Goal: Task Accomplishment & Management: Use online tool/utility

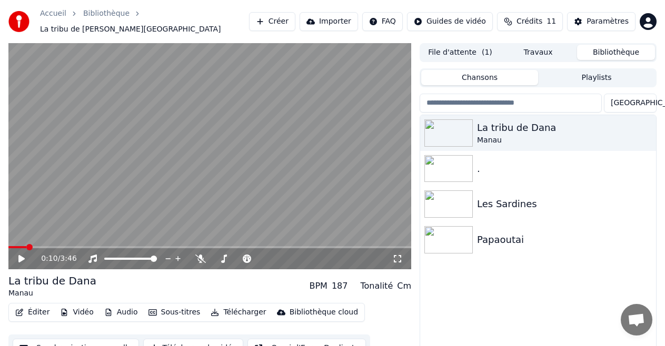
scroll to position [23, 0]
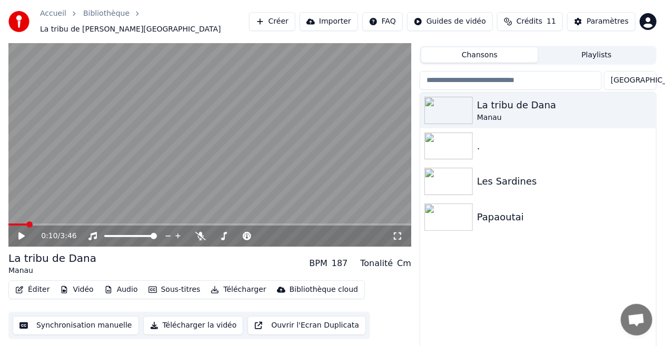
click at [166, 287] on button "Sous-titres" at bounding box center [174, 290] width 61 height 15
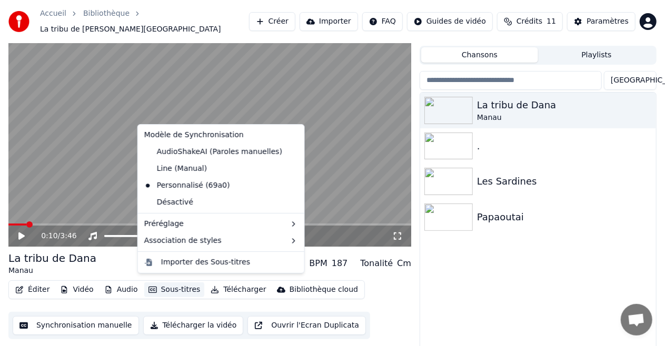
click at [164, 285] on button "Sous-titres" at bounding box center [174, 290] width 61 height 15
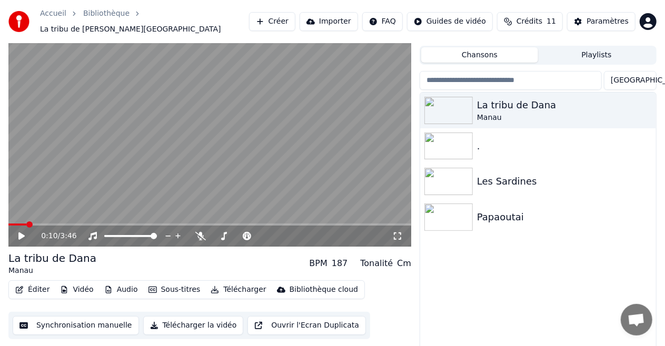
click at [164, 285] on button "Sous-titres" at bounding box center [174, 290] width 61 height 15
click at [39, 283] on button "Éditer" at bounding box center [32, 290] width 43 height 15
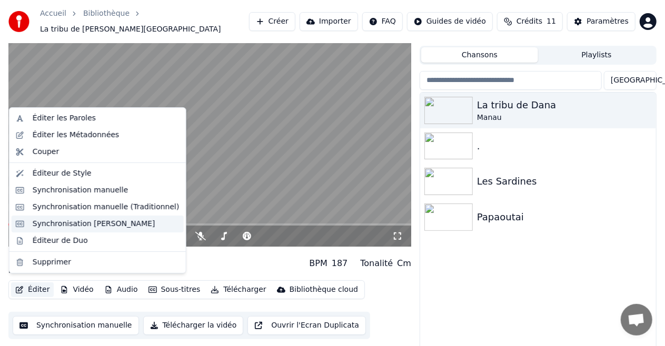
click at [78, 225] on div "Synchronisation [PERSON_NAME]" at bounding box center [94, 224] width 123 height 11
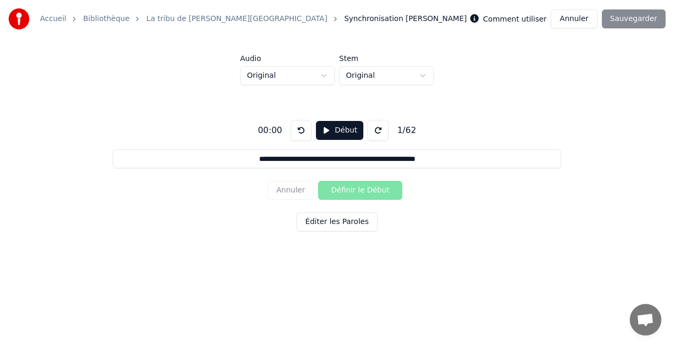
click at [595, 17] on button "Annuler" at bounding box center [573, 18] width 46 height 19
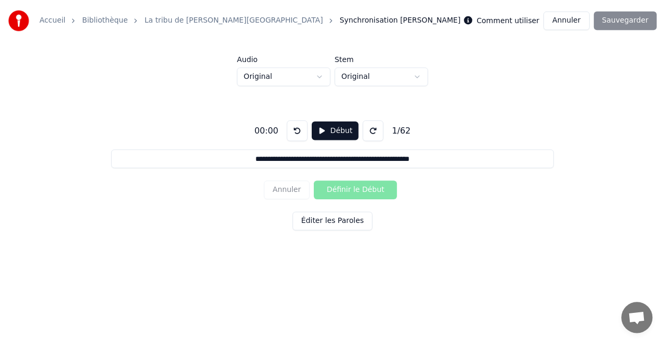
scroll to position [23, 0]
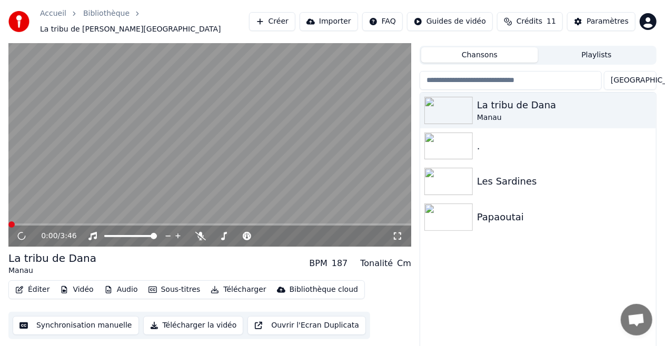
click at [36, 283] on button "Éditer" at bounding box center [32, 290] width 43 height 15
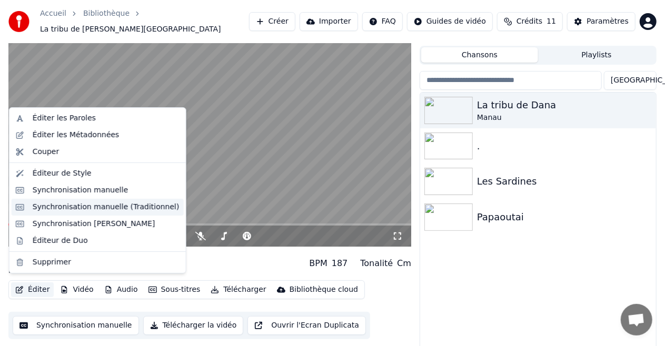
click at [68, 209] on div "Synchronisation manuelle (Traditionnel)" at bounding box center [106, 207] width 147 height 11
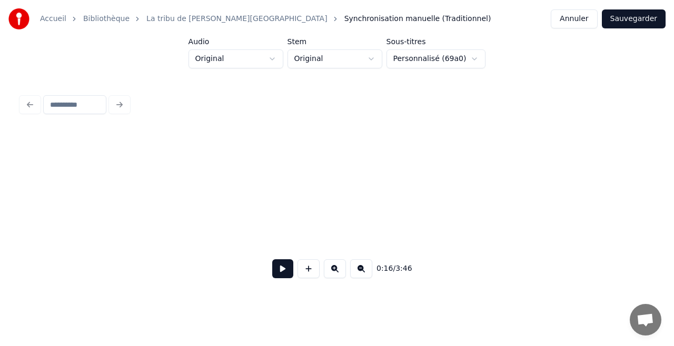
scroll to position [0, 1691]
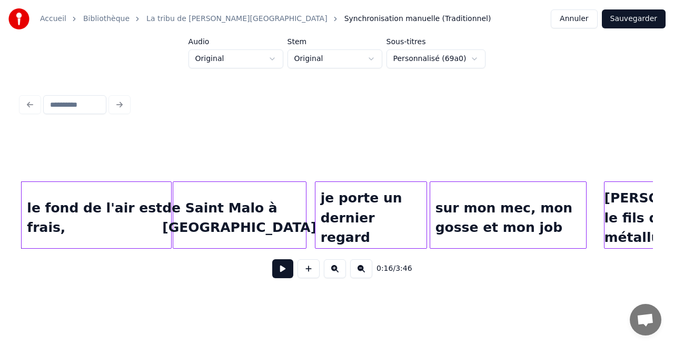
click at [31, 210] on div "le fond de l'air est frais," at bounding box center [96, 218] width 149 height 72
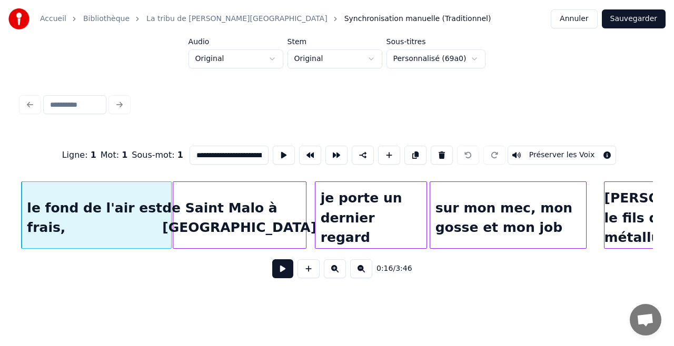
click at [195, 149] on input "**********" at bounding box center [228, 155] width 79 height 19
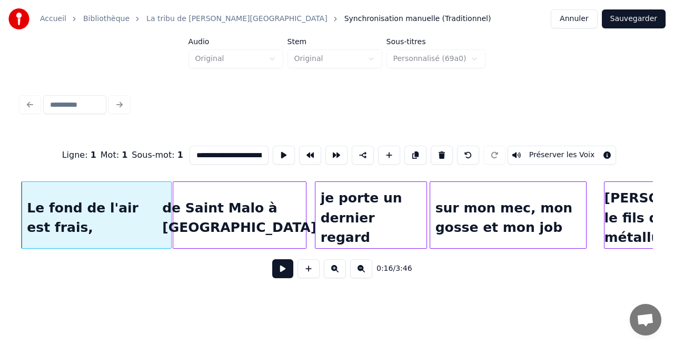
click at [104, 220] on div "Le fond de l'air est frais," at bounding box center [96, 218] width 149 height 72
click at [494, 221] on div "sur mon mec, mon gosse et mon job" at bounding box center [508, 218] width 156 height 72
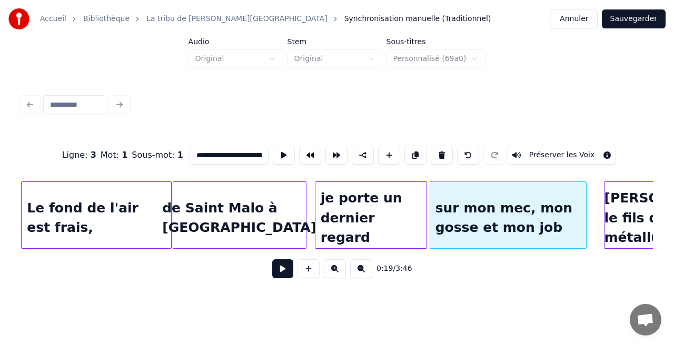
click at [254, 154] on input "**********" at bounding box center [228, 155] width 79 height 19
drag, startPoint x: 254, startPoint y: 154, endPoint x: 260, endPoint y: 154, distance: 6.8
click at [260, 154] on input "**********" at bounding box center [228, 155] width 79 height 19
click at [245, 146] on input "**********" at bounding box center [228, 155] width 79 height 19
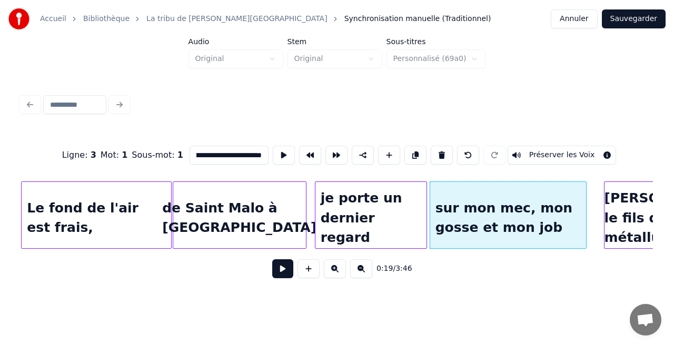
drag, startPoint x: 237, startPoint y: 150, endPoint x: 277, endPoint y: 158, distance: 40.4
click at [278, 158] on div "**********" at bounding box center [336, 155] width 631 height 53
click at [227, 148] on input "**********" at bounding box center [228, 155] width 79 height 19
click at [113, 217] on div "Le fond de l'air est frais," at bounding box center [96, 218] width 149 height 72
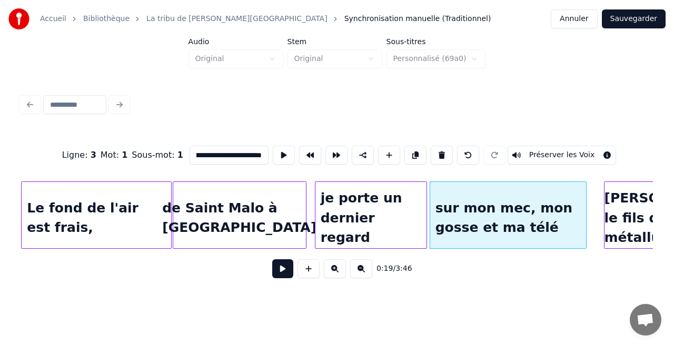
scroll to position [0, 11]
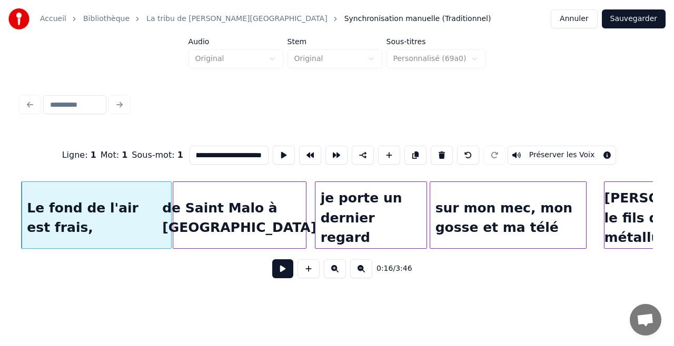
click at [236, 150] on input "**********" at bounding box center [228, 155] width 79 height 19
click at [244, 152] on input "**********" at bounding box center [228, 155] width 79 height 19
click at [234, 153] on input "**********" at bounding box center [228, 155] width 79 height 19
click at [250, 154] on input "**********" at bounding box center [228, 155] width 79 height 19
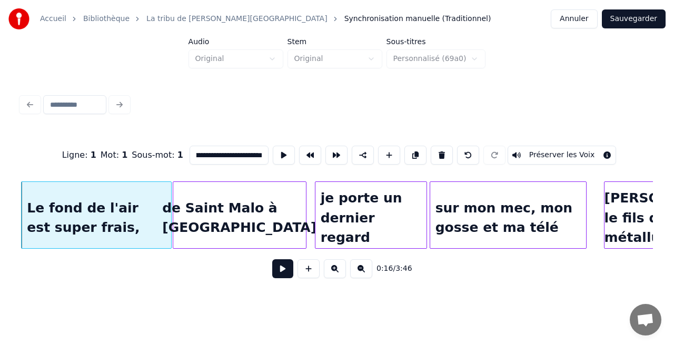
scroll to position [0, 31]
drag, startPoint x: 257, startPoint y: 152, endPoint x: 263, endPoint y: 154, distance: 6.7
click at [263, 154] on input "**********" at bounding box center [228, 155] width 79 height 19
click at [253, 153] on input "**********" at bounding box center [228, 155] width 79 height 19
click at [235, 195] on div "de Saint Malo à Carhaix" at bounding box center [239, 218] width 133 height 72
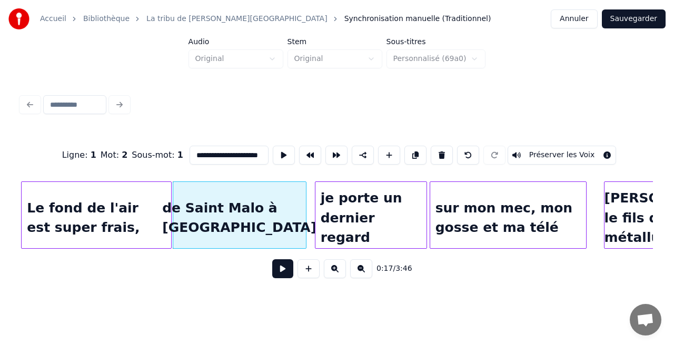
scroll to position [0, 11]
click at [230, 152] on input "**********" at bounding box center [228, 155] width 79 height 19
click at [243, 152] on input "**********" at bounding box center [228, 155] width 79 height 19
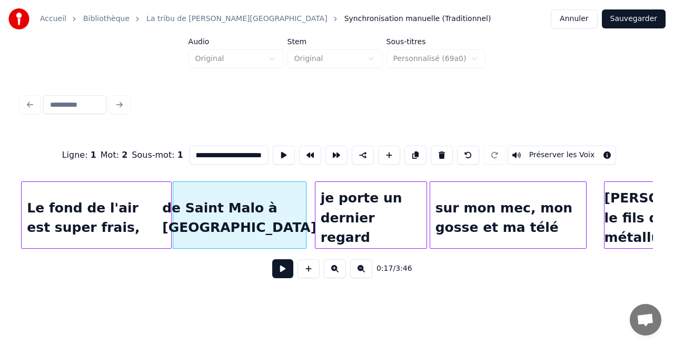
click at [379, 214] on div "je porte un dernier regard" at bounding box center [370, 218] width 111 height 72
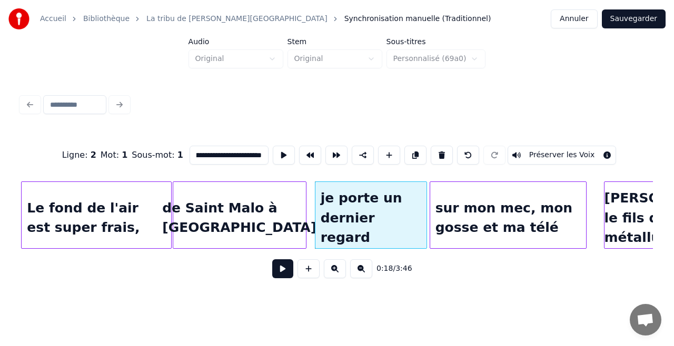
click at [361, 219] on div "je porte un dernier regard" at bounding box center [370, 218] width 111 height 72
click at [218, 230] on div "de Saint Malo à Quimpérlé" at bounding box center [239, 218] width 133 height 72
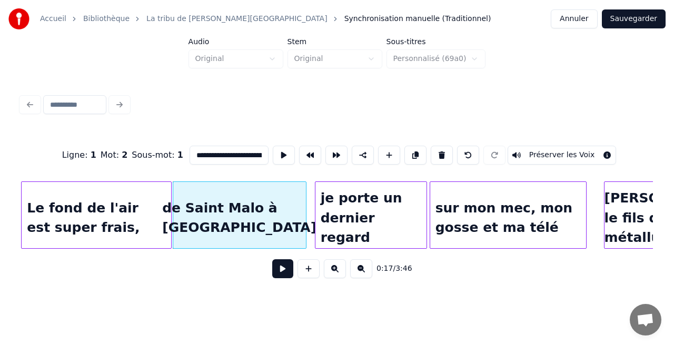
scroll to position [0, 23]
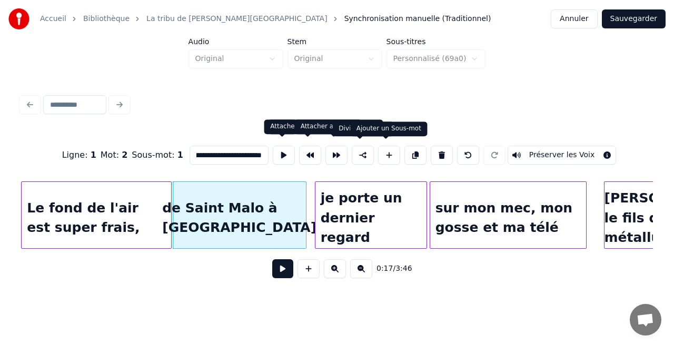
drag, startPoint x: 248, startPoint y: 150, endPoint x: 376, endPoint y: 115, distance: 132.5
click at [387, 148] on div "**********" at bounding box center [336, 155] width 631 height 53
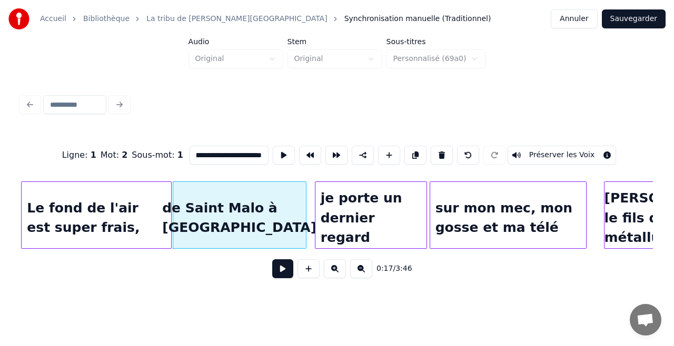
scroll to position [0, 26]
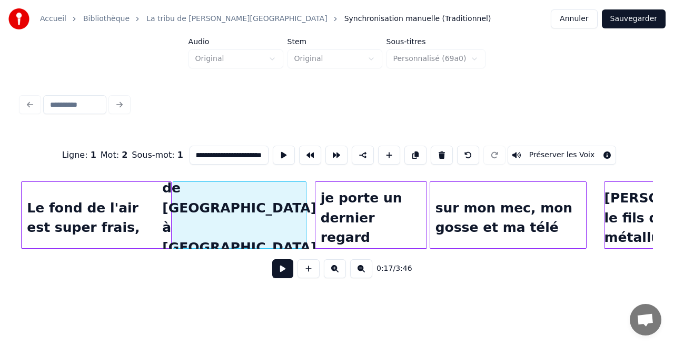
click at [84, 208] on div "Le fond de l'air est super frais," at bounding box center [96, 218] width 149 height 72
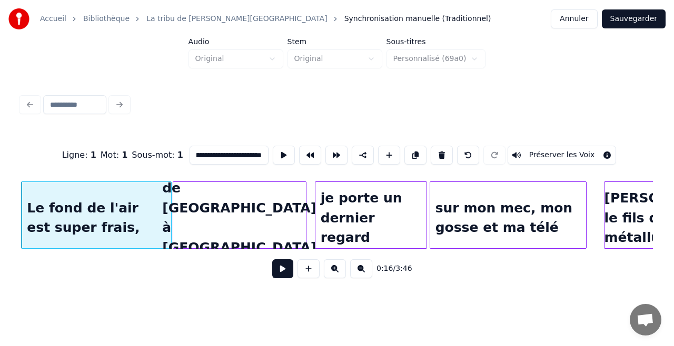
click at [93, 215] on div "Le fond de l'air est super frais," at bounding box center [96, 218] width 149 height 72
click at [228, 155] on input "**********" at bounding box center [228, 155] width 79 height 19
click at [200, 154] on input "**********" at bounding box center [228, 155] width 79 height 19
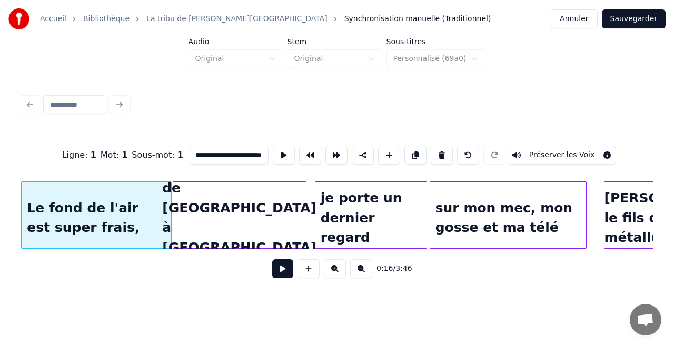
scroll to position [0, 0]
drag, startPoint x: 228, startPoint y: 152, endPoint x: 158, endPoint y: 141, distance: 71.4
click at [158, 141] on div "**********" at bounding box center [336, 155] width 631 height 53
click at [466, 212] on div "sur mon mec, mon gosse et ma télé" at bounding box center [508, 218] width 156 height 72
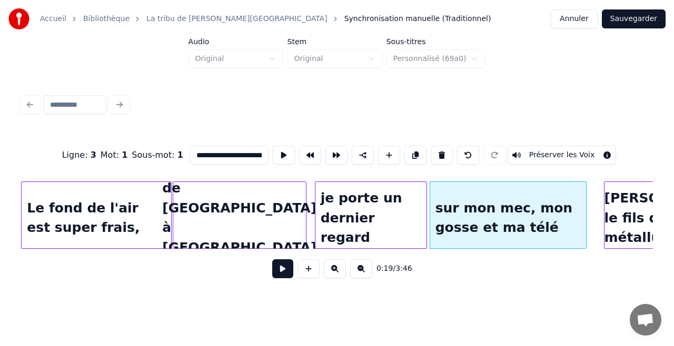
click at [204, 149] on input "**********" at bounding box center [228, 155] width 79 height 19
click at [122, 208] on div "Le fond de l'air est super frais," at bounding box center [96, 218] width 149 height 72
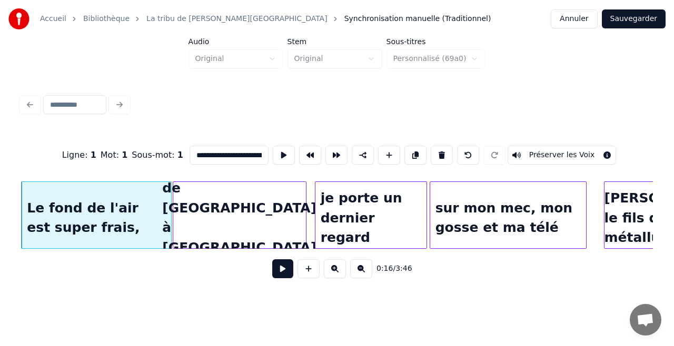
click at [465, 206] on div "sur mon mec, mon gosse et ma télé" at bounding box center [508, 218] width 156 height 72
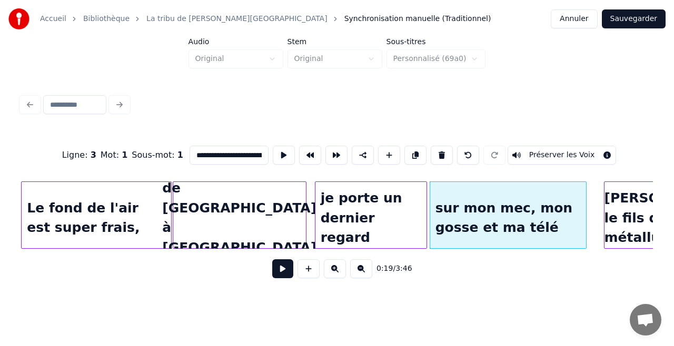
drag, startPoint x: 203, startPoint y: 149, endPoint x: 104, endPoint y: 143, distance: 99.1
click at [104, 143] on div "**********" at bounding box center [336, 155] width 631 height 53
click at [96, 206] on div "Le fond de l'air est super frais," at bounding box center [96, 218] width 149 height 72
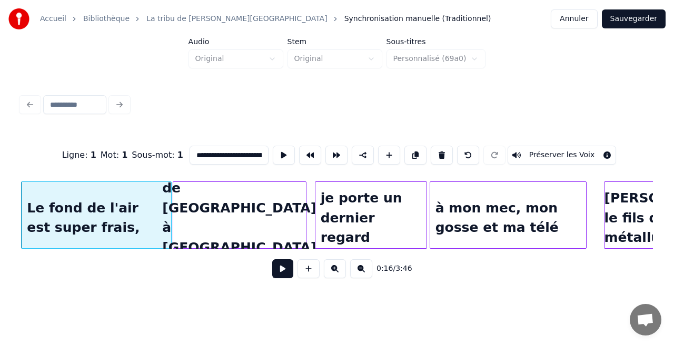
click at [627, 212] on div "[PERSON_NAME], le fils du métallurgiste," at bounding box center [667, 218] width 127 height 72
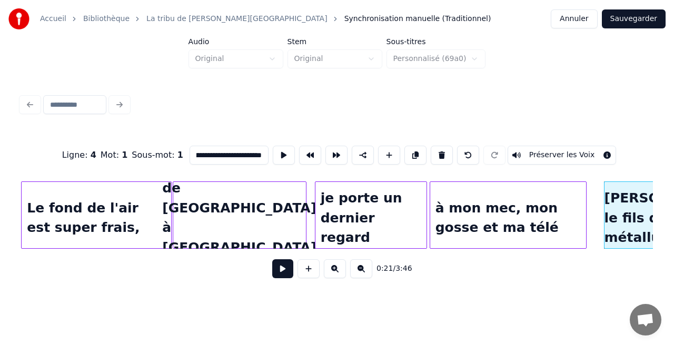
scroll to position [0, 29]
type input "**********"
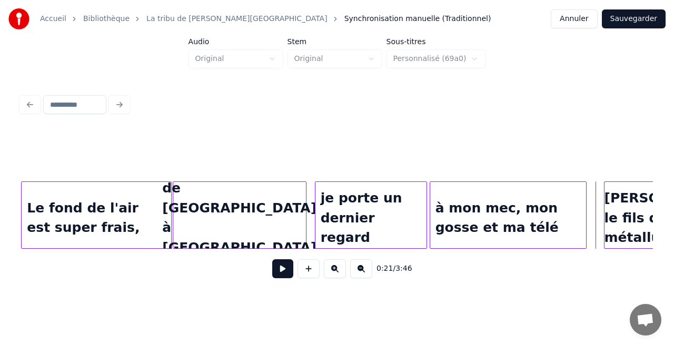
click at [279, 275] on button at bounding box center [282, 268] width 21 height 19
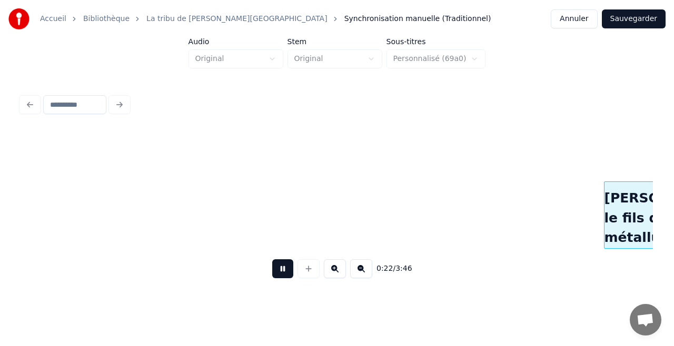
scroll to position [0, 2322]
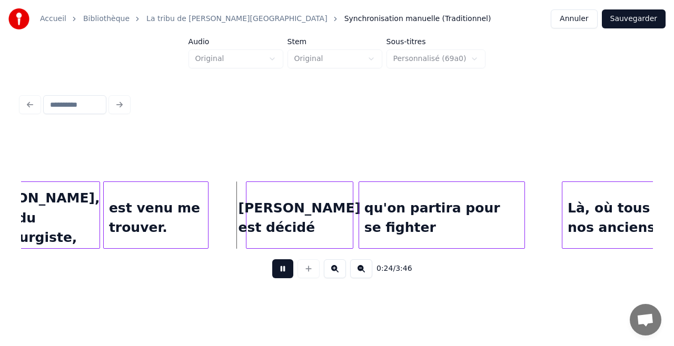
click at [279, 275] on button at bounding box center [282, 268] width 21 height 19
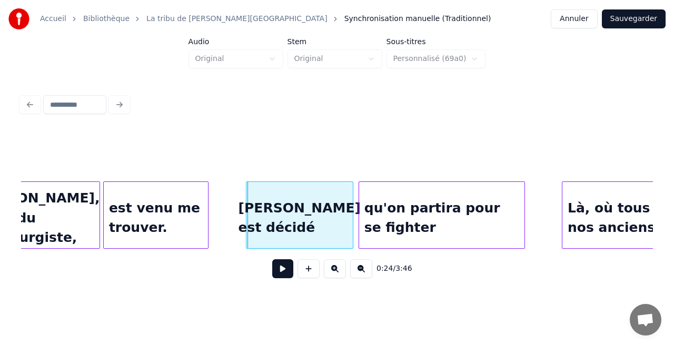
click at [279, 275] on button at bounding box center [282, 268] width 21 height 19
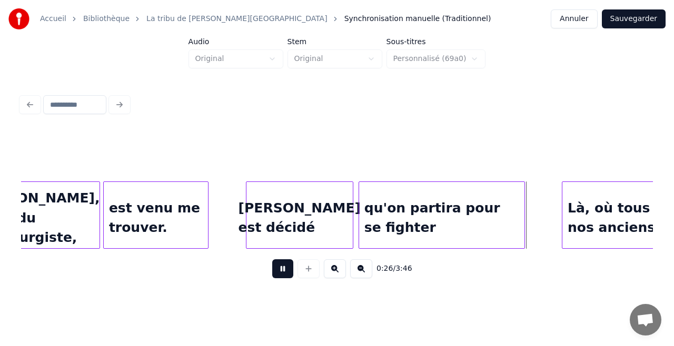
click at [272, 259] on button at bounding box center [282, 268] width 21 height 19
click at [279, 275] on button at bounding box center [282, 268] width 21 height 19
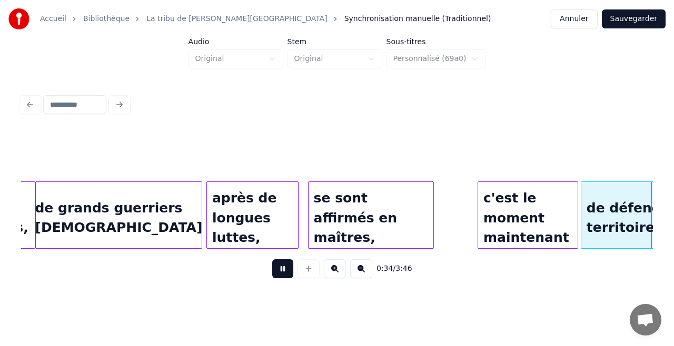
scroll to position [0, 3586]
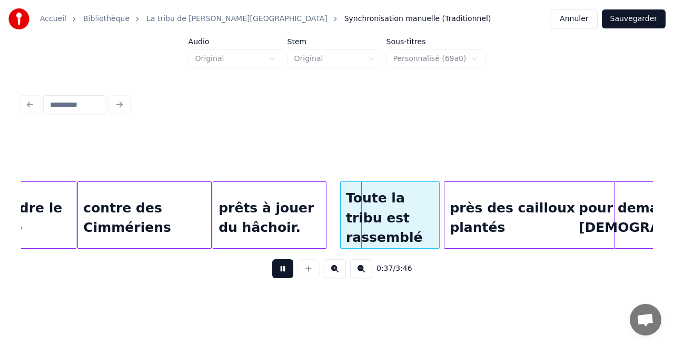
click at [272, 259] on button at bounding box center [282, 268] width 21 height 19
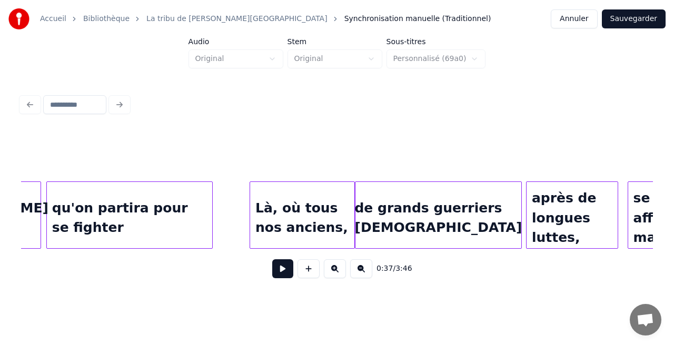
scroll to position [0, 2729]
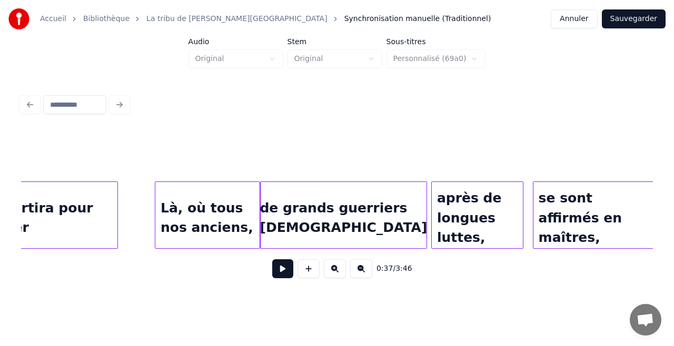
click at [80, 221] on div "qu'on partira pour se fighter" at bounding box center [35, 218] width 166 height 72
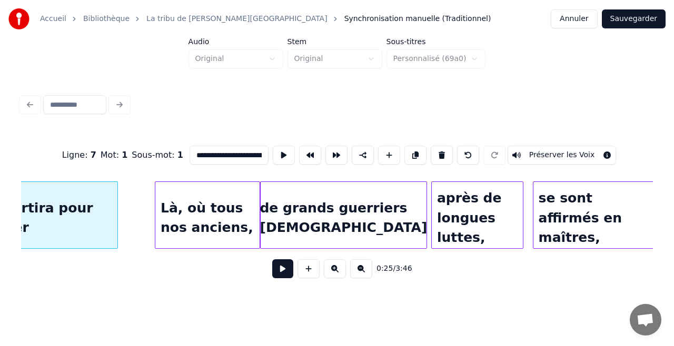
scroll to position [0, 2659]
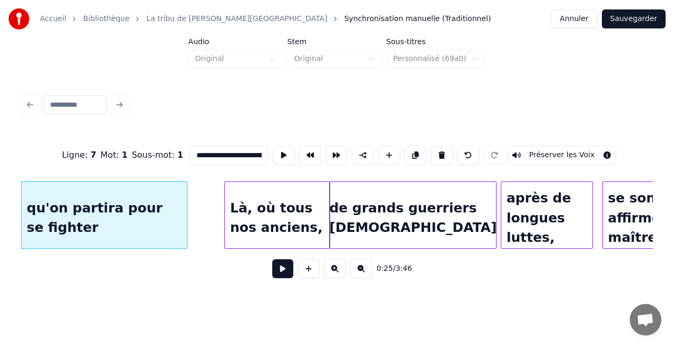
click at [376, 206] on div "de grands guerriers [DEMOGRAPHIC_DATA]" at bounding box center [413, 218] width 166 height 72
type input "**********"
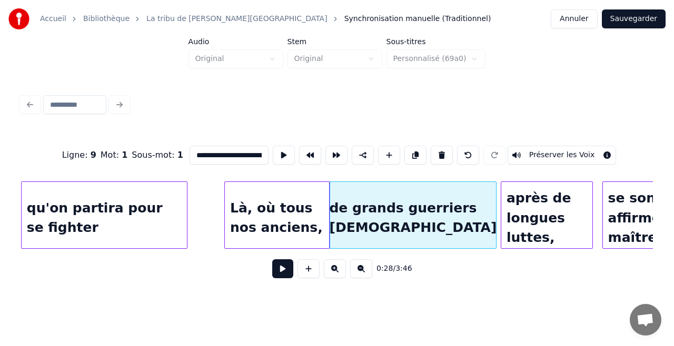
click at [272, 259] on button at bounding box center [282, 268] width 21 height 19
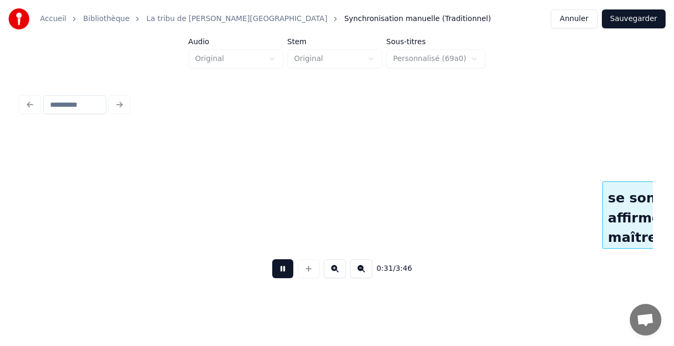
scroll to position [0, 3292]
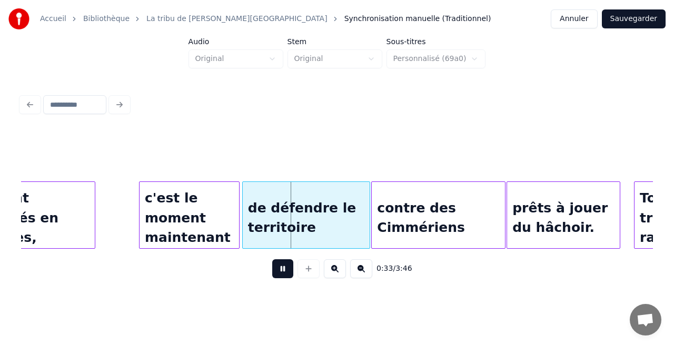
click at [272, 259] on button at bounding box center [282, 268] width 21 height 19
click at [315, 206] on div "de défendre le territoire" at bounding box center [306, 218] width 127 height 72
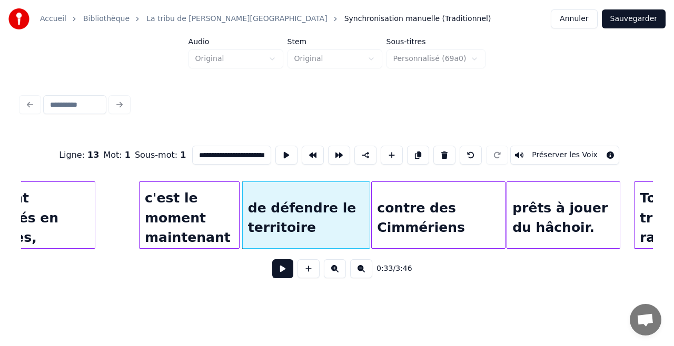
click at [315, 206] on div "de défendre le territoire" at bounding box center [306, 218] width 127 height 72
click at [242, 150] on input "**********" at bounding box center [231, 155] width 79 height 19
click at [364, 228] on div "de défendre notre territoire" at bounding box center [306, 218] width 127 height 72
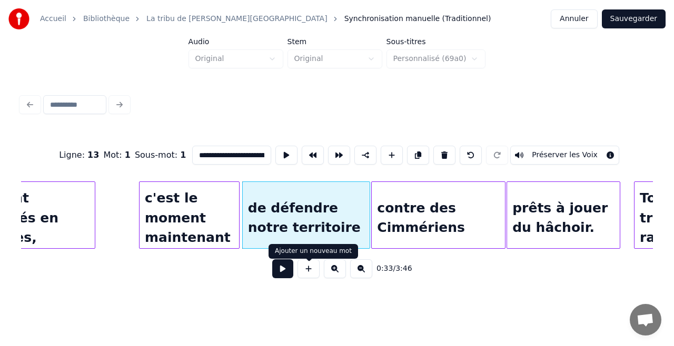
type input "**********"
click at [289, 275] on button at bounding box center [282, 268] width 21 height 19
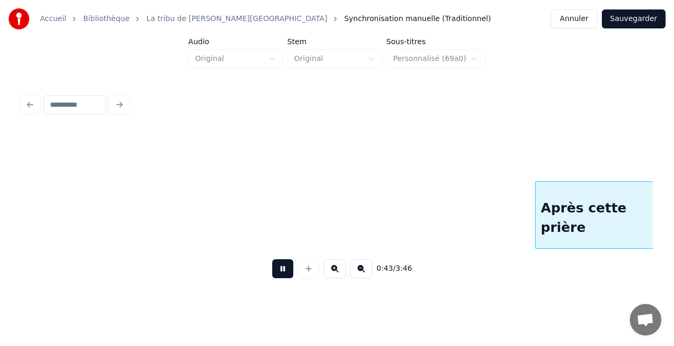
scroll to position [0, 4555]
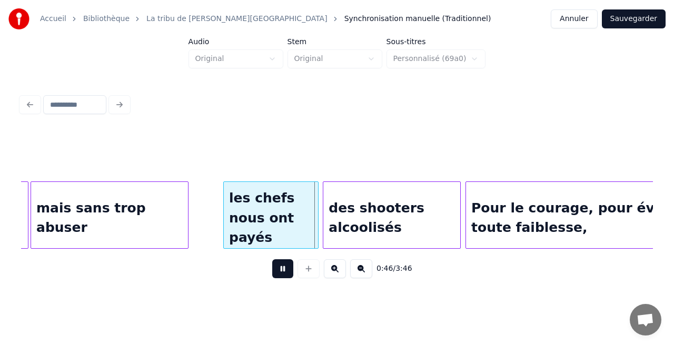
click at [272, 259] on button at bounding box center [282, 268] width 21 height 19
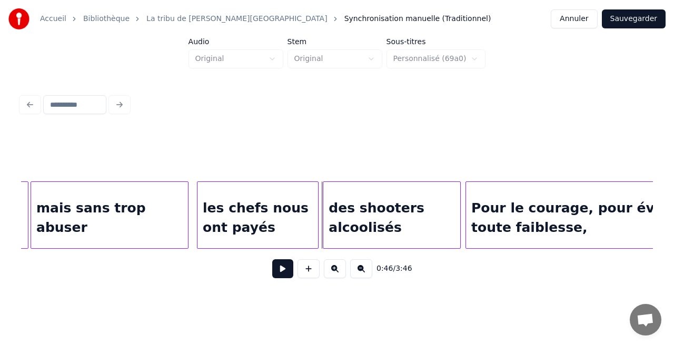
click at [197, 218] on div at bounding box center [198, 215] width 3 height 66
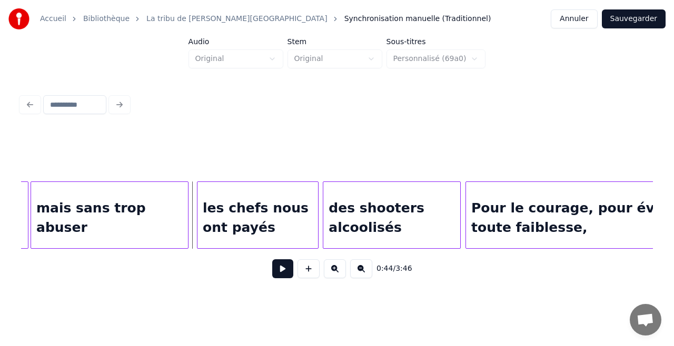
click at [279, 272] on button at bounding box center [282, 268] width 21 height 19
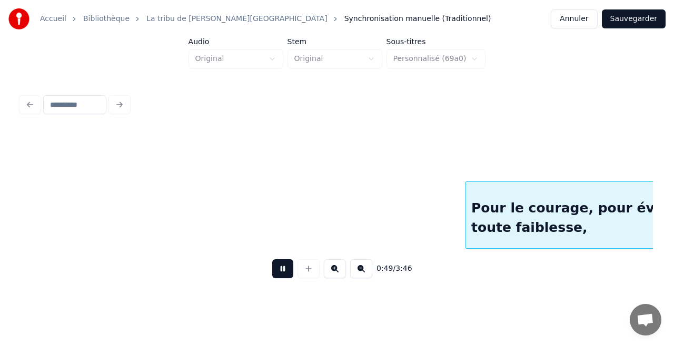
scroll to position [0, 5187]
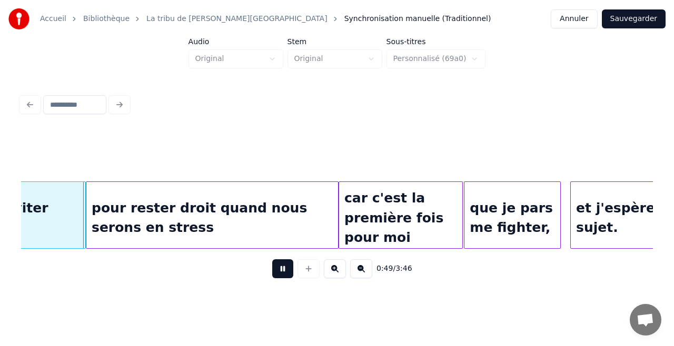
click at [272, 259] on button at bounding box center [282, 268] width 21 height 19
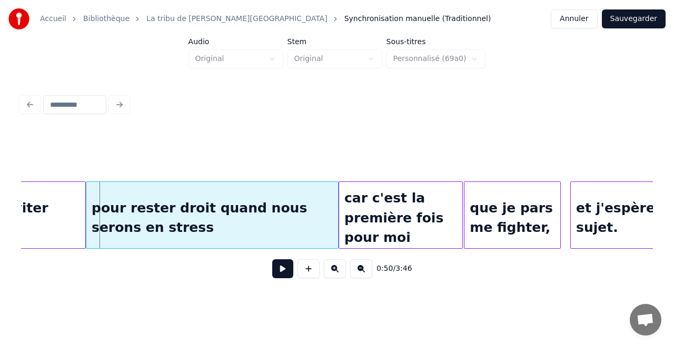
click at [232, 213] on div "pour rester droit quand nous serons en stress" at bounding box center [212, 218] width 252 height 72
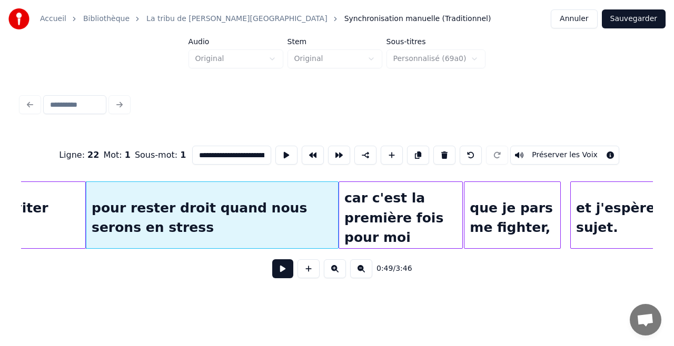
click at [234, 193] on div "pour rester droit quand nous serons en stress" at bounding box center [212, 218] width 252 height 72
click at [252, 153] on input "**********" at bounding box center [231, 155] width 79 height 19
click at [91, 195] on div "pour rester droit quand nous serons en stress" at bounding box center [212, 218] width 252 height 72
type input "**********"
click at [274, 276] on button at bounding box center [282, 268] width 21 height 19
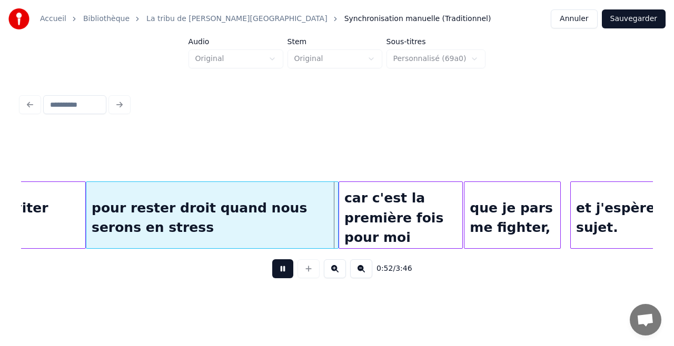
click at [274, 276] on button at bounding box center [282, 268] width 21 height 19
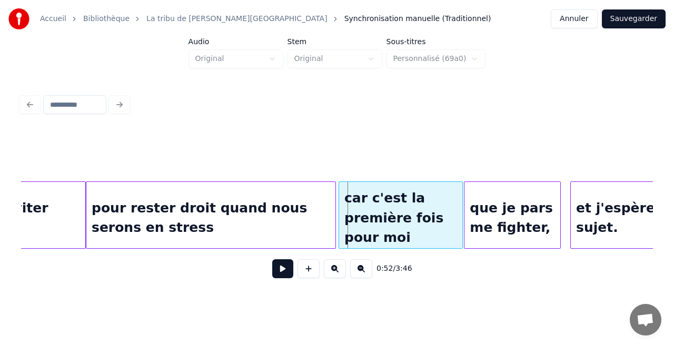
click at [335, 216] on div at bounding box center [333, 215] width 3 height 66
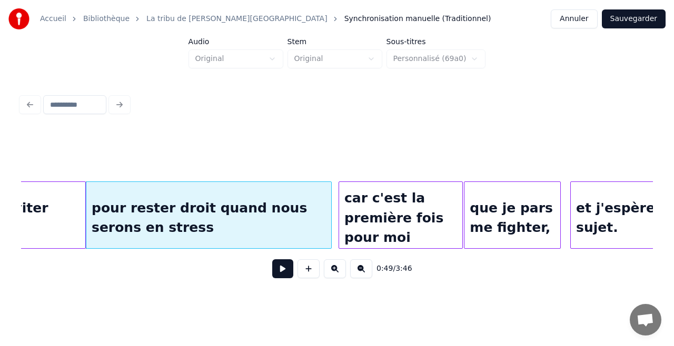
click at [328, 217] on div at bounding box center [329, 215] width 3 height 66
click at [332, 218] on div at bounding box center [331, 215] width 3 height 66
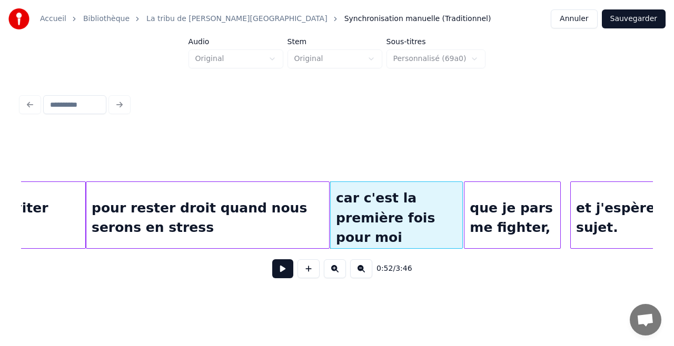
click at [173, 225] on div "pour rester droit quand nous serons en stress" at bounding box center [207, 218] width 243 height 72
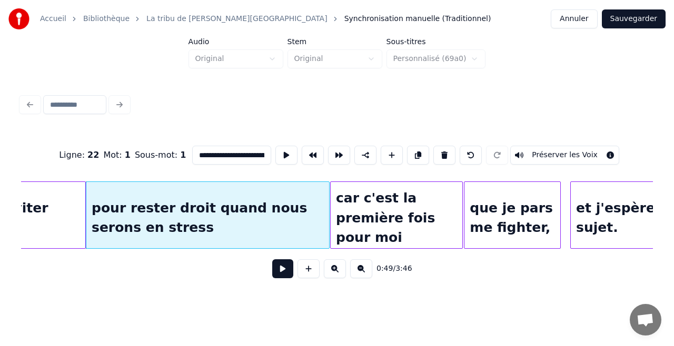
click at [234, 151] on input "**********" at bounding box center [231, 155] width 79 height 19
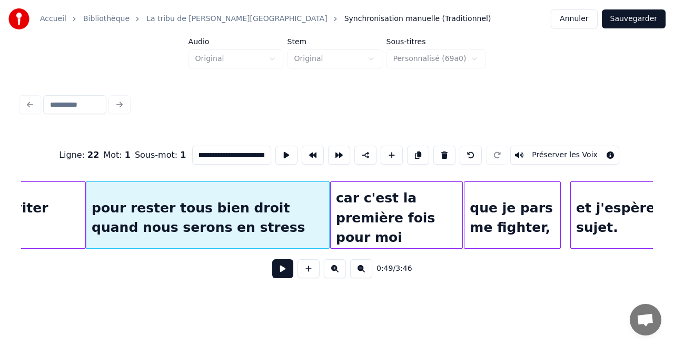
scroll to position [0, 10]
click at [122, 208] on div "pour rester tous bien droit quand nous serons en stress" at bounding box center [207, 218] width 243 height 72
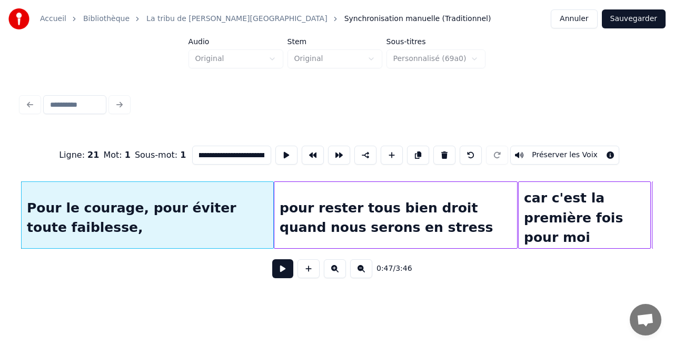
scroll to position [0, 77]
type input "**********"
click at [283, 273] on button at bounding box center [282, 268] width 21 height 19
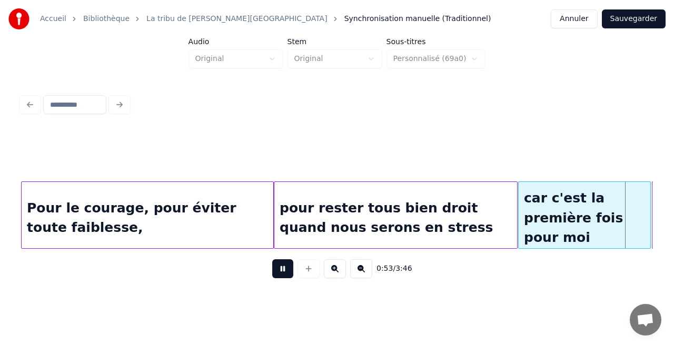
click at [272, 259] on button at bounding box center [282, 268] width 21 height 19
click at [279, 274] on button at bounding box center [282, 268] width 21 height 19
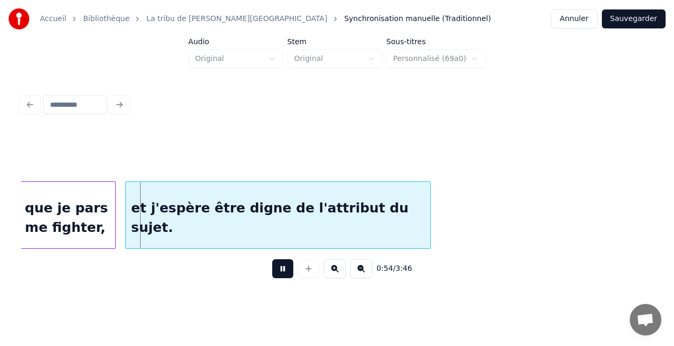
click at [272, 259] on button at bounding box center [282, 268] width 21 height 19
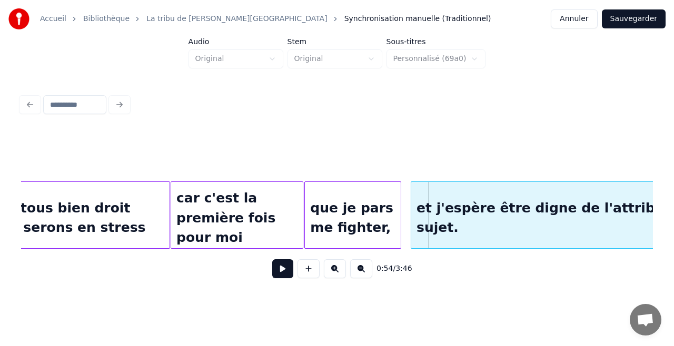
click at [136, 221] on div "pour rester tous bien droit quand nous serons en stress" at bounding box center [48, 218] width 243 height 72
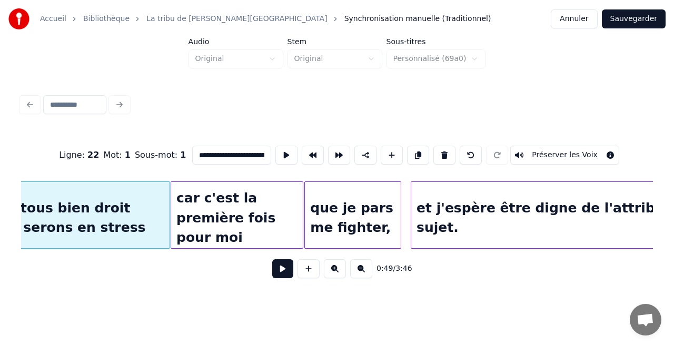
scroll to position [0, 5252]
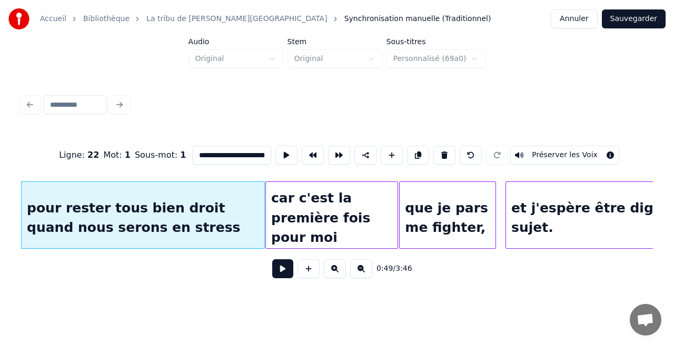
click at [272, 259] on button at bounding box center [282, 268] width 21 height 19
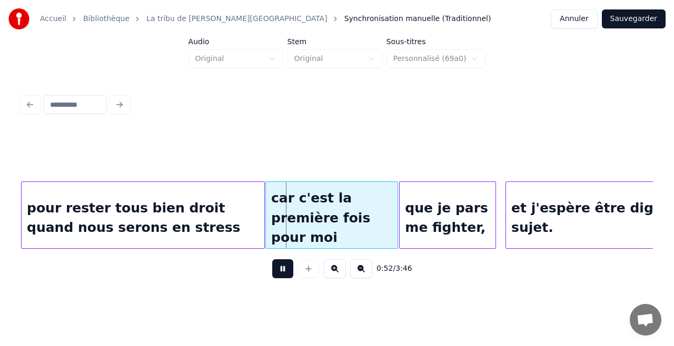
click at [272, 259] on button at bounding box center [282, 268] width 21 height 19
click at [298, 224] on div "car c'est la première fois pour moi" at bounding box center [332, 218] width 132 height 72
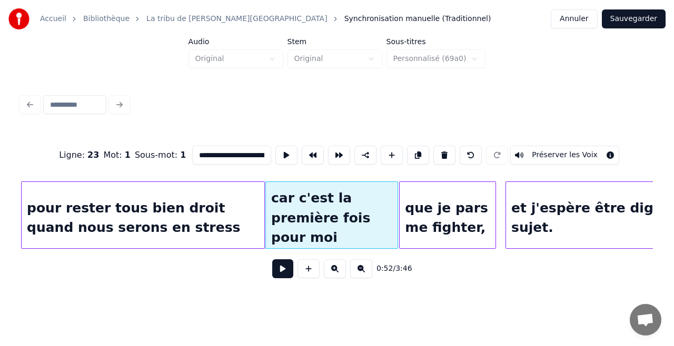
click at [272, 259] on button at bounding box center [282, 268] width 21 height 19
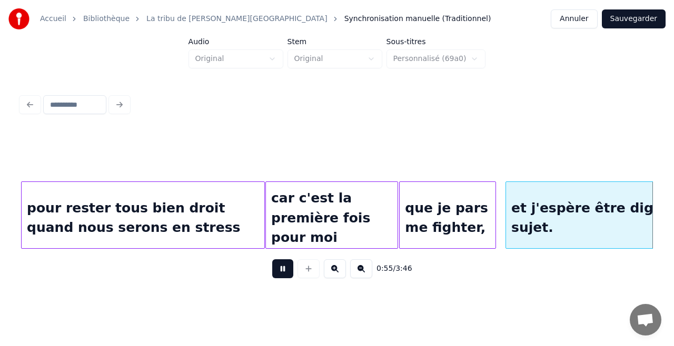
scroll to position [0, 5884]
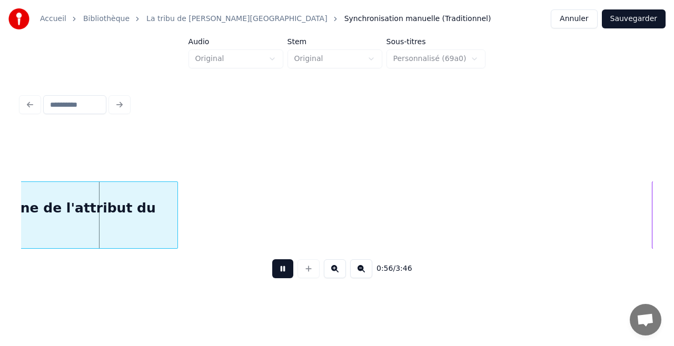
click at [272, 259] on button at bounding box center [282, 268] width 21 height 19
click at [117, 218] on div "et j'espère être digne de l'attribut du sujet." at bounding box center [25, 218] width 304 height 72
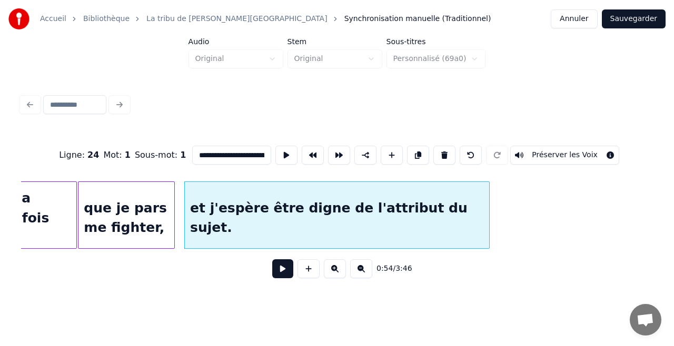
scroll to position [0, 5531]
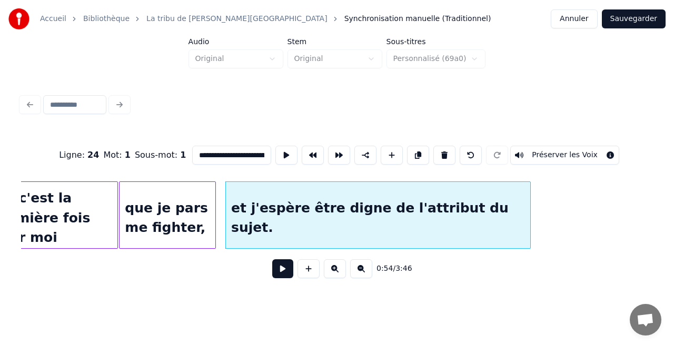
click at [176, 232] on div "que je pars me fighter," at bounding box center [167, 218] width 96 height 72
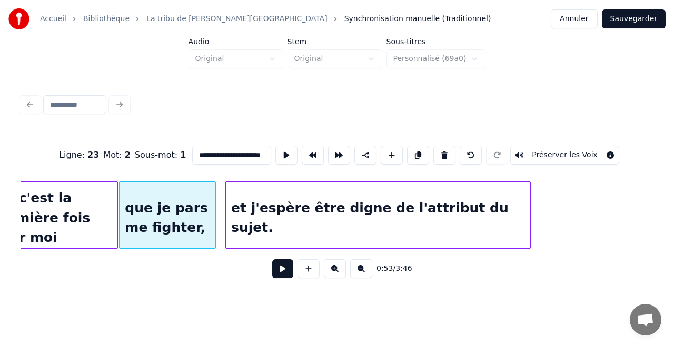
click at [478, 220] on div "et j'espère être digne de l'attribut du sujet." at bounding box center [378, 218] width 304 height 72
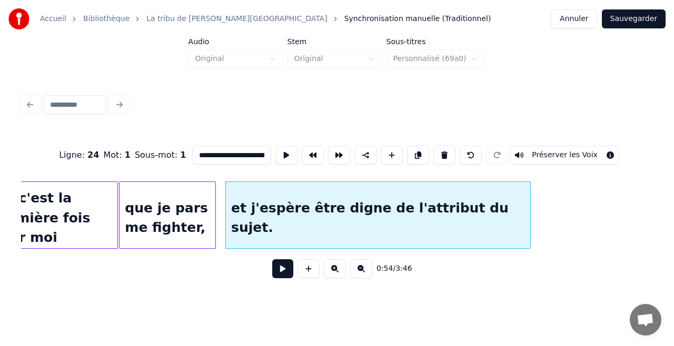
scroll to position [0, 73]
drag, startPoint x: 249, startPoint y: 151, endPoint x: 321, endPoint y: 163, distance: 73.1
click at [321, 163] on div "**********" at bounding box center [336, 155] width 631 height 53
click at [249, 152] on input "**********" at bounding box center [231, 155] width 79 height 19
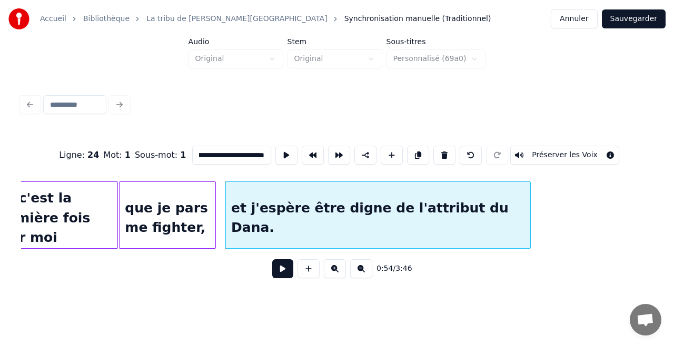
click at [175, 208] on div "que je pars me fighter," at bounding box center [167, 218] width 96 height 72
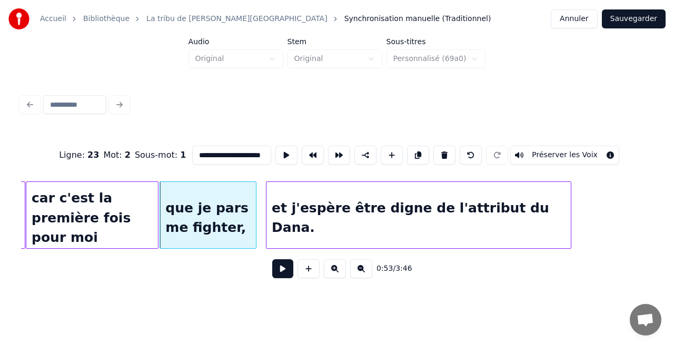
scroll to position [0, 5368]
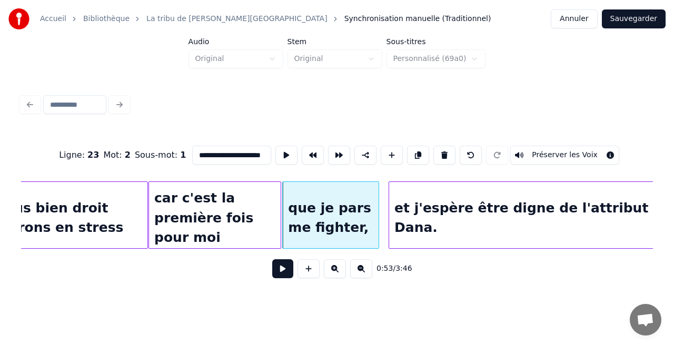
click at [186, 223] on div "car c'est la première fois pour moi" at bounding box center [215, 218] width 132 height 72
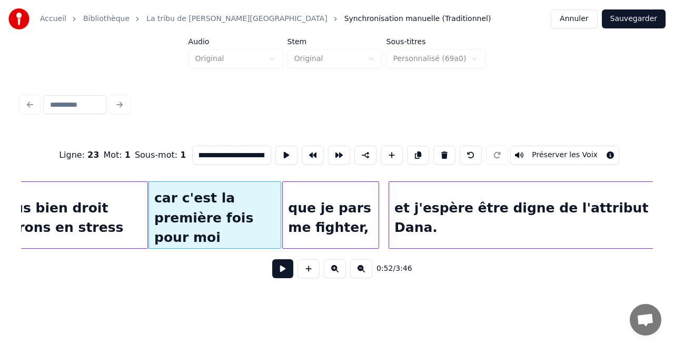
scroll to position [0, 47]
click at [317, 228] on div "que je pars me fighter," at bounding box center [331, 218] width 96 height 72
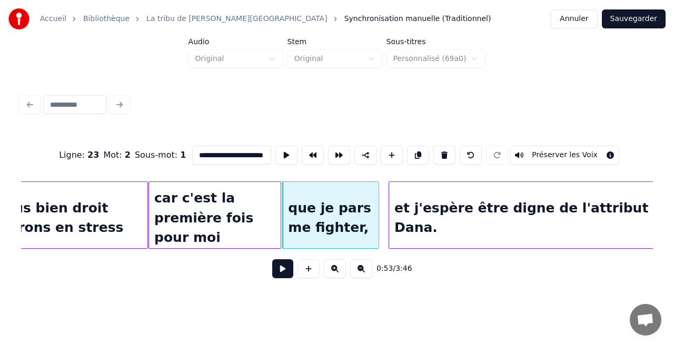
scroll to position [0, 9]
type input "**********"
click at [282, 272] on button at bounding box center [282, 268] width 21 height 19
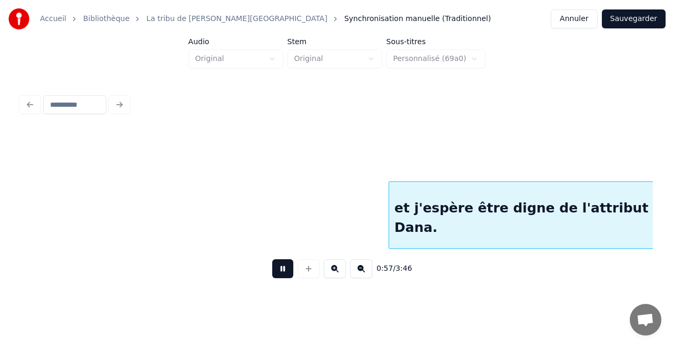
scroll to position [0, 6000]
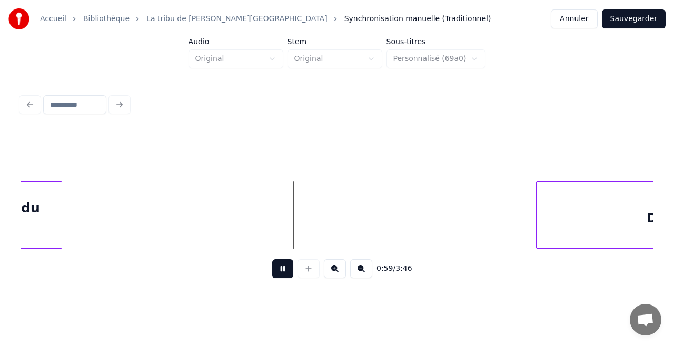
click at [272, 259] on button at bounding box center [282, 268] width 21 height 19
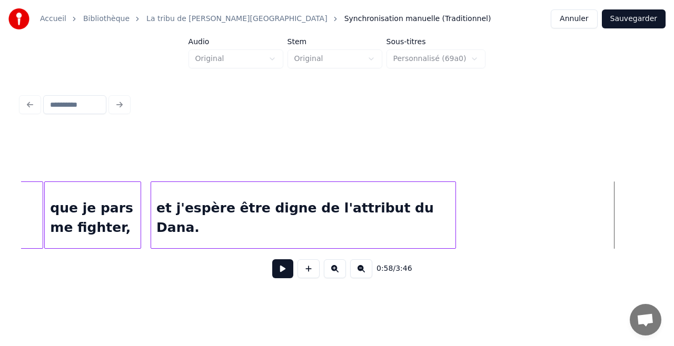
scroll to position [0, 5592]
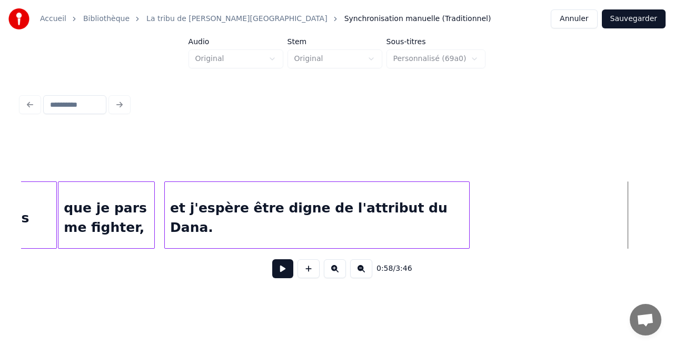
click at [404, 217] on div "et j'espère être digne de l'attribut du Dana." at bounding box center [317, 218] width 304 height 72
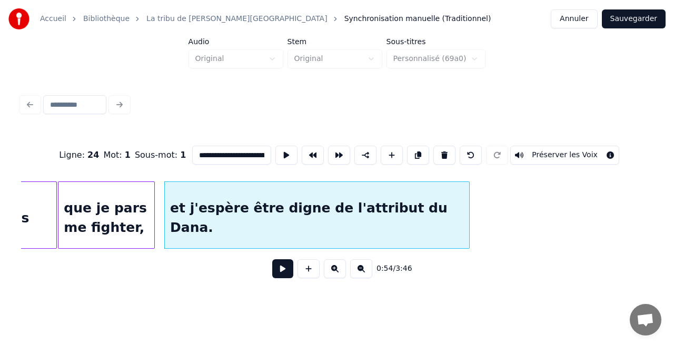
scroll to position [0, 74]
drag, startPoint x: 256, startPoint y: 153, endPoint x: 293, endPoint y: 156, distance: 37.0
click at [293, 156] on div "**********" at bounding box center [336, 155] width 631 height 53
click at [239, 155] on input "**********" at bounding box center [231, 155] width 79 height 19
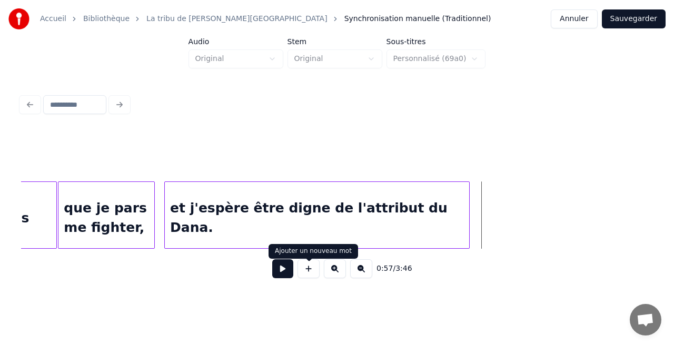
click at [283, 273] on button at bounding box center [282, 268] width 21 height 19
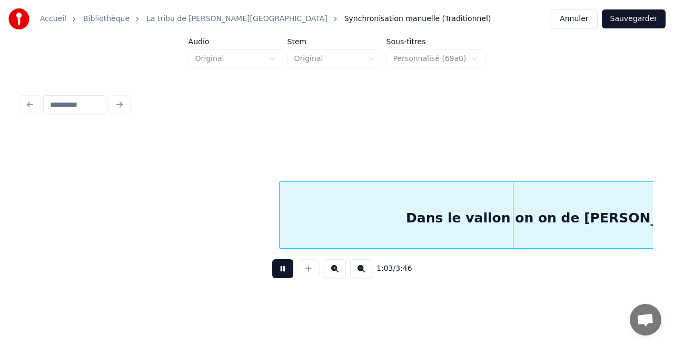
click at [279, 232] on div at bounding box center [280, 215] width 3 height 66
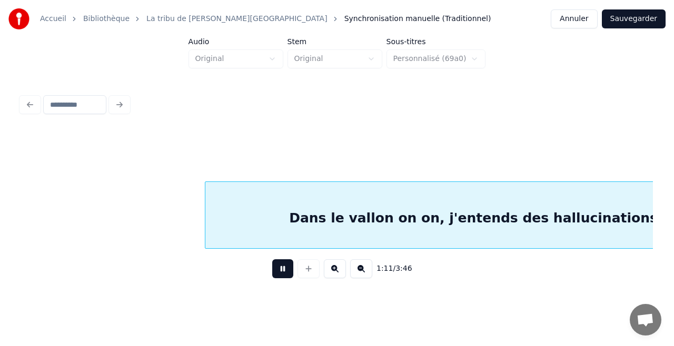
scroll to position [0, 7489]
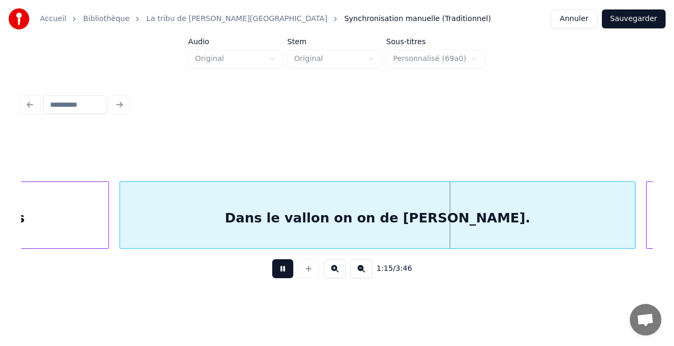
click at [272, 259] on button at bounding box center [282, 268] width 21 height 19
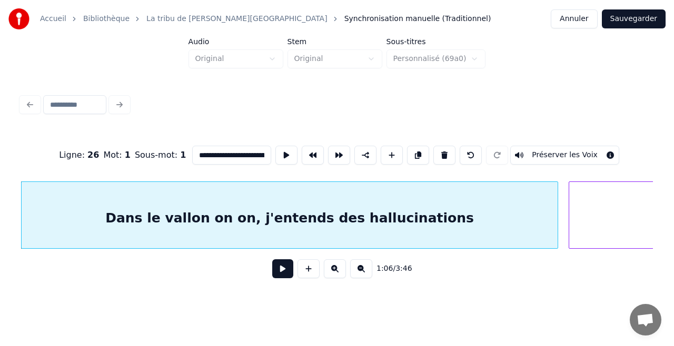
click at [272, 259] on button at bounding box center [282, 268] width 21 height 19
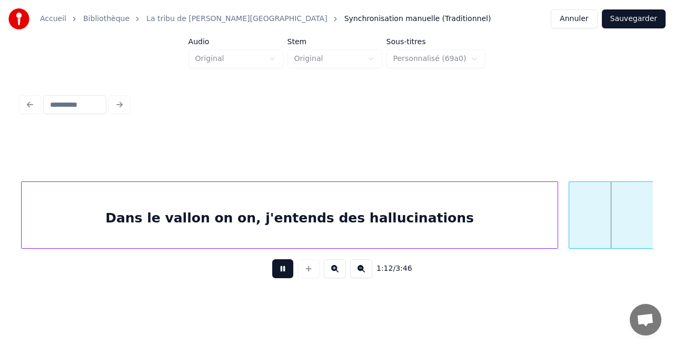
click at [272, 259] on button at bounding box center [282, 268] width 21 height 19
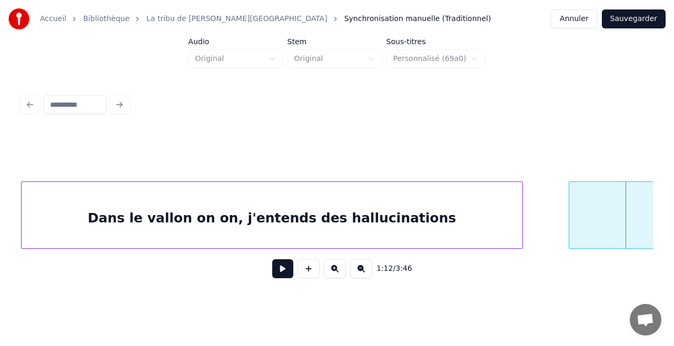
click at [519, 227] on div at bounding box center [520, 215] width 3 height 66
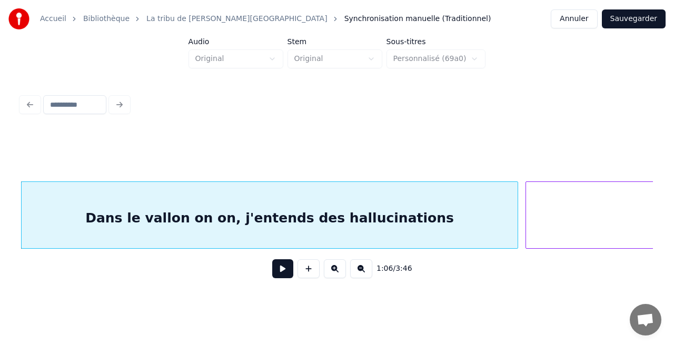
click at [526, 224] on div at bounding box center [527, 215] width 3 height 66
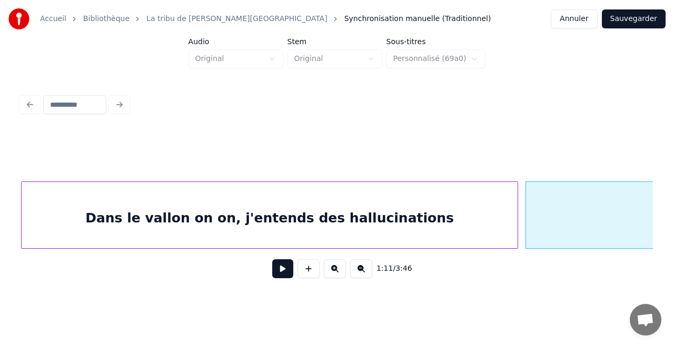
click at [272, 259] on button at bounding box center [282, 268] width 21 height 19
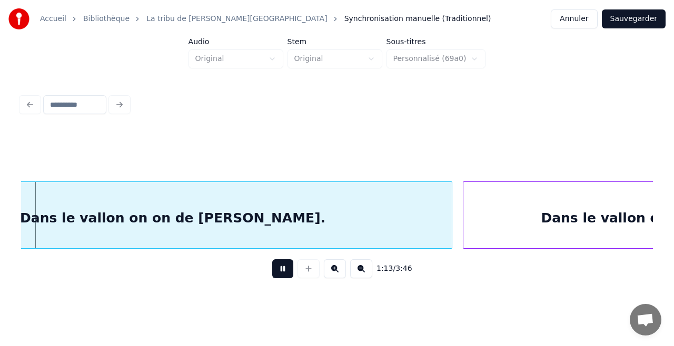
click at [272, 259] on button at bounding box center [282, 268] width 21 height 19
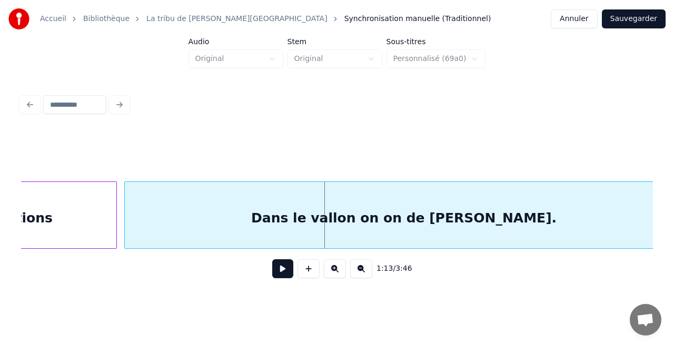
scroll to position [0, 7428]
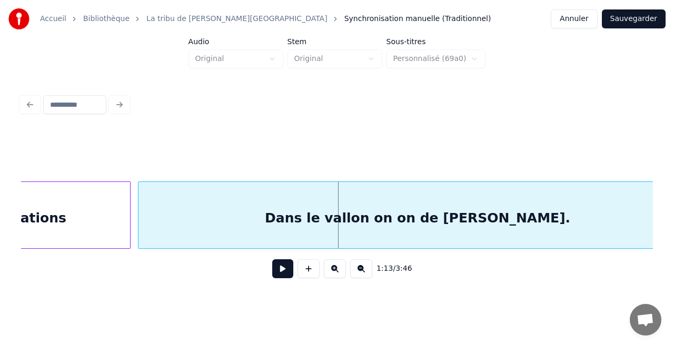
click at [138, 220] on div "Dans le vallon on on de [PERSON_NAME]." at bounding box center [417, 215] width 559 height 67
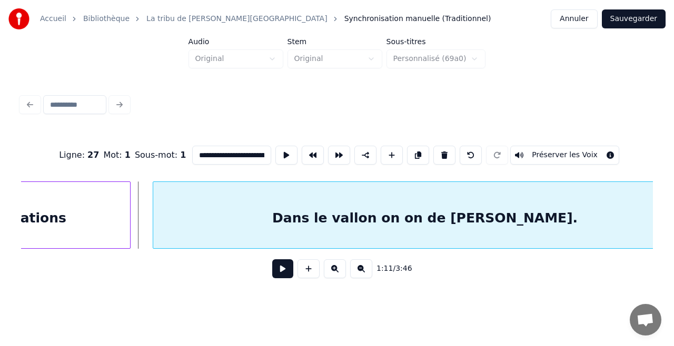
click at [154, 225] on div at bounding box center [154, 215] width 3 height 66
click at [272, 259] on button at bounding box center [282, 268] width 21 height 19
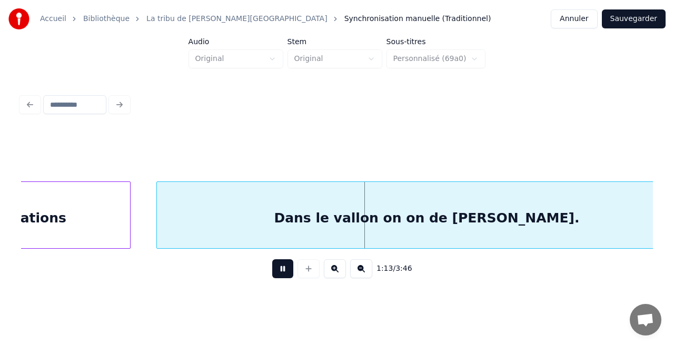
click at [159, 217] on div at bounding box center [158, 215] width 3 height 66
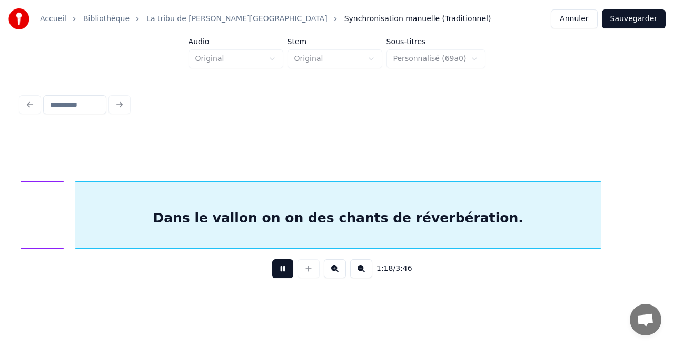
click at [272, 259] on button at bounding box center [282, 268] width 21 height 19
click at [287, 202] on div "Dans le vallon on on des chants de réverbération." at bounding box center [337, 218] width 525 height 72
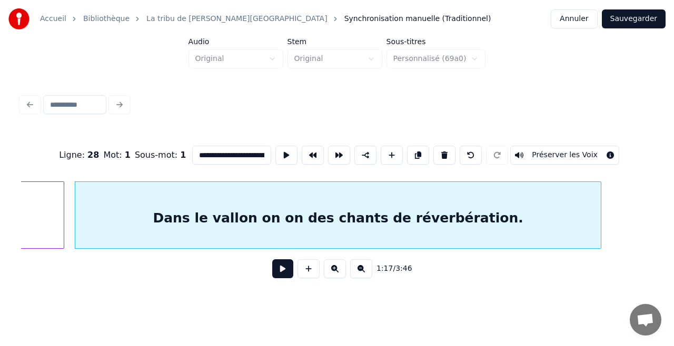
click at [272, 259] on button at bounding box center [282, 268] width 21 height 19
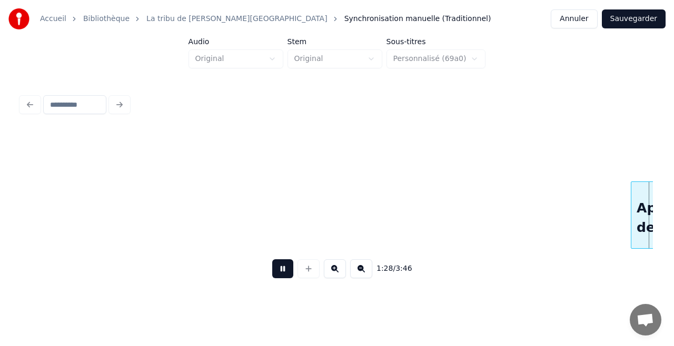
scroll to position [0, 9325]
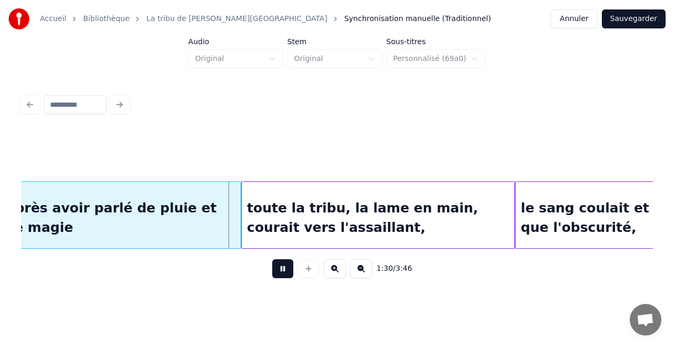
click at [280, 275] on button at bounding box center [282, 268] width 21 height 19
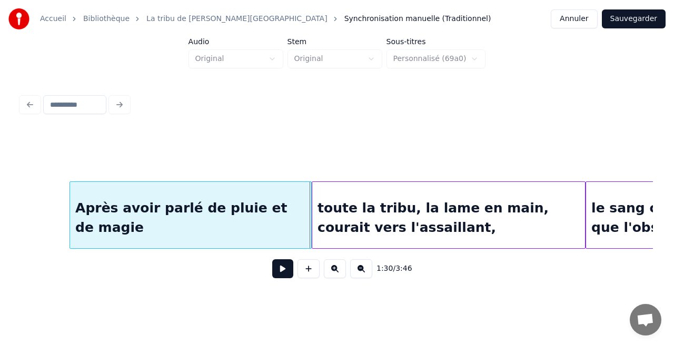
scroll to position [0, 9115]
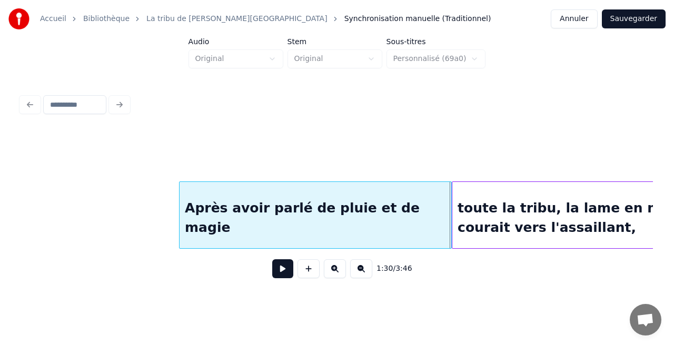
click at [180, 215] on div at bounding box center [180, 215] width 3 height 66
click at [286, 278] on button at bounding box center [282, 268] width 21 height 19
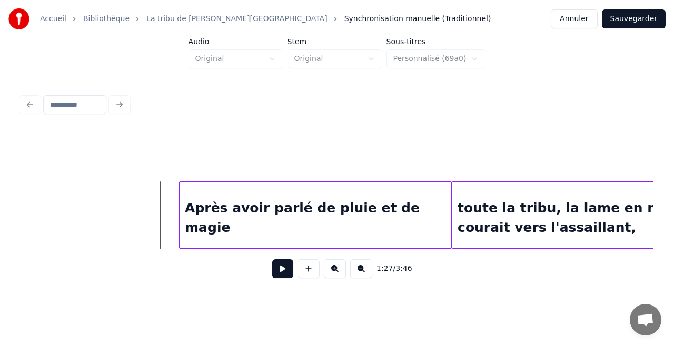
click at [284, 277] on button at bounding box center [282, 268] width 21 height 19
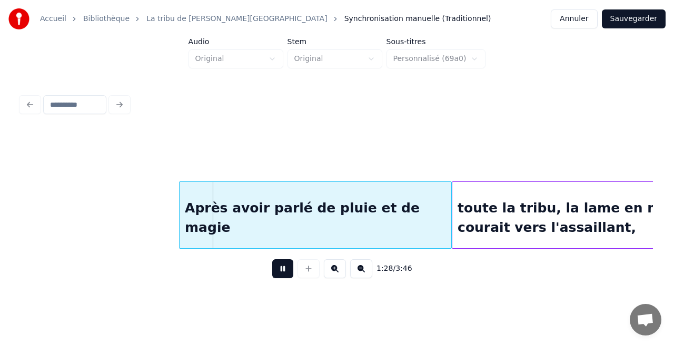
click at [284, 277] on button at bounding box center [282, 268] width 21 height 19
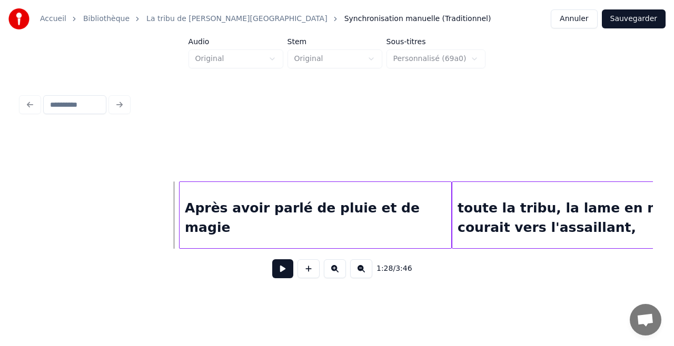
click at [284, 274] on button at bounding box center [282, 268] width 21 height 19
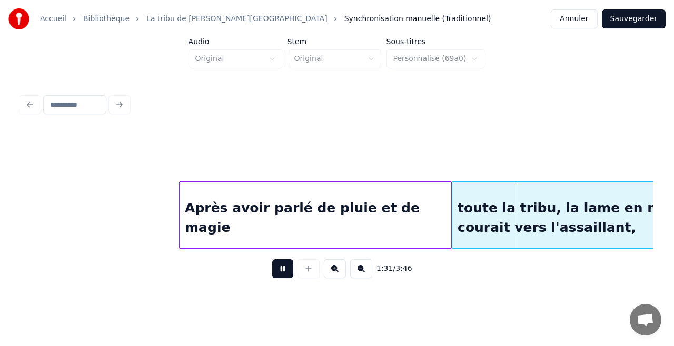
click at [272, 259] on button at bounding box center [282, 268] width 21 height 19
click at [446, 223] on div "Après avoir parlé de pluie et de magie" at bounding box center [315, 218] width 272 height 72
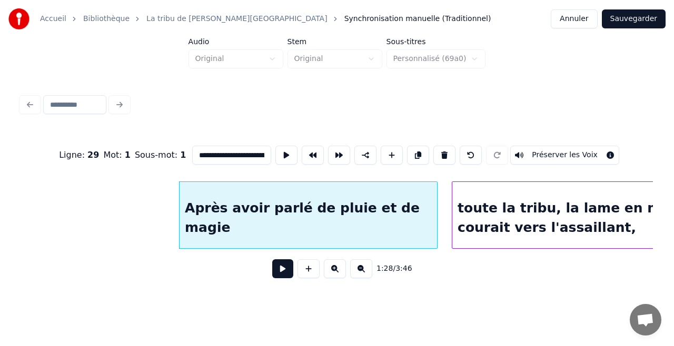
click at [435, 224] on div at bounding box center [435, 215] width 3 height 66
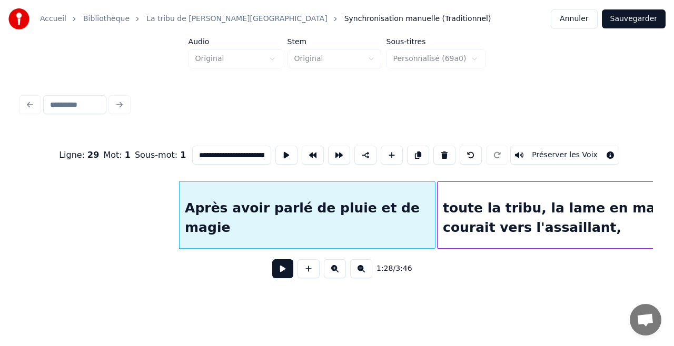
click at [438, 230] on div at bounding box center [438, 215] width 3 height 66
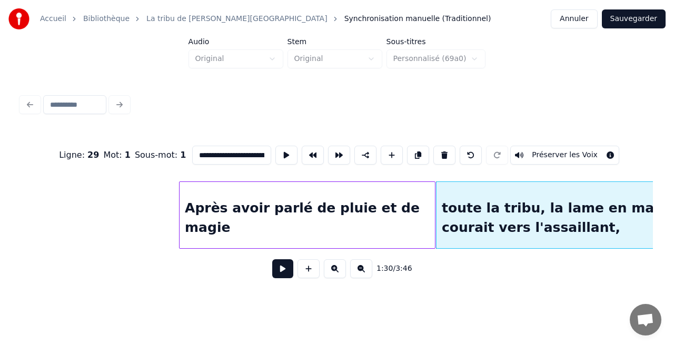
click at [303, 205] on div "Après avoir parlé de pluie et de magie" at bounding box center [306, 218] width 255 height 72
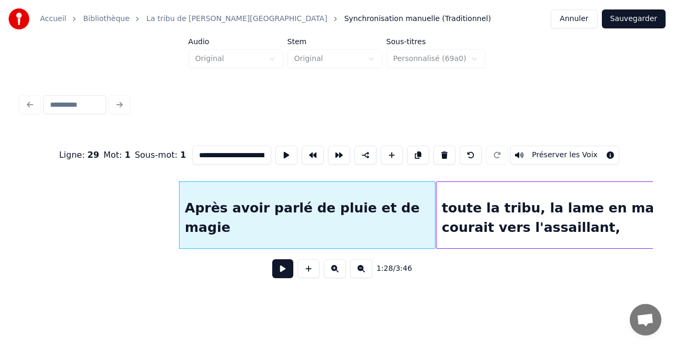
click at [247, 148] on input "**********" at bounding box center [231, 155] width 79 height 19
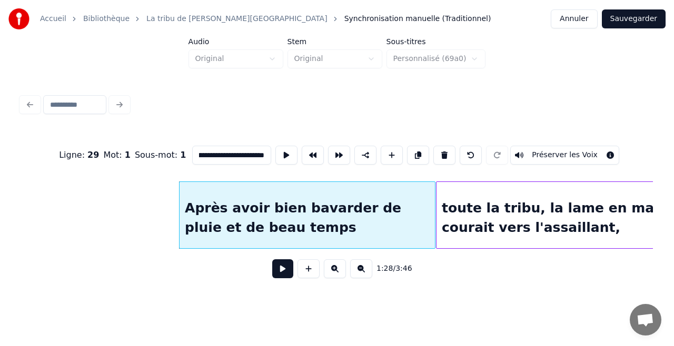
scroll to position [0, 105]
type input "**********"
click at [321, 166] on div "**********" at bounding box center [336, 155] width 631 height 53
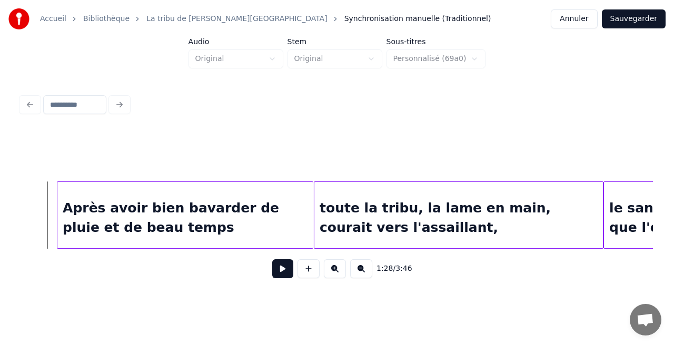
click at [439, 203] on div "toute la tribu, la lame en main, courait vers l'assaillant," at bounding box center [458, 218] width 288 height 72
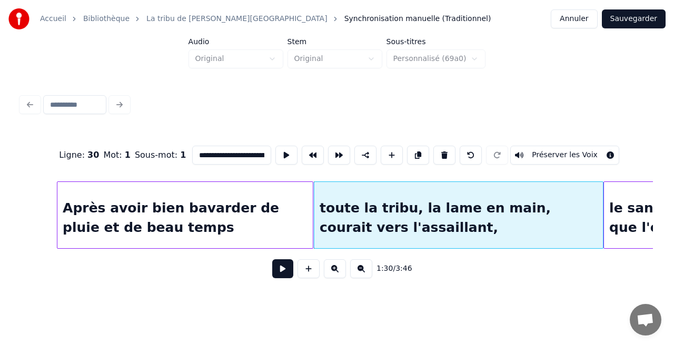
click at [385, 212] on div "toute la tribu, la lame en main, courait vers l'assaillant," at bounding box center [458, 218] width 288 height 72
click at [236, 153] on input "**********" at bounding box center [231, 155] width 79 height 19
click at [250, 150] on input "**********" at bounding box center [231, 155] width 79 height 19
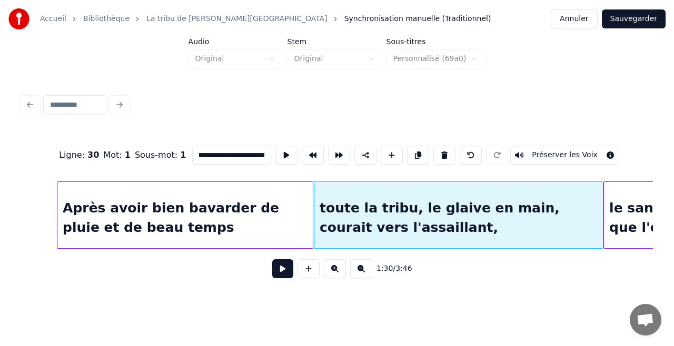
click at [305, 218] on div "Après avoir bien bavarder de pluie et de beau temps" at bounding box center [184, 218] width 255 height 72
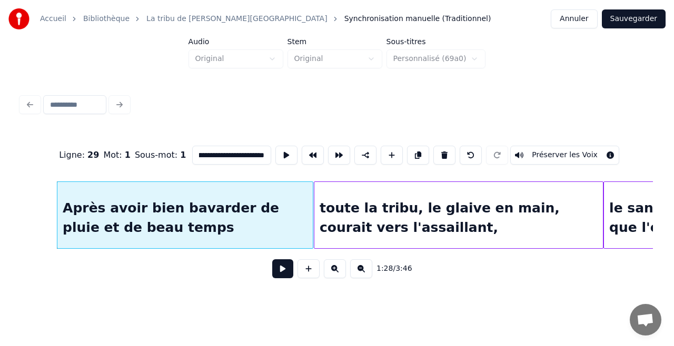
scroll to position [0, 105]
type input "**********"
click at [279, 272] on button at bounding box center [282, 268] width 21 height 19
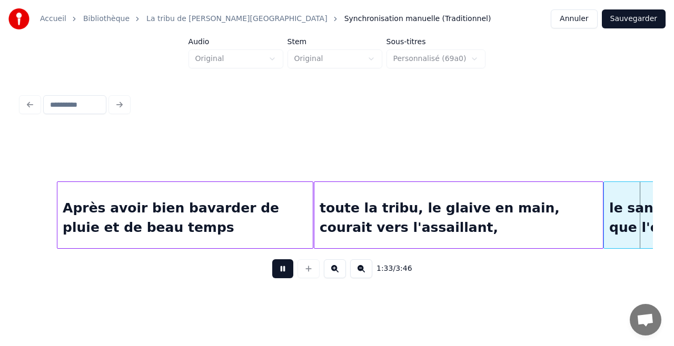
scroll to position [0, 9870]
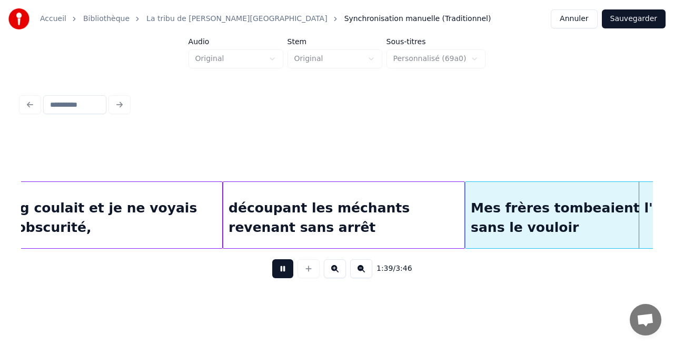
click at [272, 259] on button at bounding box center [282, 268] width 21 height 19
click at [562, 231] on div "Mes frères tombeaient l'un après l'autre sans le vouloir" at bounding box center [622, 218] width 315 height 72
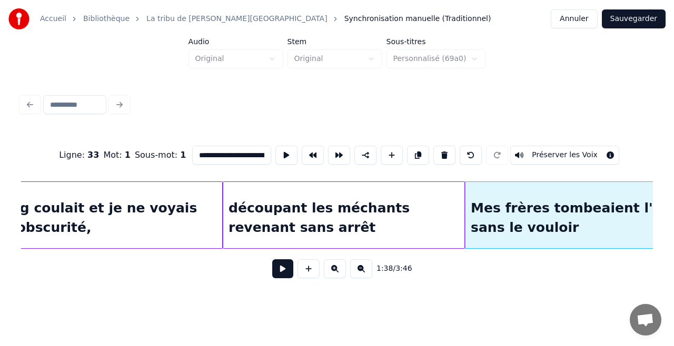
click at [253, 153] on input "**********" at bounding box center [231, 155] width 79 height 19
click at [461, 212] on div at bounding box center [462, 215] width 3 height 66
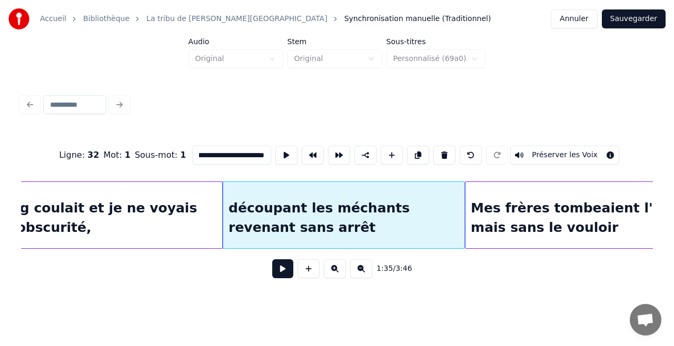
click at [453, 212] on div "découpant les méchants revenant sans arrêt" at bounding box center [343, 218] width 241 height 72
click at [513, 222] on div "Mes frères tombeaient l'un après l'autre mais sans le vouloir" at bounding box center [622, 218] width 315 height 72
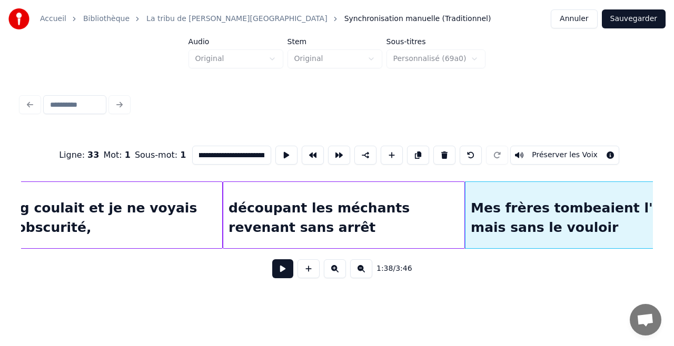
type input "**********"
click at [269, 276] on div "1:38 / 3:46" at bounding box center [336, 268] width 615 height 23
click at [283, 272] on button at bounding box center [282, 268] width 21 height 19
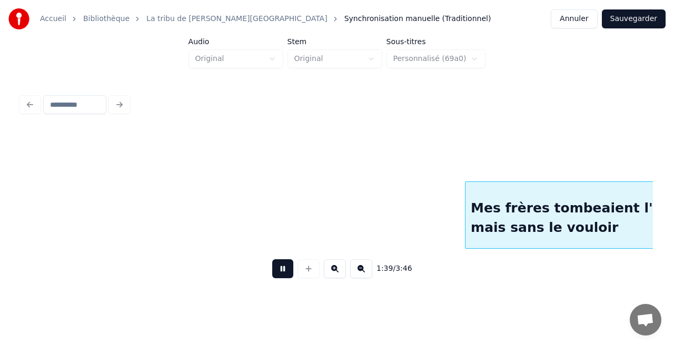
scroll to position [0, 10503]
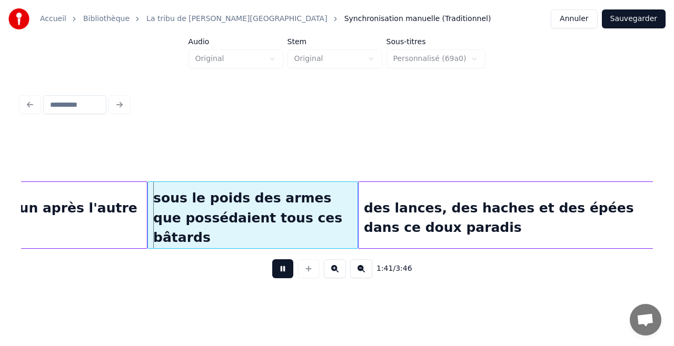
click at [272, 259] on button at bounding box center [282, 268] width 21 height 19
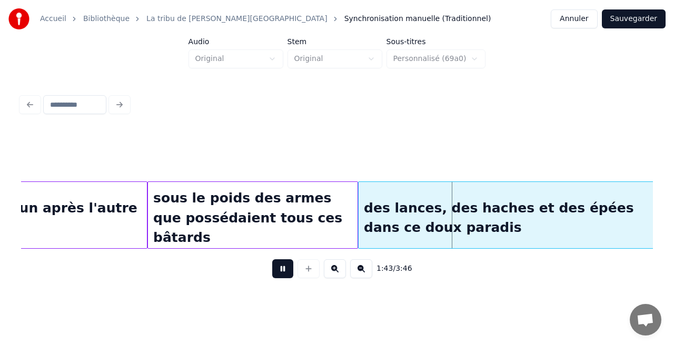
click at [272, 259] on button at bounding box center [282, 268] width 21 height 19
click at [406, 216] on div "des lances, des haches et des épées dans ce doux paradis" at bounding box center [515, 218] width 315 height 72
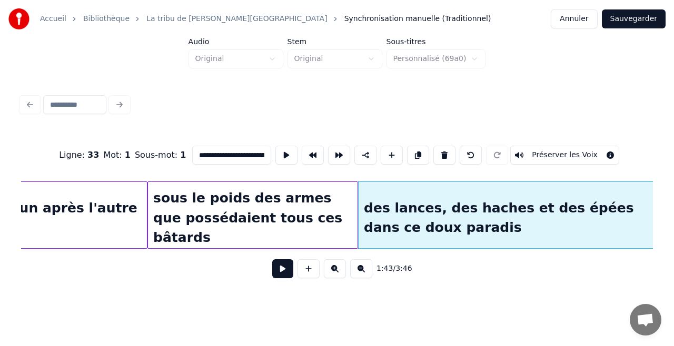
type input "**********"
click at [280, 277] on button at bounding box center [282, 268] width 21 height 19
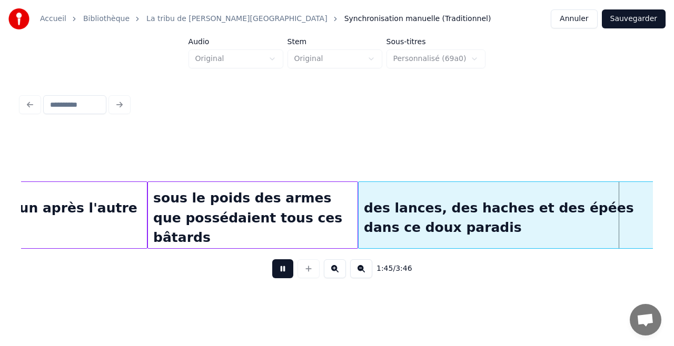
click at [272, 259] on button at bounding box center [282, 268] width 21 height 19
click at [369, 214] on div "des lances, des haches et des épées dans ce doux paradis" at bounding box center [515, 218] width 315 height 72
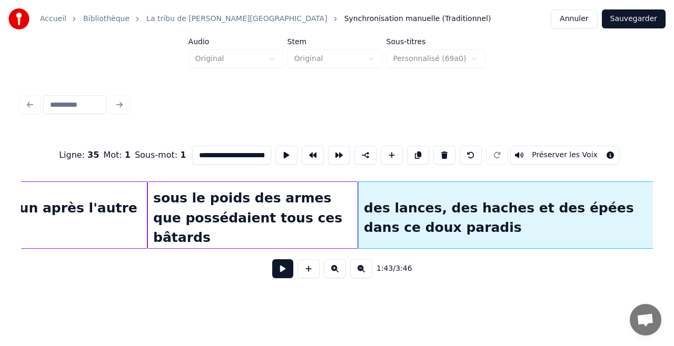
click at [272, 259] on button at bounding box center [282, 268] width 21 height 19
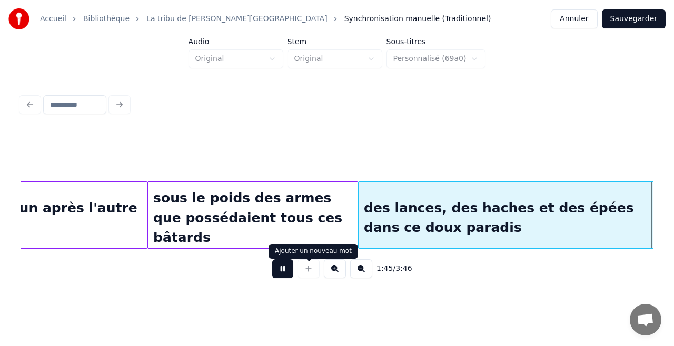
scroll to position [0, 11134]
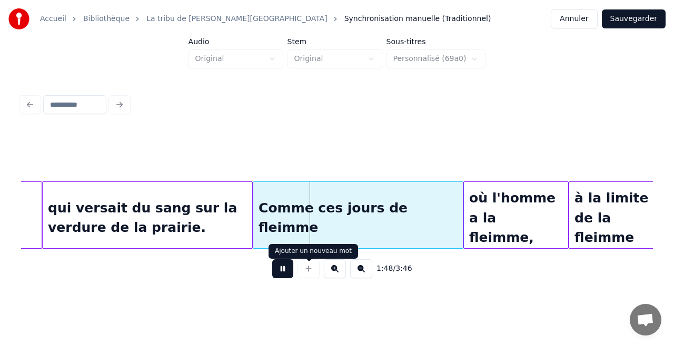
click at [272, 259] on button at bounding box center [282, 268] width 21 height 19
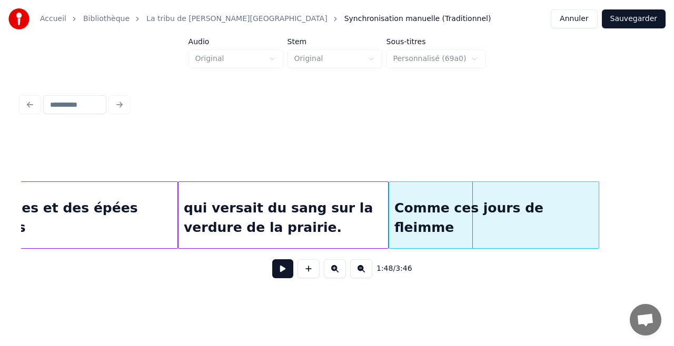
scroll to position [0, 10781]
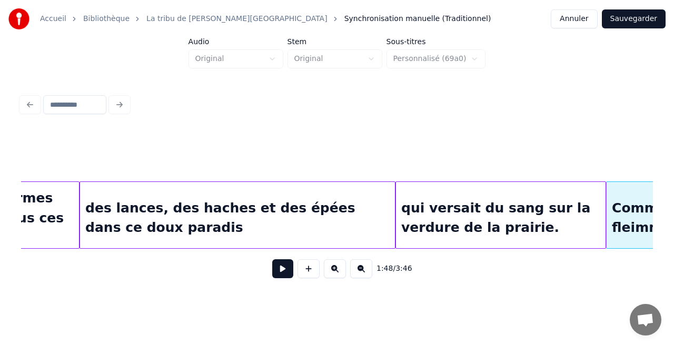
click at [450, 221] on div "qui versait du sang sur la verdure de la prairie." at bounding box center [500, 218] width 209 height 72
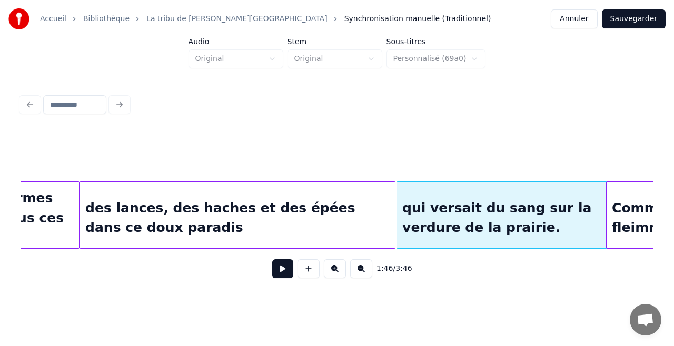
click at [463, 215] on div "qui versait du sang sur la verdure de la prairie." at bounding box center [501, 218] width 209 height 72
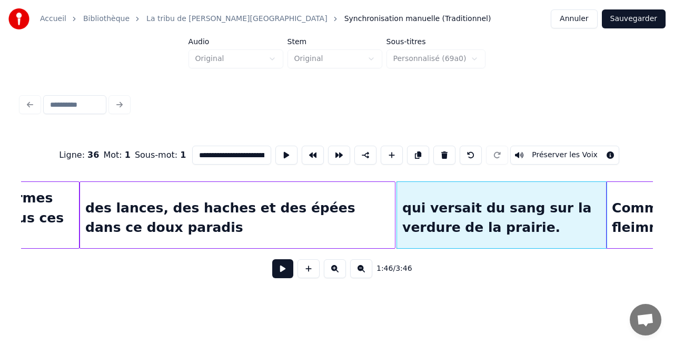
click at [244, 216] on div "des lances, des haches et des épées dans ce doux paradis" at bounding box center [237, 218] width 315 height 72
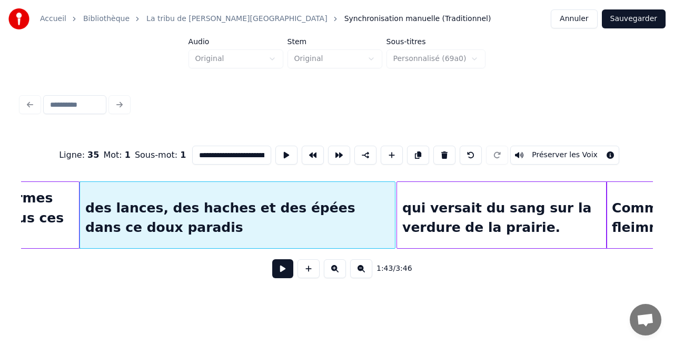
click at [307, 210] on div "des lances, des haches et des épées dans ce doux paradis" at bounding box center [237, 218] width 315 height 72
click at [299, 215] on div "des lances, des haches et des épées dans ce doux paradis" at bounding box center [237, 218] width 315 height 72
click at [305, 206] on div "des lances, des haches et des épées dans ce doux paradis" at bounding box center [237, 218] width 315 height 72
click at [358, 156] on button at bounding box center [365, 155] width 22 height 19
click at [278, 213] on div "des lances, des haches et des épées dans ce doux paradis" at bounding box center [237, 218] width 315 height 72
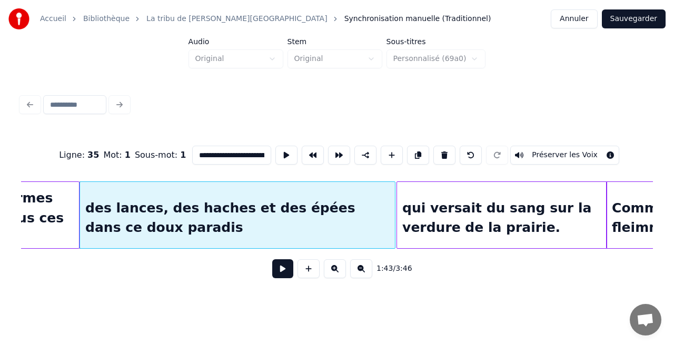
click at [483, 206] on div "qui versait du sang sur la verdure de la prairie." at bounding box center [501, 218] width 209 height 72
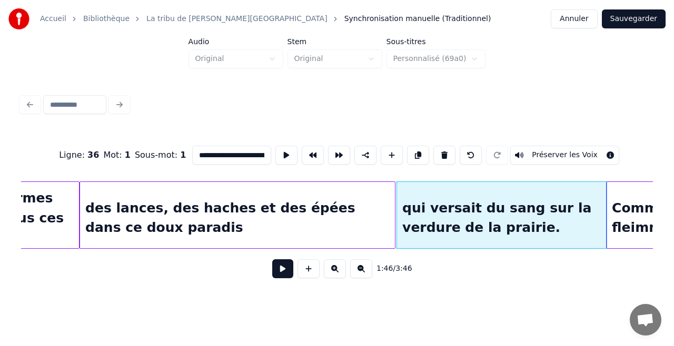
click at [281, 226] on div "des lances, des haches et des épées dans ce doux paradis" at bounding box center [237, 218] width 315 height 72
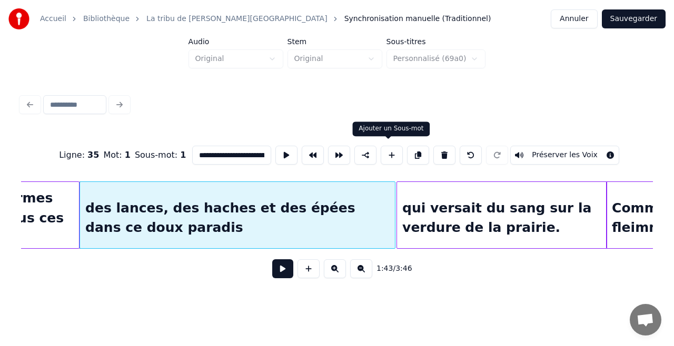
click at [387, 152] on button at bounding box center [391, 155] width 22 height 19
type input "**"
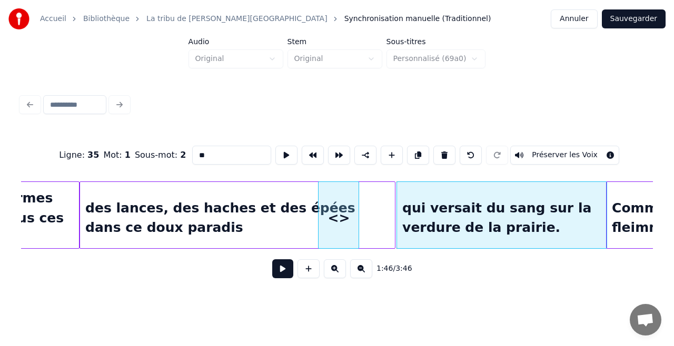
click at [336, 226] on div "<>" at bounding box center [338, 218] width 40 height 72
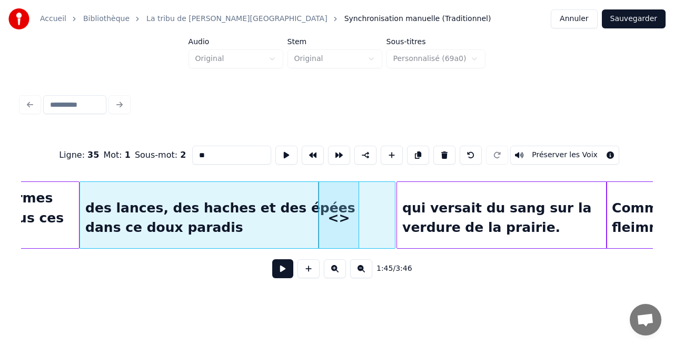
click at [338, 224] on div "<>" at bounding box center [338, 218] width 40 height 72
click at [248, 223] on div "des lances, des haches et des épées dans ce doux paradis" at bounding box center [237, 218] width 315 height 72
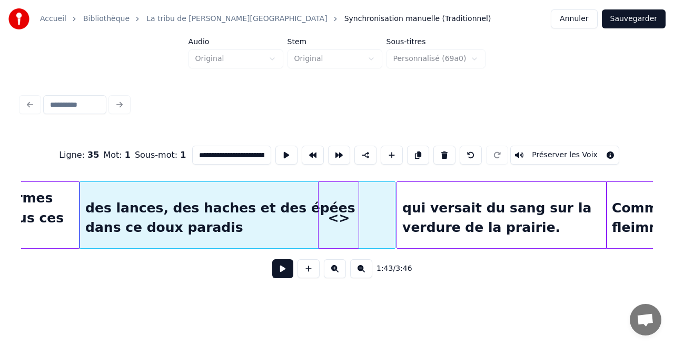
click at [350, 213] on div "<>" at bounding box center [338, 218] width 40 height 72
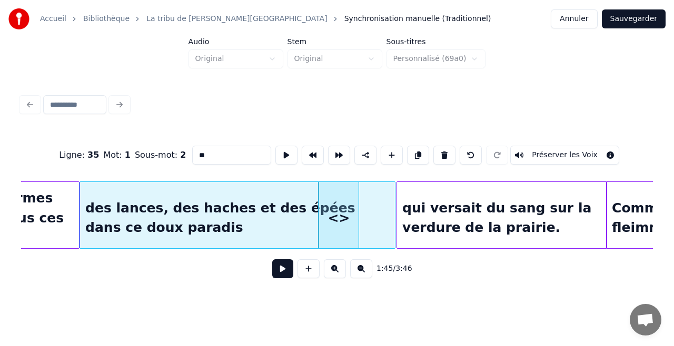
click at [300, 226] on div "des lances, des haches et des épées dans ce doux paradis" at bounding box center [237, 218] width 315 height 72
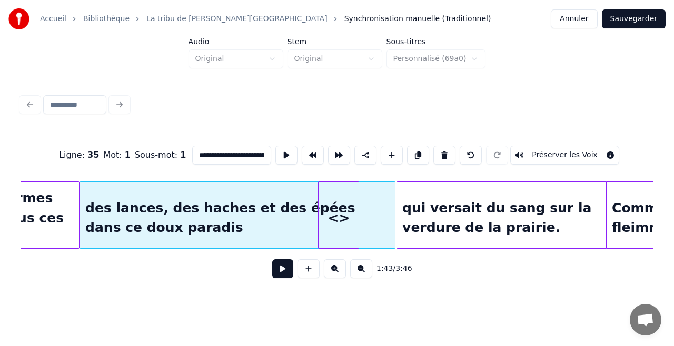
click at [346, 222] on div "<>" at bounding box center [338, 218] width 40 height 72
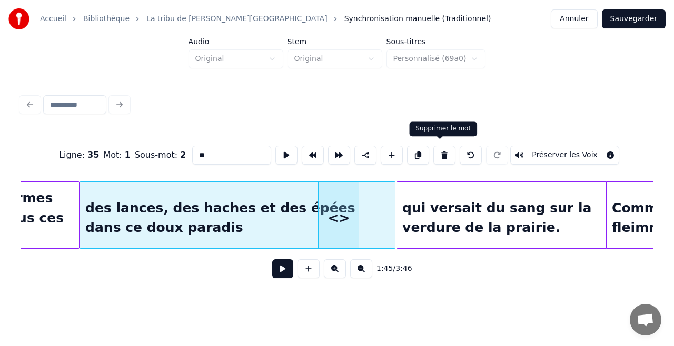
click at [439, 153] on button at bounding box center [444, 155] width 22 height 19
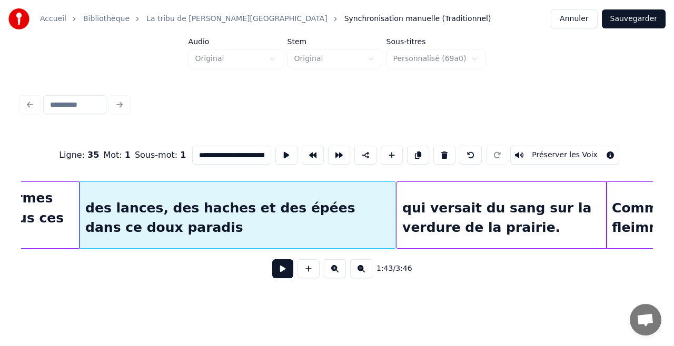
click at [318, 213] on div "des lances, des haches et des épées dans ce doux paradis" at bounding box center [237, 218] width 315 height 72
click at [381, 149] on button at bounding box center [391, 155] width 22 height 19
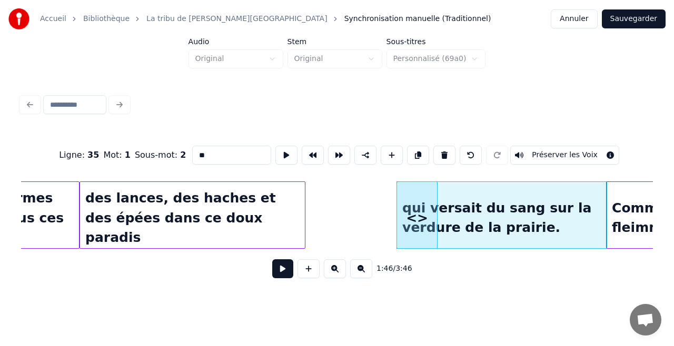
click at [302, 224] on div at bounding box center [303, 215] width 3 height 66
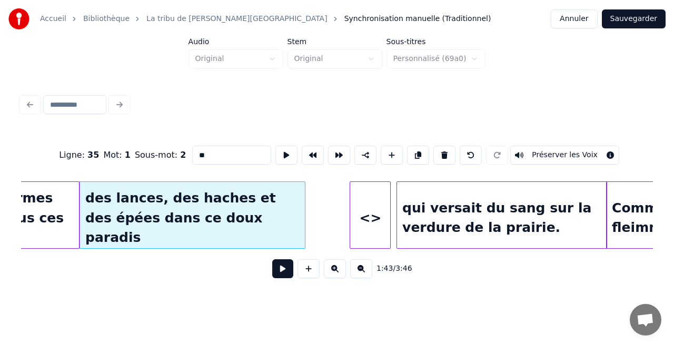
click at [368, 228] on div "<>" at bounding box center [370, 218] width 40 height 72
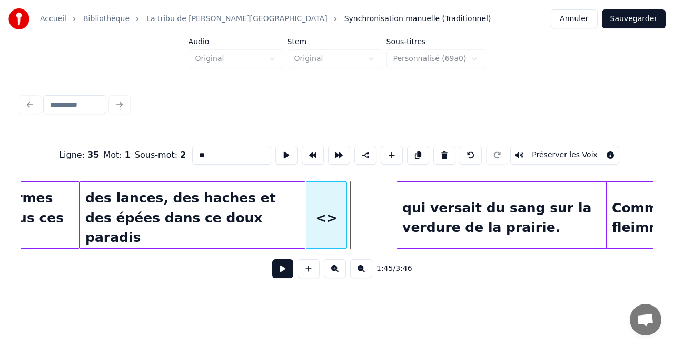
click at [306, 208] on div "<>" at bounding box center [326, 215] width 41 height 67
click at [264, 220] on div "des lances, des haches et des épées dans ce doux paradis" at bounding box center [192, 218] width 225 height 72
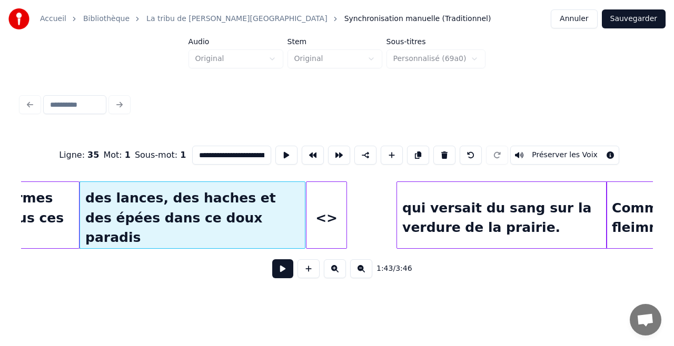
click at [248, 154] on input "**********" at bounding box center [231, 155] width 79 height 19
drag, startPoint x: 265, startPoint y: 149, endPoint x: 257, endPoint y: 152, distance: 8.2
click at [265, 150] on input "**********" at bounding box center [231, 155] width 79 height 19
drag, startPoint x: 260, startPoint y: 153, endPoint x: 271, endPoint y: 157, distance: 11.3
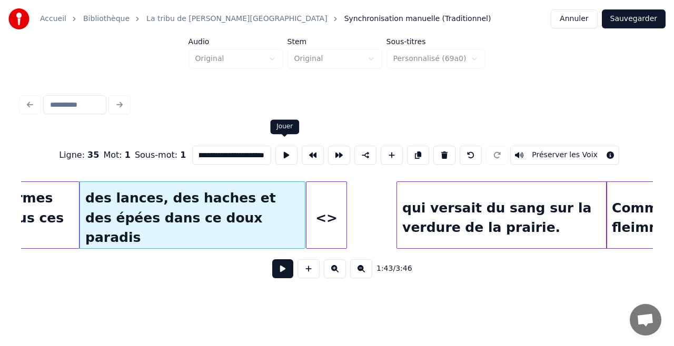
click at [271, 157] on div "**********" at bounding box center [336, 155] width 631 height 53
click at [247, 152] on input "**********" at bounding box center [231, 155] width 79 height 19
click at [202, 153] on input "**********" at bounding box center [231, 155] width 79 height 19
drag, startPoint x: 258, startPoint y: 152, endPoint x: 238, endPoint y: 150, distance: 20.5
click at [238, 150] on input "**********" at bounding box center [231, 155] width 79 height 19
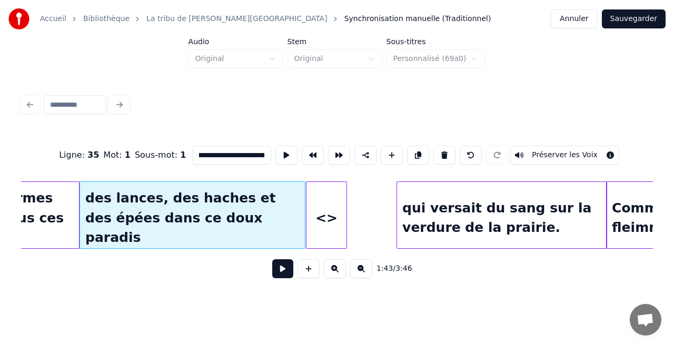
scroll to position [0, 84]
drag, startPoint x: 262, startPoint y: 155, endPoint x: 229, endPoint y: 150, distance: 33.4
click at [229, 150] on input "**********" at bounding box center [231, 155] width 79 height 19
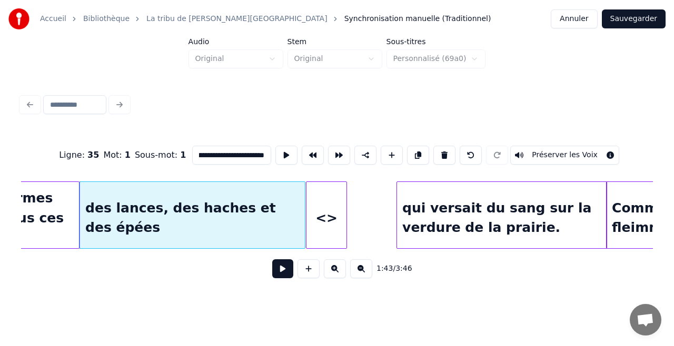
click at [302, 215] on div at bounding box center [303, 215] width 3 height 66
click at [326, 213] on div "<>" at bounding box center [326, 218] width 40 height 72
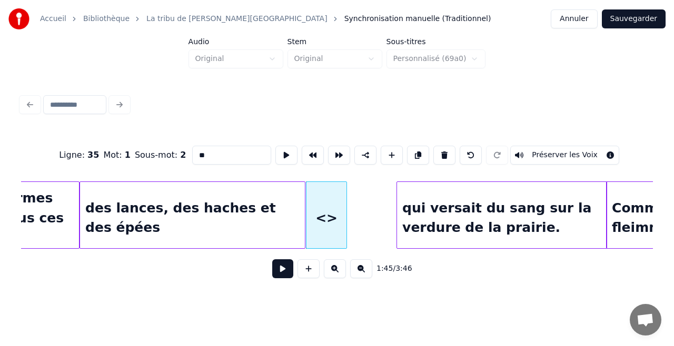
scroll to position [0, 0]
drag, startPoint x: 222, startPoint y: 152, endPoint x: 109, endPoint y: 138, distance: 113.4
click at [109, 138] on div "Ligne : 35 Mot : 1 Sous-mot : 2 ** Préserver les Voix" at bounding box center [336, 155] width 631 height 53
paste input "**********"
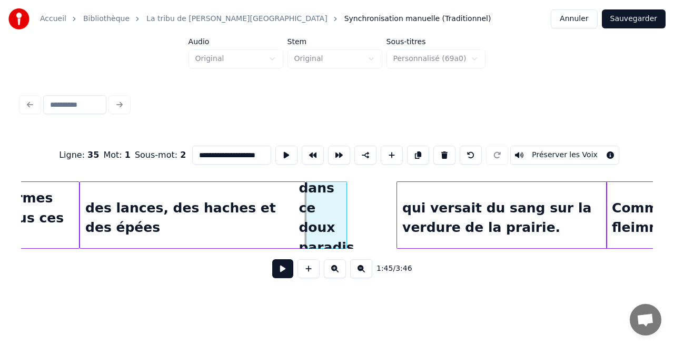
scroll to position [0, 5]
click at [283, 212] on div "des lances, des haches et des épées" at bounding box center [192, 218] width 225 height 72
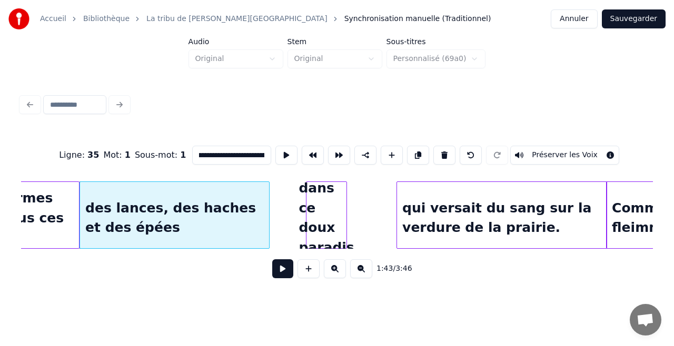
click at [266, 219] on div at bounding box center [267, 215] width 3 height 66
click at [310, 213] on div "dans ce doux paradis" at bounding box center [326, 218] width 40 height 72
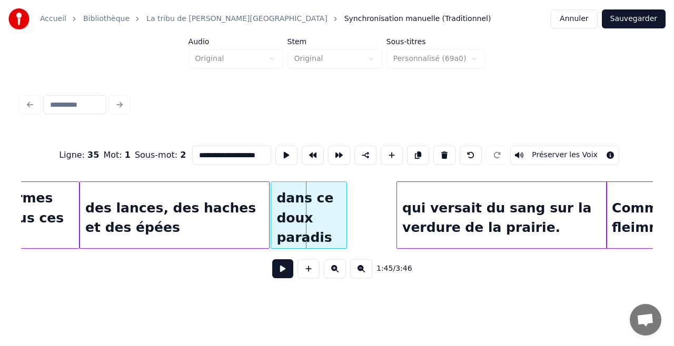
click at [272, 207] on div at bounding box center [272, 215] width 3 height 66
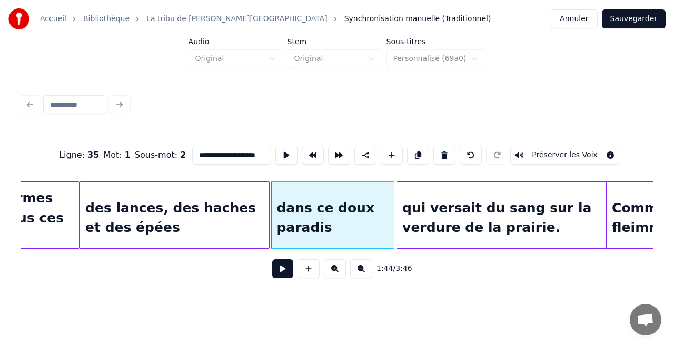
click at [394, 234] on div at bounding box center [391, 215] width 3 height 66
click at [125, 225] on div "des lances, des haches et des épées" at bounding box center [174, 218] width 189 height 72
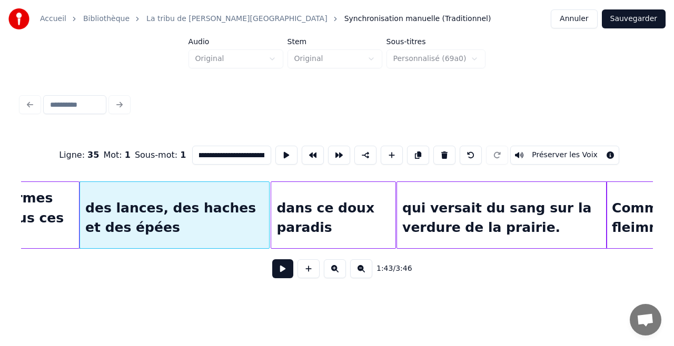
scroll to position [0, 54]
click at [136, 208] on div "des lances, des haches et des épées" at bounding box center [174, 218] width 189 height 72
type input "**********"
click at [287, 150] on button at bounding box center [286, 155] width 22 height 19
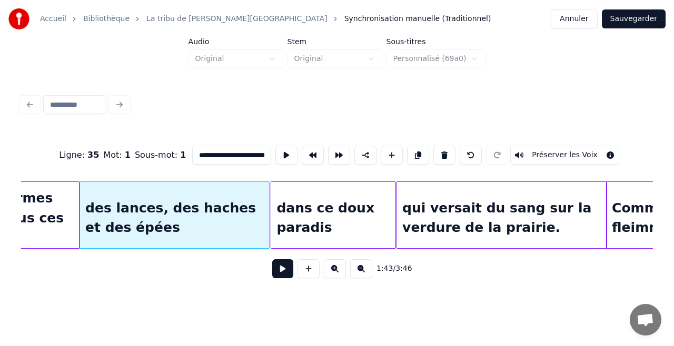
click at [287, 150] on button at bounding box center [286, 155] width 22 height 19
click at [275, 146] on button at bounding box center [286, 155] width 22 height 19
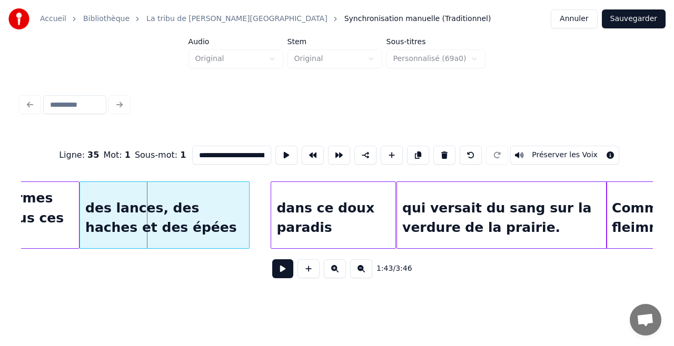
click at [246, 204] on div at bounding box center [247, 215] width 3 height 66
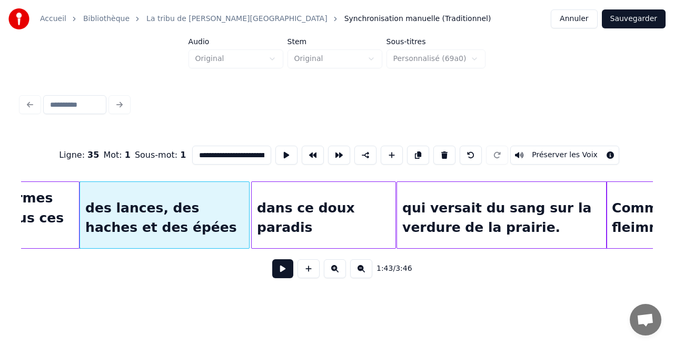
click at [253, 212] on div at bounding box center [253, 215] width 3 height 66
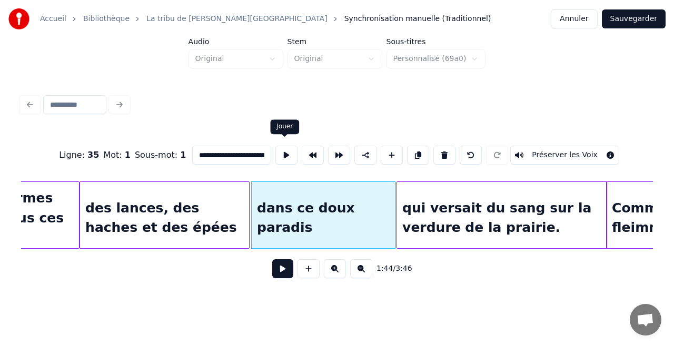
click at [285, 147] on button at bounding box center [286, 155] width 22 height 19
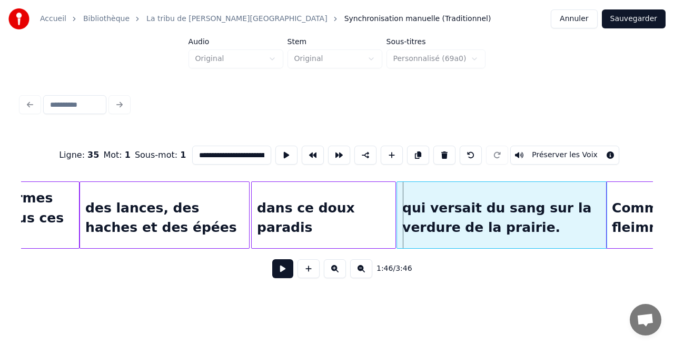
click at [285, 147] on button at bounding box center [286, 155] width 22 height 19
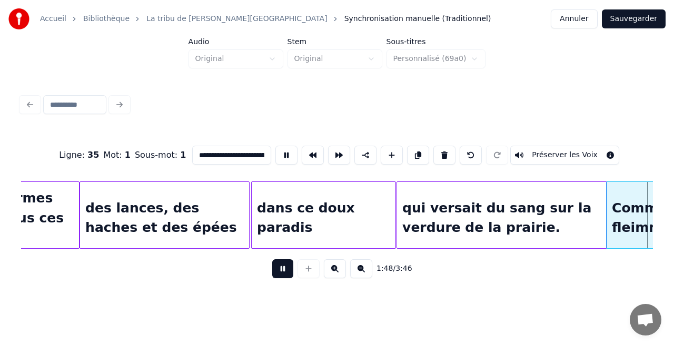
click at [275, 146] on button at bounding box center [286, 155] width 22 height 19
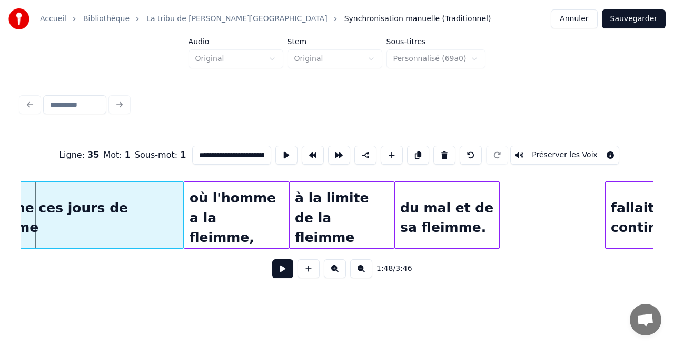
click at [128, 213] on div "Comme ces jours de fleimme" at bounding box center [78, 218] width 209 height 72
type input "**********"
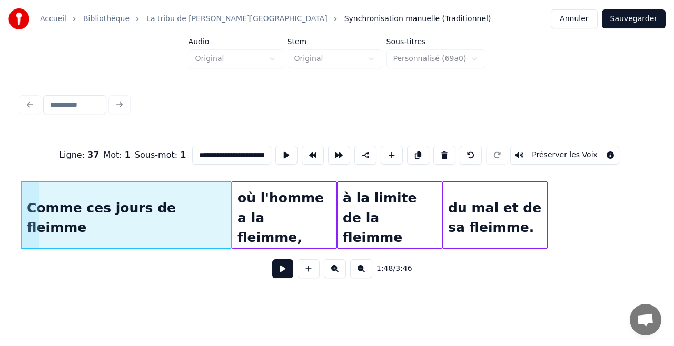
click at [39, 229] on div at bounding box center [37, 215] width 3 height 66
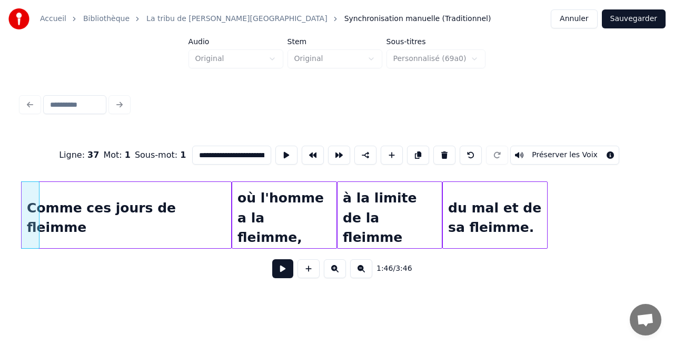
scroll to position [0, 11157]
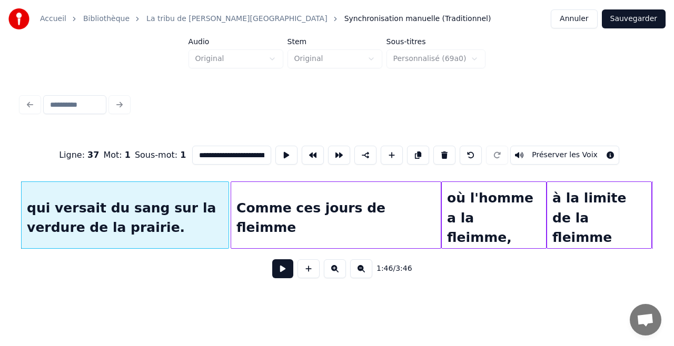
click at [226, 211] on div at bounding box center [226, 215] width 3 height 66
click at [236, 218] on div "Comme ces jours de fleimme" at bounding box center [335, 218] width 209 height 72
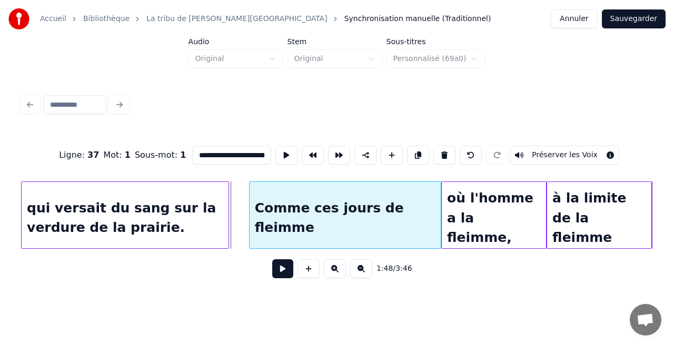
click at [250, 219] on div at bounding box center [250, 215] width 3 height 66
click at [275, 146] on button at bounding box center [286, 155] width 22 height 19
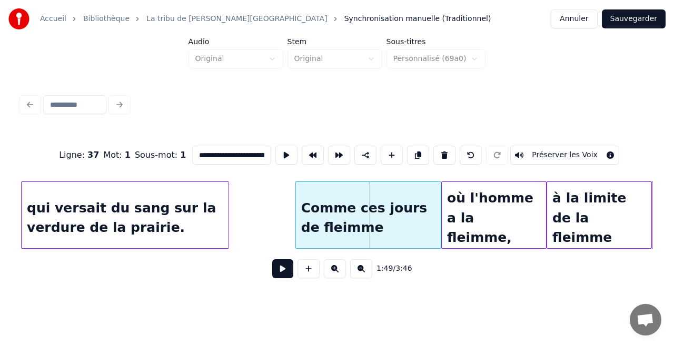
click at [296, 224] on div at bounding box center [297, 215] width 3 height 66
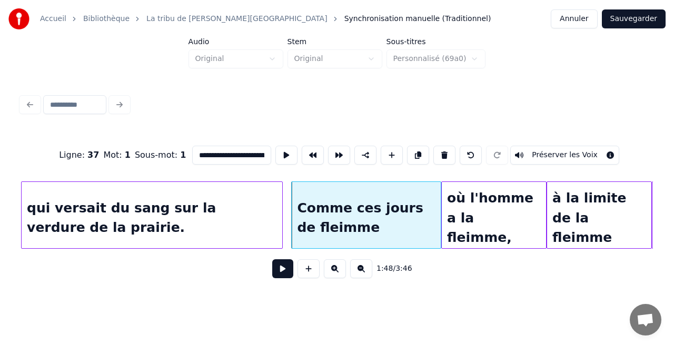
click at [281, 237] on div at bounding box center [280, 215] width 3 height 66
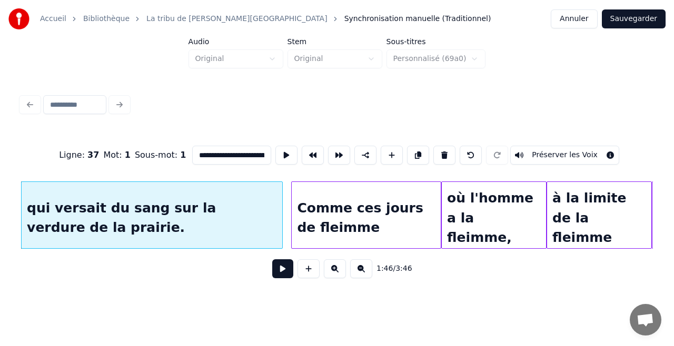
click at [275, 146] on button at bounding box center [286, 155] width 22 height 19
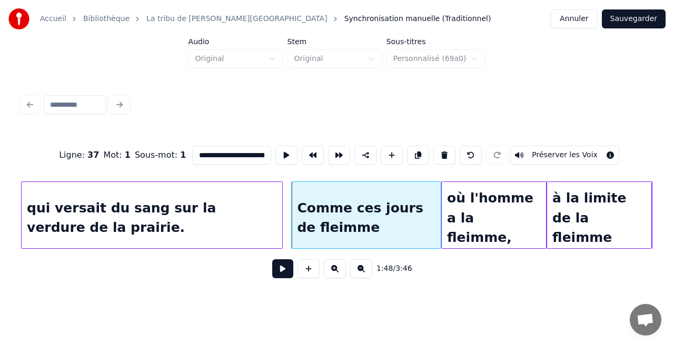
click at [275, 146] on button at bounding box center [286, 155] width 22 height 19
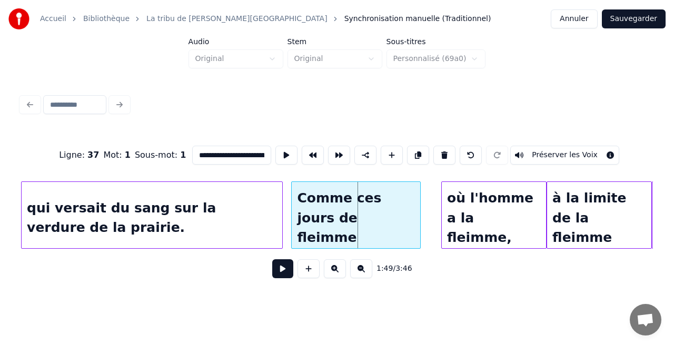
click at [419, 225] on div at bounding box center [418, 215] width 3 height 66
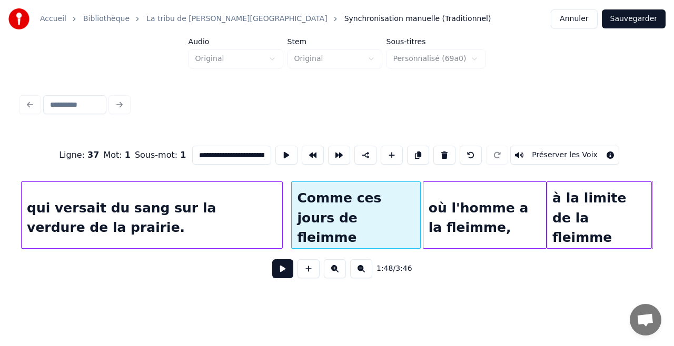
click at [425, 228] on div at bounding box center [424, 215] width 3 height 66
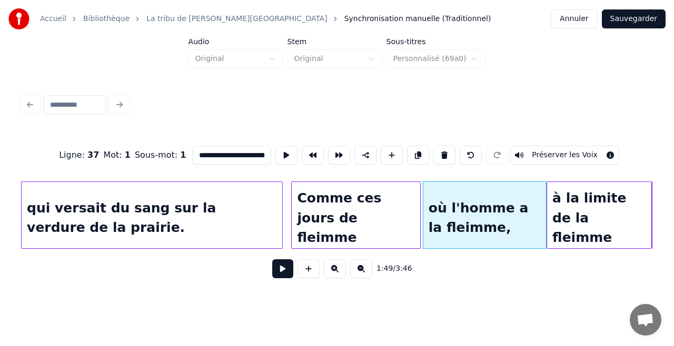
click at [363, 227] on div "Comme ces jours de fleimme" at bounding box center [356, 218] width 128 height 72
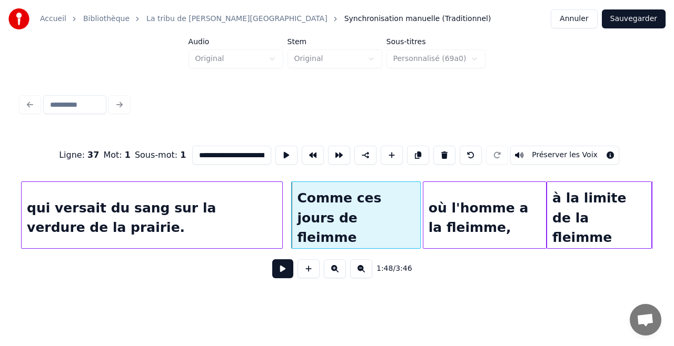
click at [275, 146] on button at bounding box center [286, 155] width 22 height 19
click at [285, 270] on button at bounding box center [282, 268] width 21 height 19
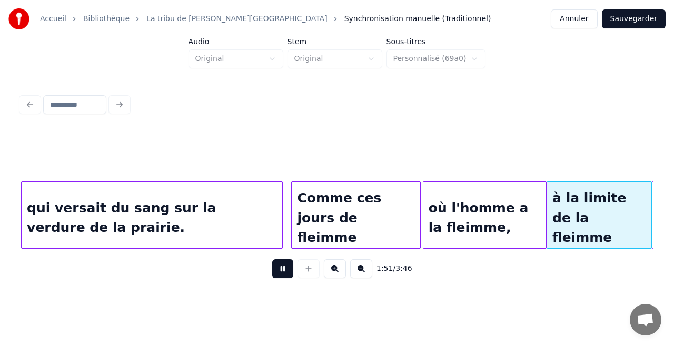
click at [285, 270] on button at bounding box center [282, 268] width 21 height 19
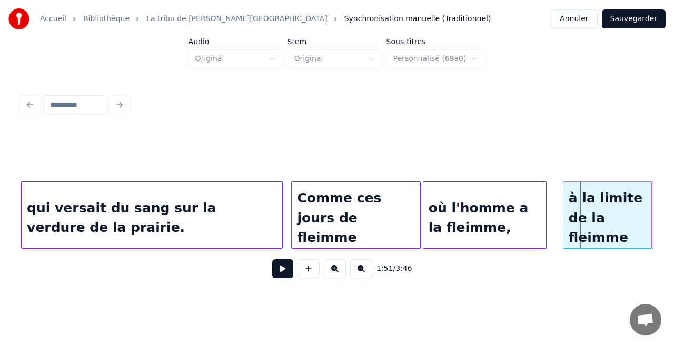
click at [565, 225] on div at bounding box center [564, 215] width 3 height 66
click at [558, 226] on div at bounding box center [558, 215] width 3 height 66
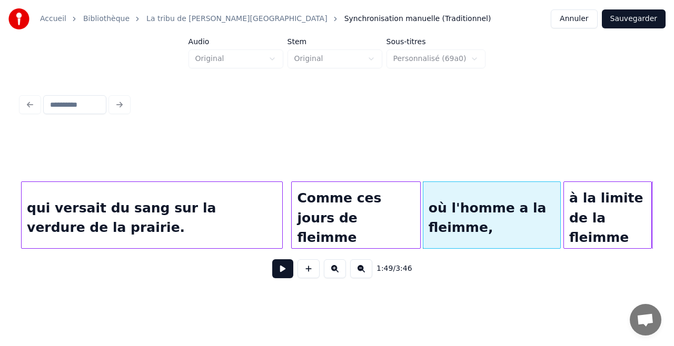
click at [537, 214] on div "où l'homme a la fleimme," at bounding box center [491, 218] width 137 height 72
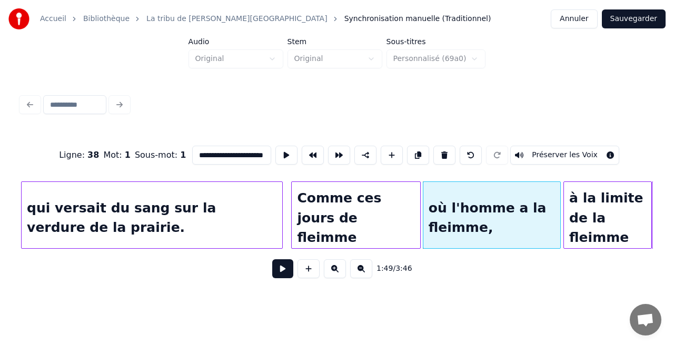
click at [272, 259] on button at bounding box center [282, 268] width 21 height 19
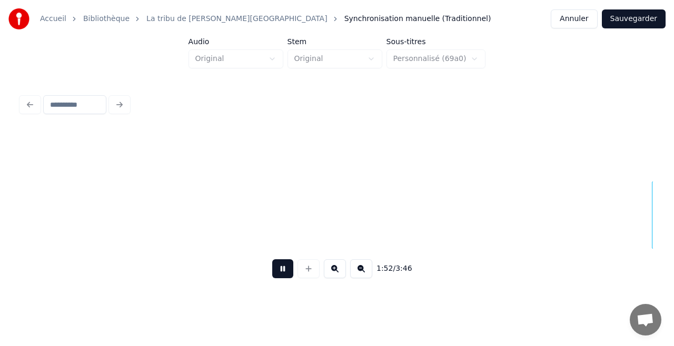
scroll to position [0, 11789]
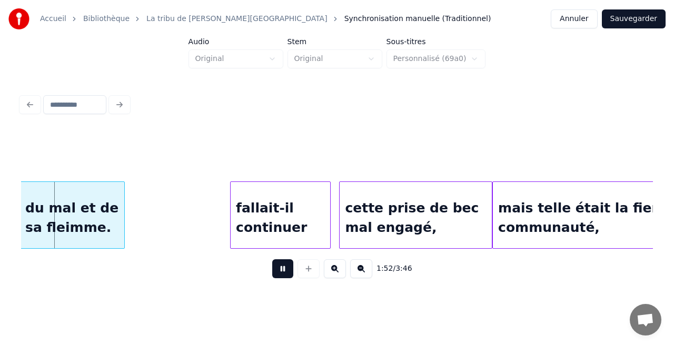
click at [272, 259] on button at bounding box center [282, 268] width 21 height 19
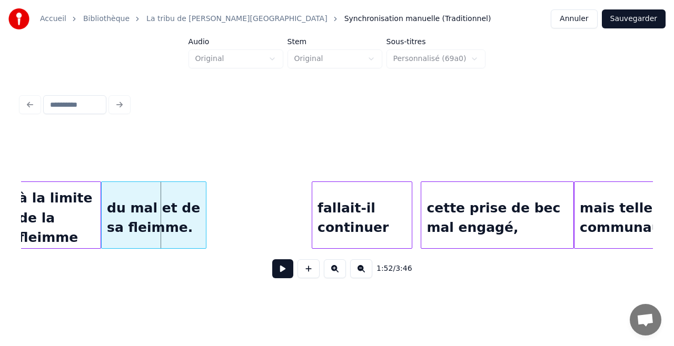
scroll to position [0, 11639]
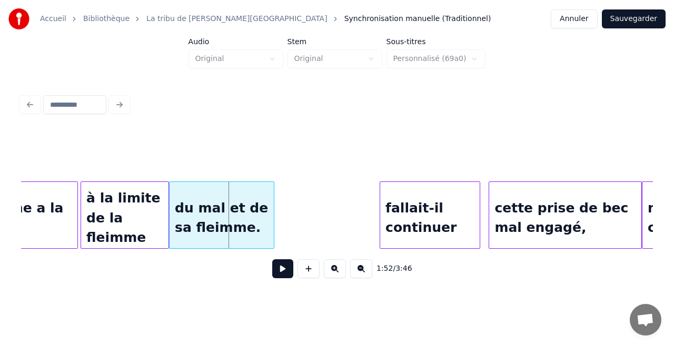
click at [272, 259] on button at bounding box center [282, 268] width 21 height 19
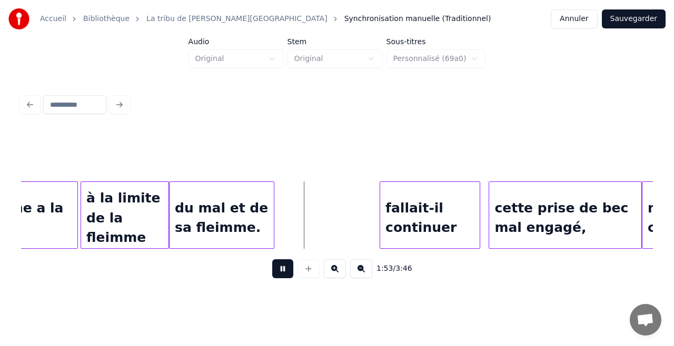
click at [272, 259] on button at bounding box center [282, 268] width 21 height 19
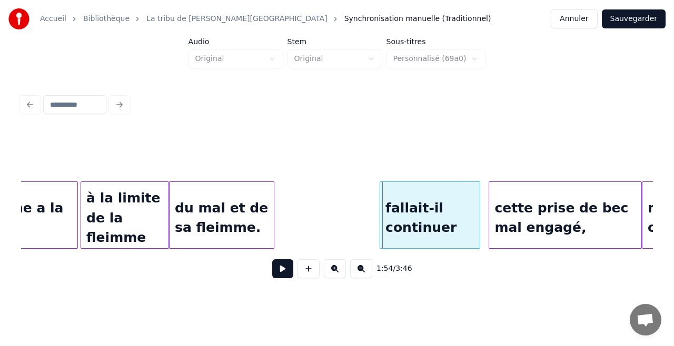
click at [182, 208] on div "du mal et de sa fleimme." at bounding box center [221, 218] width 104 height 72
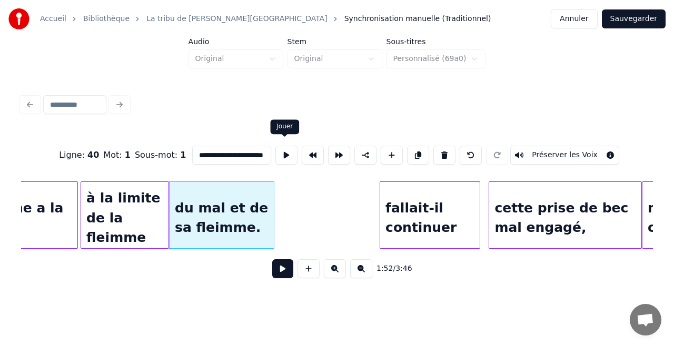
click at [283, 152] on button at bounding box center [286, 155] width 22 height 19
click at [275, 146] on button at bounding box center [286, 155] width 22 height 19
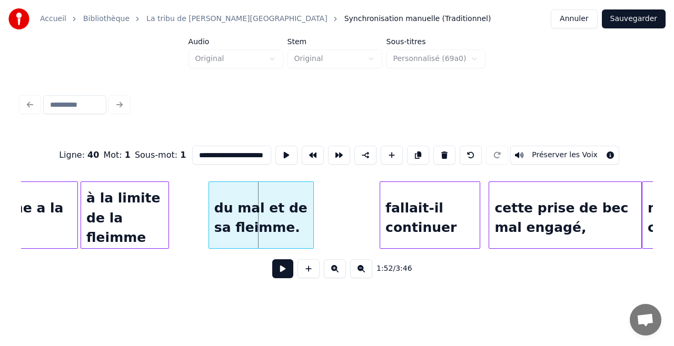
click at [262, 233] on div "du mal et de sa fleimme." at bounding box center [261, 218] width 104 height 72
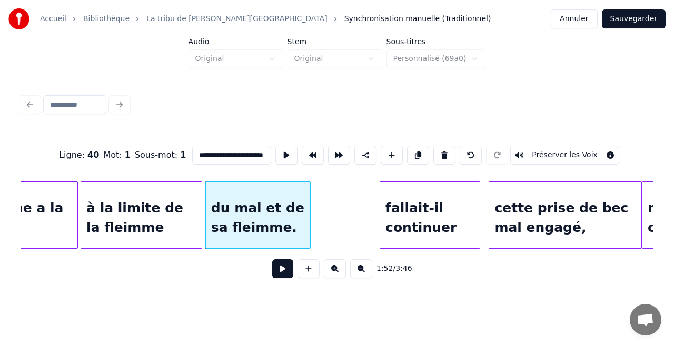
click at [201, 226] on div at bounding box center [199, 215] width 3 height 66
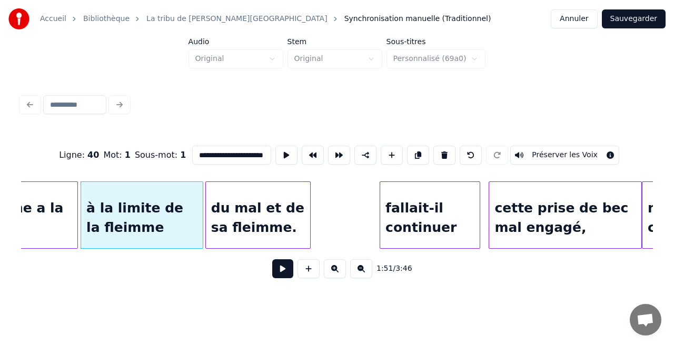
click at [275, 146] on button at bounding box center [286, 155] width 22 height 19
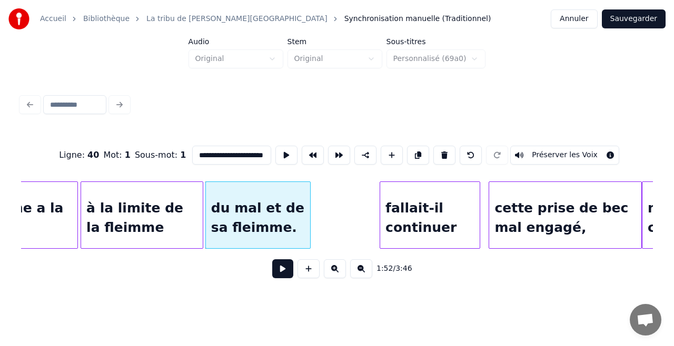
click at [275, 146] on button at bounding box center [286, 155] width 22 height 19
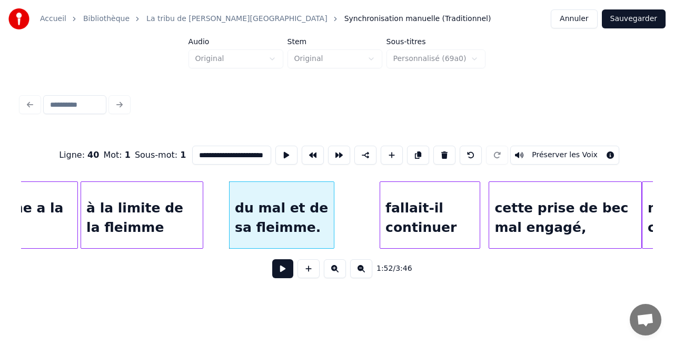
click at [334, 237] on div "du mal et de sa fleimme." at bounding box center [281, 215] width 105 height 67
click at [275, 146] on button at bounding box center [286, 155] width 22 height 19
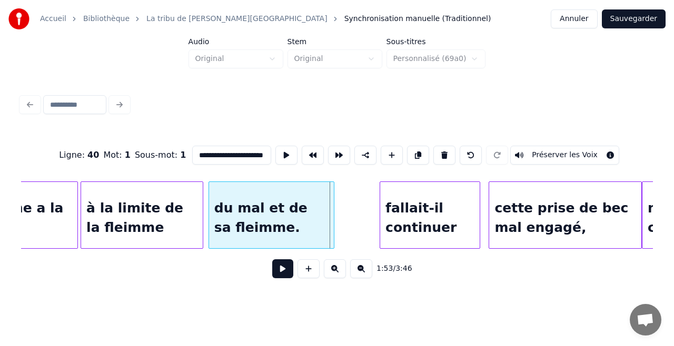
click at [209, 220] on div at bounding box center [210, 215] width 3 height 66
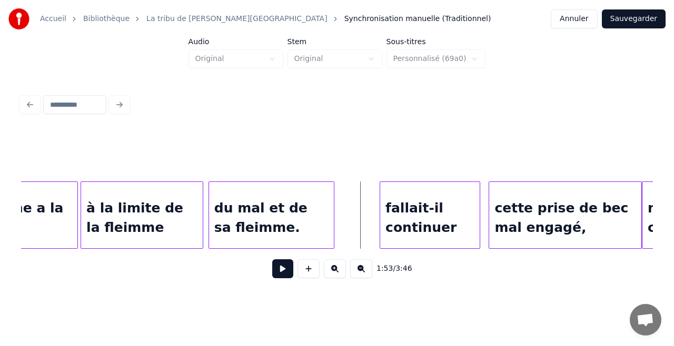
click at [358, 212] on div "du mal et de sa fleimme. fallait-il continuer cette prise de bec mal engagé, ma…" at bounding box center [278, 215] width 23792 height 67
click at [283, 267] on button at bounding box center [282, 268] width 21 height 19
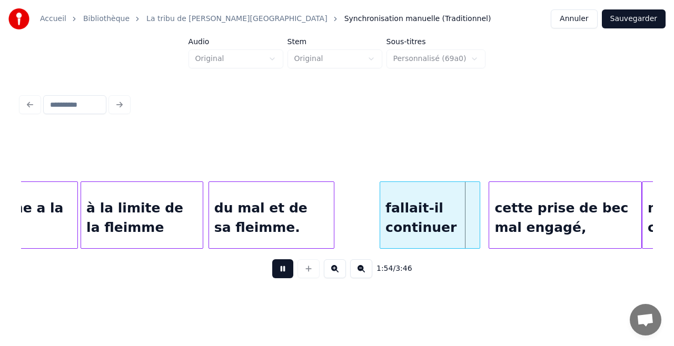
click at [272, 259] on button at bounding box center [282, 268] width 21 height 19
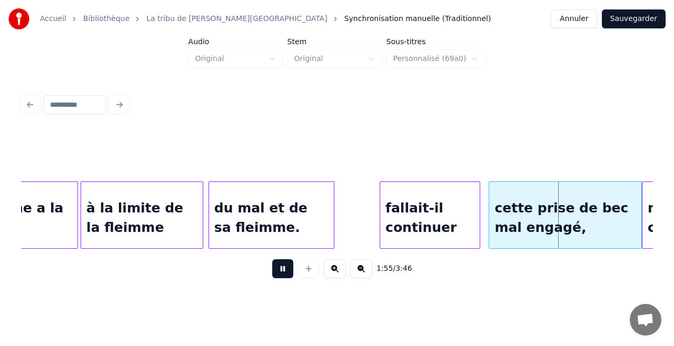
click at [272, 259] on button at bounding box center [282, 268] width 21 height 19
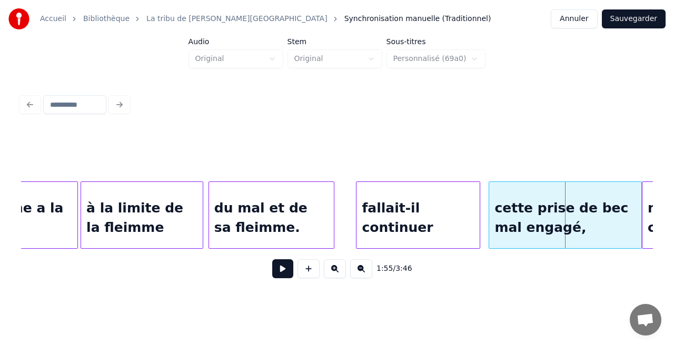
click at [356, 205] on div at bounding box center [357, 215] width 3 height 66
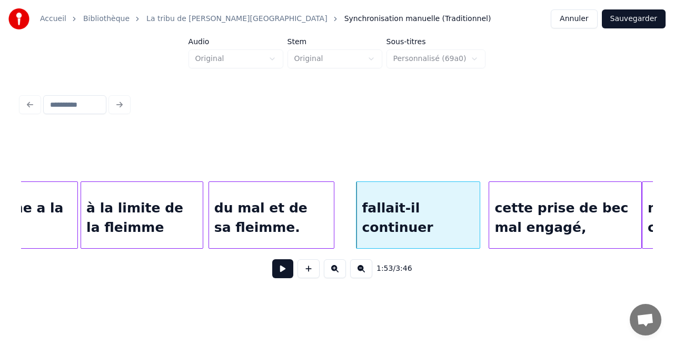
click at [272, 259] on button at bounding box center [282, 268] width 21 height 19
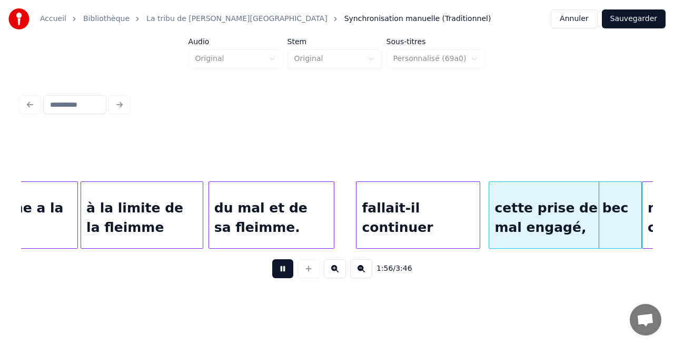
click at [272, 259] on button at bounding box center [282, 268] width 21 height 19
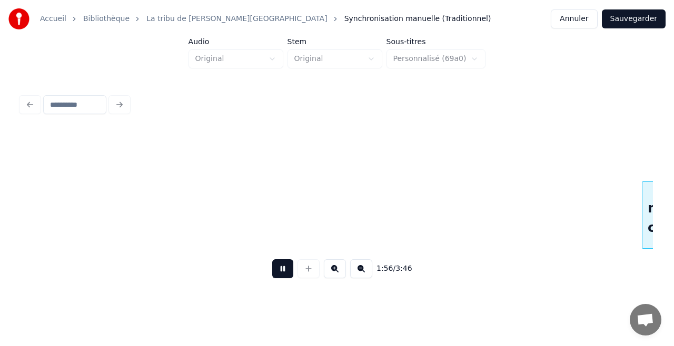
scroll to position [0, 12271]
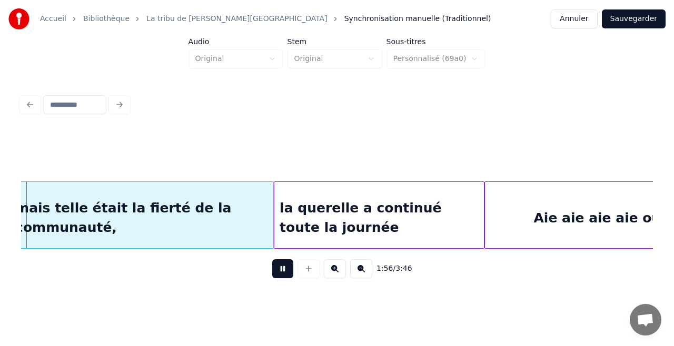
click at [272, 259] on button at bounding box center [282, 268] width 21 height 19
click at [190, 212] on div "mais telle était la fierté de la communauté," at bounding box center [141, 218] width 263 height 72
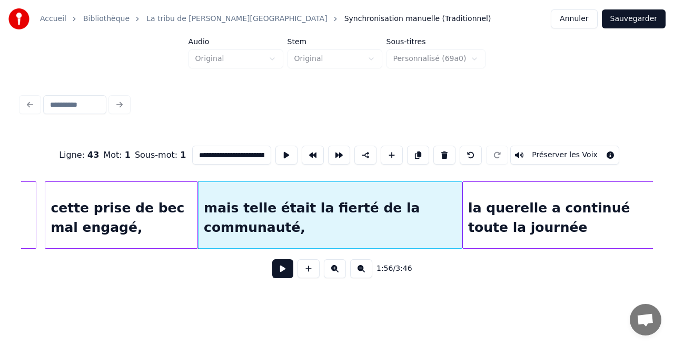
scroll to position [0, 11851]
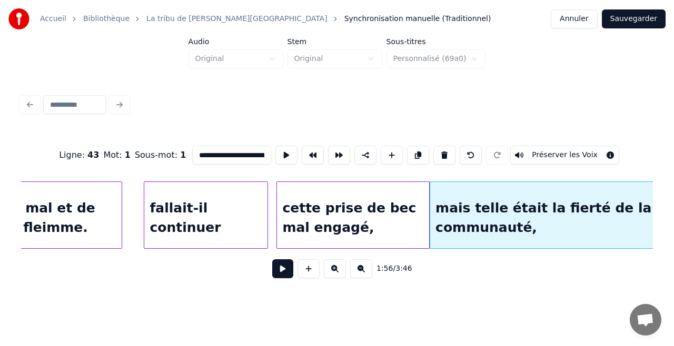
click at [214, 219] on div "fallait-il continuer" at bounding box center [205, 218] width 123 height 72
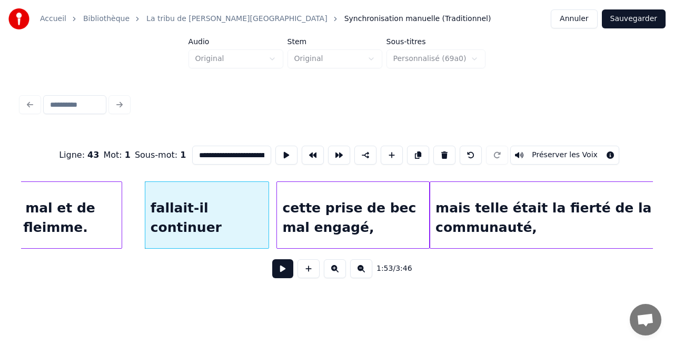
click at [272, 259] on button at bounding box center [282, 268] width 21 height 19
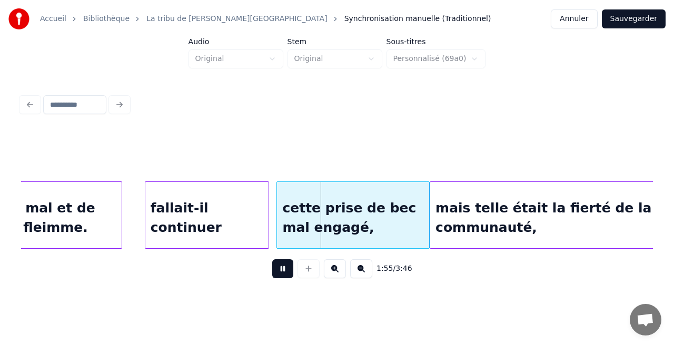
click at [272, 259] on button at bounding box center [282, 268] width 21 height 19
click at [259, 222] on div at bounding box center [259, 215] width 3 height 66
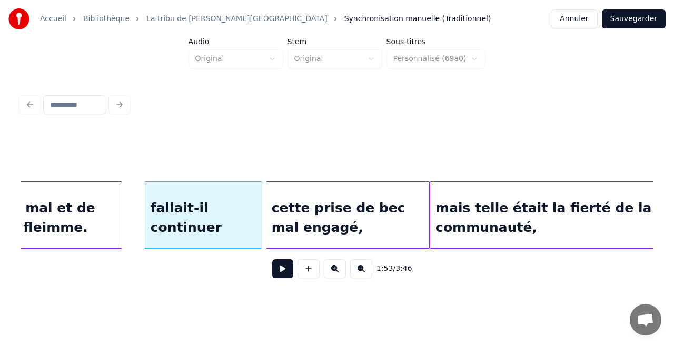
click at [266, 222] on div at bounding box center [267, 215] width 3 height 66
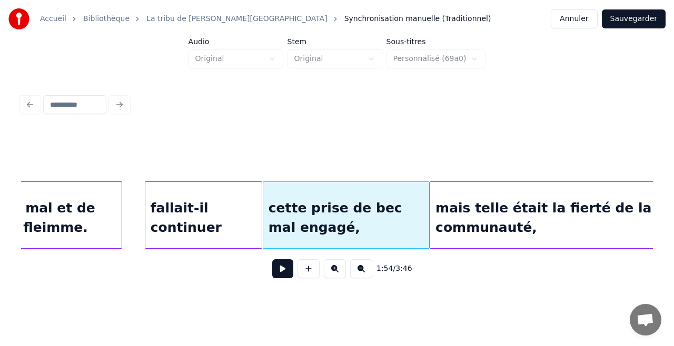
click at [272, 259] on button at bounding box center [282, 268] width 21 height 19
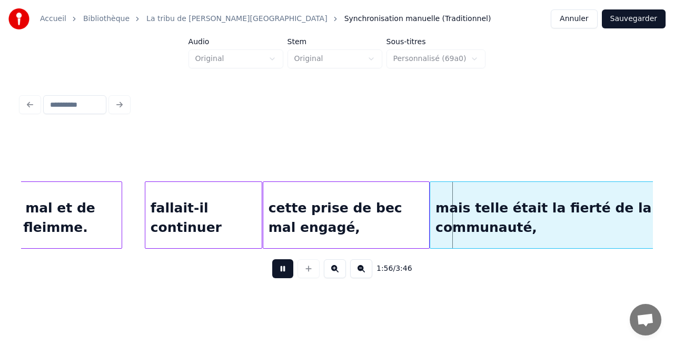
click at [272, 259] on button at bounding box center [282, 268] width 21 height 19
click at [405, 223] on div at bounding box center [406, 215] width 3 height 66
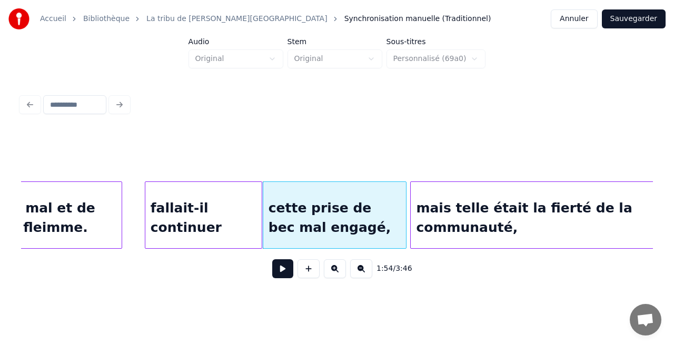
click at [412, 221] on div at bounding box center [411, 215] width 3 height 66
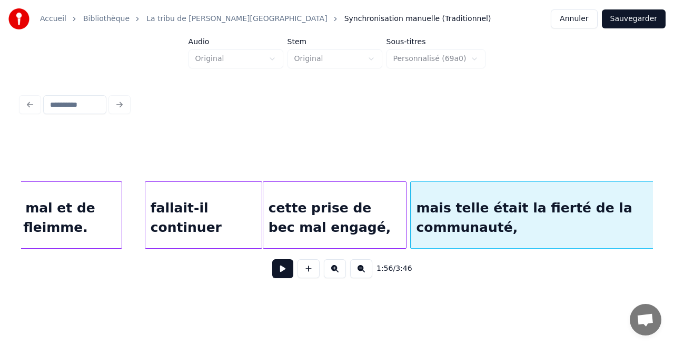
click at [272, 259] on button at bounding box center [282, 268] width 21 height 19
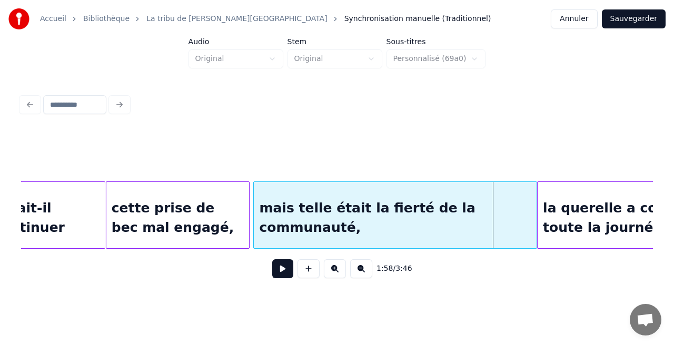
scroll to position [0, 12062]
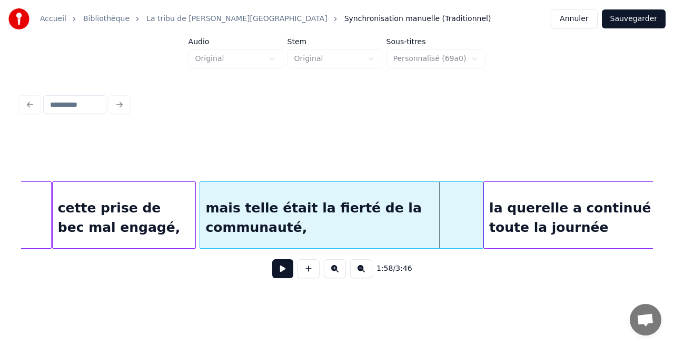
click at [272, 259] on button at bounding box center [282, 268] width 21 height 19
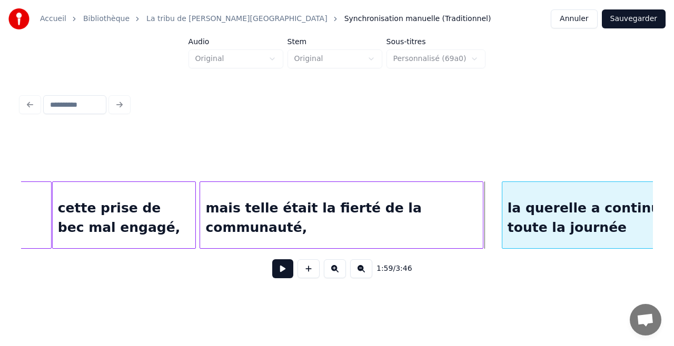
click at [502, 226] on div at bounding box center [503, 215] width 3 height 66
click at [453, 217] on div at bounding box center [452, 215] width 3 height 66
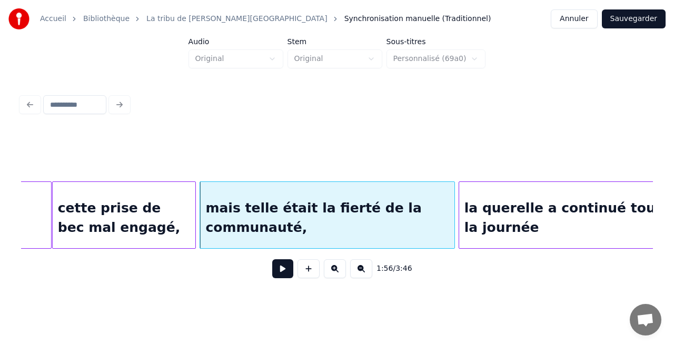
click at [459, 219] on div at bounding box center [460, 215] width 3 height 66
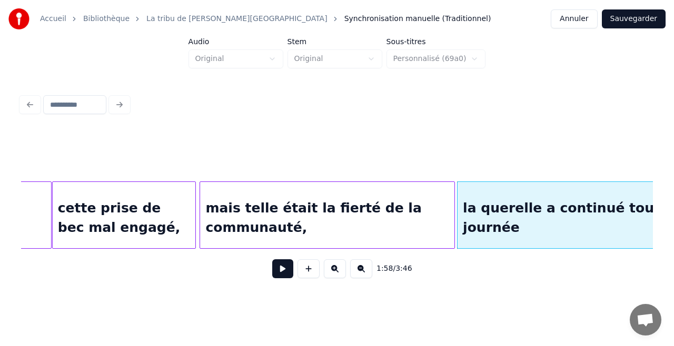
click at [272, 259] on button at bounding box center [282, 268] width 21 height 19
click at [528, 214] on div "la querelle a continué toute la journée" at bounding box center [575, 218] width 236 height 72
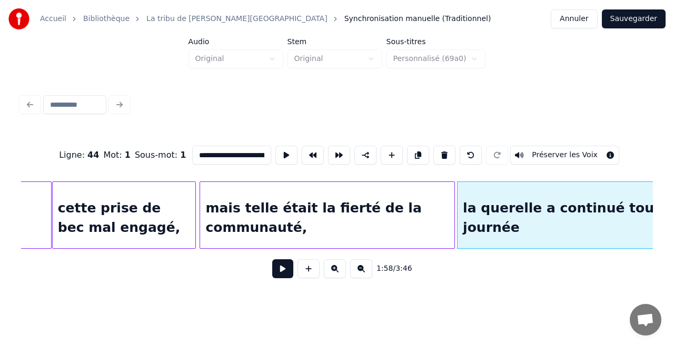
click at [238, 150] on input "**********" at bounding box center [231, 155] width 79 height 19
click at [261, 147] on input "**********" at bounding box center [231, 155] width 79 height 19
click at [579, 210] on div "la querelle a ainsi continué toute la journée" at bounding box center [575, 218] width 236 height 72
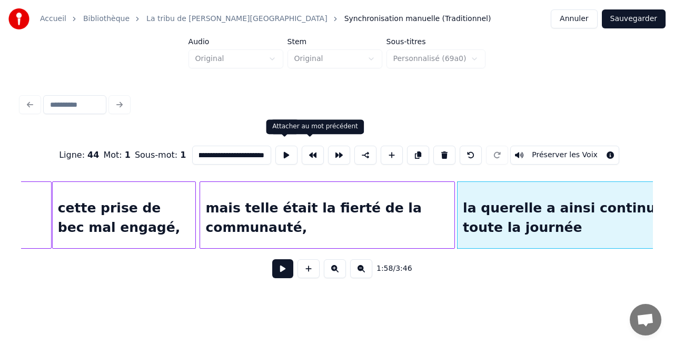
drag, startPoint x: 253, startPoint y: 152, endPoint x: 327, endPoint y: 166, distance: 76.1
click at [327, 166] on div "**********" at bounding box center [336, 155] width 631 height 53
click at [229, 153] on input "**********" at bounding box center [231, 155] width 79 height 19
click at [233, 150] on input "**********" at bounding box center [231, 155] width 79 height 19
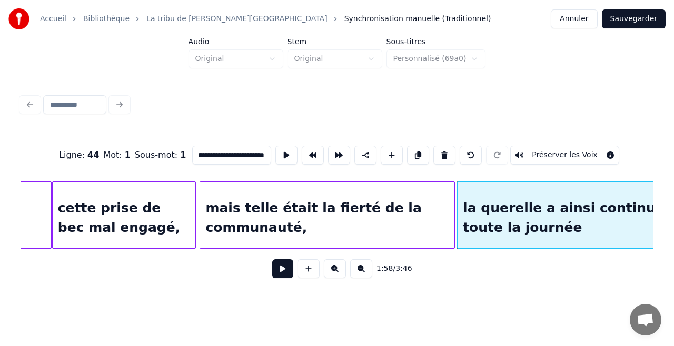
scroll to position [0, 71]
click at [515, 218] on div "la querelle a ainsi continué toute cette journée" at bounding box center [575, 218] width 236 height 72
type input "**********"
click at [283, 277] on button at bounding box center [282, 268] width 21 height 19
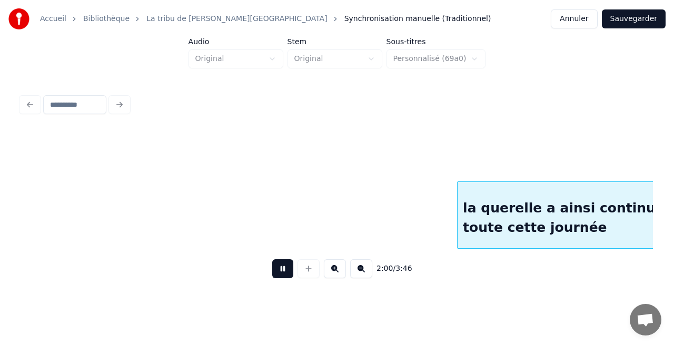
scroll to position [0, 12694]
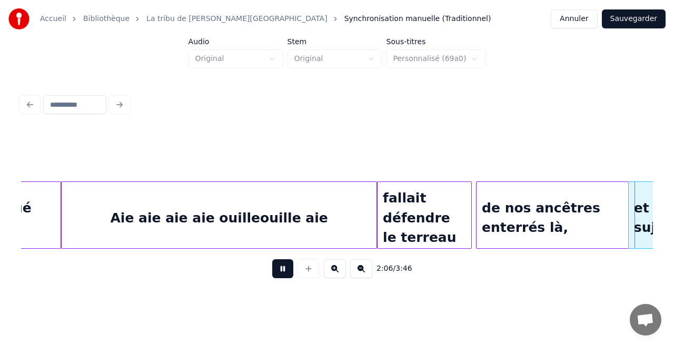
click at [272, 259] on button at bounding box center [282, 268] width 21 height 19
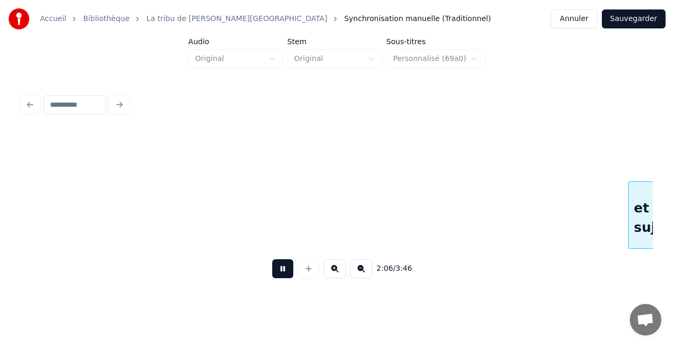
scroll to position [0, 13326]
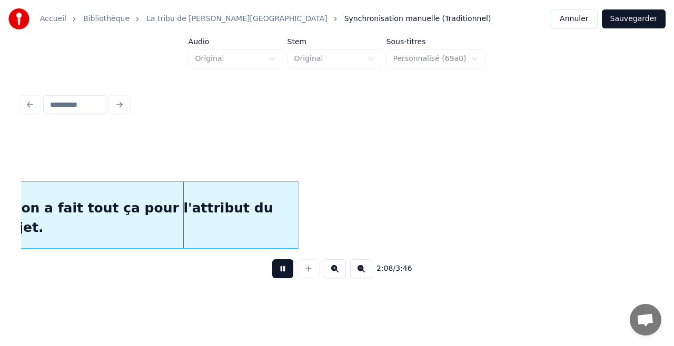
click at [272, 259] on button at bounding box center [282, 268] width 21 height 19
click at [242, 225] on div "et on a fait tout ça pour l'attribut du sujet." at bounding box center [147, 218] width 302 height 72
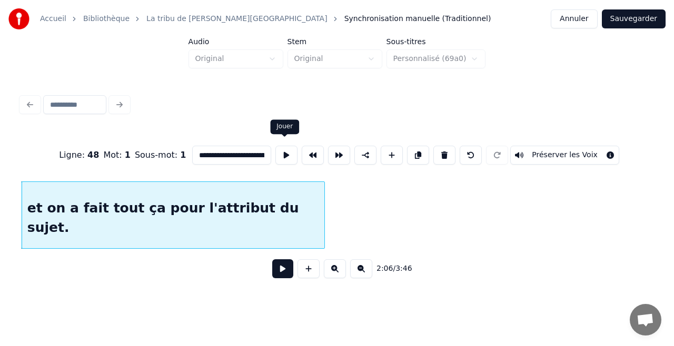
scroll to position [0, 71]
drag, startPoint x: 255, startPoint y: 155, endPoint x: 331, endPoint y: 169, distance: 77.2
click at [331, 169] on div "**********" at bounding box center [336, 155] width 631 height 53
click at [255, 154] on input "**********" at bounding box center [231, 155] width 79 height 19
click at [253, 154] on input "**********" at bounding box center [231, 155] width 79 height 19
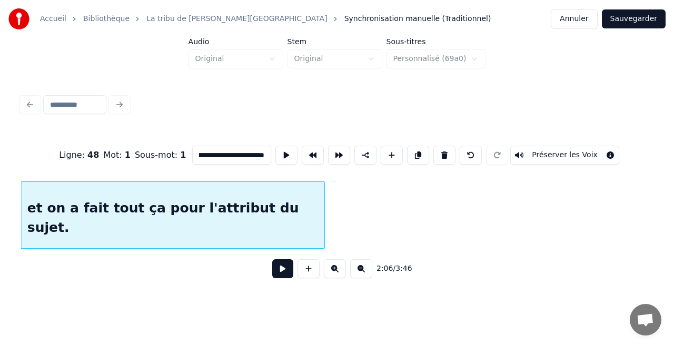
click at [253, 154] on input "**********" at bounding box center [231, 155] width 79 height 19
type input "**********"
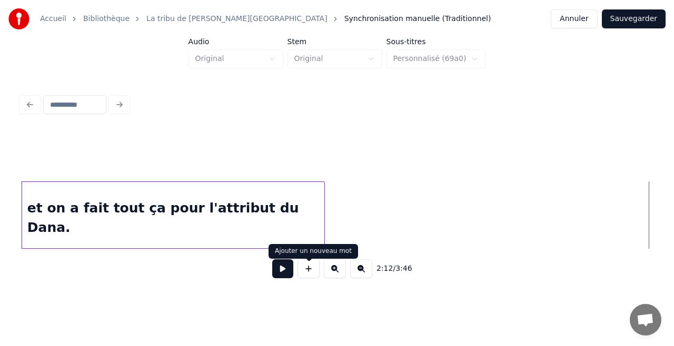
click at [289, 278] on button at bounding box center [282, 268] width 21 height 19
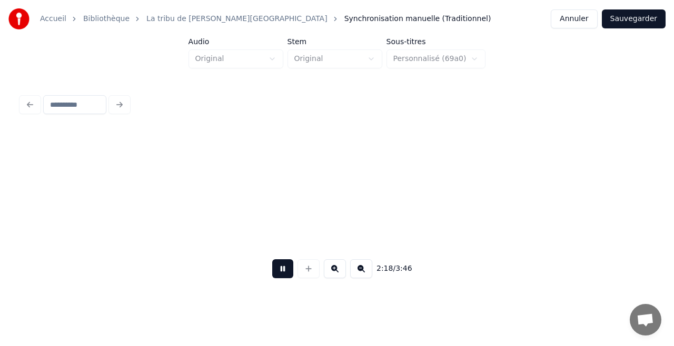
scroll to position [0, 14565]
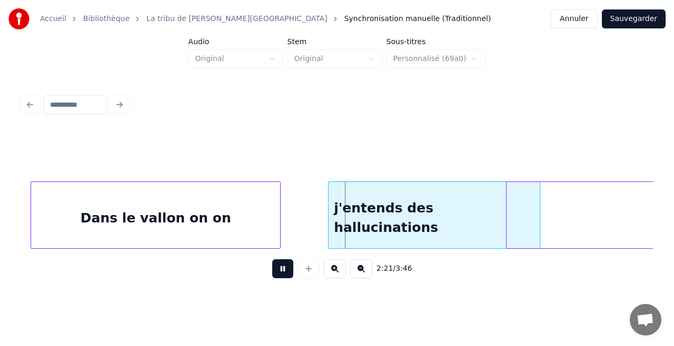
click at [272, 259] on button at bounding box center [282, 268] width 21 height 19
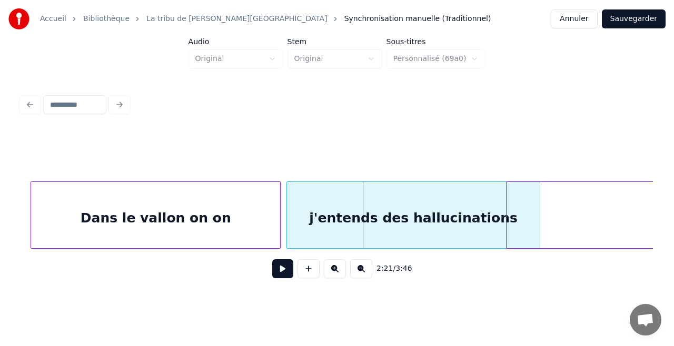
click at [287, 214] on div at bounding box center [288, 215] width 3 height 66
click at [272, 259] on button at bounding box center [282, 268] width 21 height 19
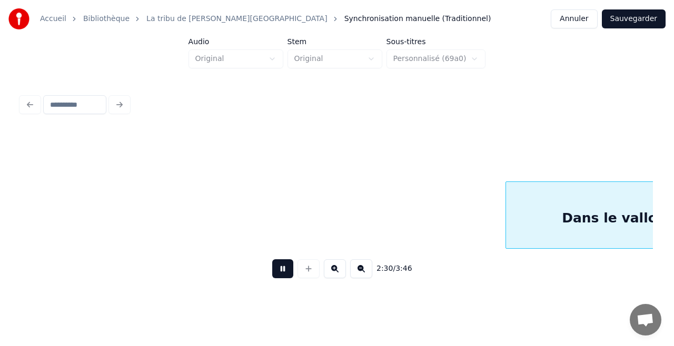
scroll to position [0, 15828]
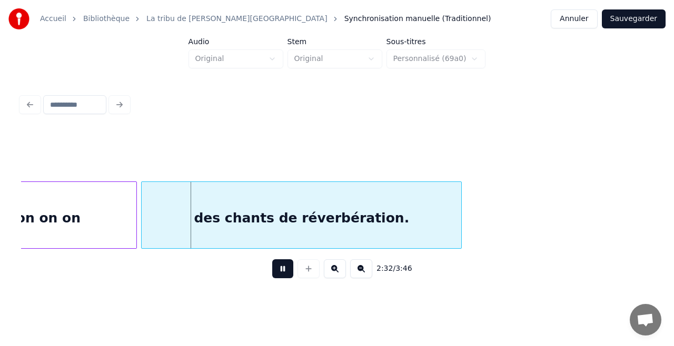
click at [272, 259] on button at bounding box center [282, 268] width 21 height 19
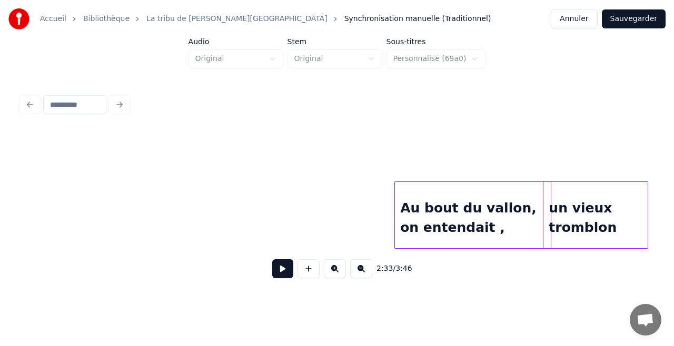
scroll to position [0, 16549]
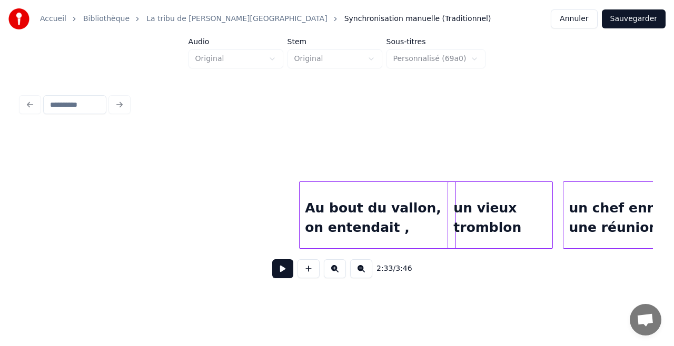
click at [382, 235] on div "Au bout du vallon, on entendait ," at bounding box center [377, 218] width 156 height 72
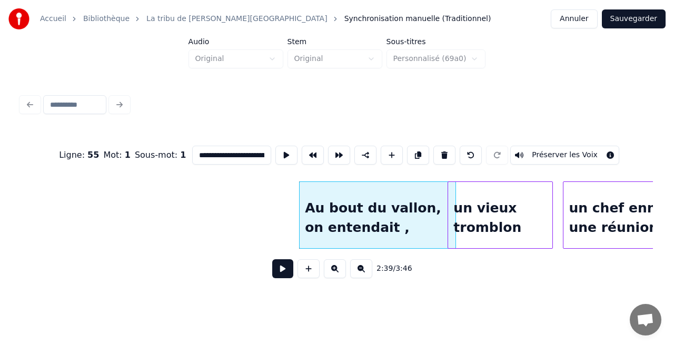
scroll to position [0, 41]
drag, startPoint x: 255, startPoint y: 149, endPoint x: 273, endPoint y: 152, distance: 18.0
click at [281, 157] on div "**********" at bounding box center [336, 155] width 631 height 53
click at [263, 153] on input "**********" at bounding box center [231, 155] width 79 height 19
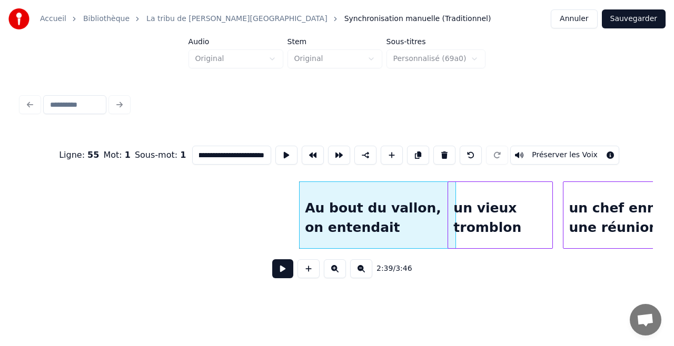
type input "**********"
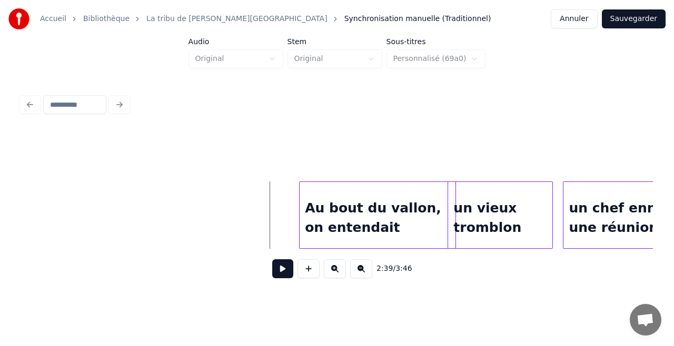
click at [290, 278] on button at bounding box center [282, 268] width 21 height 19
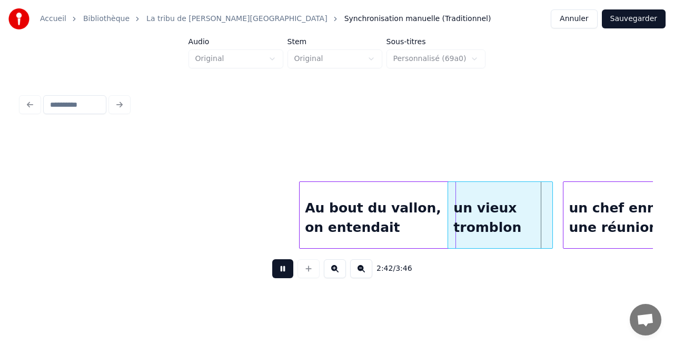
click at [272, 259] on button at bounding box center [282, 268] width 21 height 19
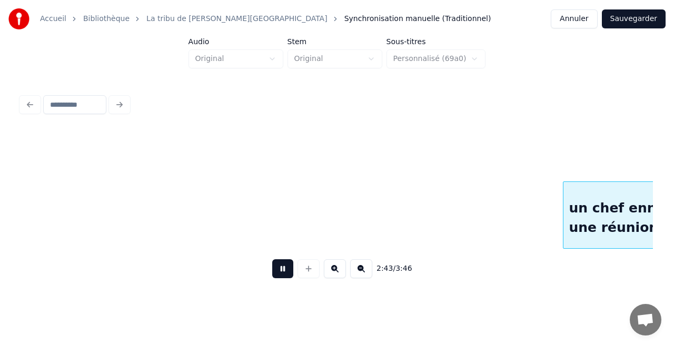
scroll to position [0, 17182]
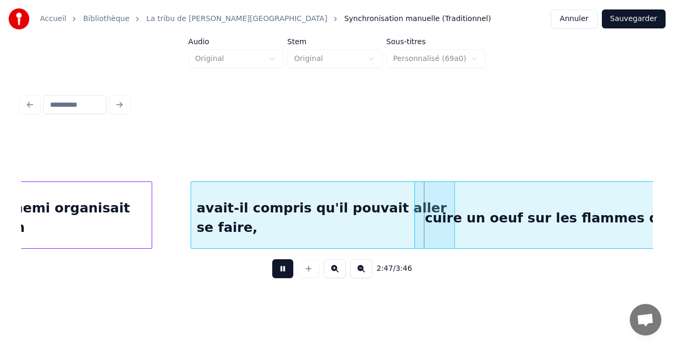
click at [272, 259] on button at bounding box center [282, 268] width 21 height 19
click at [369, 236] on div "avait-il compris qu'il pouvait aller se faire," at bounding box center [322, 218] width 263 height 72
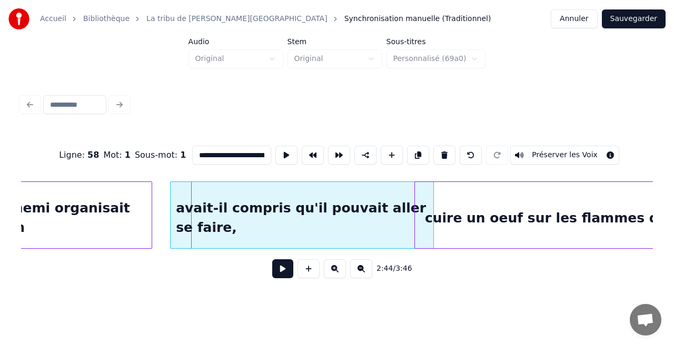
click at [393, 229] on div "avait-il compris qu'il pouvait aller se faire," at bounding box center [301, 218] width 263 height 72
click at [272, 259] on button at bounding box center [282, 268] width 21 height 19
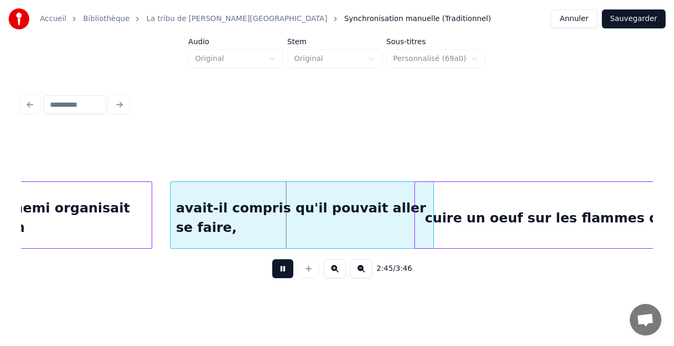
click at [272, 259] on button at bounding box center [282, 268] width 21 height 19
click at [409, 226] on div at bounding box center [409, 215] width 3 height 66
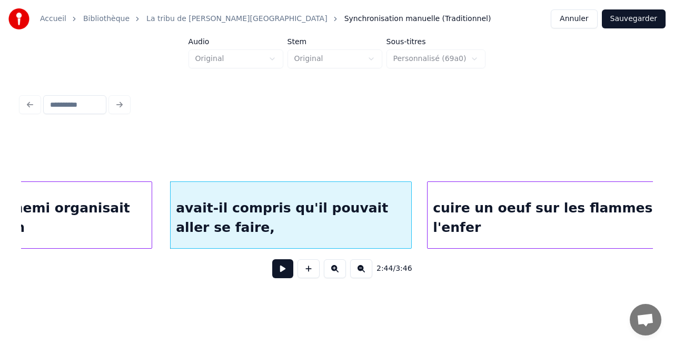
click at [430, 236] on div at bounding box center [428, 215] width 3 height 66
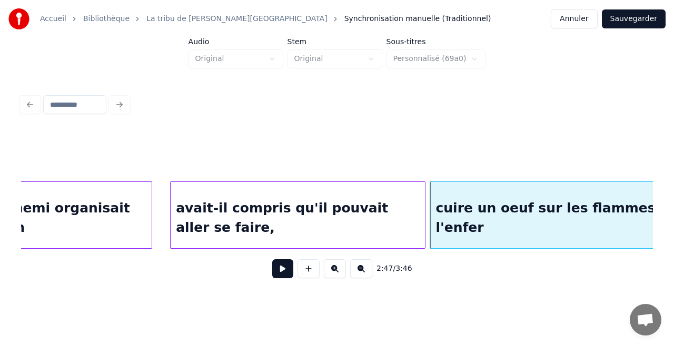
click at [423, 234] on div at bounding box center [422, 215] width 3 height 66
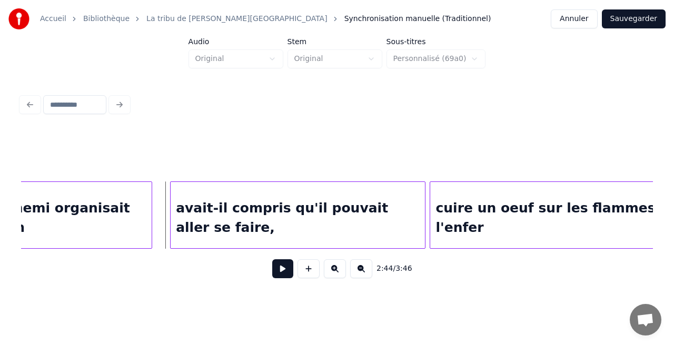
click at [279, 274] on button at bounding box center [282, 268] width 21 height 19
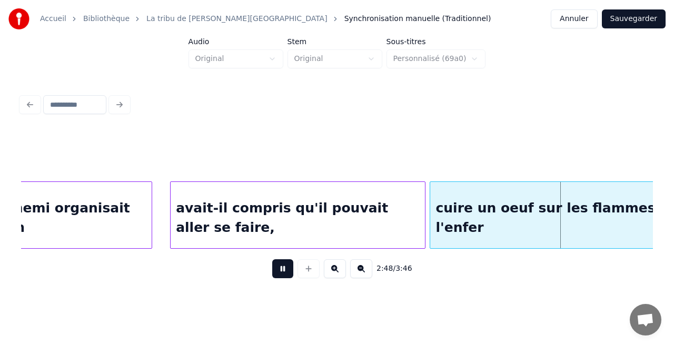
click at [272, 259] on button at bounding box center [282, 268] width 21 height 19
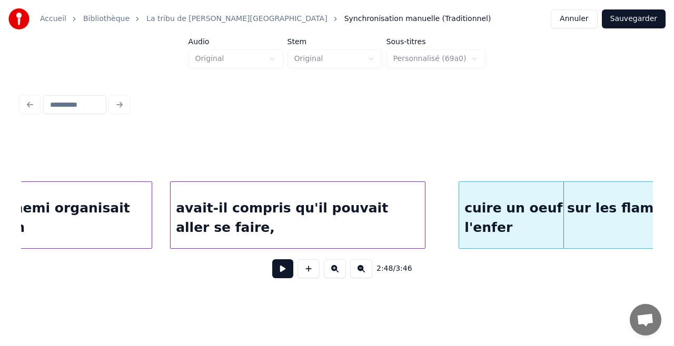
click at [462, 236] on div at bounding box center [460, 215] width 3 height 66
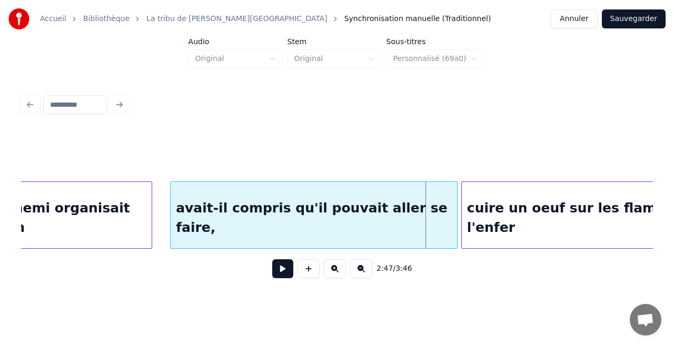
click at [455, 234] on div at bounding box center [455, 215] width 3 height 66
click at [426, 196] on div "avait-il compris qu'il pouvait aller se faire," at bounding box center [313, 218] width 286 height 72
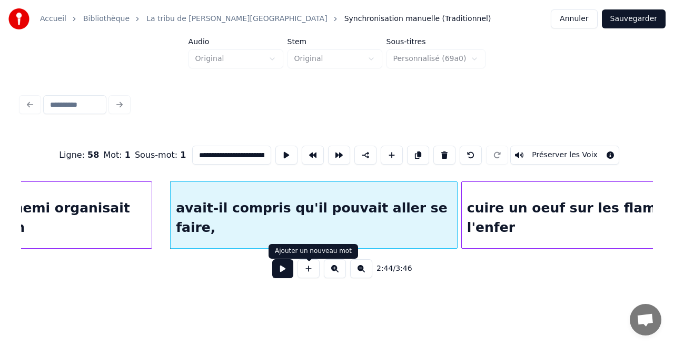
click at [279, 277] on button at bounding box center [282, 268] width 21 height 19
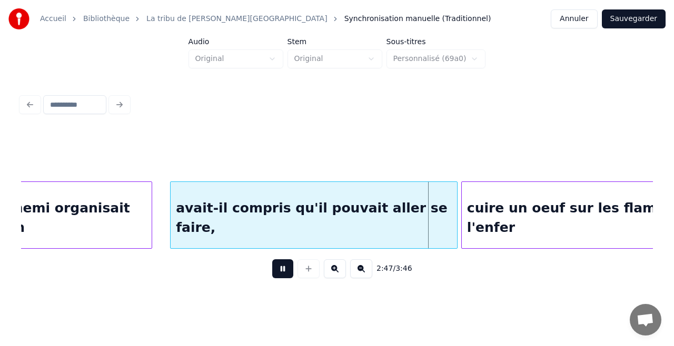
click at [279, 274] on button at bounding box center [282, 268] width 21 height 19
click at [484, 224] on div "cuire un oeuf sur les flammes de l'enfer" at bounding box center [595, 218] width 268 height 72
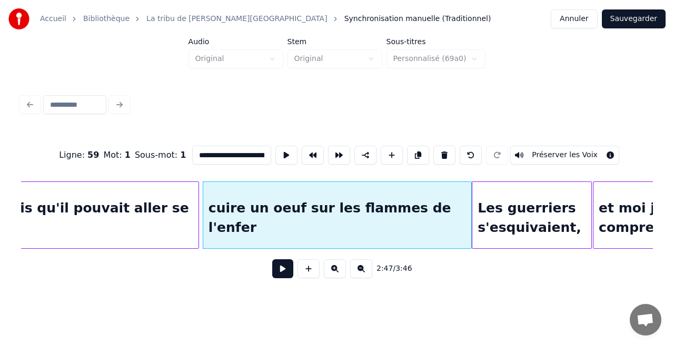
scroll to position [0, 17481]
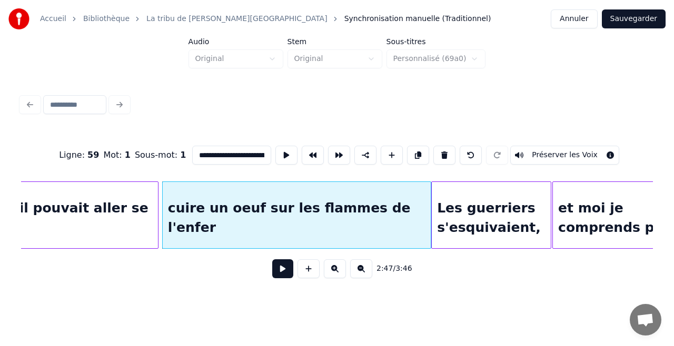
click at [421, 223] on div "cuire un oeuf sur les flammes de l'enfer" at bounding box center [297, 218] width 268 height 72
click at [283, 203] on div "cuire un oeuf sur les flammes de l'enfer" at bounding box center [297, 218] width 268 height 72
click at [249, 153] on input "**********" at bounding box center [231, 155] width 79 height 19
drag, startPoint x: 249, startPoint y: 153, endPoint x: 295, endPoint y: 153, distance: 45.3
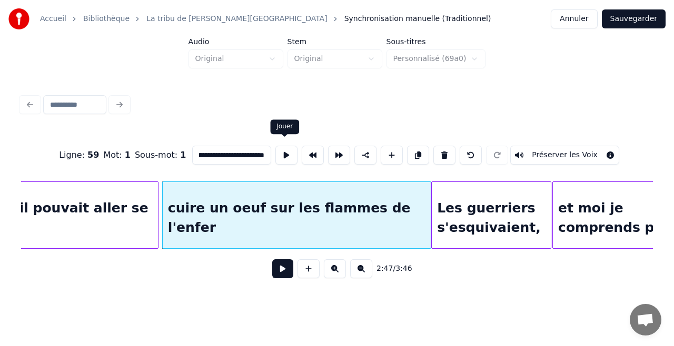
click at [295, 153] on div "**********" at bounding box center [336, 155] width 631 height 53
click at [264, 150] on input "**********" at bounding box center [231, 155] width 79 height 19
type input "**********"
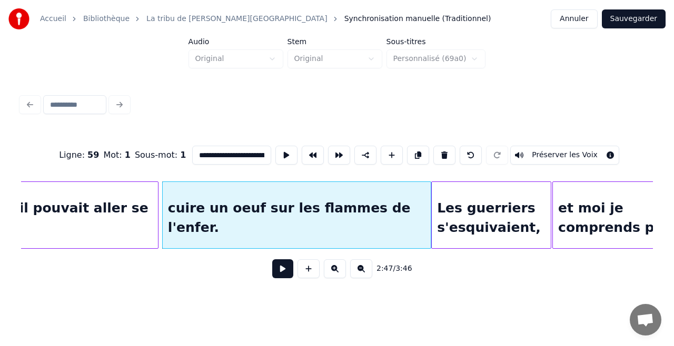
click at [286, 269] on button at bounding box center [282, 268] width 21 height 19
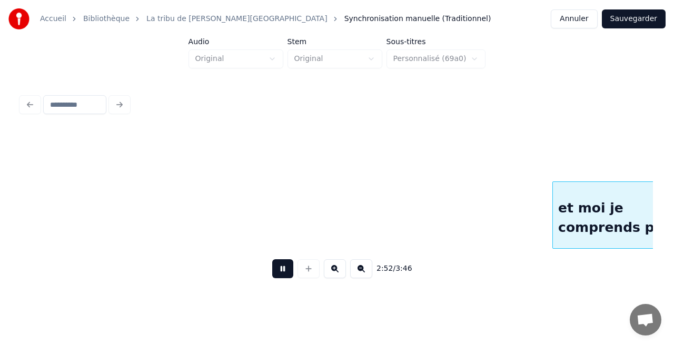
scroll to position [0, 18114]
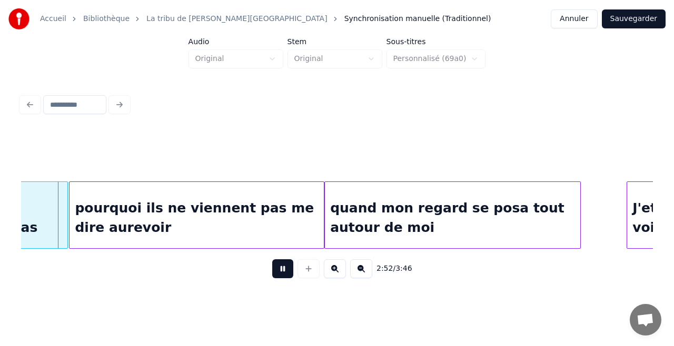
click at [272, 259] on button at bounding box center [282, 268] width 21 height 19
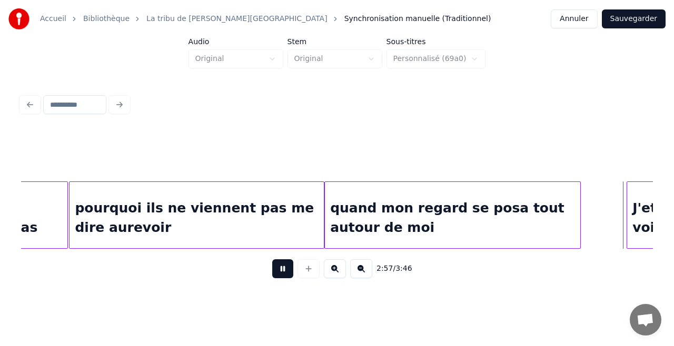
click at [272, 259] on button at bounding box center [282, 268] width 21 height 19
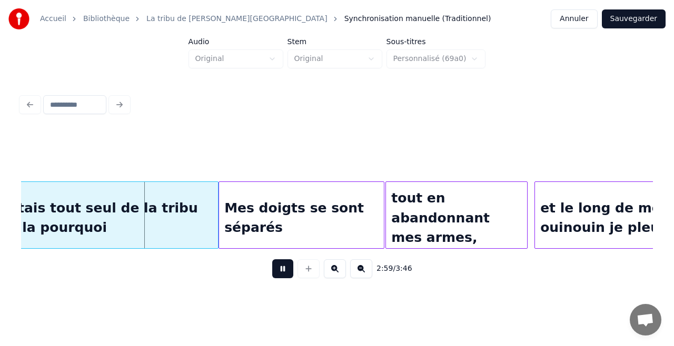
click at [272, 259] on button at bounding box center [282, 268] width 21 height 19
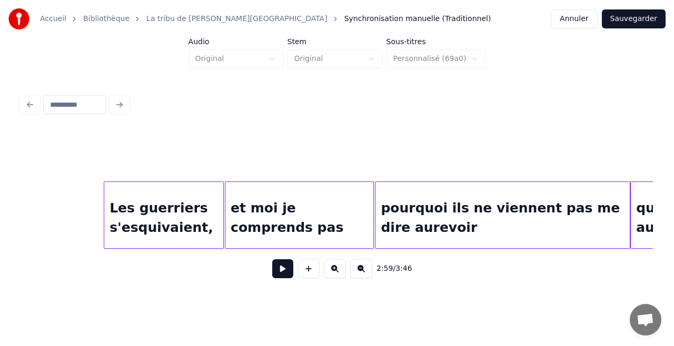
scroll to position [0, 17944]
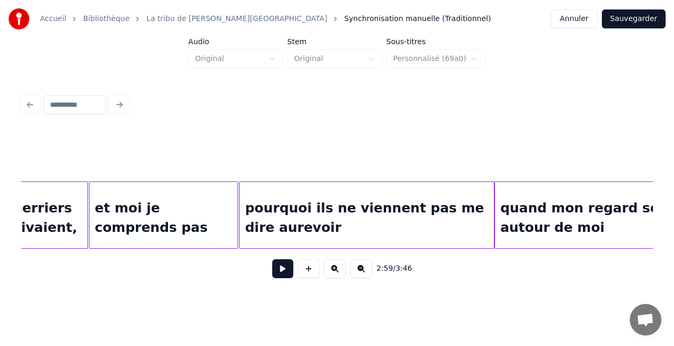
click at [333, 231] on div "pourquoi ils ne viennent pas me dire aurevoir" at bounding box center [366, 218] width 254 height 72
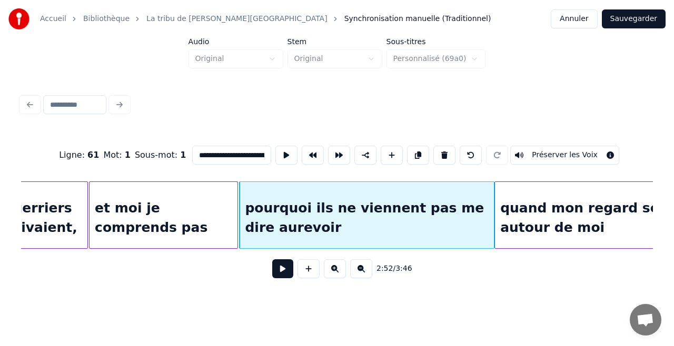
click at [272, 259] on button at bounding box center [282, 268] width 21 height 19
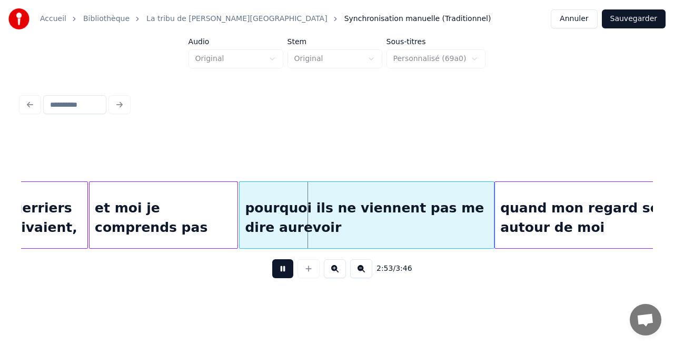
click at [272, 259] on button at bounding box center [282, 268] width 21 height 19
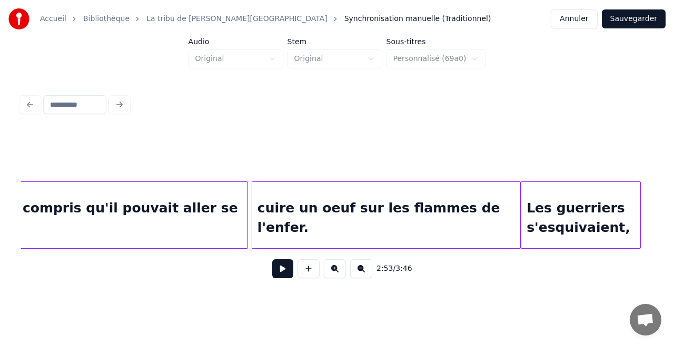
scroll to position [0, 16839]
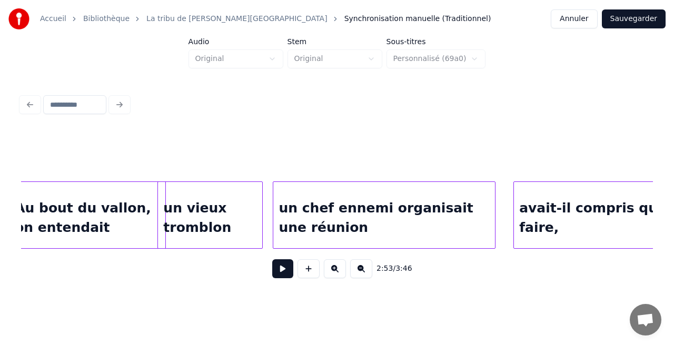
click at [250, 219] on div "un vieux tromblon" at bounding box center [210, 218] width 104 height 72
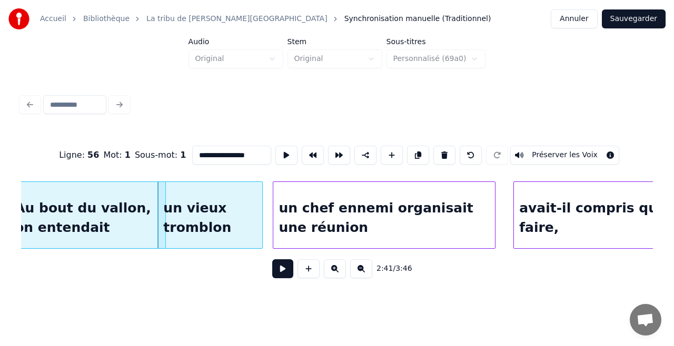
click at [272, 259] on button at bounding box center [282, 268] width 21 height 19
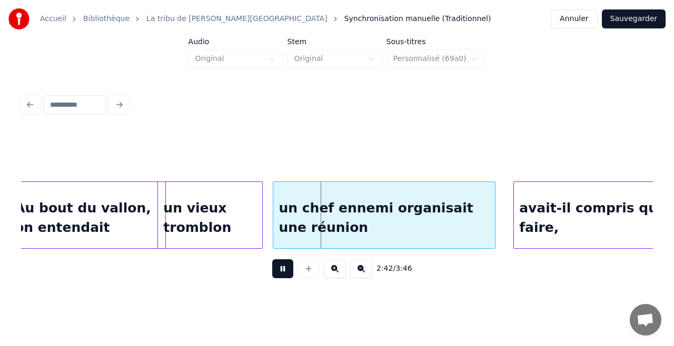
click at [272, 259] on button at bounding box center [282, 268] width 21 height 19
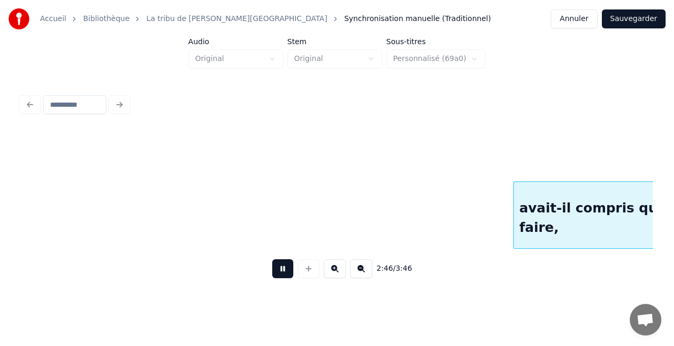
scroll to position [0, 17470]
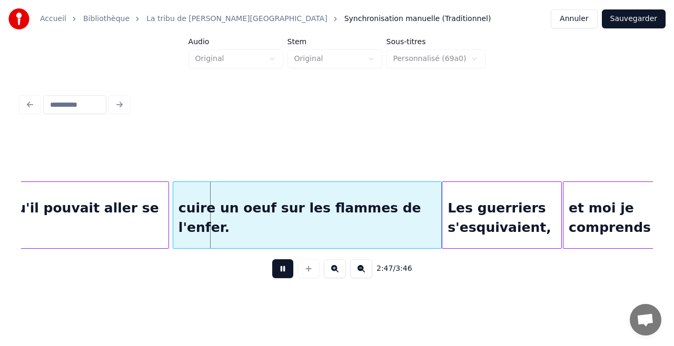
click at [272, 259] on button at bounding box center [282, 268] width 21 height 19
click at [138, 213] on div "avait-il compris qu'il pouvait aller se faire," at bounding box center [25, 218] width 286 height 72
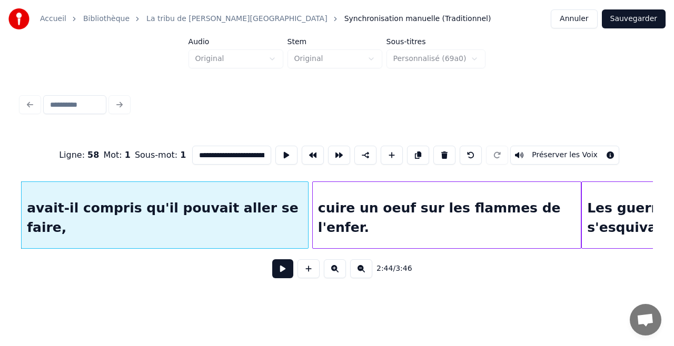
click at [256, 220] on div "avait-il compris qu'il pouvait aller se faire," at bounding box center [165, 218] width 286 height 72
click at [219, 219] on div "avait-il compris qu'il pouvait aller se faire," at bounding box center [165, 218] width 286 height 72
drag, startPoint x: 255, startPoint y: 152, endPoint x: 245, endPoint y: 151, distance: 10.0
click at [262, 154] on input "**********" at bounding box center [231, 155] width 79 height 19
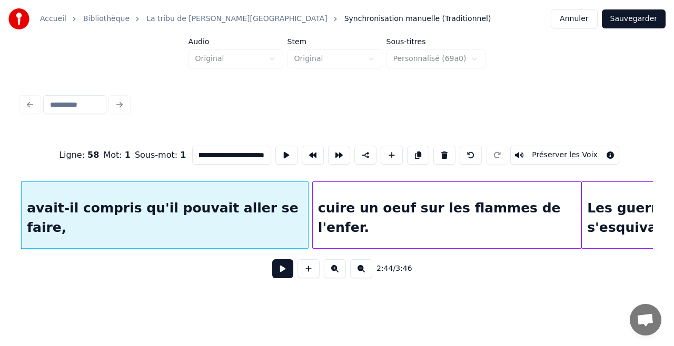
click at [219, 151] on input "**********" at bounding box center [231, 155] width 79 height 19
click at [367, 215] on div "cuire un oeuf sur les flammes de l'enfer." at bounding box center [447, 218] width 268 height 72
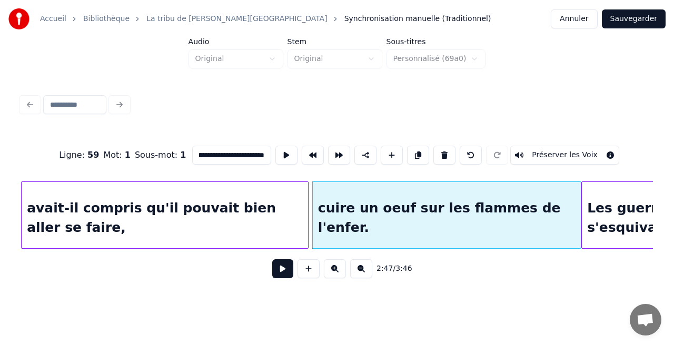
scroll to position [0, 0]
drag, startPoint x: 219, startPoint y: 153, endPoint x: 179, endPoint y: 156, distance: 40.7
click at [179, 156] on div "**********" at bounding box center [336, 155] width 631 height 53
click at [242, 149] on input "**********" at bounding box center [231, 155] width 79 height 19
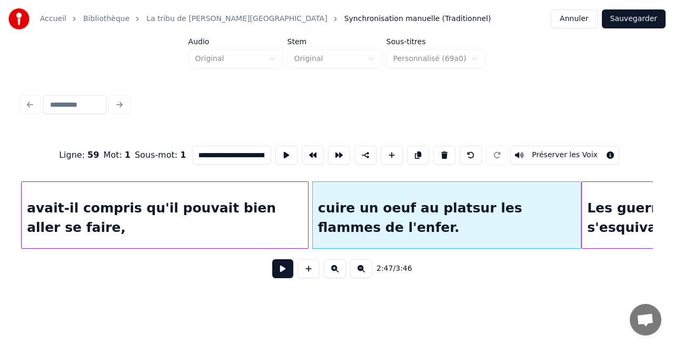
scroll to position [0, 4]
click at [398, 214] on div "cuire un oeuf au plat sur les flammes de l'enfer." at bounding box center [447, 218] width 268 height 72
click at [229, 154] on input "**********" at bounding box center [231, 155] width 79 height 19
click at [249, 152] on input "**********" at bounding box center [231, 155] width 79 height 19
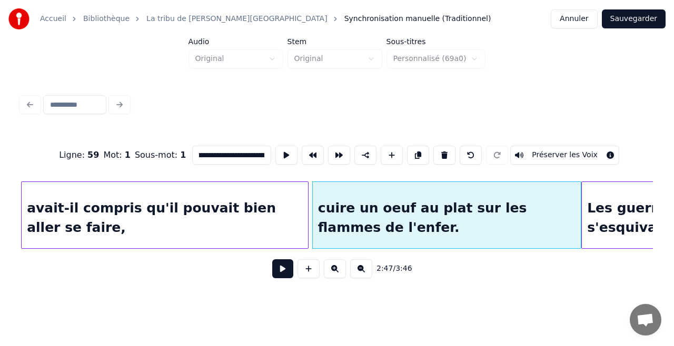
click at [227, 152] on input "**********" at bounding box center [231, 155] width 79 height 19
type input "**********"
click at [289, 276] on button at bounding box center [282, 268] width 21 height 19
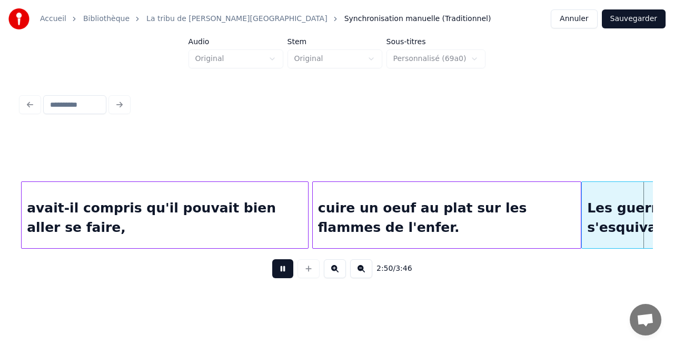
scroll to position [0, 17964]
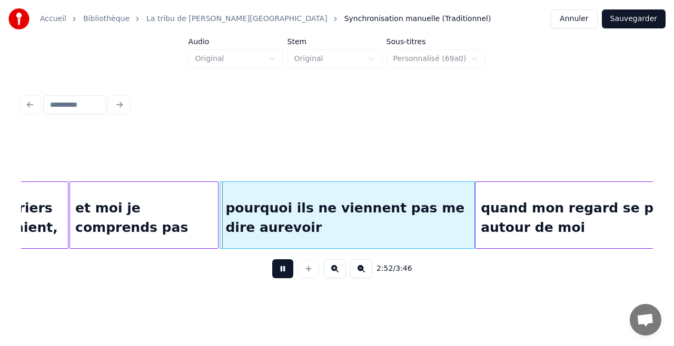
click at [272, 259] on button at bounding box center [282, 268] width 21 height 19
click at [66, 216] on div at bounding box center [66, 215] width 3 height 66
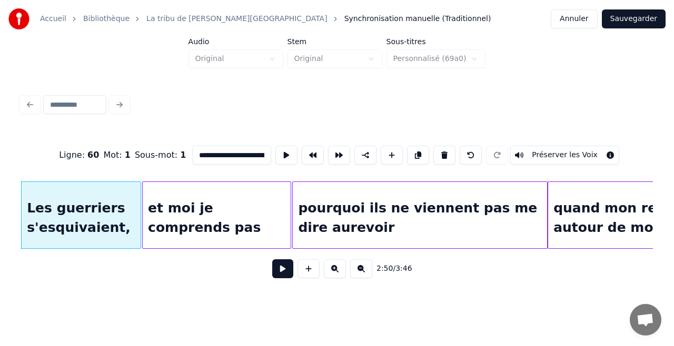
click at [272, 259] on button at bounding box center [282, 268] width 21 height 19
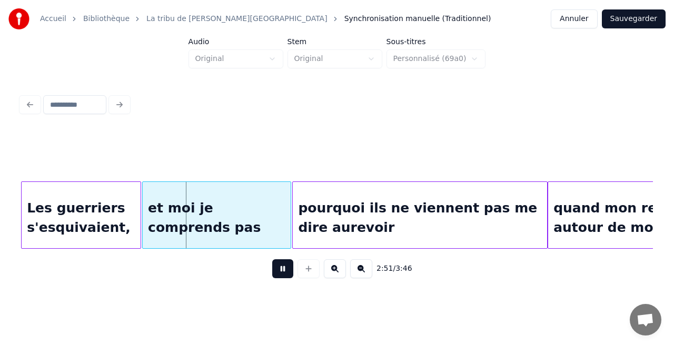
click at [272, 259] on button at bounding box center [282, 268] width 21 height 19
click at [155, 214] on div "et moi je comprends pas" at bounding box center [217, 218] width 148 height 72
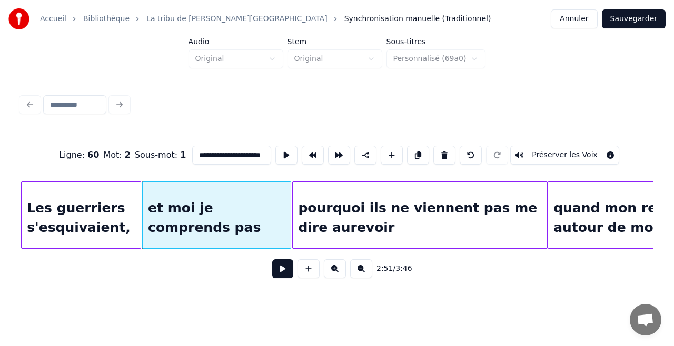
click at [272, 259] on button at bounding box center [282, 268] width 21 height 19
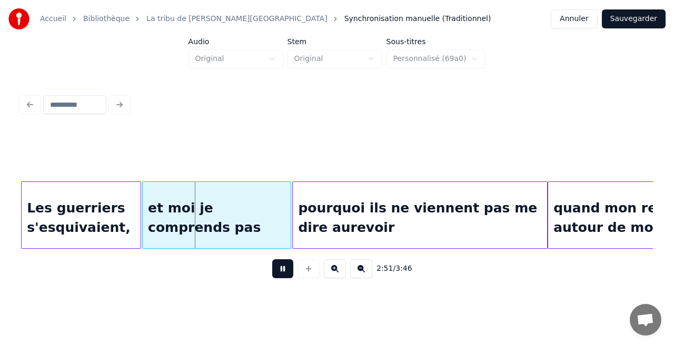
click at [272, 259] on button at bounding box center [282, 268] width 21 height 19
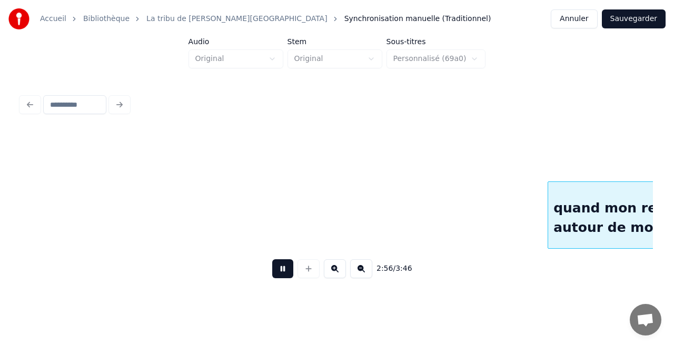
scroll to position [0, 18523]
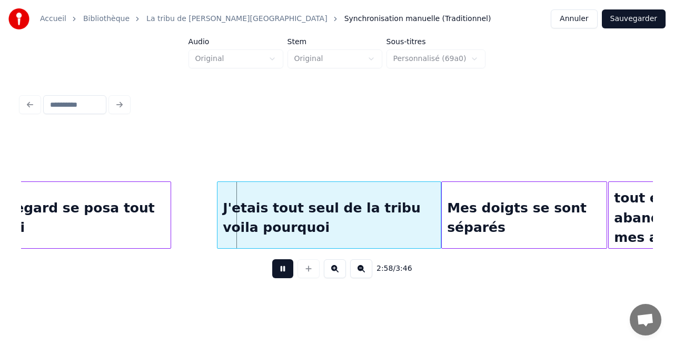
click at [272, 259] on button at bounding box center [282, 268] width 21 height 19
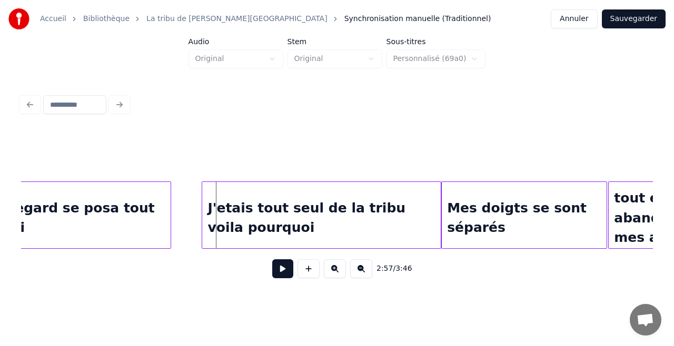
click at [203, 216] on div at bounding box center [203, 215] width 3 height 66
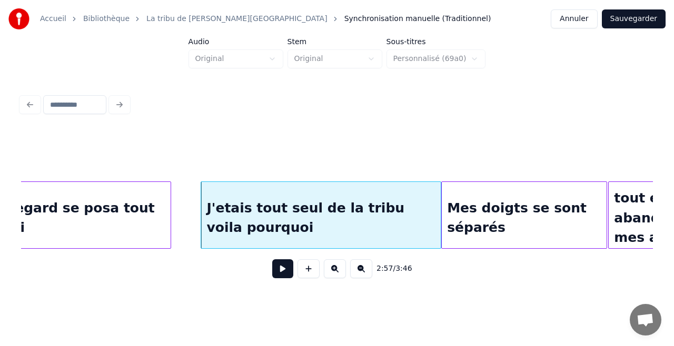
click at [270, 275] on div "2:57 / 3:46" at bounding box center [336, 268] width 615 height 23
click at [283, 278] on button at bounding box center [282, 268] width 21 height 19
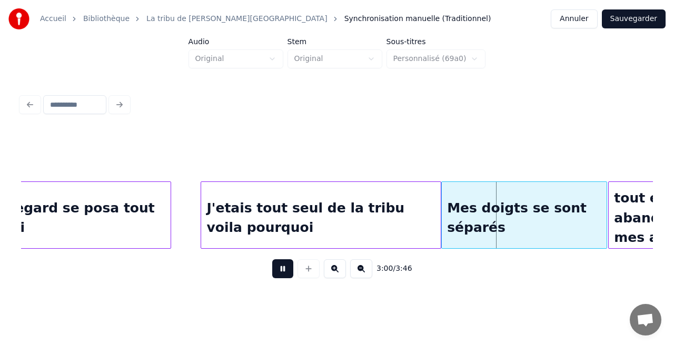
click at [272, 259] on button at bounding box center [282, 268] width 21 height 19
click at [263, 205] on div "J'etais tout seul de la tribu voila pourquoi" at bounding box center [320, 218] width 239 height 72
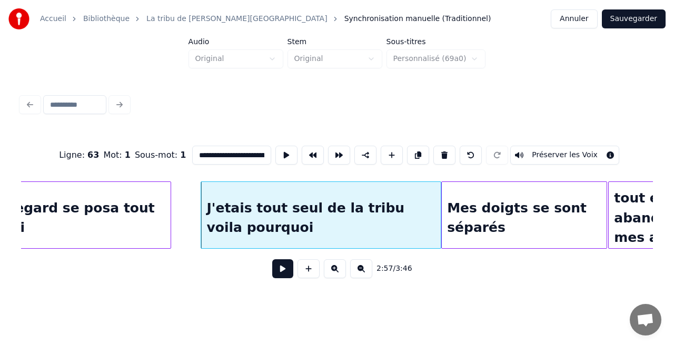
click at [263, 205] on div "J'etais tout seul de la tribu voila pourquoi" at bounding box center [320, 218] width 239 height 72
click at [250, 205] on div "J'etais tout seul de la tribu voila pourquoi" at bounding box center [323, 218] width 239 height 72
click at [254, 204] on div "J'etais tout seul de la tribu voila pourquoi" at bounding box center [316, 218] width 239 height 72
click at [242, 153] on input "**********" at bounding box center [231, 155] width 79 height 19
click at [247, 152] on input "**********" at bounding box center [231, 155] width 79 height 19
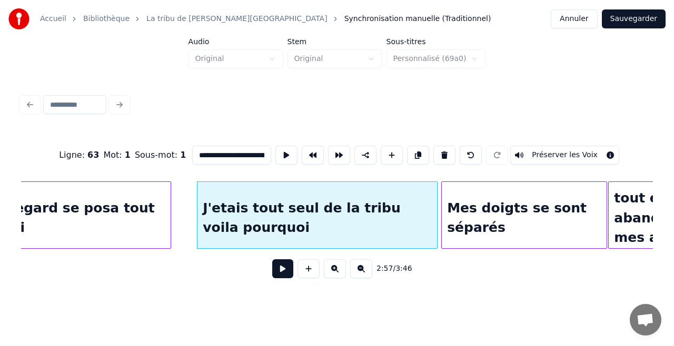
click at [218, 151] on input "**********" at bounding box center [231, 155] width 79 height 19
click at [205, 149] on input "**********" at bounding box center [231, 155] width 79 height 19
click at [263, 216] on div "J'étais tout seul de la tribu voila pourquoi" at bounding box center [316, 218] width 239 height 72
click at [218, 154] on input "**********" at bounding box center [231, 155] width 79 height 19
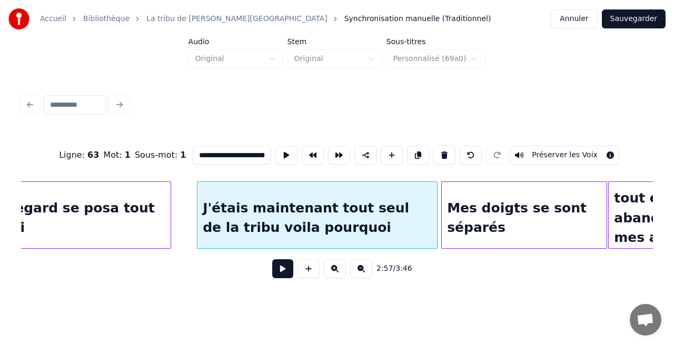
type input "**********"
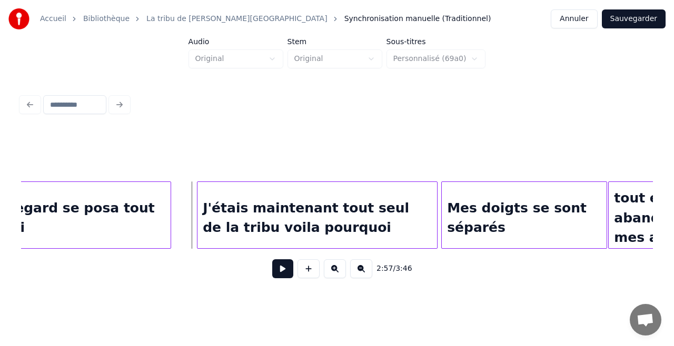
click at [278, 207] on div "J'étais maintenant tout seul de la tribu voila pourquoi" at bounding box center [316, 218] width 239 height 72
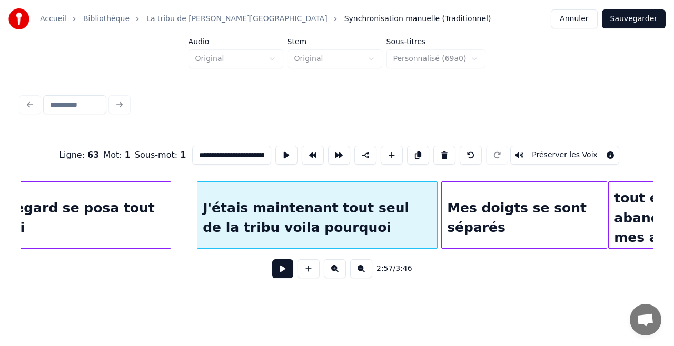
drag, startPoint x: 219, startPoint y: 149, endPoint x: 224, endPoint y: 152, distance: 5.9
click at [220, 151] on input "**********" at bounding box center [231, 155] width 79 height 19
click at [225, 153] on input "**********" at bounding box center [231, 155] width 79 height 19
click at [495, 196] on div "Mes doigts se sont séparés" at bounding box center [523, 218] width 165 height 72
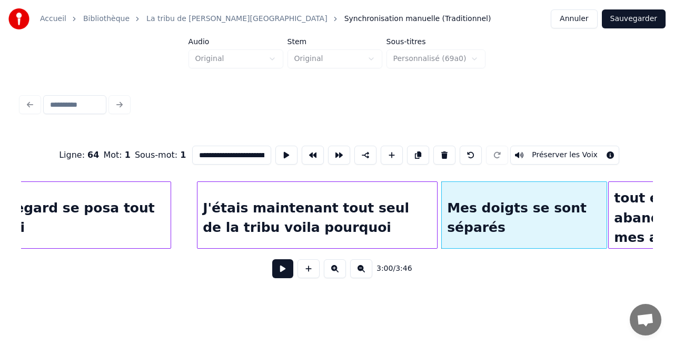
scroll to position [0, 26]
type input "**********"
click at [287, 275] on button at bounding box center [282, 268] width 21 height 19
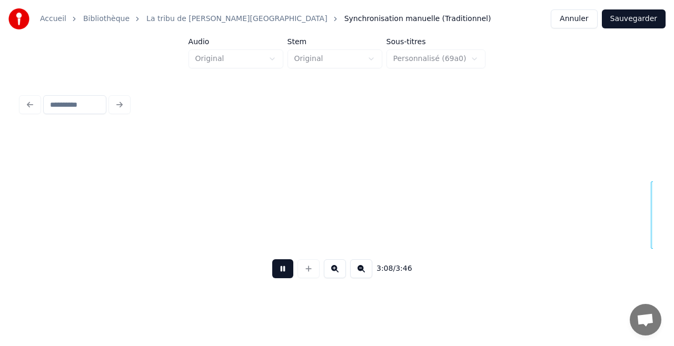
scroll to position [0, 19787]
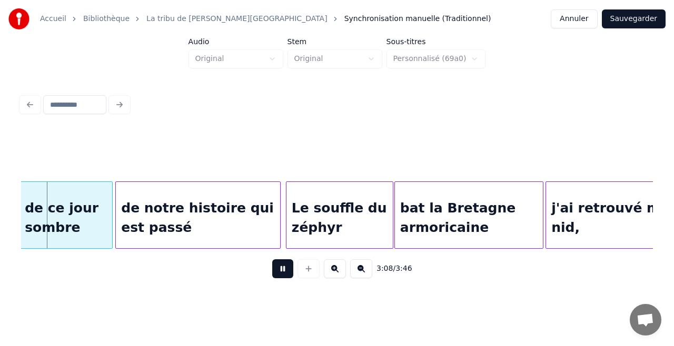
click at [272, 259] on button at bounding box center [282, 268] width 21 height 19
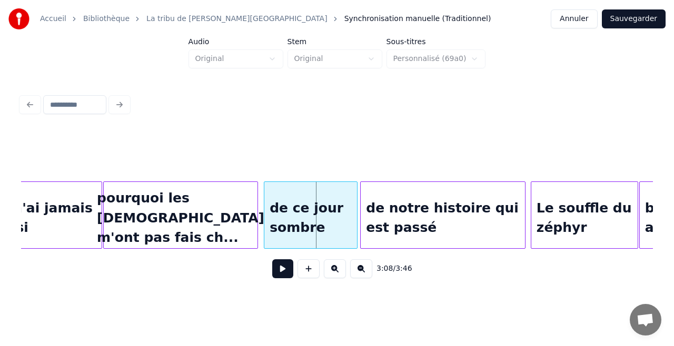
click at [242, 217] on div "pourquoi les dieux m'ont pas fais ch..." at bounding box center [181, 218] width 154 height 72
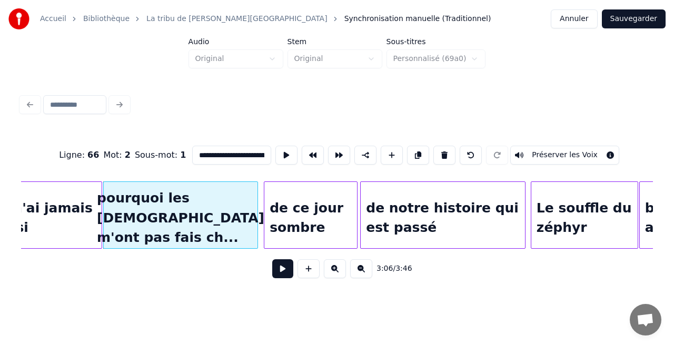
click at [285, 269] on button at bounding box center [282, 268] width 21 height 19
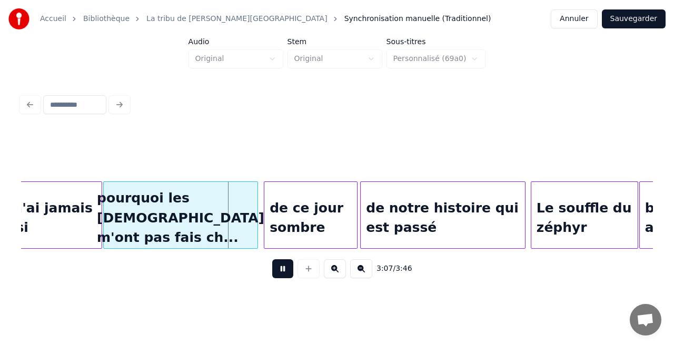
click at [285, 269] on button at bounding box center [282, 268] width 21 height 19
click at [185, 207] on div "pourquoi les dieux m'ont pas fais ch..." at bounding box center [181, 218] width 154 height 72
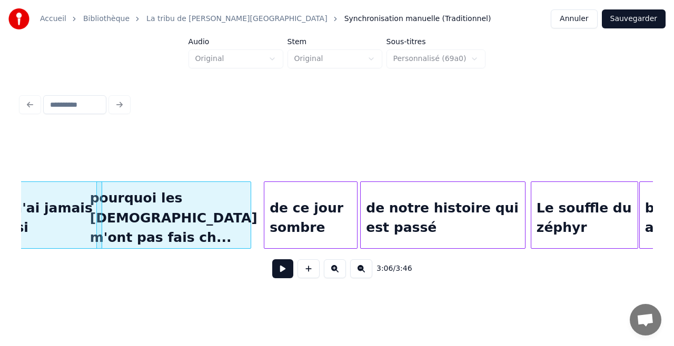
click at [187, 214] on div "pourquoi les dieux m'ont pas fais ch..." at bounding box center [174, 218] width 154 height 72
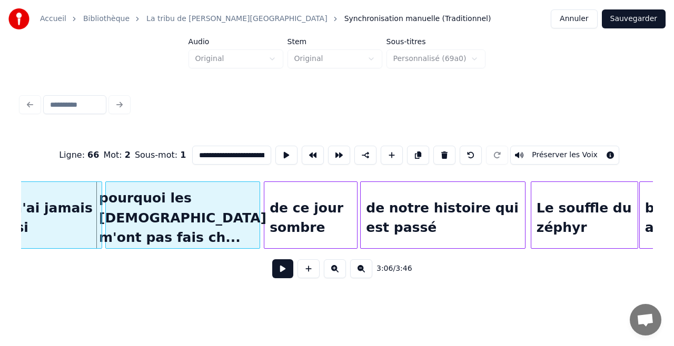
click at [204, 219] on div "pourquoi les dieux m'ont pas fais ch..." at bounding box center [183, 218] width 154 height 72
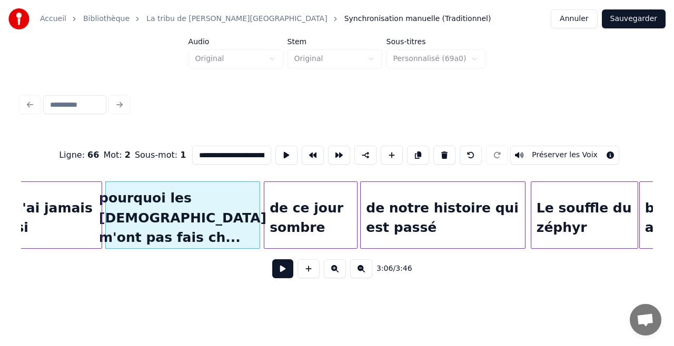
click at [178, 214] on div "pourquoi les dieux m'ont pas fais ch..." at bounding box center [183, 218] width 154 height 72
drag, startPoint x: 227, startPoint y: 154, endPoint x: 378, endPoint y: 176, distance: 152.6
click at [378, 176] on div "**********" at bounding box center [336, 155] width 631 height 53
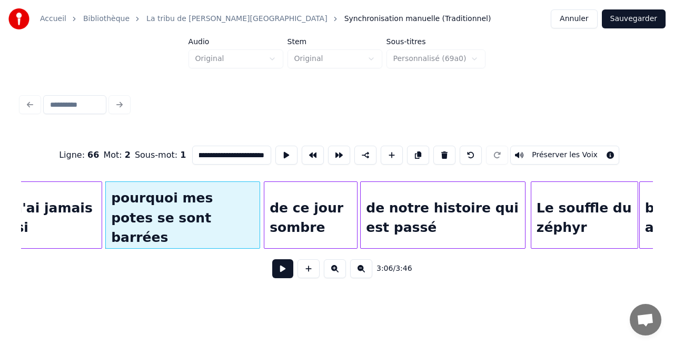
scroll to position [0, 51]
type input "**********"
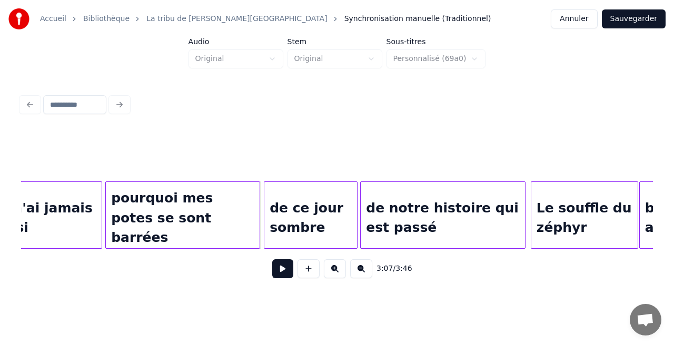
click at [191, 233] on div "pourquoi mes potes se sont barrées" at bounding box center [183, 218] width 154 height 72
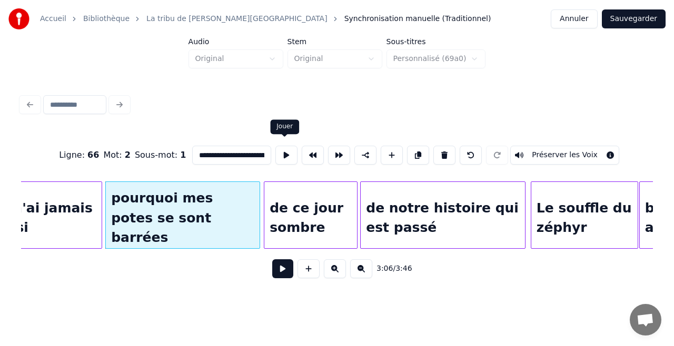
scroll to position [0, 51]
drag, startPoint x: 255, startPoint y: 153, endPoint x: 282, endPoint y: 160, distance: 27.7
click at [282, 160] on div "**********" at bounding box center [336, 155] width 631 height 53
click at [255, 153] on input "**********" at bounding box center [231, 155] width 79 height 19
click at [259, 154] on input "**********" at bounding box center [231, 155] width 79 height 19
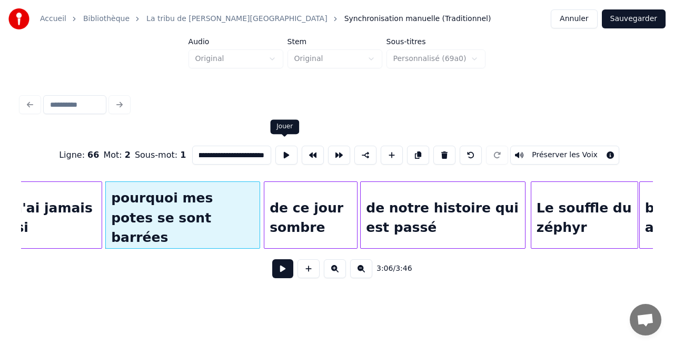
scroll to position [0, 47]
click at [89, 222] on div "je n'ai jamais saisi" at bounding box center [45, 218] width 112 height 72
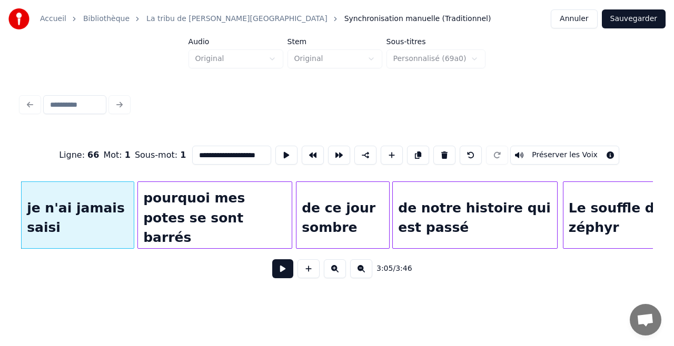
type input "**********"
click at [280, 277] on button at bounding box center [282, 268] width 21 height 19
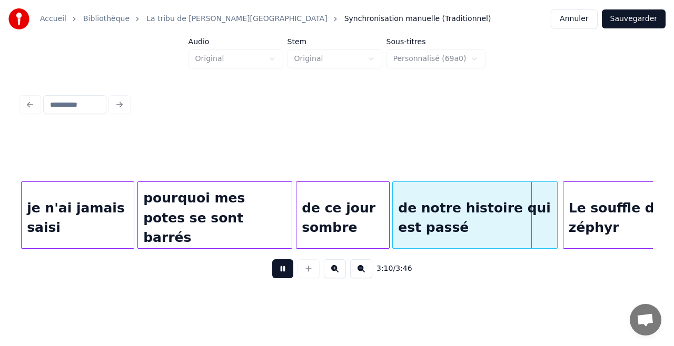
click at [280, 277] on button at bounding box center [282, 268] width 21 height 19
click at [272, 259] on button at bounding box center [282, 268] width 21 height 19
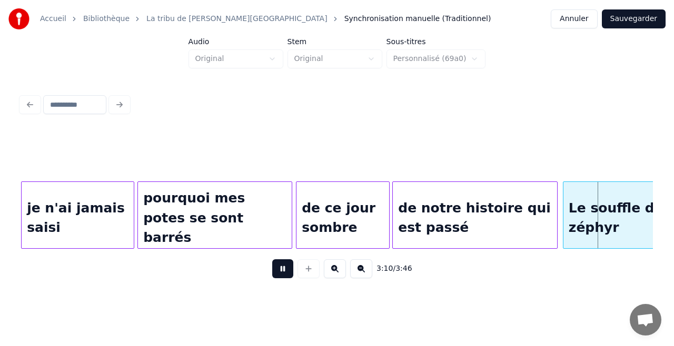
click at [272, 259] on button at bounding box center [282, 268] width 21 height 19
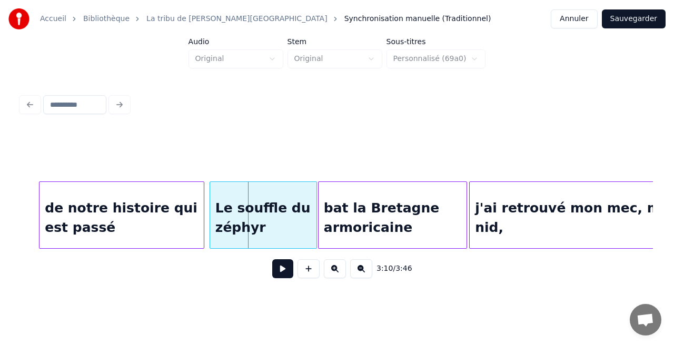
scroll to position [0, 19959]
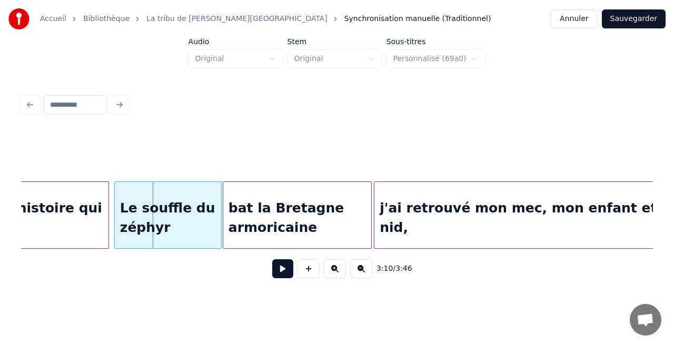
click at [470, 220] on div "j'ai retrouvé mon mec, mon enfant et ma nid," at bounding box center [531, 218] width 315 height 72
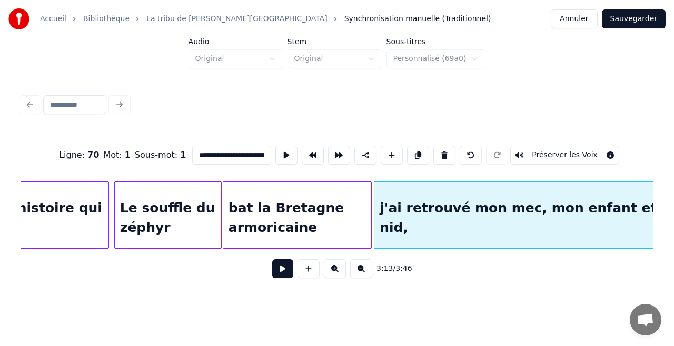
scroll to position [0, 20095]
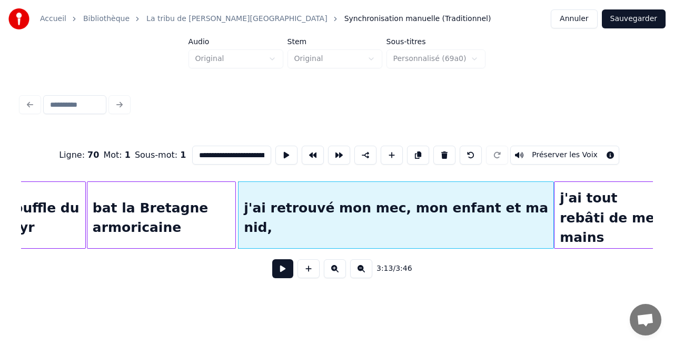
click at [414, 214] on div "j'ai retrouvé mon mec, mon enfant et ma nid," at bounding box center [395, 218] width 315 height 72
click at [247, 155] on input "**********" at bounding box center [231, 155] width 79 height 19
drag, startPoint x: 252, startPoint y: 153, endPoint x: 312, endPoint y: 163, distance: 60.4
click at [312, 163] on div "**********" at bounding box center [336, 155] width 631 height 53
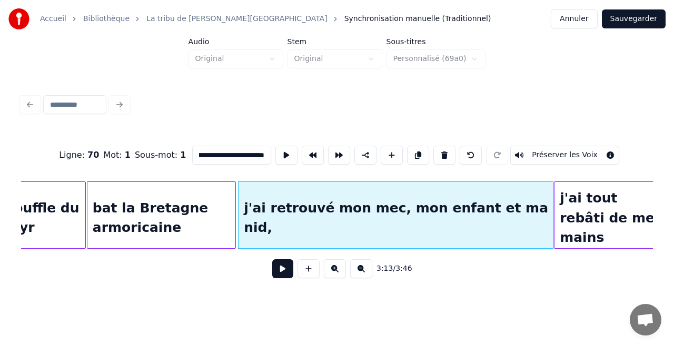
drag, startPoint x: 250, startPoint y: 154, endPoint x: 224, endPoint y: 154, distance: 26.8
click at [250, 154] on input "**********" at bounding box center [231, 155] width 79 height 19
click at [205, 152] on input "**********" at bounding box center [231, 155] width 79 height 19
drag, startPoint x: 227, startPoint y: 161, endPoint x: 278, endPoint y: 170, distance: 51.8
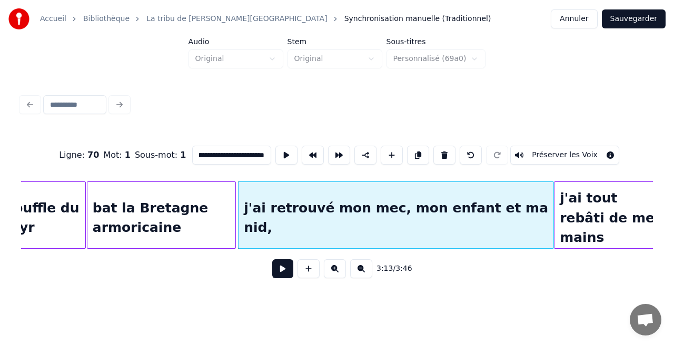
click at [278, 170] on div "**********" at bounding box center [336, 155] width 631 height 53
click at [583, 232] on div "j'ai tout rebâti de mes mains" at bounding box center [611, 218] width 114 height 72
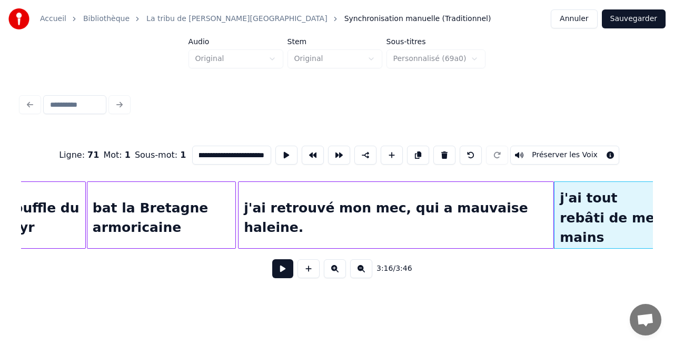
scroll to position [0, 17]
click at [542, 232] on div "j'ai retrouvé mon mec, qui a mauvaise haleine." at bounding box center [395, 218] width 315 height 72
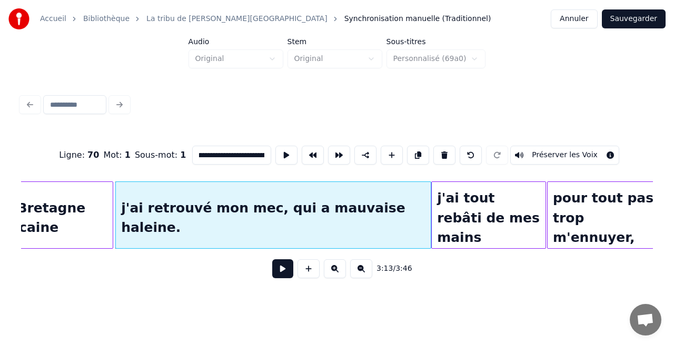
scroll to position [0, 20285]
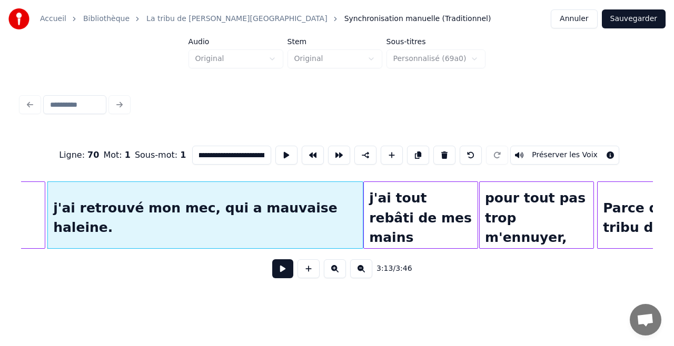
click at [544, 232] on div "pour tout pas trop m'ennuyer," at bounding box center [536, 218] width 114 height 72
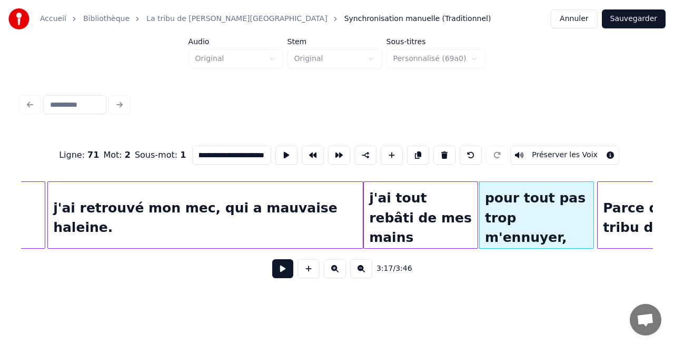
click at [208, 149] on input "**********" at bounding box center [231, 155] width 79 height 19
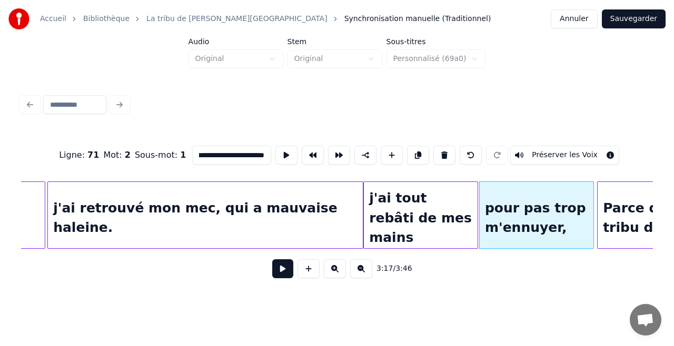
scroll to position [0, 0]
drag, startPoint x: 232, startPoint y: 145, endPoint x: 147, endPoint y: 162, distance: 86.3
click at [147, 162] on div "**********" at bounding box center [336, 155] width 631 height 53
click at [231, 151] on input "**********" at bounding box center [231, 155] width 79 height 19
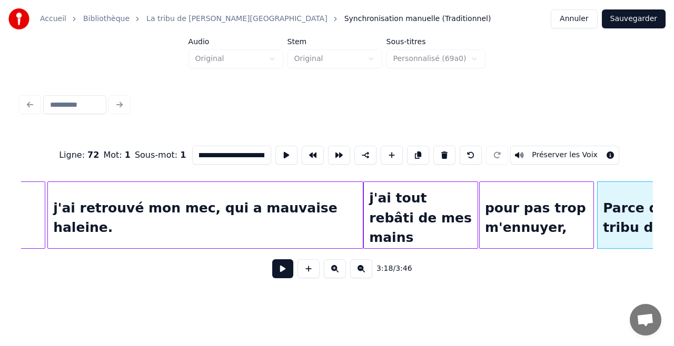
scroll to position [0, 95]
drag, startPoint x: 242, startPoint y: 149, endPoint x: 266, endPoint y: 158, distance: 25.1
click at [266, 158] on input "**********" at bounding box center [231, 155] width 79 height 19
click at [252, 146] on input "**********" at bounding box center [231, 155] width 79 height 19
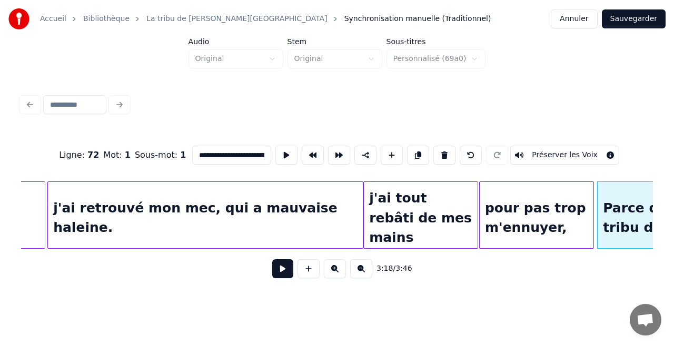
drag, startPoint x: 228, startPoint y: 146, endPoint x: 204, endPoint y: 147, distance: 23.7
click at [196, 147] on input "**********" at bounding box center [231, 155] width 79 height 19
click at [234, 149] on input "**********" at bounding box center [231, 155] width 79 height 19
drag, startPoint x: 229, startPoint y: 152, endPoint x: 253, endPoint y: 156, distance: 24.1
click at [253, 156] on input "**********" at bounding box center [231, 155] width 79 height 19
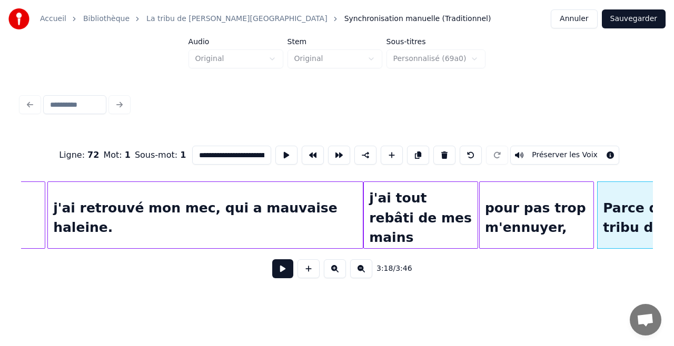
click at [253, 155] on input "**********" at bounding box center [231, 155] width 79 height 19
drag, startPoint x: 229, startPoint y: 152, endPoint x: 208, endPoint y: 153, distance: 20.5
click at [210, 152] on input "**********" at bounding box center [231, 155] width 79 height 19
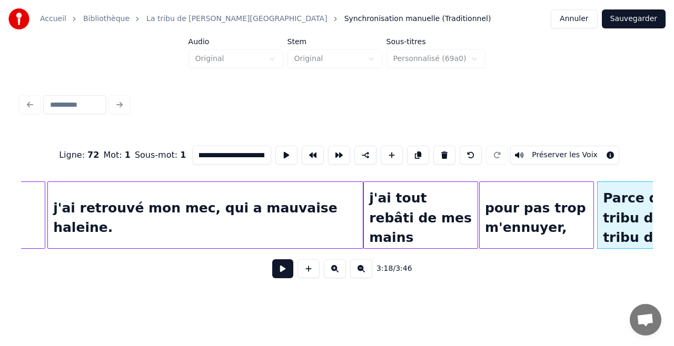
click at [248, 152] on input "**********" at bounding box center [231, 155] width 79 height 19
drag, startPoint x: 227, startPoint y: 154, endPoint x: 198, endPoint y: 146, distance: 29.5
click at [198, 146] on input "**********" at bounding box center [231, 155] width 79 height 19
click at [222, 155] on input "**********" at bounding box center [231, 155] width 79 height 19
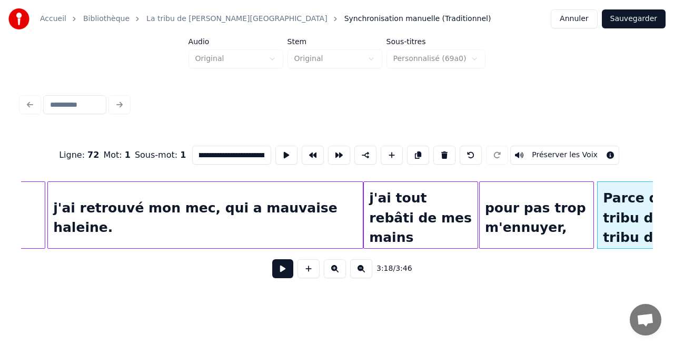
scroll to position [0, 165]
drag, startPoint x: 225, startPoint y: 150, endPoint x: 260, endPoint y: 156, distance: 35.2
click at [260, 156] on input "**********" at bounding box center [231, 155] width 79 height 19
type input "**********"
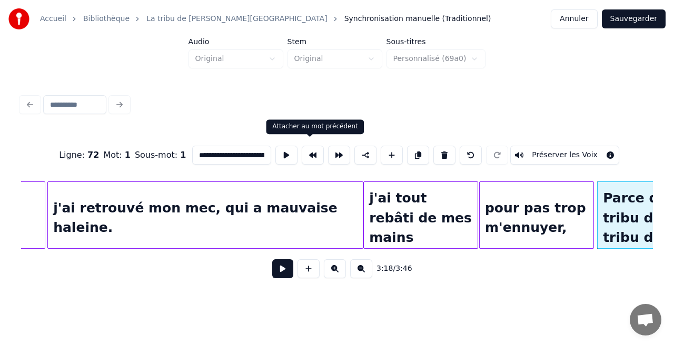
click at [298, 124] on div "Attacher au mot précédent" at bounding box center [314, 127] width 85 height 8
click at [282, 147] on button at bounding box center [286, 155] width 22 height 19
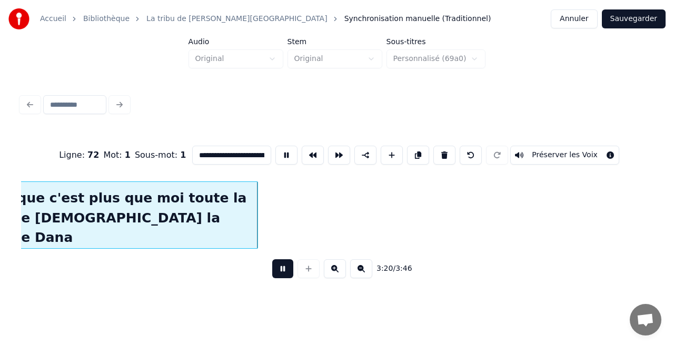
click at [275, 146] on button at bounding box center [286, 155] width 22 height 19
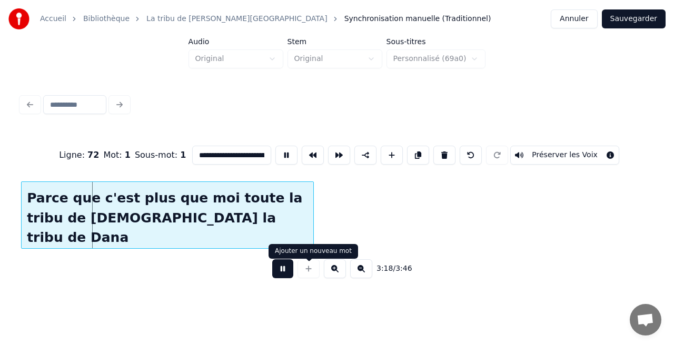
click at [288, 273] on button at bounding box center [282, 268] width 21 height 19
drag, startPoint x: 238, startPoint y: 150, endPoint x: 271, endPoint y: 153, distance: 32.7
click at [278, 156] on div "**********" at bounding box center [336, 155] width 631 height 53
click at [234, 155] on input "**********" at bounding box center [231, 155] width 79 height 19
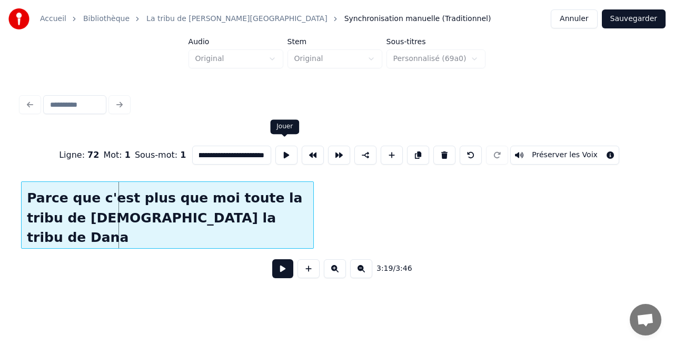
drag, startPoint x: 222, startPoint y: 153, endPoint x: 253, endPoint y: 151, distance: 31.1
click at [292, 157] on div "**********" at bounding box center [336, 155] width 631 height 53
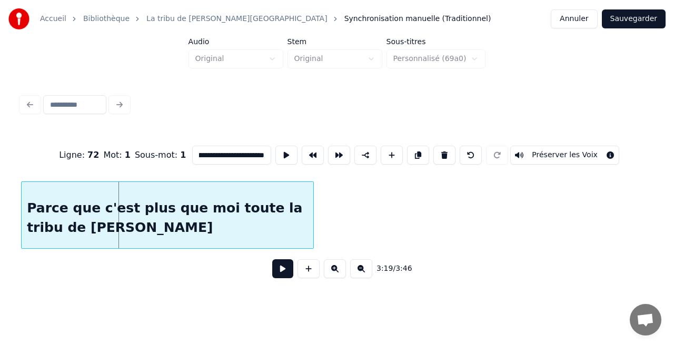
scroll to position [0, 100]
click at [204, 148] on input "**********" at bounding box center [231, 155] width 79 height 19
drag, startPoint x: 195, startPoint y: 152, endPoint x: 200, endPoint y: 158, distance: 8.2
click at [195, 152] on input "**********" at bounding box center [231, 155] width 79 height 19
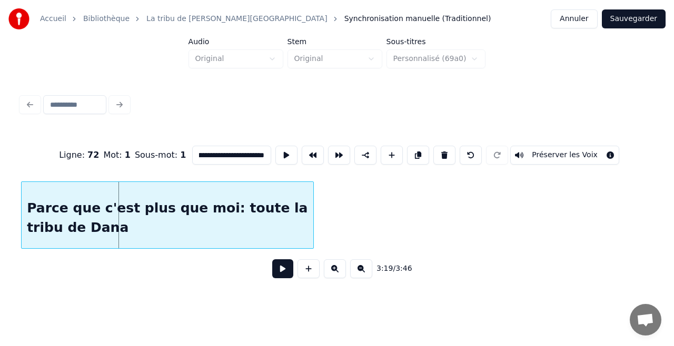
scroll to position [0, 65]
type input "**********"
click at [275, 129] on div "**********" at bounding box center [336, 155] width 631 height 53
click at [629, 23] on button "Sauvegarder" at bounding box center [633, 18] width 64 height 19
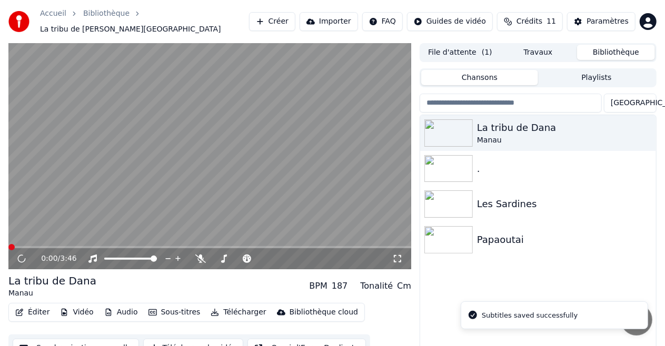
click at [251, 240] on video at bounding box center [209, 156] width 403 height 226
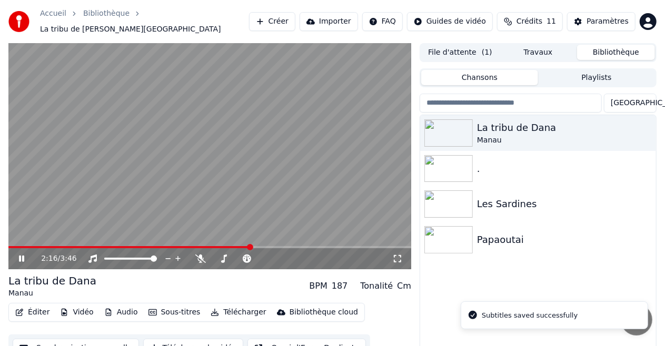
click at [251, 246] on span at bounding box center [209, 247] width 403 height 2
click at [298, 246] on span at bounding box center [209, 247] width 403 height 2
click at [14, 246] on span at bounding box center [157, 247] width 298 height 2
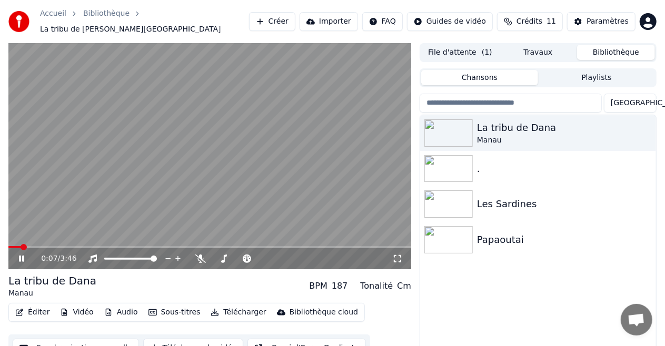
click at [21, 246] on span at bounding box center [209, 247] width 403 height 2
click at [99, 189] on video at bounding box center [209, 156] width 403 height 226
click at [41, 248] on div "0:07 / 3:46" at bounding box center [209, 258] width 403 height 21
click at [43, 246] on span at bounding box center [209, 247] width 403 height 2
click at [35, 240] on video at bounding box center [209, 156] width 403 height 226
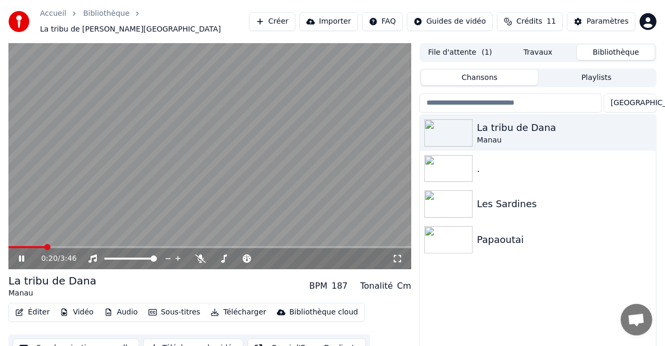
click at [34, 240] on video at bounding box center [209, 156] width 403 height 226
click at [31, 246] on span at bounding box center [209, 247] width 403 height 2
click at [128, 254] on div at bounding box center [140, 259] width 85 height 11
click at [121, 258] on span at bounding box center [112, 259] width 16 height 2
click at [211, 180] on video at bounding box center [209, 156] width 403 height 226
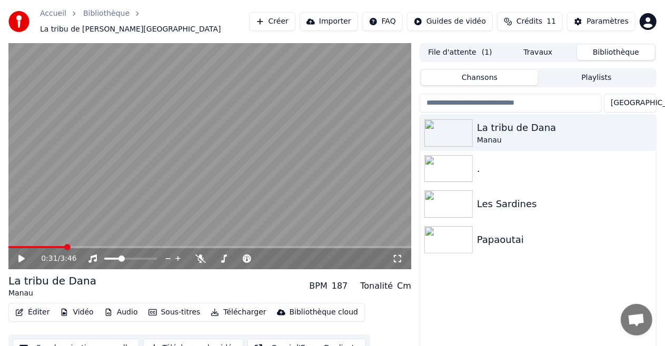
click at [36, 306] on button "Éditer" at bounding box center [32, 312] width 43 height 15
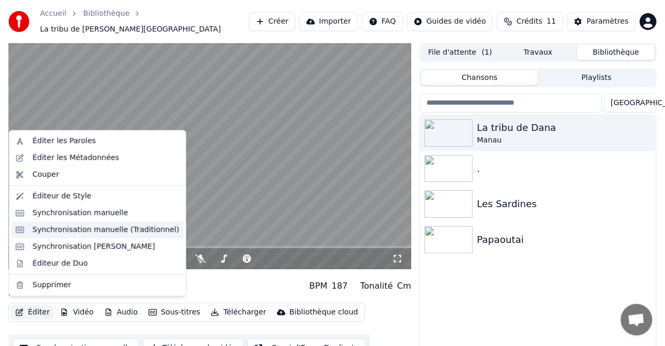
click at [109, 230] on div "Synchronisation manuelle (Traditionnel)" at bounding box center [106, 230] width 147 height 11
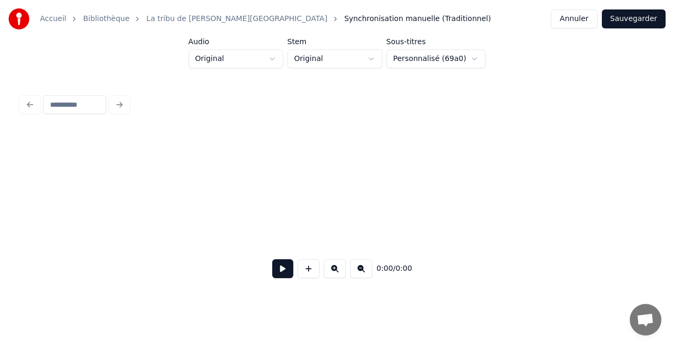
scroll to position [0, 1691]
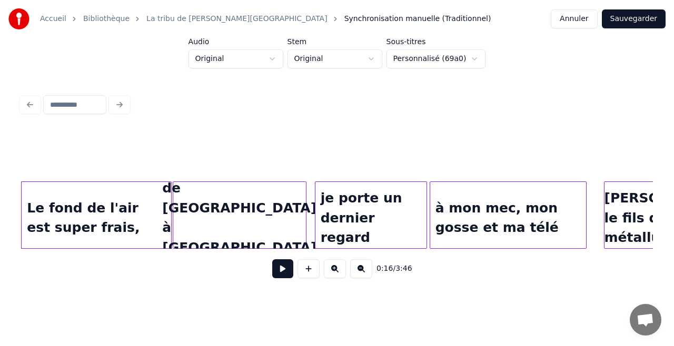
click at [513, 228] on div "à mon mec, mon gosse et ma télé" at bounding box center [508, 218] width 156 height 72
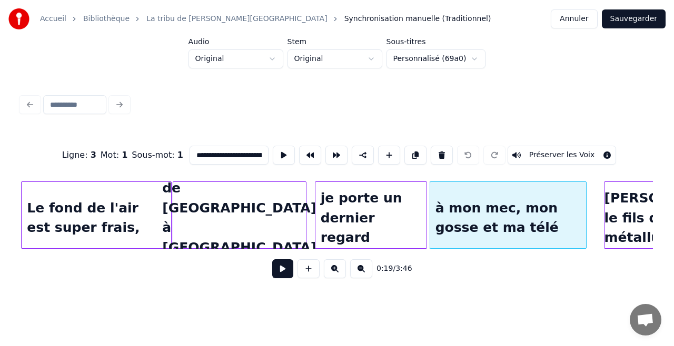
scroll to position [0, 2243]
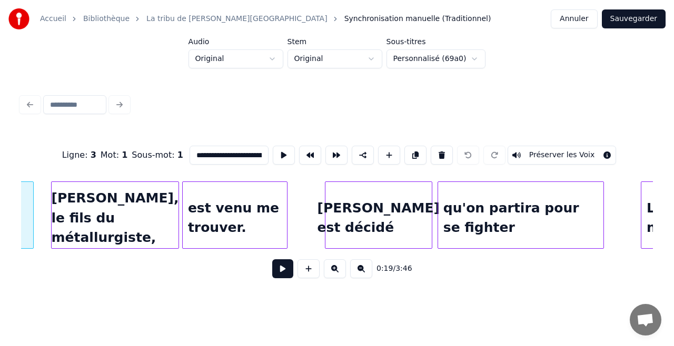
click at [147, 221] on div "[PERSON_NAME], le fils du métallurgiste," at bounding box center [115, 218] width 127 height 72
type input "**********"
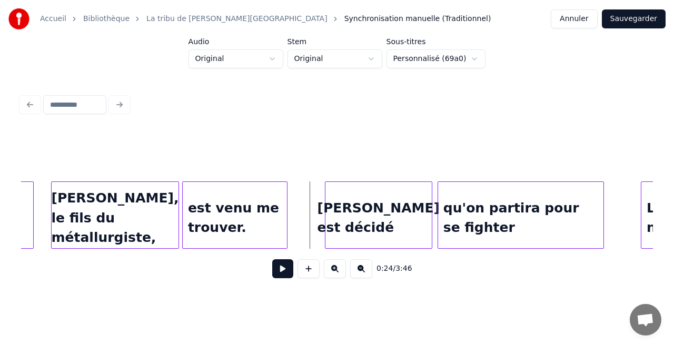
click at [276, 278] on button at bounding box center [282, 268] width 21 height 19
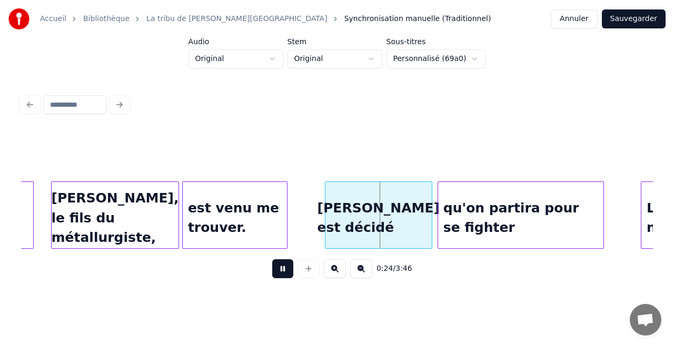
click at [277, 278] on button at bounding box center [282, 268] width 21 height 19
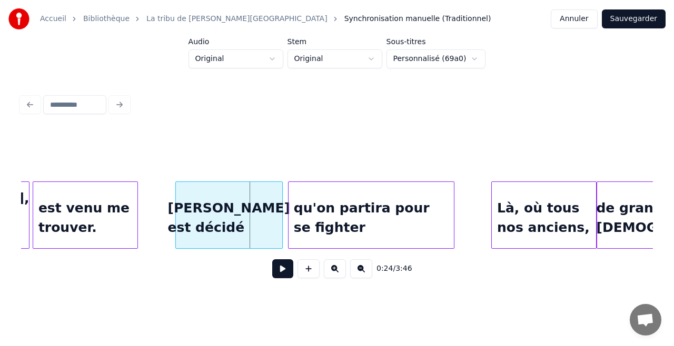
scroll to position [0, 2529]
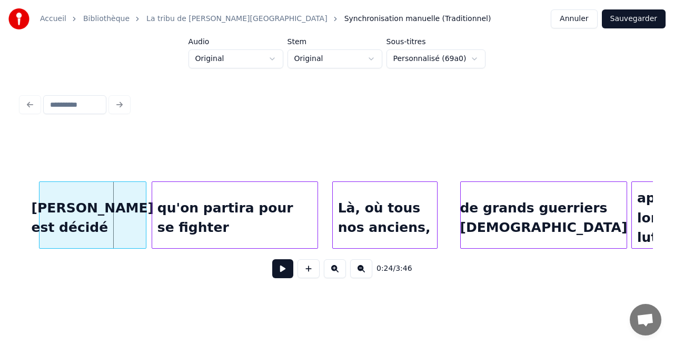
click at [370, 208] on div "Là, où tous nos anciens," at bounding box center [385, 218] width 104 height 72
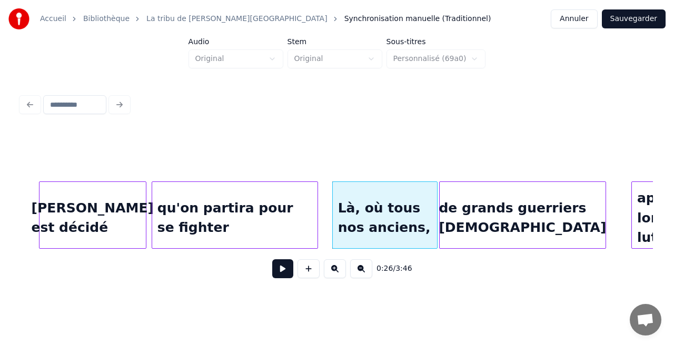
click at [472, 208] on div "de grands guerriers [DEMOGRAPHIC_DATA]" at bounding box center [522, 218] width 166 height 72
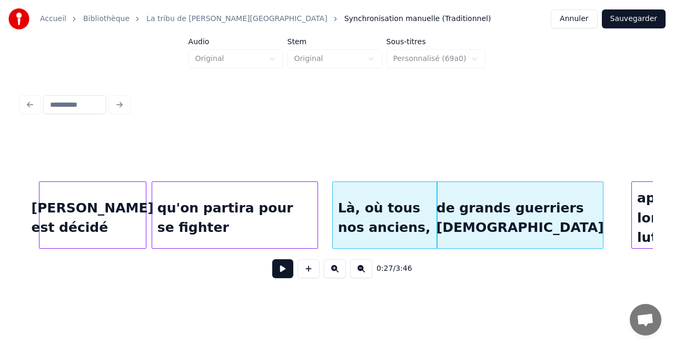
click at [467, 225] on div "de grands guerriers [DEMOGRAPHIC_DATA]" at bounding box center [520, 218] width 166 height 72
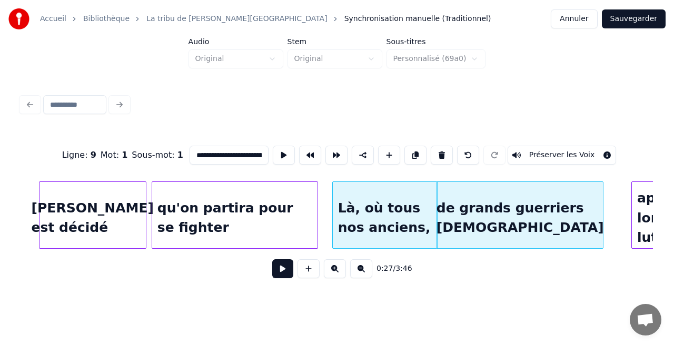
click at [428, 224] on div "Là, où tous nos anciens," at bounding box center [385, 218] width 104 height 72
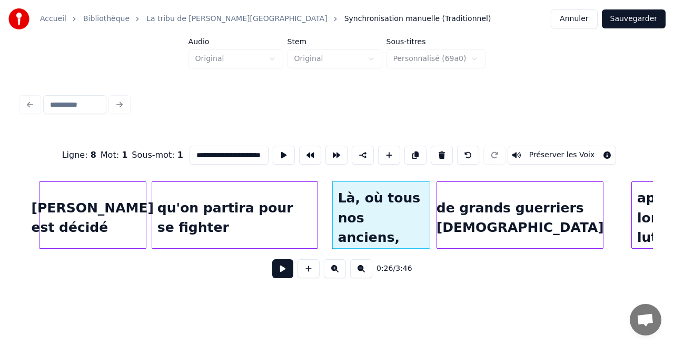
click at [426, 228] on div at bounding box center [427, 215] width 3 height 66
click at [440, 233] on div "de grands guerriers [DEMOGRAPHIC_DATA]" at bounding box center [520, 218] width 166 height 72
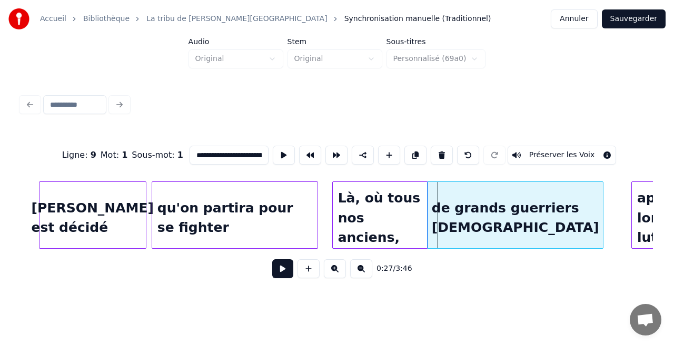
click at [428, 227] on div at bounding box center [428, 215] width 3 height 66
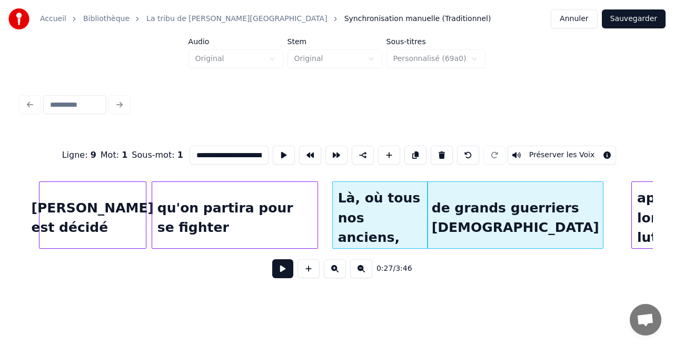
click at [411, 232] on div "Là, où tous nos anciens," at bounding box center [380, 218] width 95 height 72
type input "**********"
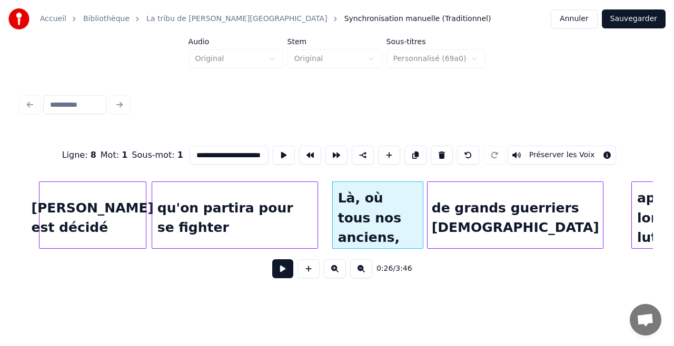
click at [421, 236] on div at bounding box center [420, 215] width 3 height 66
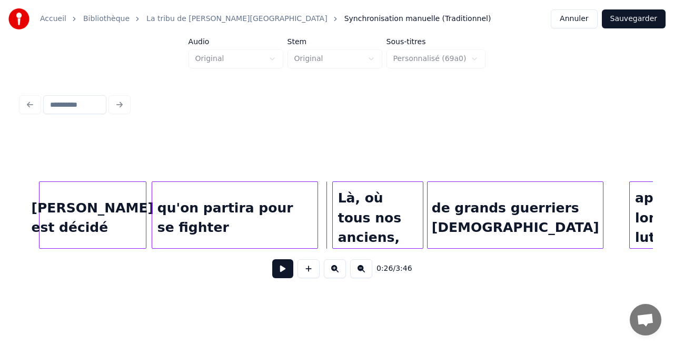
scroll to position [0, 2597]
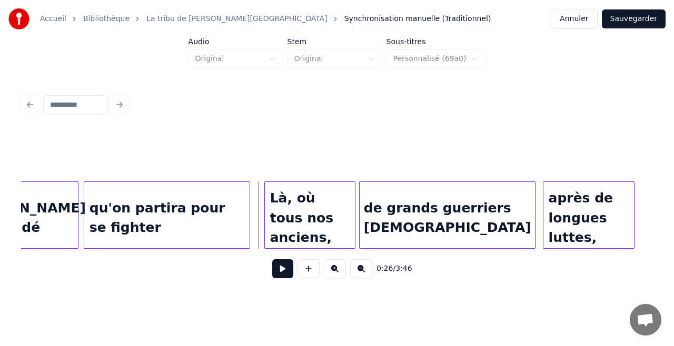
click at [618, 225] on div "après de longues luttes," at bounding box center [588, 218] width 91 height 72
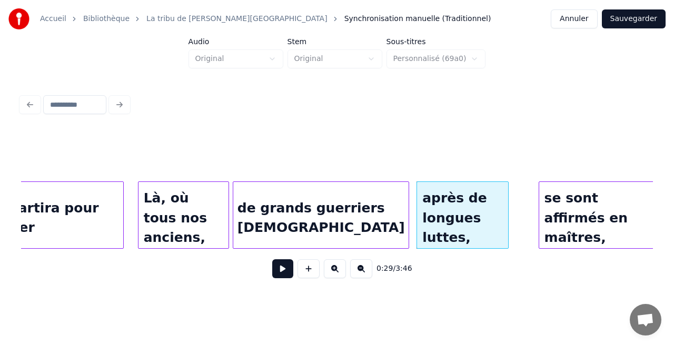
scroll to position [0, 2732]
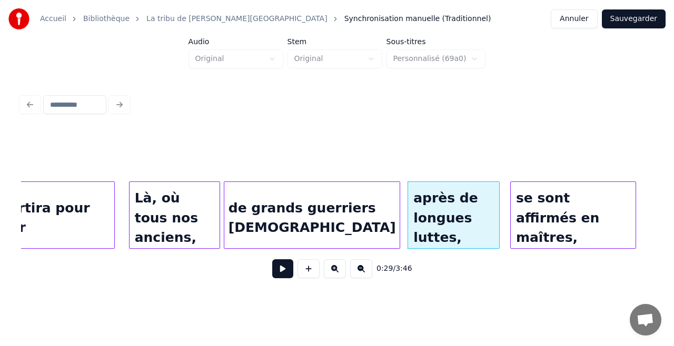
click at [573, 206] on div "se sont affirmés en maîtres," at bounding box center [572, 218] width 125 height 72
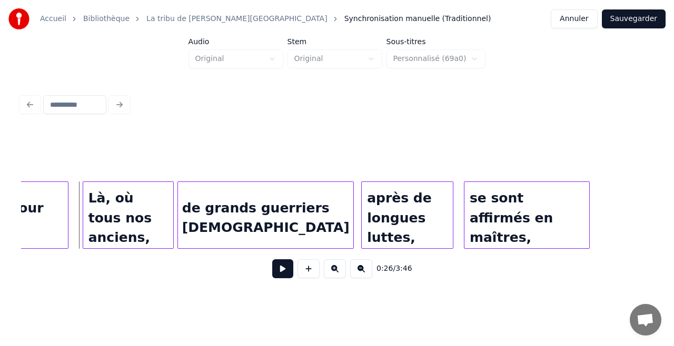
scroll to position [0, 2795]
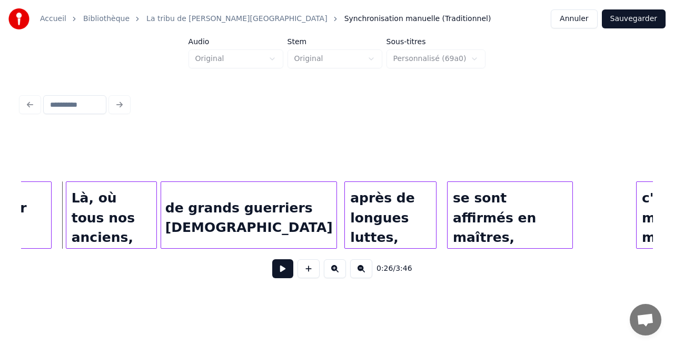
click at [286, 275] on button at bounding box center [282, 268] width 21 height 19
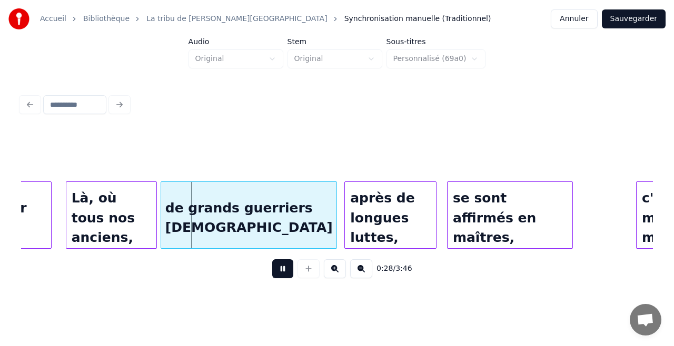
click at [286, 275] on button at bounding box center [282, 268] width 21 height 19
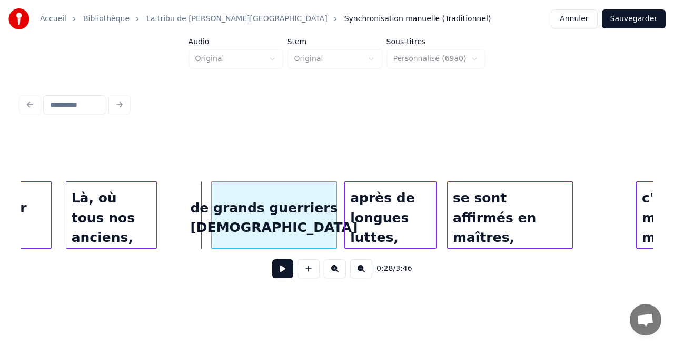
click at [213, 230] on div at bounding box center [213, 215] width 3 height 66
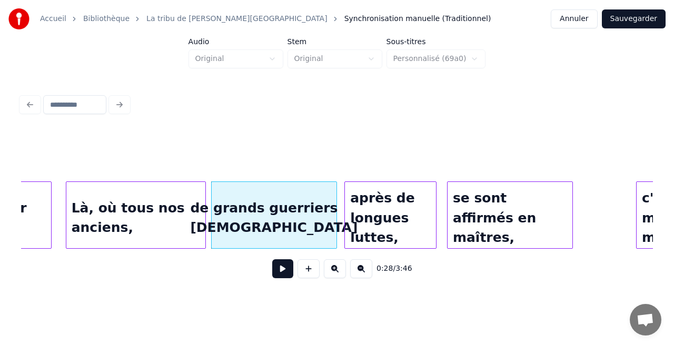
click at [205, 235] on div at bounding box center [203, 215] width 3 height 66
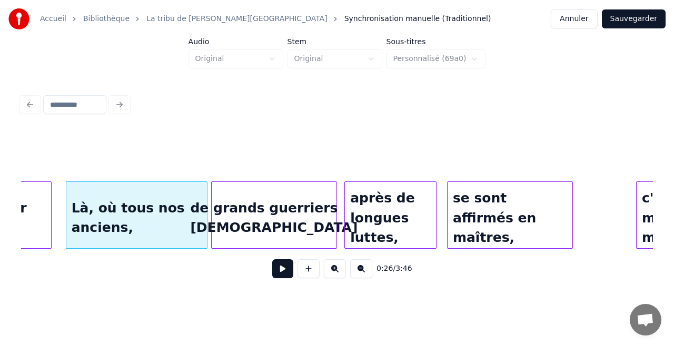
click at [284, 276] on button at bounding box center [282, 268] width 21 height 19
click at [255, 226] on div "de grands guerriers [DEMOGRAPHIC_DATA]" at bounding box center [274, 218] width 125 height 72
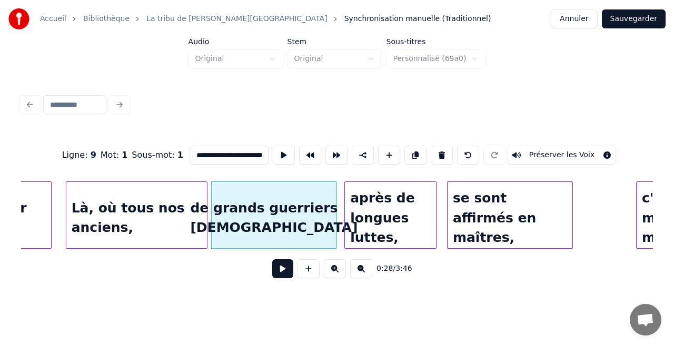
click at [255, 212] on div "de grands guerriers [DEMOGRAPHIC_DATA]" at bounding box center [274, 218] width 125 height 72
click at [287, 278] on button at bounding box center [282, 268] width 21 height 19
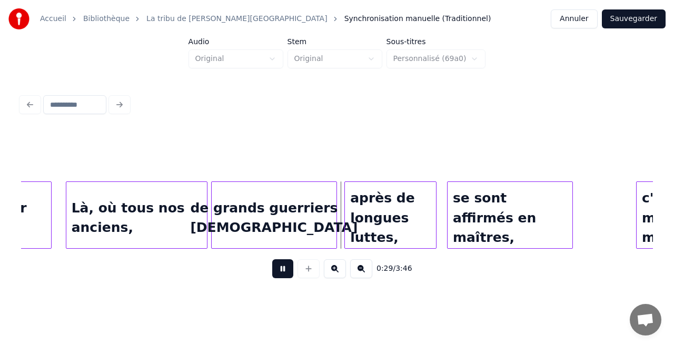
click at [285, 278] on button at bounding box center [282, 268] width 21 height 19
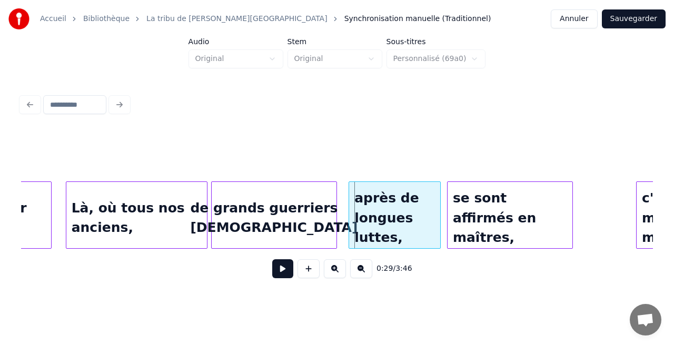
click at [398, 228] on div "après de longues luttes," at bounding box center [394, 218] width 91 height 72
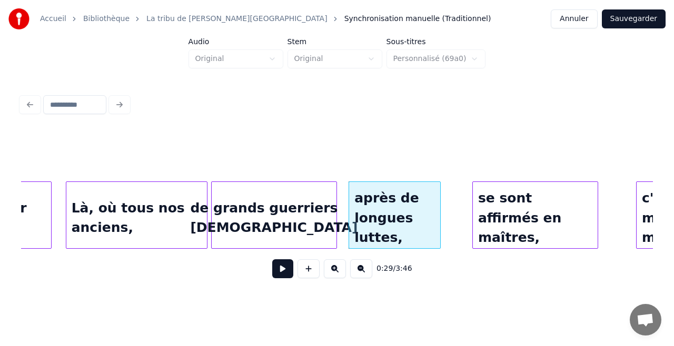
click at [511, 233] on div "se sont affirmés en maîtres," at bounding box center [535, 218] width 125 height 72
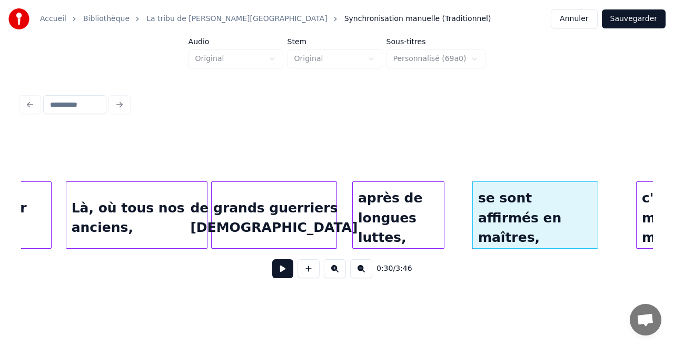
click at [415, 223] on div "après de longues luttes," at bounding box center [398, 218] width 91 height 72
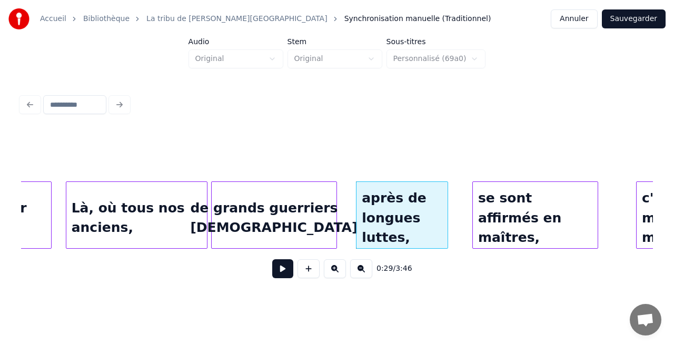
click at [281, 268] on button at bounding box center [282, 268] width 21 height 19
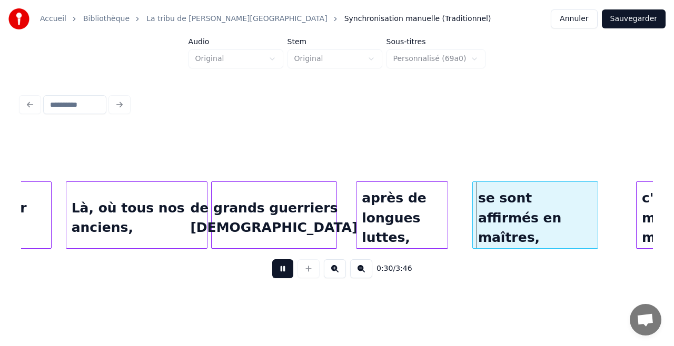
click at [280, 268] on button at bounding box center [282, 268] width 21 height 19
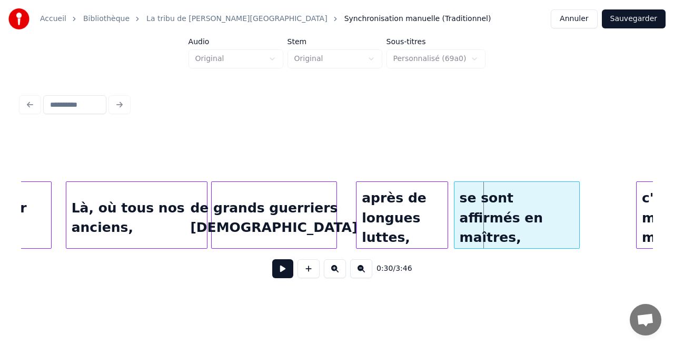
click at [467, 226] on div "se sont affirmés en maîtres," at bounding box center [516, 218] width 125 height 72
click at [286, 272] on button at bounding box center [282, 268] width 21 height 19
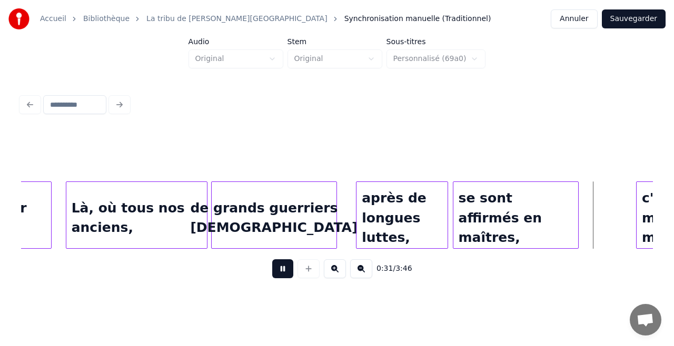
click at [286, 272] on button at bounding box center [282, 268] width 21 height 19
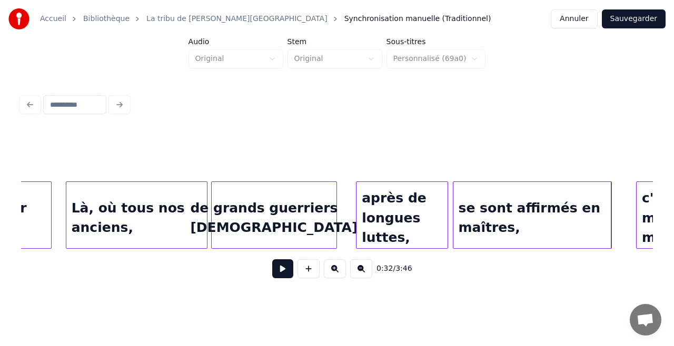
click at [610, 236] on div at bounding box center [609, 215] width 3 height 66
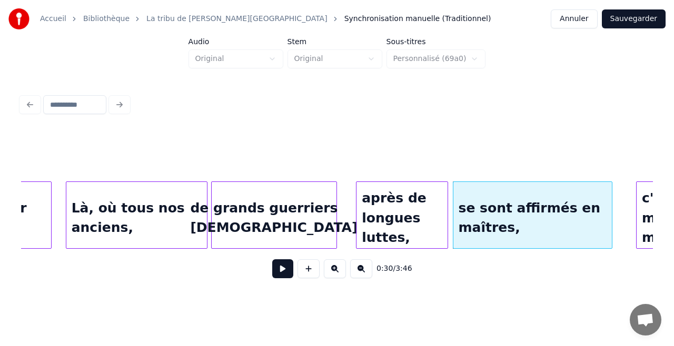
click at [290, 274] on button at bounding box center [282, 268] width 21 height 19
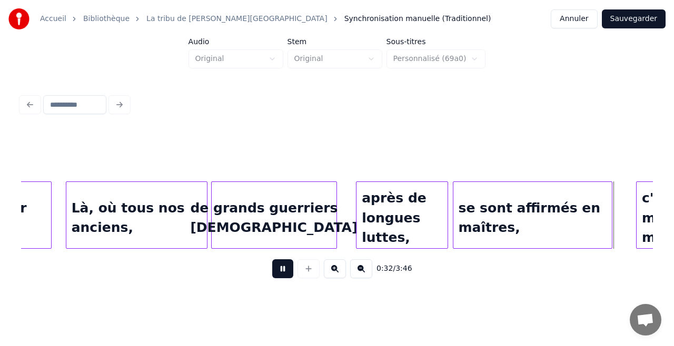
click at [290, 274] on button at bounding box center [282, 268] width 21 height 19
click at [284, 276] on button at bounding box center [282, 268] width 21 height 19
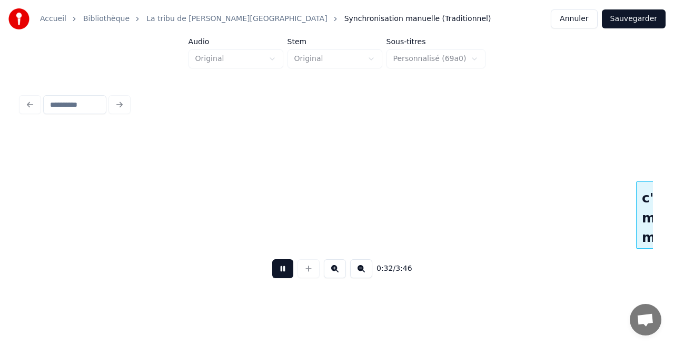
scroll to position [0, 3428]
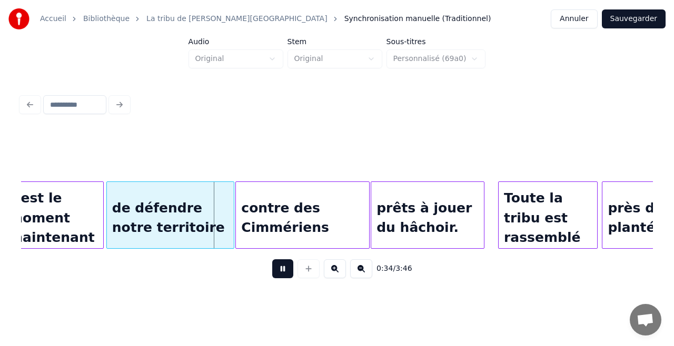
click at [284, 276] on button at bounding box center [282, 268] width 21 height 19
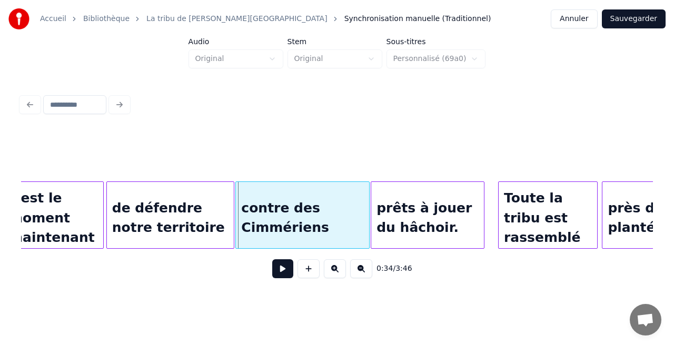
click at [645, 21] on button "Sauvegarder" at bounding box center [633, 18] width 64 height 19
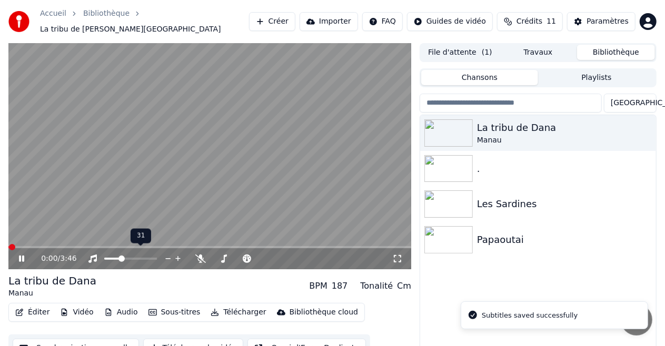
click at [115, 258] on span at bounding box center [112, 259] width 16 height 2
click at [49, 246] on span at bounding box center [209, 247] width 403 height 2
click at [129, 258] on span at bounding box center [130, 259] width 53 height 2
click at [144, 255] on div at bounding box center [140, 259] width 85 height 11
click at [140, 254] on div at bounding box center [140, 259] width 85 height 11
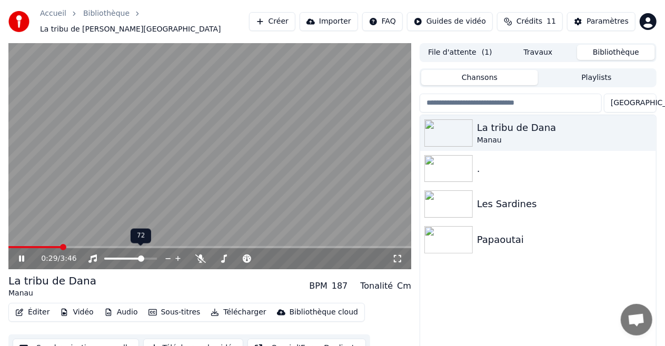
click at [142, 258] on span at bounding box center [130, 259] width 53 height 2
click at [215, 198] on video at bounding box center [209, 156] width 403 height 226
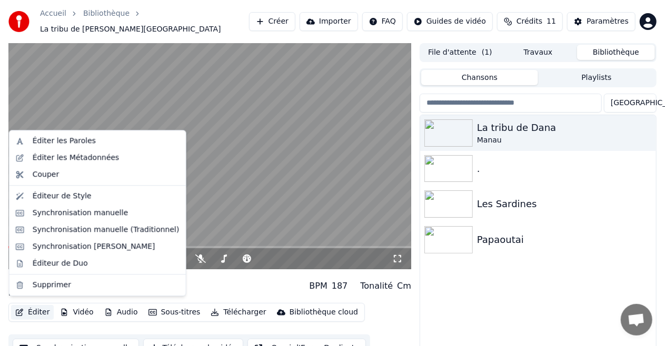
click at [28, 308] on button "Éditer" at bounding box center [32, 312] width 43 height 15
click at [79, 226] on div "Synchronisation manuelle (Traditionnel)" at bounding box center [106, 230] width 147 height 11
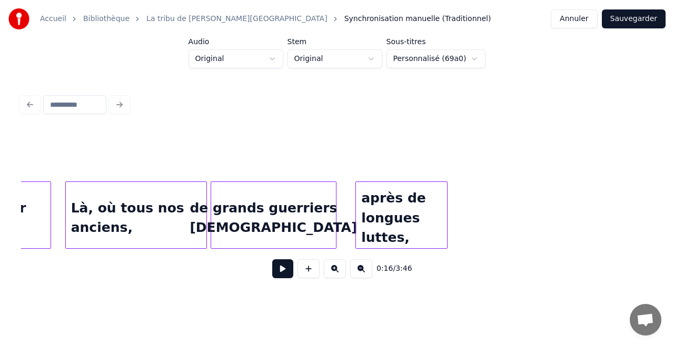
scroll to position [0, 3348]
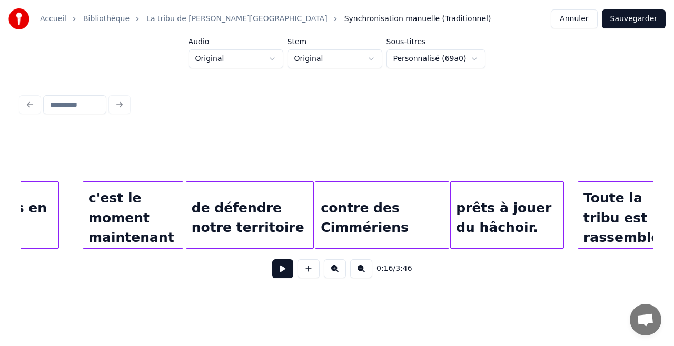
click at [522, 219] on div "prêts à jouer du hâchoir." at bounding box center [506, 218] width 113 height 72
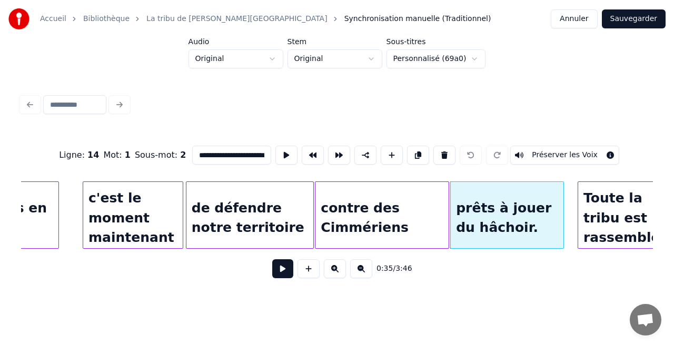
click at [239, 151] on input "**********" at bounding box center [231, 155] width 79 height 19
click at [581, 14] on button "Annuler" at bounding box center [573, 18] width 46 height 19
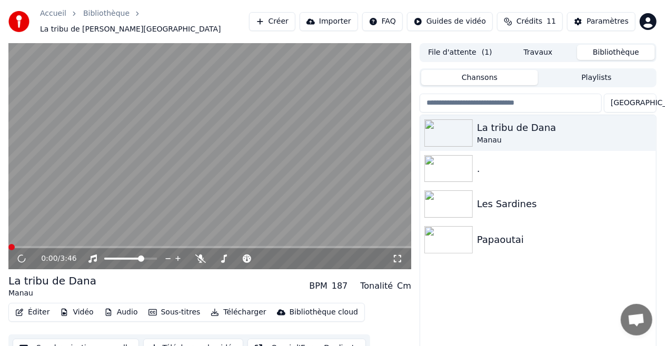
click at [84, 246] on span at bounding box center [209, 247] width 403 height 2
click at [71, 246] on span at bounding box center [209, 247] width 403 height 2
click at [99, 182] on video at bounding box center [209, 156] width 403 height 226
click at [193, 192] on video at bounding box center [209, 156] width 403 height 226
click at [226, 174] on video at bounding box center [209, 156] width 403 height 226
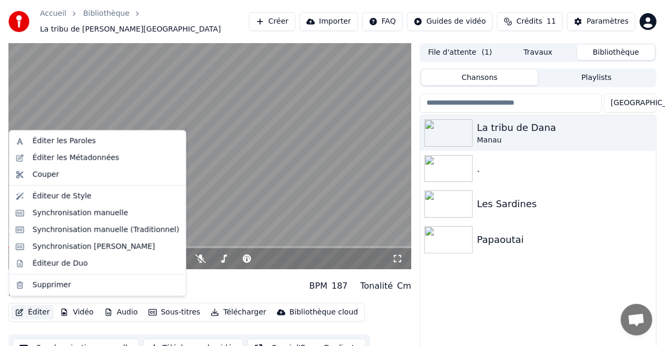
click at [37, 307] on button "Éditer" at bounding box center [32, 312] width 43 height 15
click at [81, 238] on div "Synchronisation [PERSON_NAME]" at bounding box center [98, 246] width 172 height 17
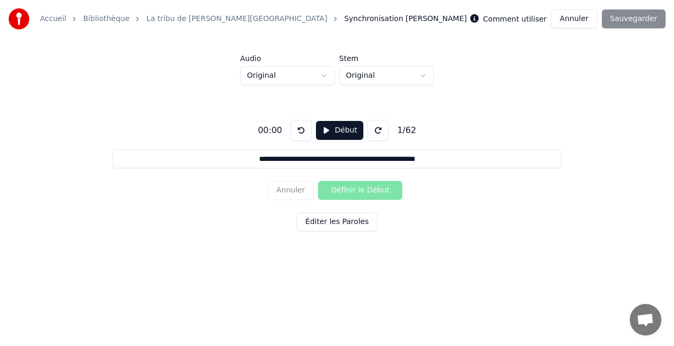
click at [578, 16] on button "Annuler" at bounding box center [573, 18] width 46 height 19
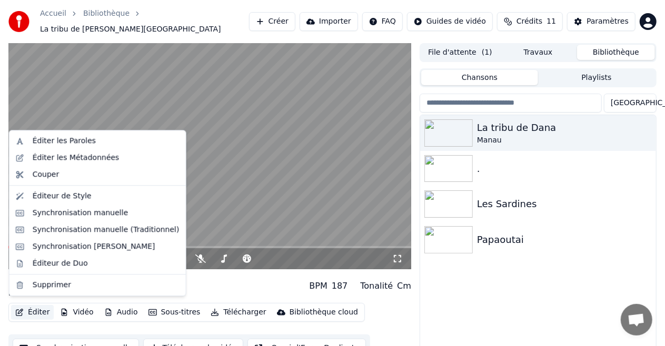
click at [30, 307] on button "Éditer" at bounding box center [32, 312] width 43 height 15
click at [86, 233] on div "Synchronisation manuelle (Traditionnel)" at bounding box center [106, 230] width 147 height 11
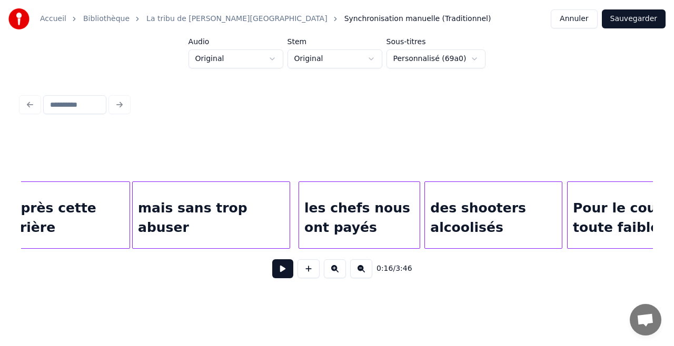
scroll to position [0, 5006]
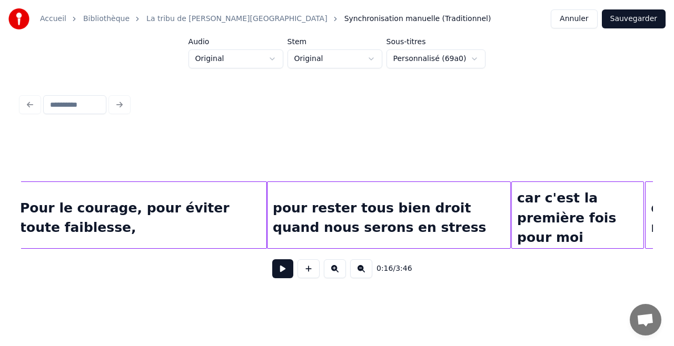
click at [351, 220] on div "pour rester tous bien droit quand nous serons en stress" at bounding box center [388, 218] width 243 height 72
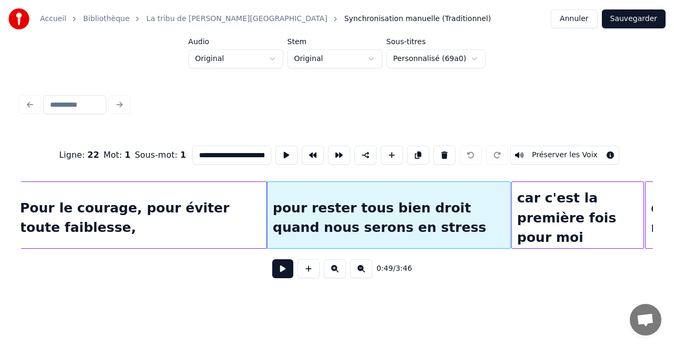
click at [400, 206] on div "pour rester tous bien droit quand nous serons en stress" at bounding box center [388, 218] width 243 height 72
click at [440, 210] on div "pour rester tous bien droit quand nous serons en stress" at bounding box center [388, 218] width 243 height 72
click at [414, 152] on button at bounding box center [418, 155] width 22 height 19
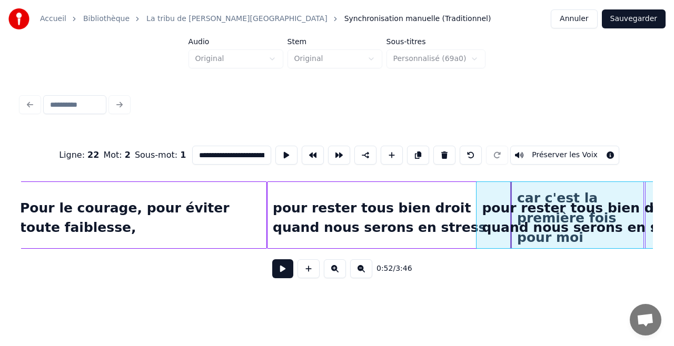
scroll to position [0, 5105]
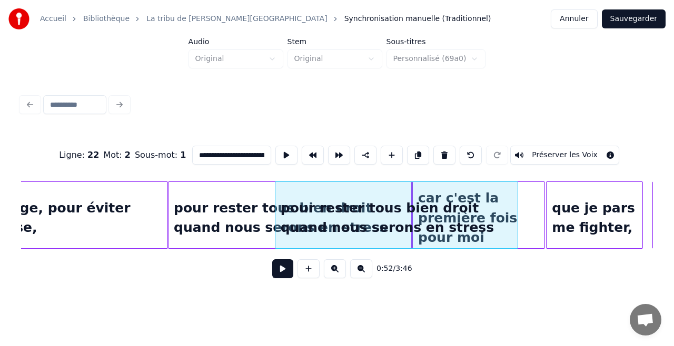
click at [407, 218] on div "pour rester tous bien droit quand nous serons en stress" at bounding box center [396, 218] width 243 height 72
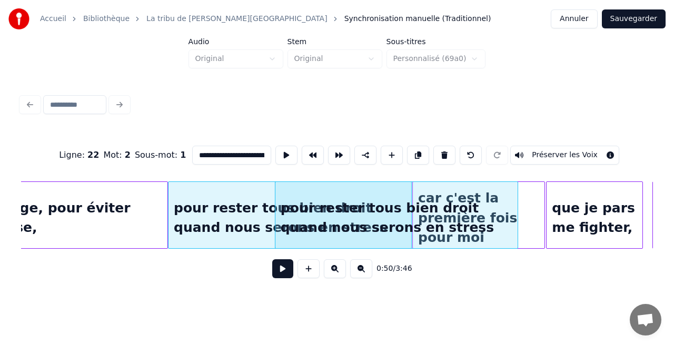
click at [344, 227] on div "pour rester tous bien droit quand nous serons en stress" at bounding box center [396, 218] width 243 height 72
click at [225, 205] on div "pour rester tous bien droit quand nous serons en stress" at bounding box center [289, 218] width 243 height 72
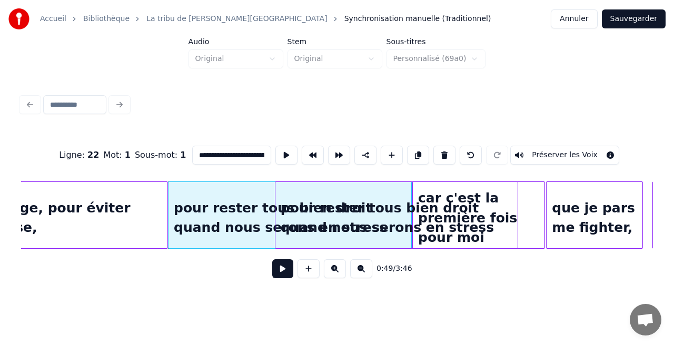
click at [330, 221] on div "pour rester tous bien droit quand nous serons en stress" at bounding box center [396, 218] width 243 height 72
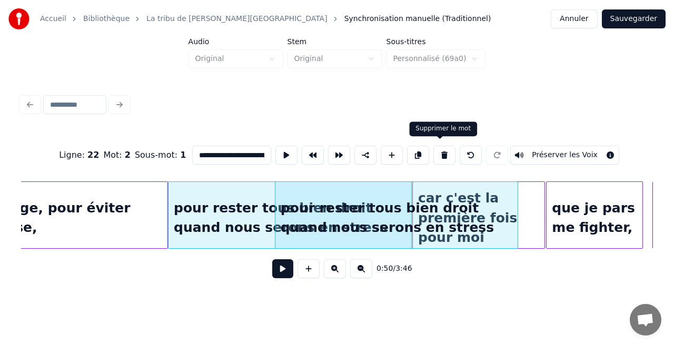
click at [441, 153] on button at bounding box center [444, 155] width 22 height 19
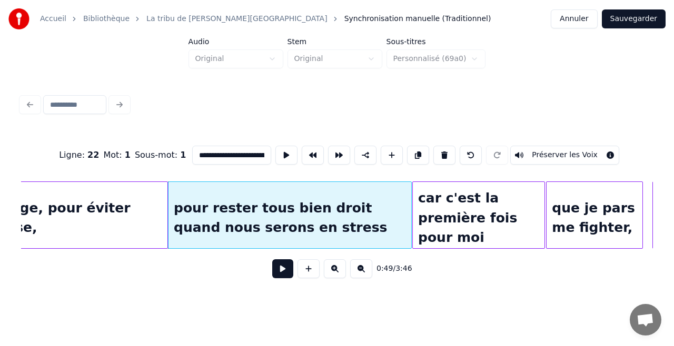
click at [283, 207] on div "pour rester tous bien droit quand nous serons en stress" at bounding box center [289, 218] width 243 height 72
click at [389, 150] on button at bounding box center [391, 155] width 22 height 19
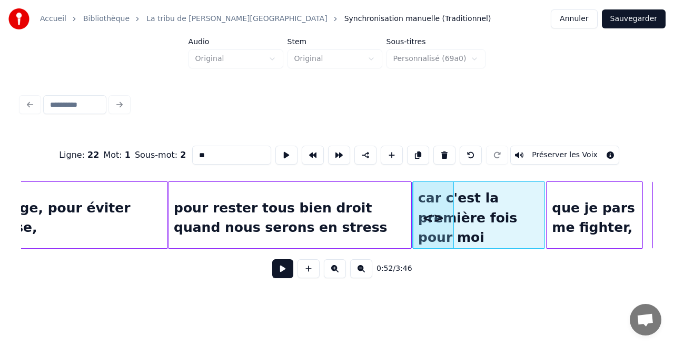
click at [412, 227] on div "car c'est la première fois pour moi" at bounding box center [478, 215] width 133 height 67
type input "**********"
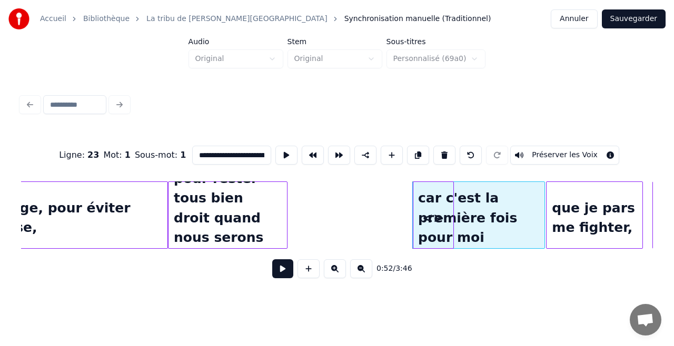
click at [284, 224] on div at bounding box center [285, 215] width 3 height 66
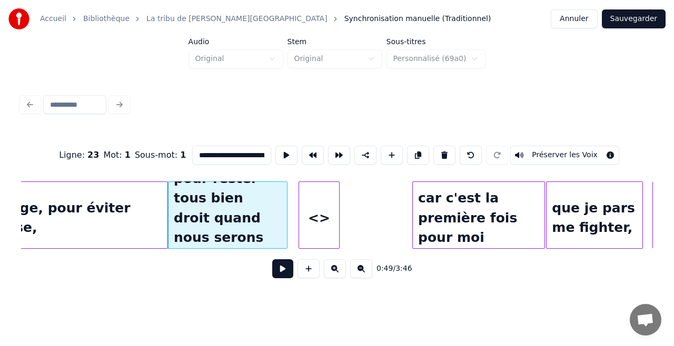
click at [304, 210] on div "<>" at bounding box center [319, 218] width 40 height 72
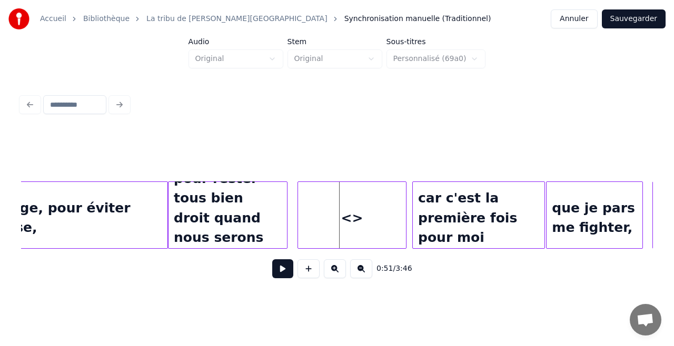
click at [405, 234] on div at bounding box center [404, 215] width 3 height 66
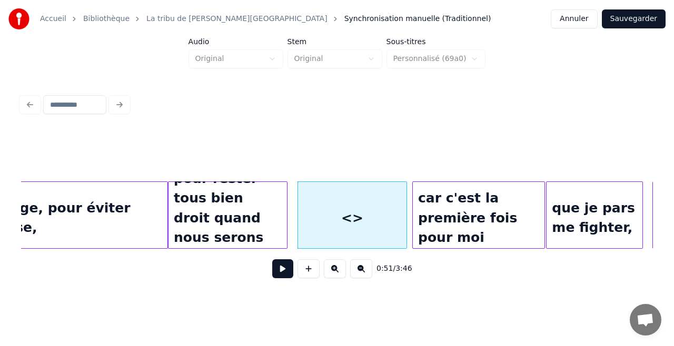
click at [263, 209] on div "pour rester tous bien droit quand nous serons en stress" at bounding box center [227, 218] width 118 height 72
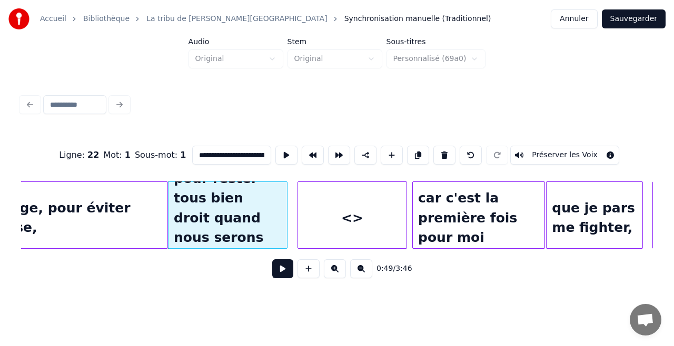
click at [232, 153] on input "**********" at bounding box center [231, 155] width 79 height 19
drag, startPoint x: 246, startPoint y: 153, endPoint x: 246, endPoint y: 147, distance: 5.8
click at [261, 154] on input "**********" at bounding box center [231, 155] width 79 height 19
click at [229, 156] on input "**********" at bounding box center [231, 155] width 79 height 19
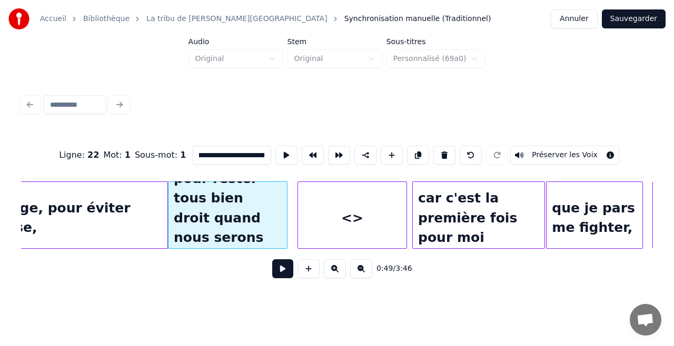
scroll to position [0, 15]
click at [196, 152] on input "**********" at bounding box center [231, 155] width 79 height 19
click at [258, 153] on input "**********" at bounding box center [231, 155] width 79 height 19
drag, startPoint x: 260, startPoint y: 152, endPoint x: 286, endPoint y: 158, distance: 27.2
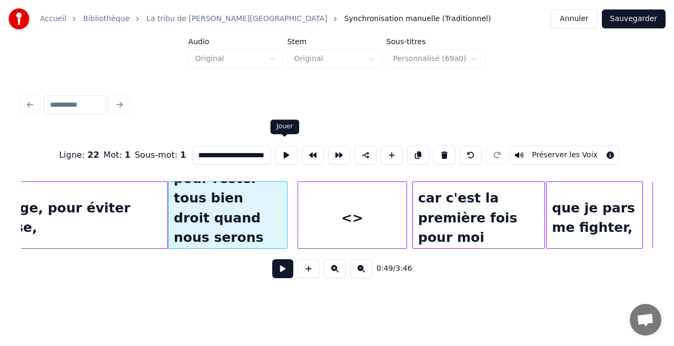
click at [286, 158] on div "**********" at bounding box center [336, 155] width 631 height 53
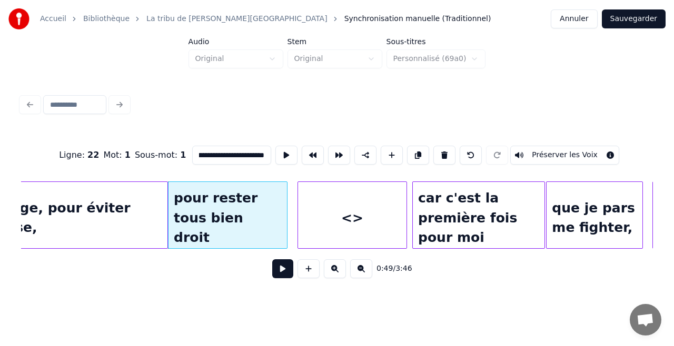
click at [246, 235] on div "pour rester tous bien droit" at bounding box center [227, 218] width 118 height 72
click at [340, 211] on div "<>" at bounding box center [352, 218] width 108 height 72
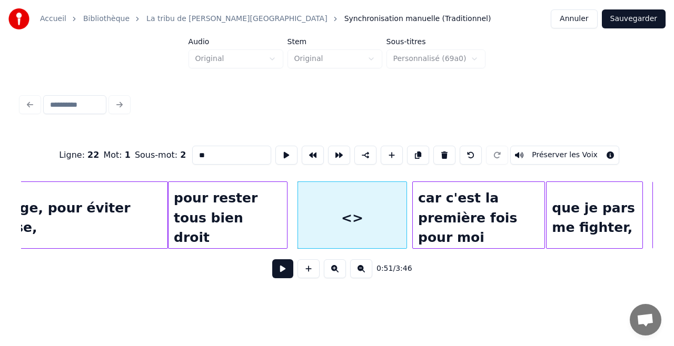
drag, startPoint x: 213, startPoint y: 154, endPoint x: 135, endPoint y: 160, distance: 78.1
click at [135, 160] on div "Ligne : 22 Mot : 1 Sous-mot : 2 ** Préserver les Voix" at bounding box center [336, 155] width 631 height 53
paste input "**********"
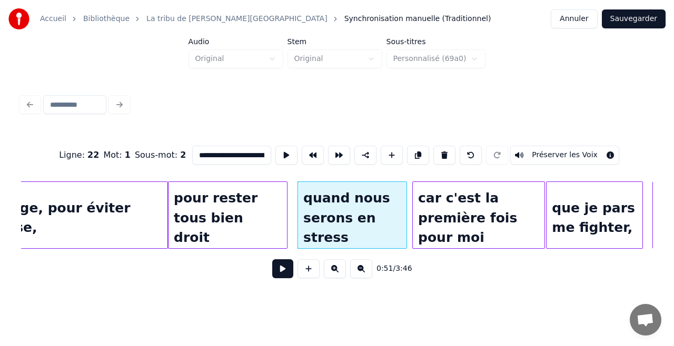
drag, startPoint x: 216, startPoint y: 154, endPoint x: 135, endPoint y: 155, distance: 81.6
click at [135, 155] on div "**********" at bounding box center [336, 155] width 631 height 53
click at [199, 153] on input "**********" at bounding box center [231, 155] width 79 height 19
type input "**********"
click at [271, 126] on div "Jouer Jouer" at bounding box center [284, 126] width 29 height 15
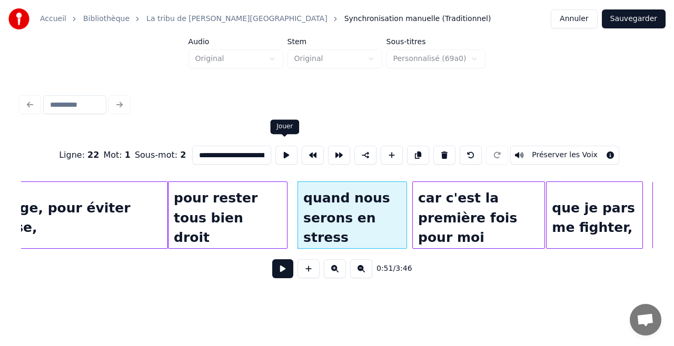
click at [283, 160] on button at bounding box center [286, 155] width 22 height 19
click at [275, 146] on button at bounding box center [286, 155] width 22 height 19
click at [285, 147] on button at bounding box center [286, 155] width 22 height 19
click at [298, 209] on div at bounding box center [299, 215] width 3 height 66
click at [270, 206] on div at bounding box center [269, 215] width 3 height 66
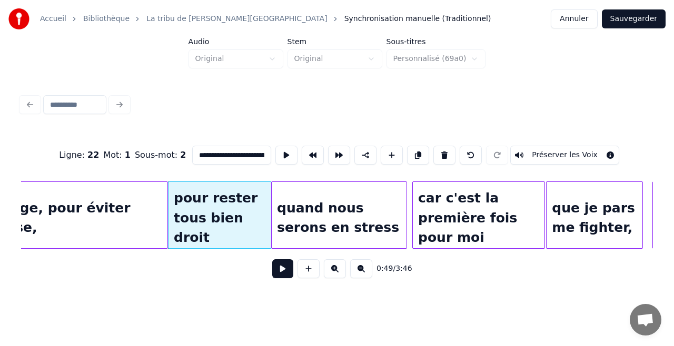
click at [272, 214] on div at bounding box center [273, 215] width 3 height 66
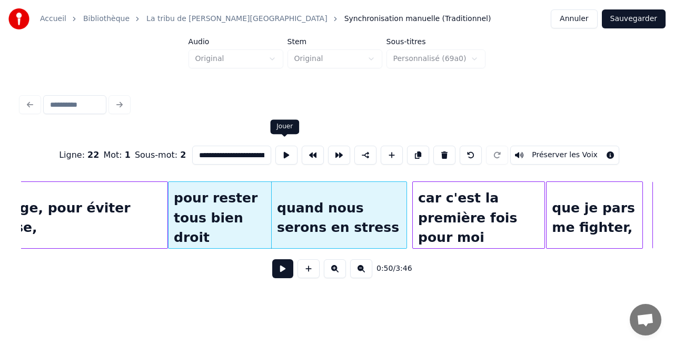
click at [275, 156] on button at bounding box center [286, 155] width 22 height 19
click at [275, 146] on button at bounding box center [286, 155] width 22 height 19
click at [647, 22] on button "Sauvegarder" at bounding box center [633, 18] width 64 height 19
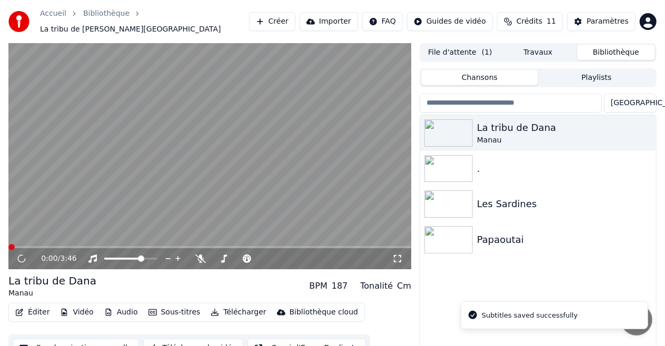
click at [121, 241] on div "0:00 / 3:46" at bounding box center [209, 156] width 403 height 226
click at [124, 246] on span at bounding box center [209, 247] width 403 height 2
click at [107, 246] on span at bounding box center [58, 247] width 100 height 2
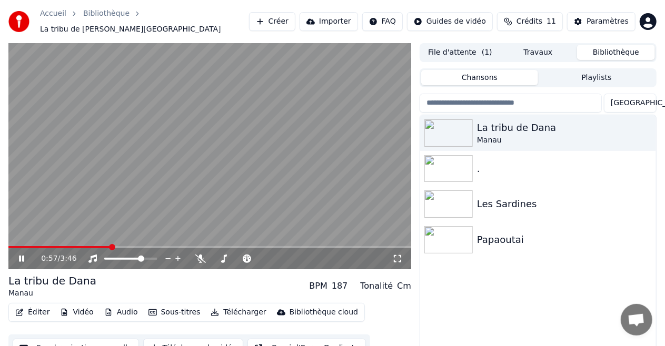
click at [102, 240] on video at bounding box center [209, 156] width 403 height 226
click at [103, 244] on span at bounding box center [106, 247] width 6 height 6
click at [125, 178] on video at bounding box center [209, 156] width 403 height 226
click at [127, 246] on span at bounding box center [209, 247] width 403 height 2
click at [215, 207] on video at bounding box center [209, 156] width 403 height 226
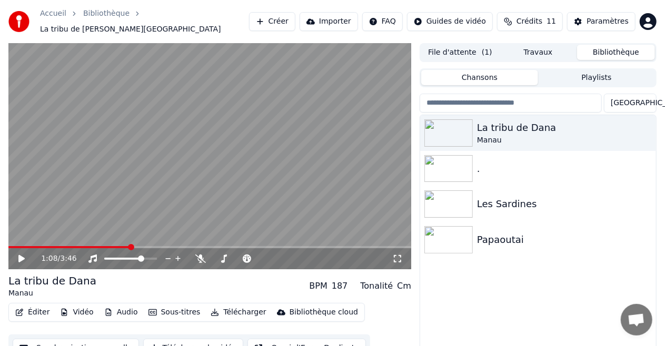
click at [129, 246] on span at bounding box center [68, 247] width 121 height 2
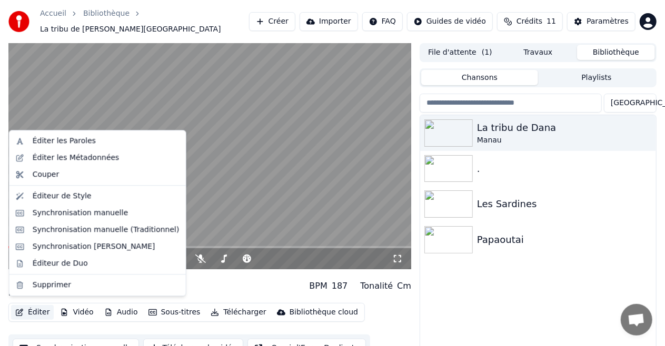
click at [30, 309] on button "Éditer" at bounding box center [32, 312] width 43 height 15
click at [104, 229] on div "Synchronisation manuelle (Traditionnel)" at bounding box center [106, 230] width 147 height 11
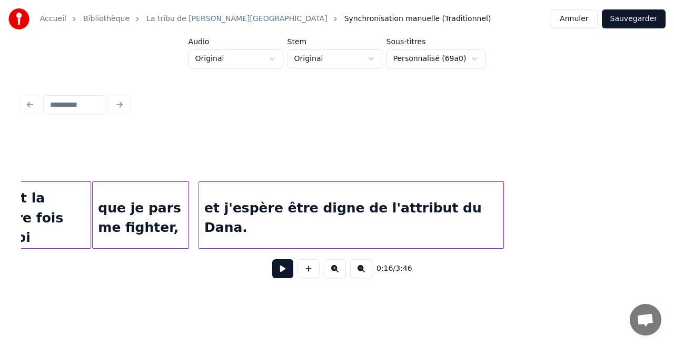
scroll to position [0, 6111]
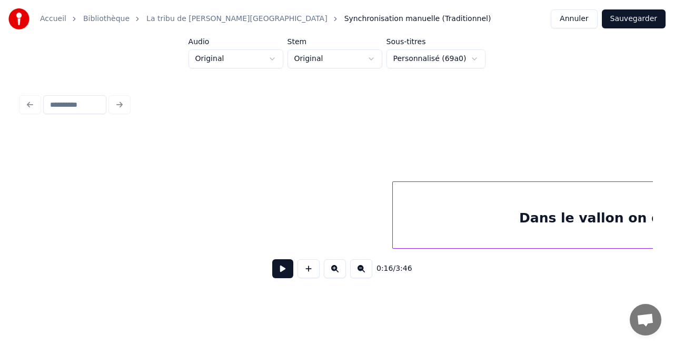
click at [441, 232] on div "Dans le vallon on on de [PERSON_NAME]." at bounding box center [672, 218] width 558 height 72
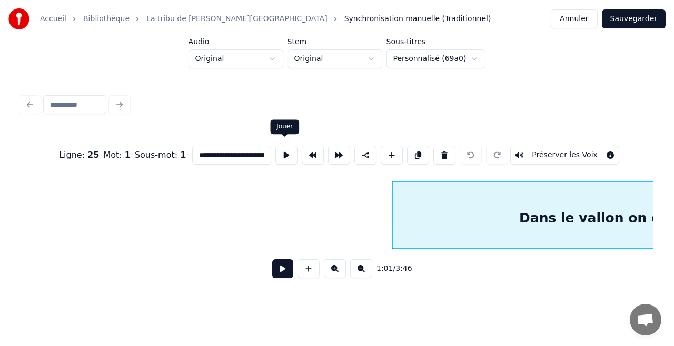
click at [284, 154] on button at bounding box center [286, 155] width 22 height 19
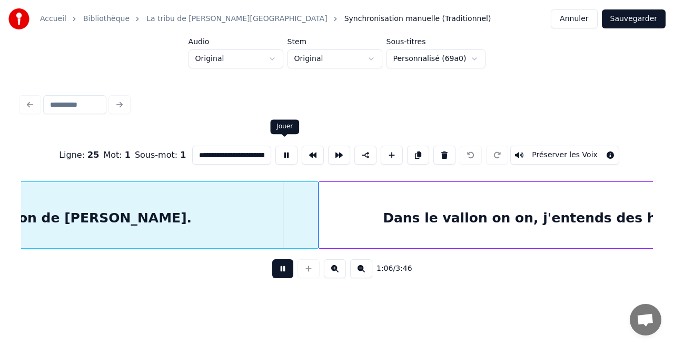
click at [287, 152] on button at bounding box center [286, 155] width 22 height 19
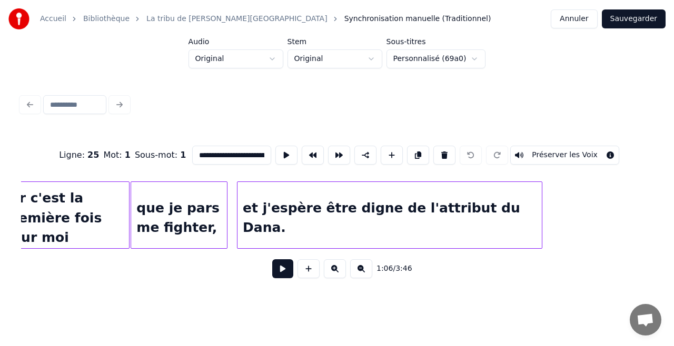
scroll to position [0, 5534]
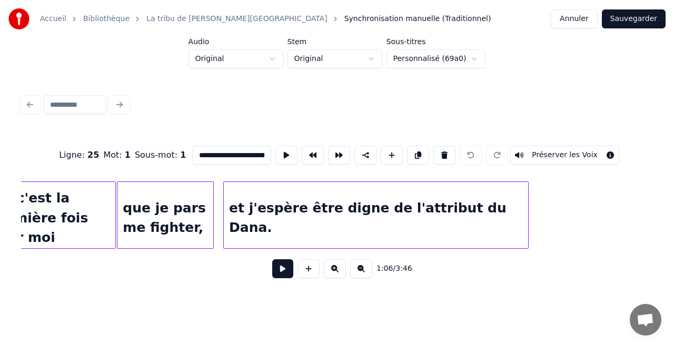
click at [570, 21] on button "Annuler" at bounding box center [573, 18] width 46 height 19
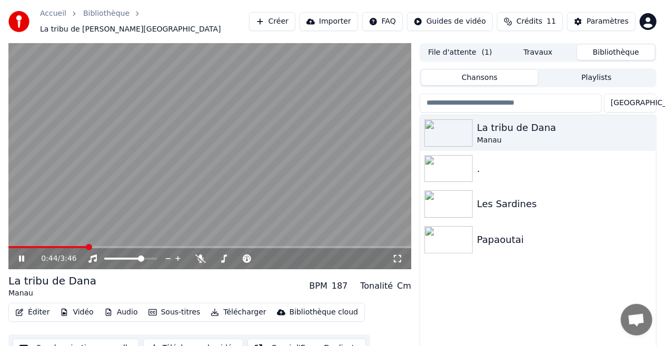
click at [86, 246] on span at bounding box center [209, 247] width 403 height 2
click at [100, 240] on video at bounding box center [209, 156] width 403 height 226
click at [115, 246] on span at bounding box center [209, 247] width 403 height 2
click at [122, 246] on span at bounding box center [209, 247] width 403 height 2
click at [115, 246] on span at bounding box center [61, 247] width 107 height 2
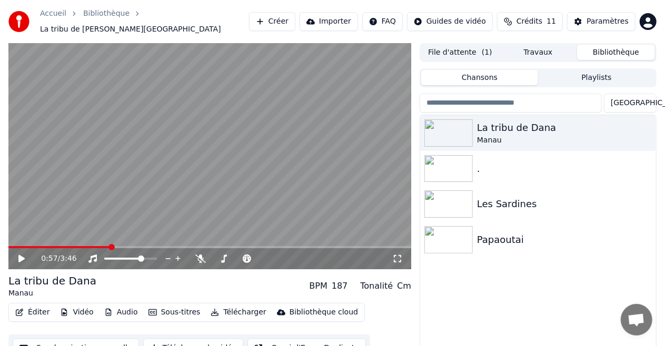
click at [110, 246] on span at bounding box center [59, 247] width 102 height 2
click at [106, 246] on span at bounding box center [57, 247] width 98 height 2
click at [103, 246] on span at bounding box center [55, 247] width 94 height 2
click at [102, 244] on span at bounding box center [105, 247] width 6 height 6
click at [99, 246] on span at bounding box center [55, 247] width 94 height 2
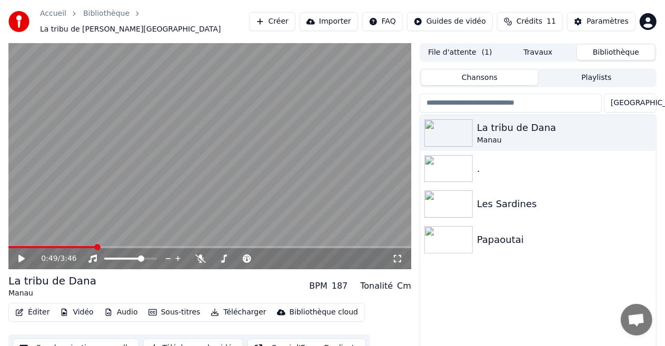
click at [96, 246] on span at bounding box center [51, 247] width 87 height 2
click at [135, 176] on video at bounding box center [209, 156] width 403 height 226
click at [192, 170] on video at bounding box center [209, 156] width 403 height 226
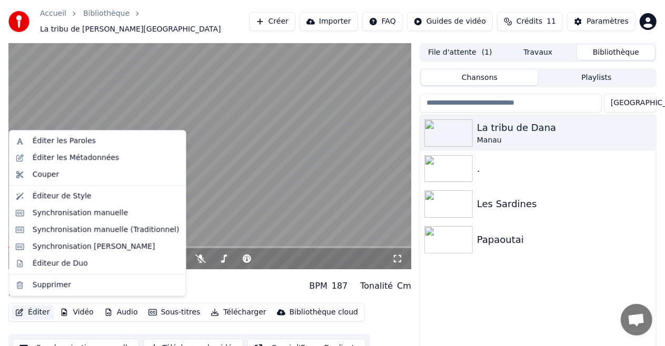
click at [32, 306] on button "Éditer" at bounding box center [32, 312] width 43 height 15
click at [74, 225] on div "Synchronisation manuelle (Traditionnel)" at bounding box center [106, 230] width 147 height 11
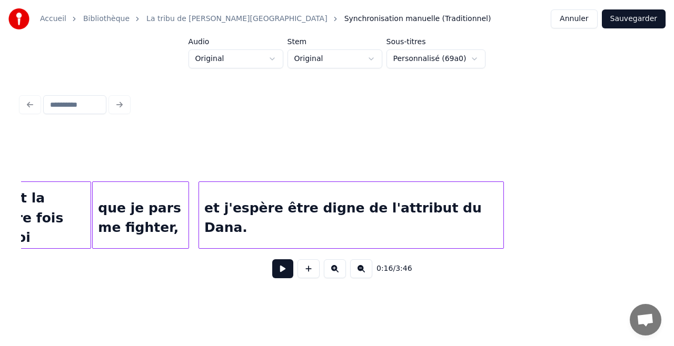
scroll to position [0, 5006]
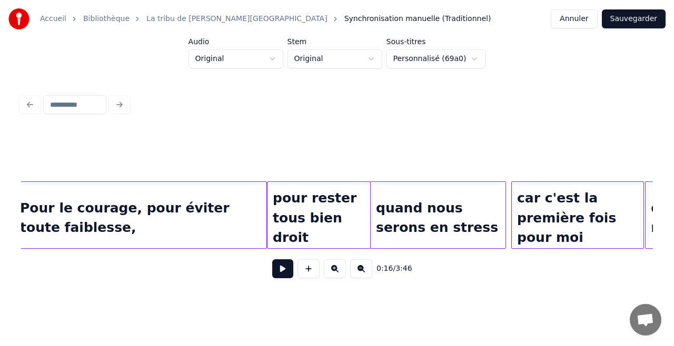
click at [244, 233] on div "Pour le courage, pour éviter toute faiblesse," at bounding box center [141, 218] width 252 height 72
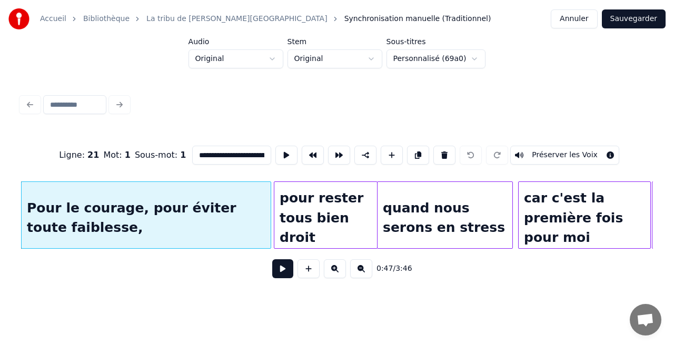
click at [267, 228] on div at bounding box center [268, 215] width 3 height 66
click at [334, 224] on div "pour rester tous bien droit" at bounding box center [325, 218] width 103 height 72
type input "**********"
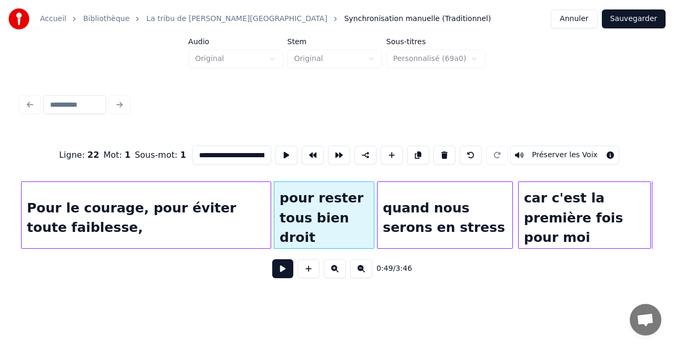
click at [371, 228] on div at bounding box center [371, 215] width 3 height 66
click at [647, 19] on button "Sauvegarder" at bounding box center [633, 18] width 64 height 19
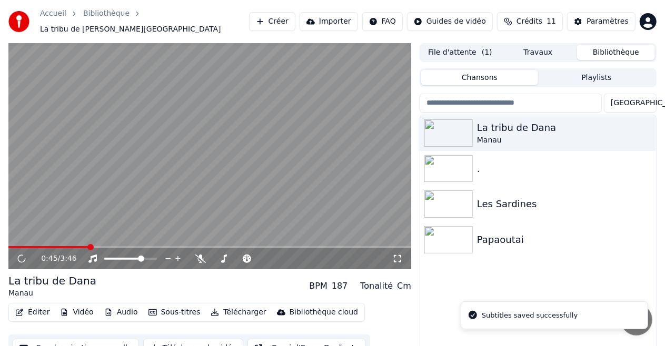
click at [89, 246] on span at bounding box center [209, 247] width 403 height 2
click at [95, 246] on span at bounding box center [209, 247] width 403 height 2
click at [192, 172] on video at bounding box center [209, 156] width 403 height 226
click at [38, 306] on button "Éditer" at bounding box center [32, 312] width 43 height 15
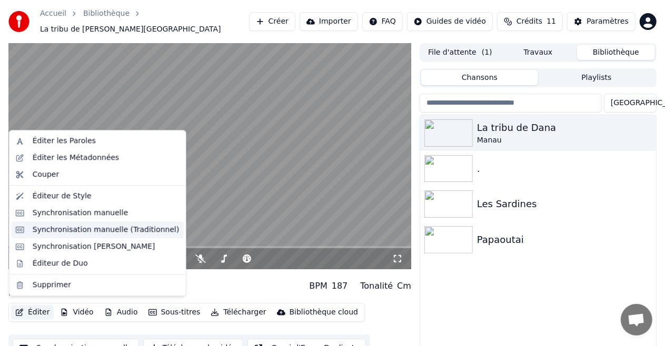
click at [112, 223] on div "Synchronisation manuelle (Traditionnel)" at bounding box center [98, 230] width 172 height 17
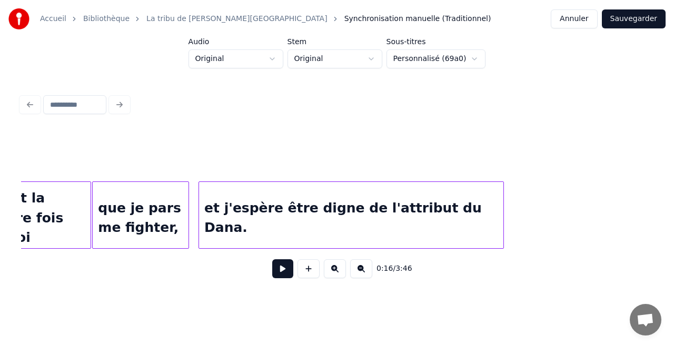
scroll to position [0, 5006]
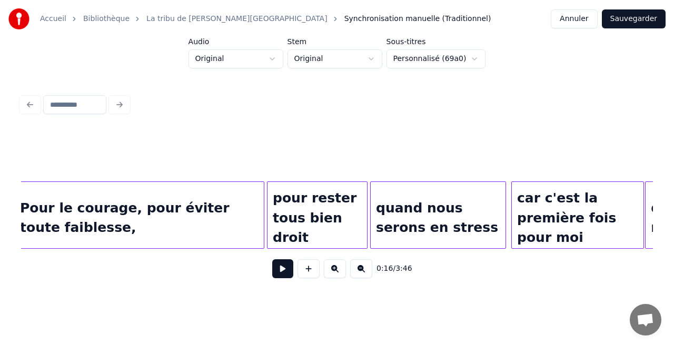
click at [317, 228] on div "pour rester tous bien droit" at bounding box center [316, 218] width 99 height 72
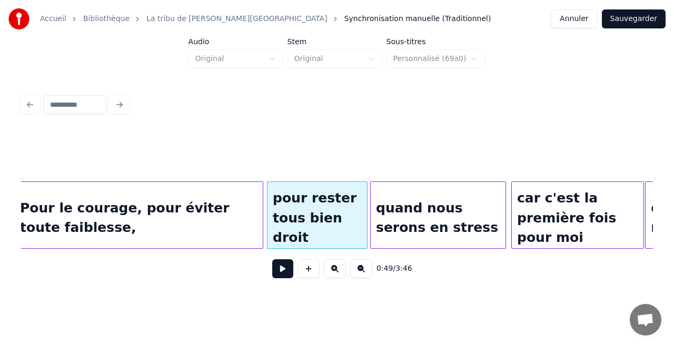
click at [259, 225] on div at bounding box center [260, 215] width 3 height 66
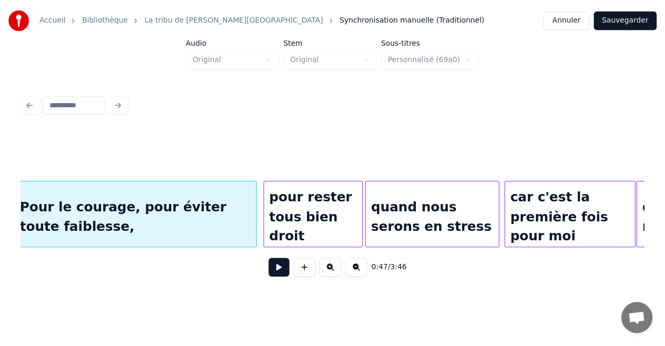
scroll to position [0, 4999]
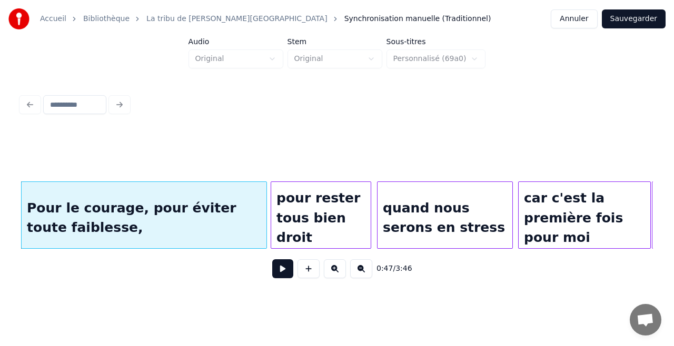
click at [280, 224] on div "pour rester tous bien droit" at bounding box center [320, 218] width 99 height 72
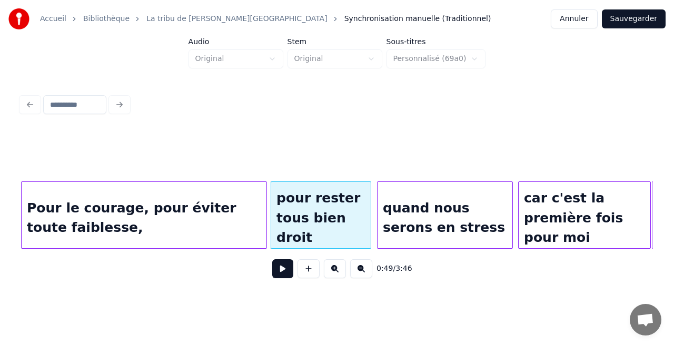
click at [384, 228] on div "quand nous serons en stress" at bounding box center [444, 218] width 135 height 72
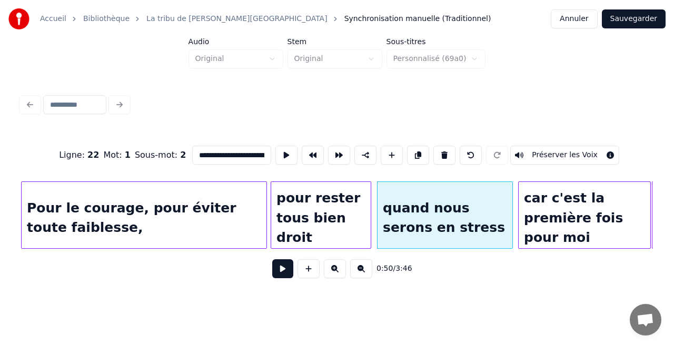
click at [288, 272] on button at bounding box center [282, 268] width 21 height 19
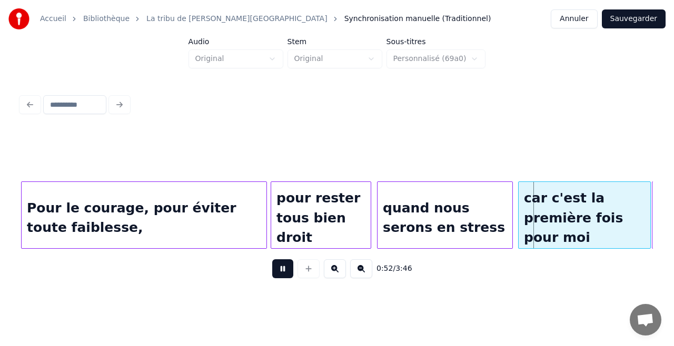
click at [288, 272] on button at bounding box center [282, 268] width 21 height 19
click at [631, 18] on button "Sauvegarder" at bounding box center [633, 18] width 64 height 19
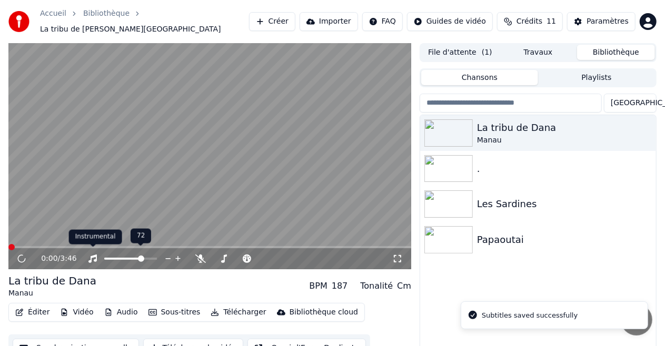
click at [109, 197] on video at bounding box center [209, 156] width 403 height 226
click at [132, 246] on span at bounding box center [209, 247] width 403 height 2
click at [104, 205] on video at bounding box center [209, 156] width 403 height 226
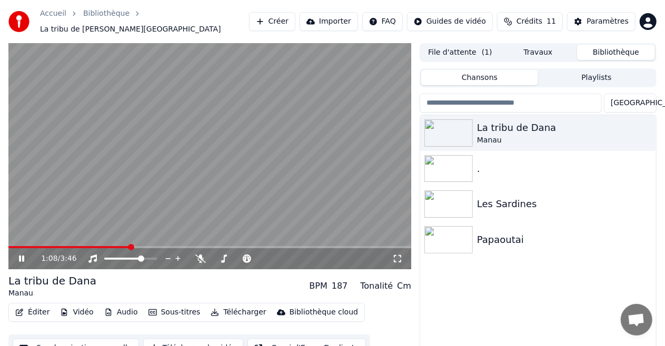
click at [128, 246] on span at bounding box center [68, 247] width 121 height 2
click at [122, 246] on span at bounding box center [65, 247] width 114 height 2
click at [119, 246] on span at bounding box center [63, 247] width 111 height 2
click at [113, 246] on span at bounding box center [63, 247] width 111 height 2
click at [243, 164] on video at bounding box center [209, 156] width 403 height 226
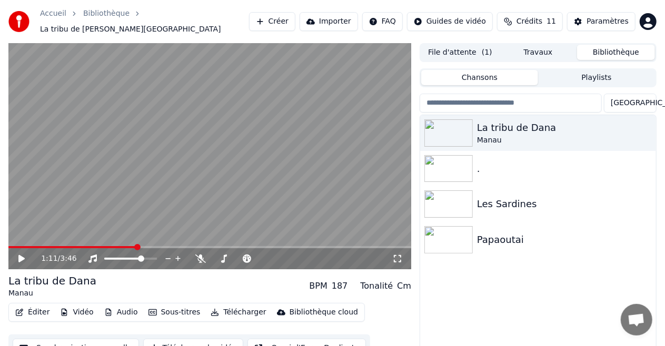
click at [29, 306] on button "Éditer" at bounding box center [32, 312] width 43 height 15
click at [249, 173] on video at bounding box center [209, 156] width 403 height 226
click at [181, 197] on video at bounding box center [209, 156] width 403 height 226
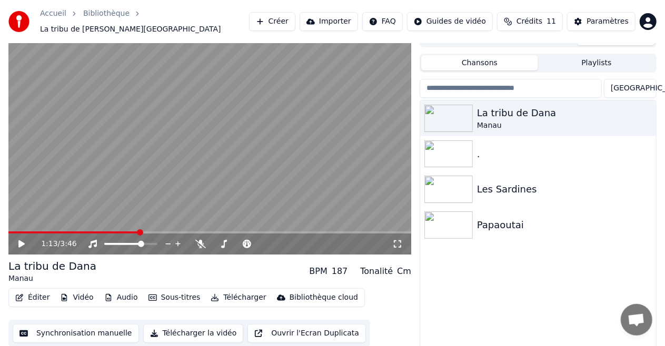
scroll to position [23, 0]
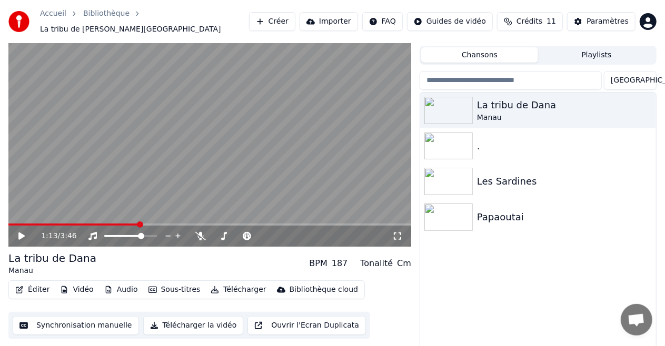
click at [96, 318] on button "Synchronisation manuelle" at bounding box center [76, 325] width 126 height 19
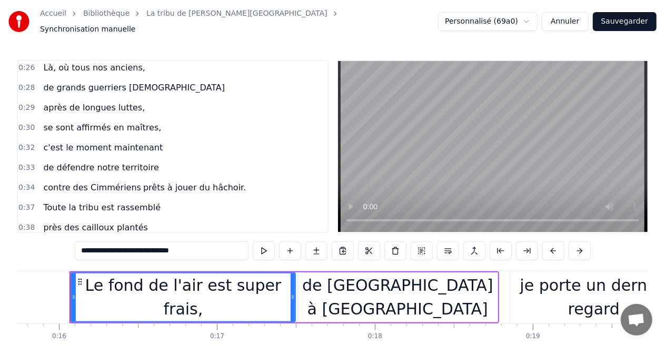
scroll to position [280, 0]
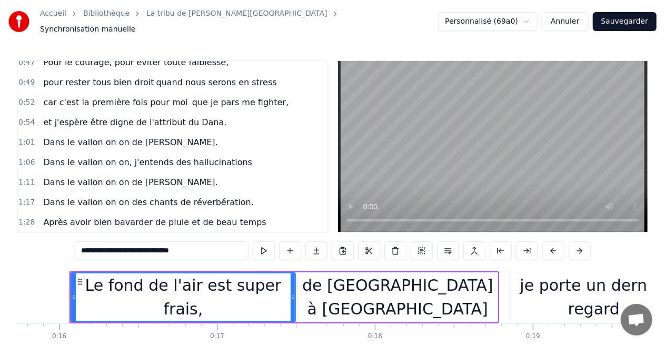
click at [128, 136] on span "Dans le vallon on on de [PERSON_NAME]." at bounding box center [130, 142] width 176 height 12
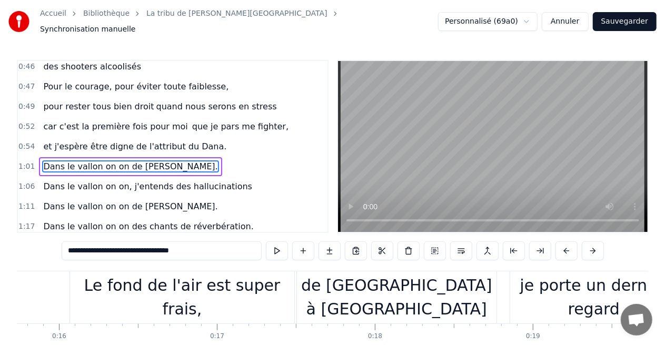
scroll to position [396, 0]
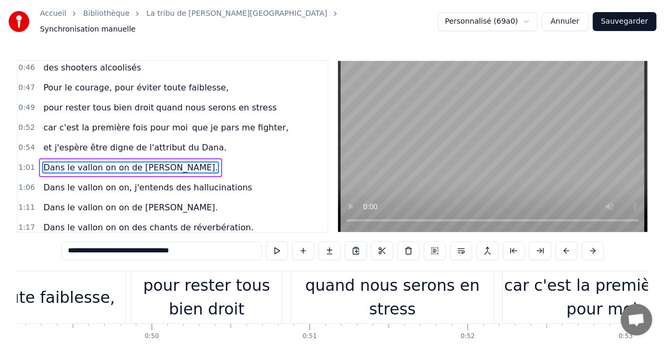
click at [127, 182] on span "Dans le vallon on on, j'entends des hallucinations" at bounding box center [147, 188] width 211 height 12
type input "**********"
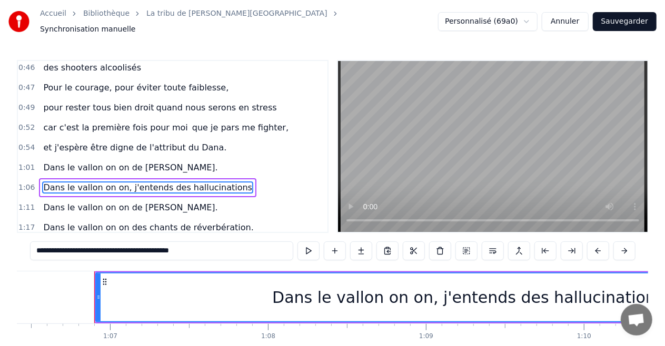
scroll to position [0, 10508]
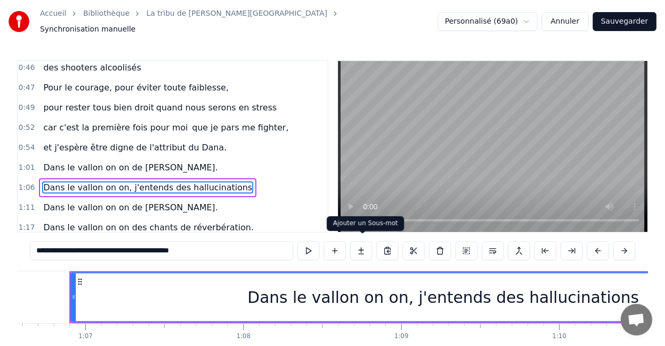
click at [360, 250] on button at bounding box center [361, 251] width 22 height 19
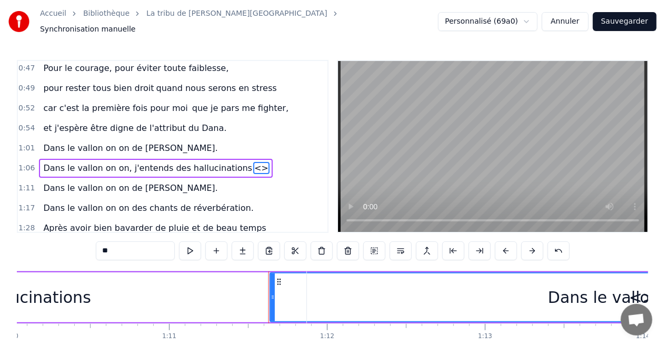
scroll to position [0, 11255]
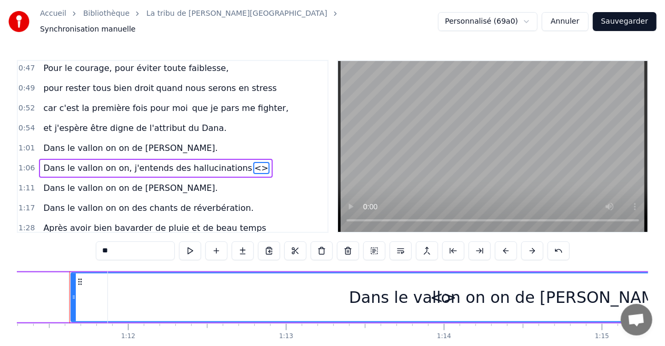
click at [158, 162] on span "Dans le vallon on on, j'entends des hallucinations" at bounding box center [147, 168] width 211 height 12
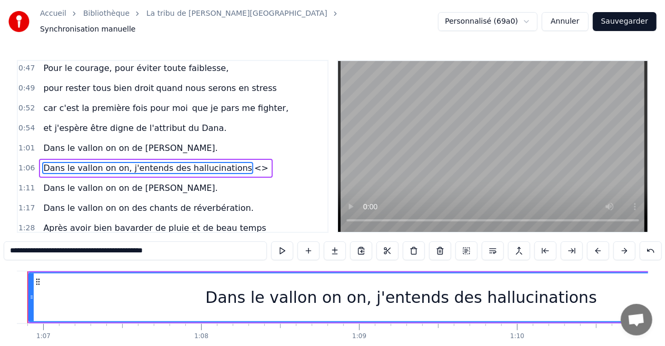
scroll to position [0, 10508]
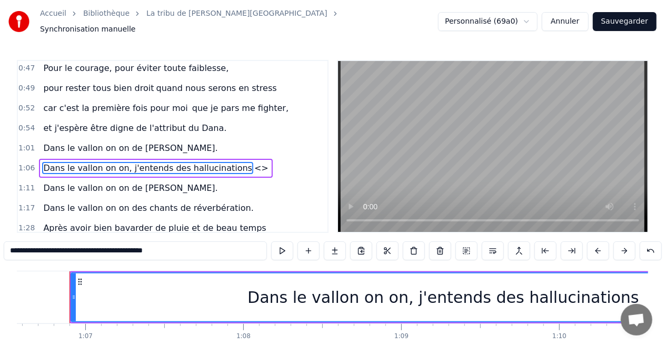
drag, startPoint x: 80, startPoint y: 246, endPoint x: 233, endPoint y: 256, distance: 153.4
click at [234, 256] on div "**********" at bounding box center [333, 252] width 658 height 21
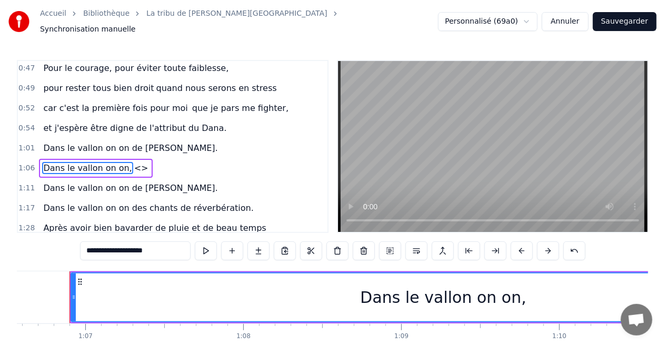
click at [133, 162] on span "<>" at bounding box center [141, 168] width 16 height 12
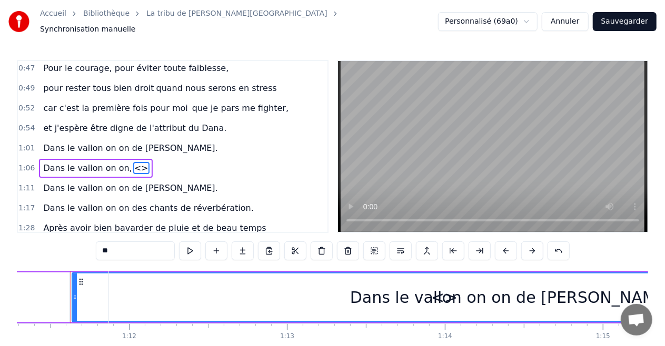
scroll to position [0, 11255]
drag, startPoint x: 114, startPoint y: 247, endPoint x: 65, endPoint y: 245, distance: 48.5
click at [65, 245] on div "0:16 Le fond de l'air est super frais, de Saint Malo à Douarnenez 0:18 je porte…" at bounding box center [332, 218] width 631 height 317
paste input "**********"
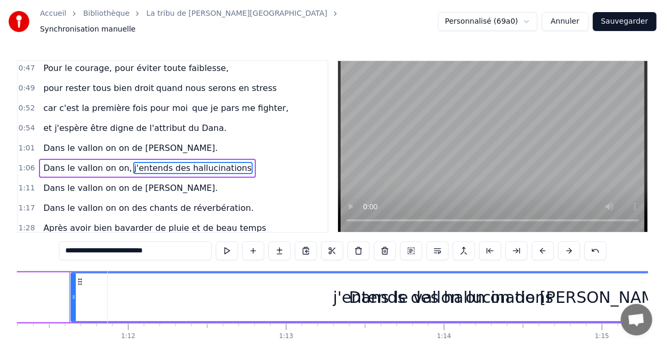
click at [100, 162] on span "Dans le vallon on on," at bounding box center [87, 168] width 91 height 12
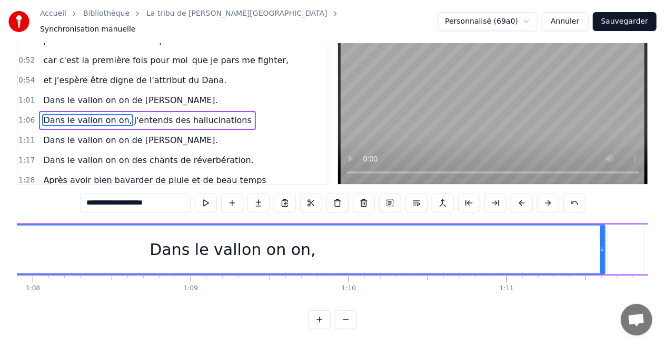
scroll to position [0, 11271]
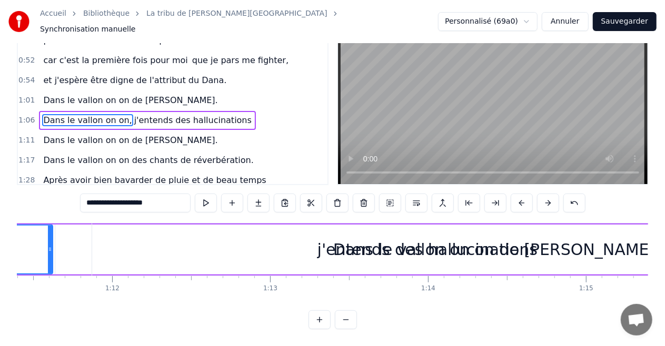
click at [189, 114] on span "j'entends des hallucinations" at bounding box center [192, 120] width 119 height 12
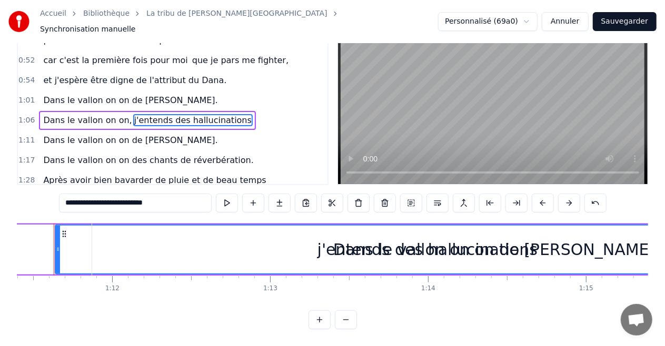
scroll to position [0, 11255]
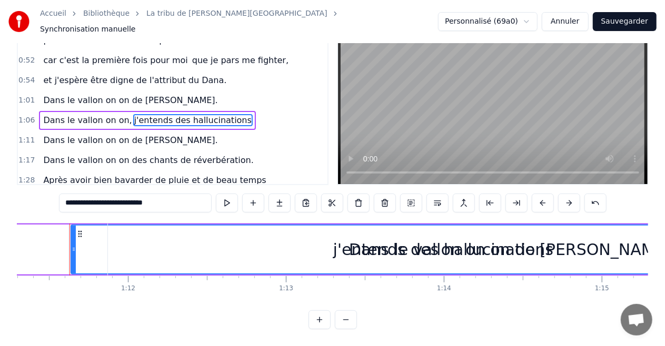
click at [109, 114] on span "Dans le vallon on on," at bounding box center [87, 120] width 91 height 12
type input "**********"
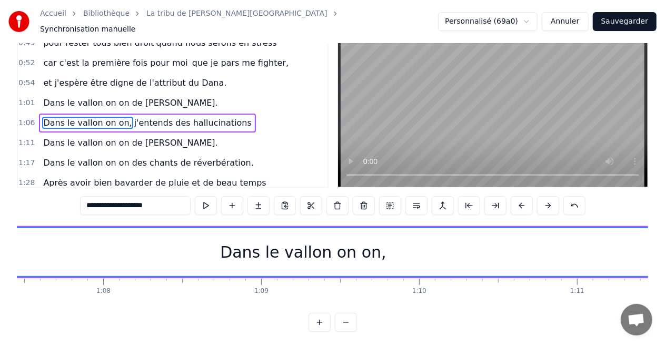
scroll to position [0, 10789]
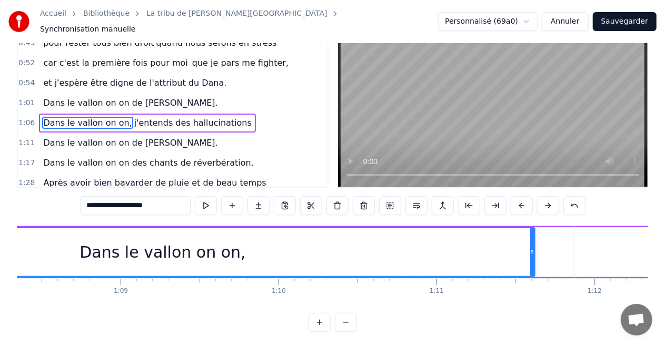
click at [340, 330] on button at bounding box center [346, 322] width 22 height 19
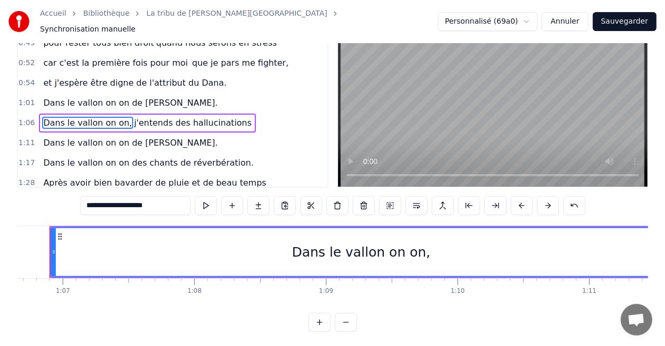
scroll to position [0, 8748]
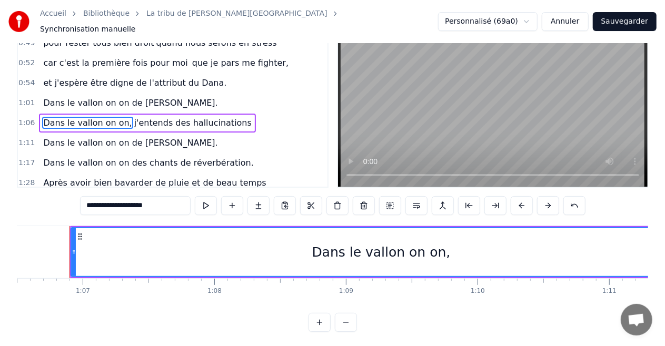
click at [348, 328] on button at bounding box center [346, 322] width 22 height 19
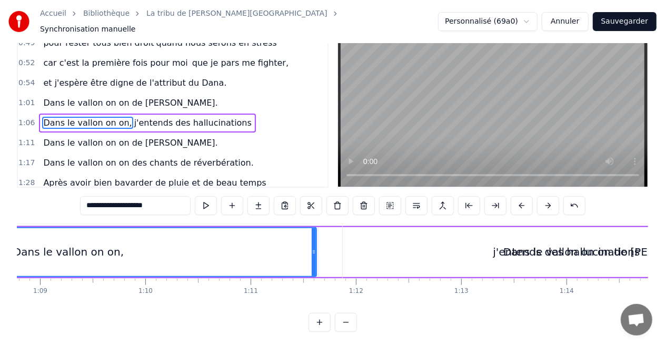
scroll to position [0, 6988]
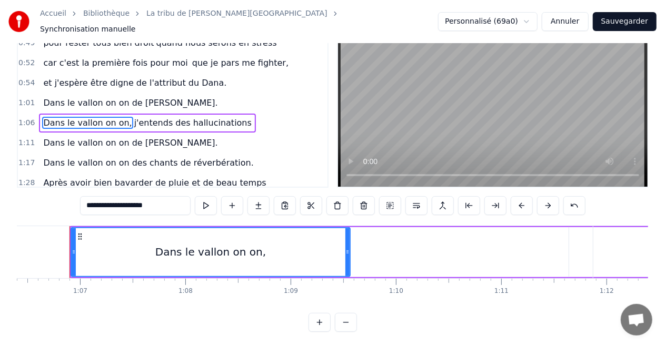
drag, startPoint x: 563, startPoint y: 244, endPoint x: 396, endPoint y: 248, distance: 166.9
click at [348, 240] on div at bounding box center [347, 252] width 4 height 48
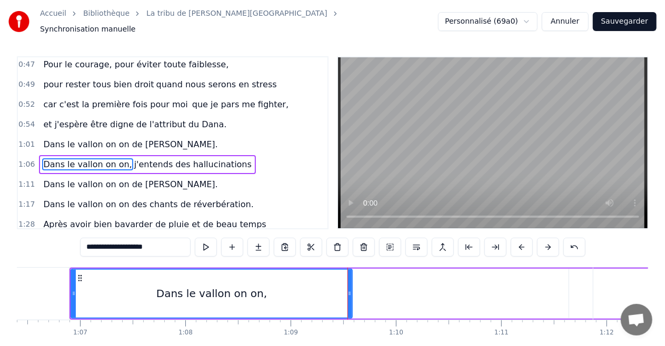
scroll to position [0, 0]
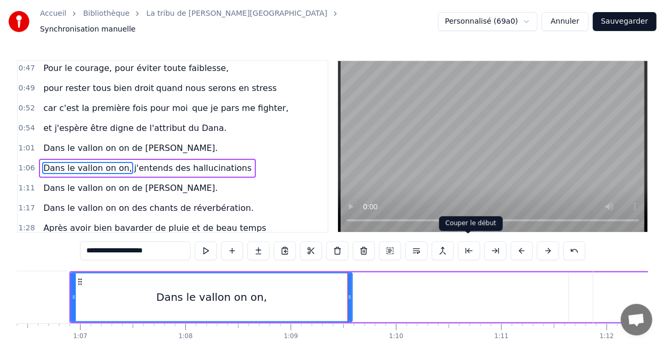
click at [484, 289] on div "Dans le vallon on on, j'entends des hallucinations" at bounding box center [568, 298] width 995 height 50
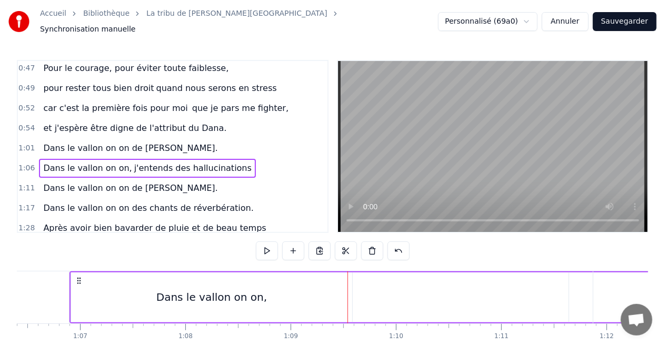
click at [283, 285] on div "Dans le vallon on on," at bounding box center [211, 298] width 281 height 50
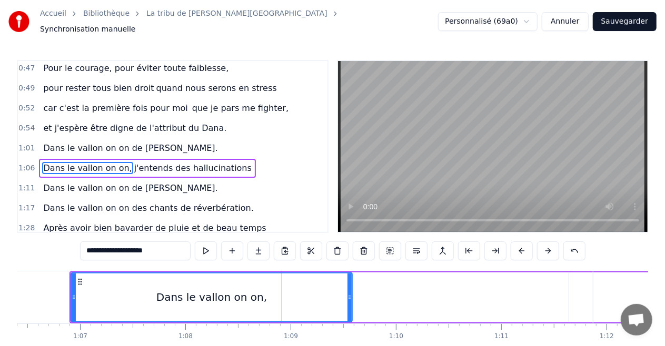
click at [456, 286] on div "Dans le vallon on on, j'entends des hallucinations" at bounding box center [568, 298] width 995 height 50
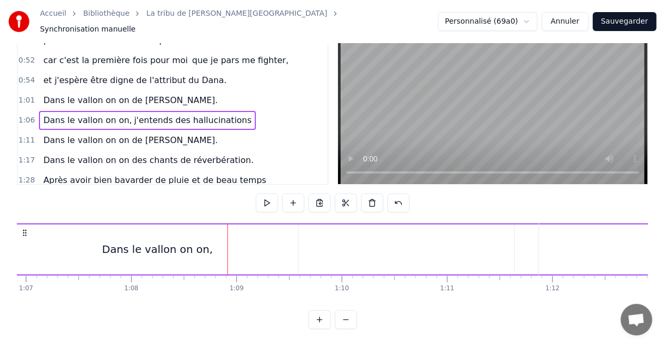
scroll to position [0, 7273]
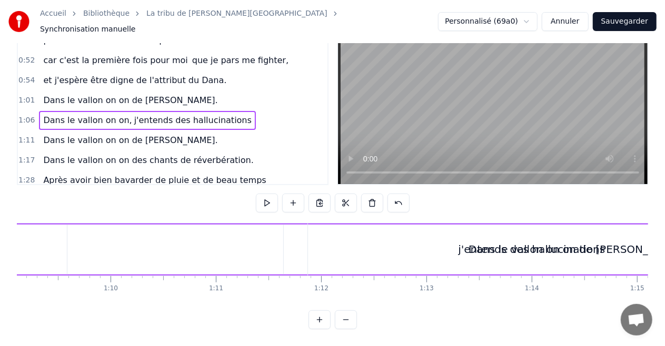
click at [417, 247] on div "Dans le vallon on on de [PERSON_NAME]." at bounding box center [577, 250] width 539 height 52
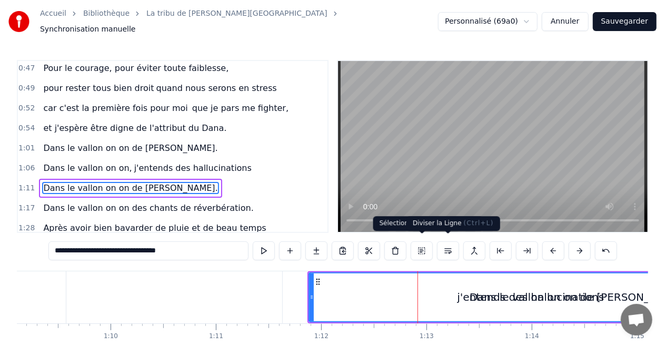
scroll to position [0, 0]
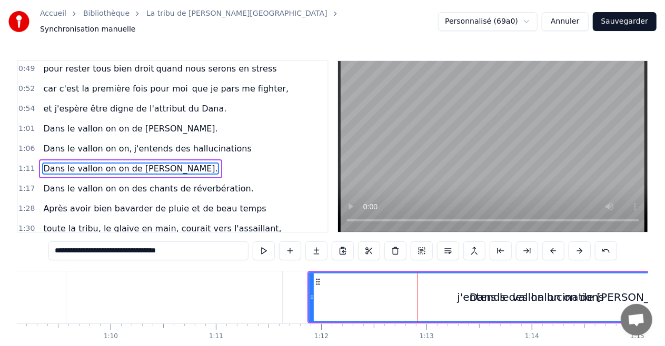
drag, startPoint x: 359, startPoint y: 293, endPoint x: 267, endPoint y: 290, distance: 92.1
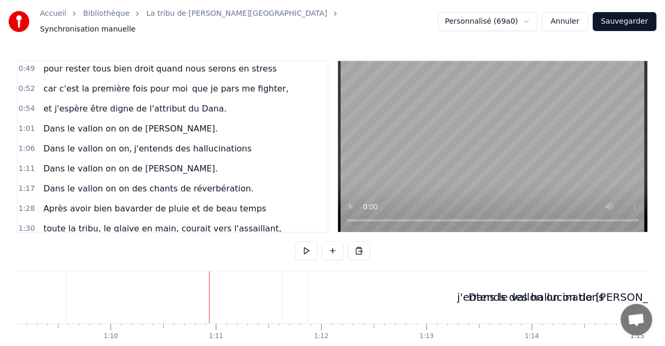
drag, startPoint x: 311, startPoint y: 295, endPoint x: 264, endPoint y: 294, distance: 47.4
click at [314, 295] on div "Dans le vallon on on de [PERSON_NAME]." at bounding box center [577, 298] width 539 height 52
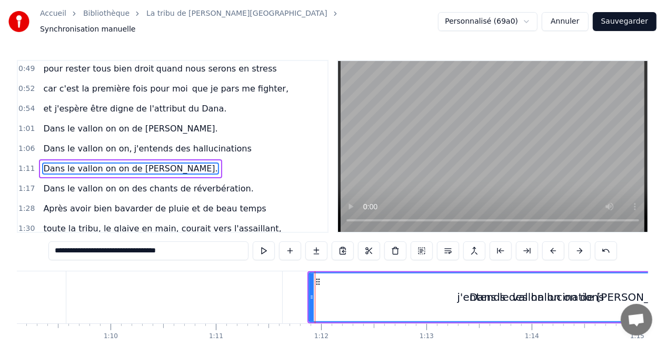
click at [161, 139] on div "Dans le vallon on on, j'entends des hallucinations" at bounding box center [147, 148] width 217 height 19
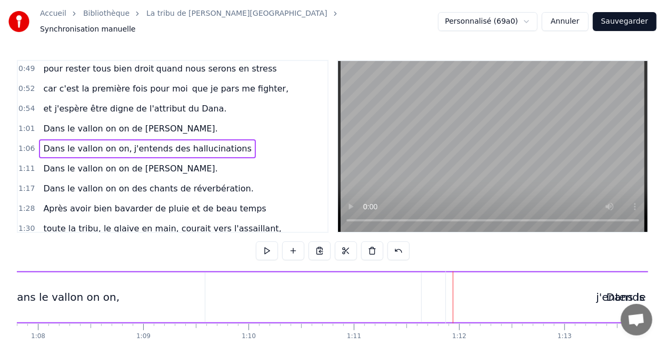
click at [161, 143] on span "j'entends des hallucinations" at bounding box center [192, 149] width 119 height 12
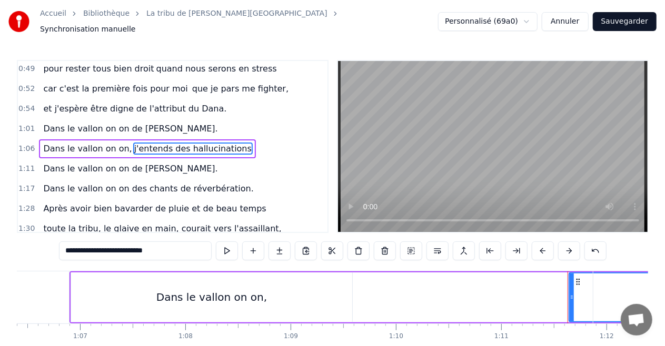
click at [596, 263] on div "0:16 Le fond de l'air est super frais, de Saint Malo à Douarnenez 0:18 je porte…" at bounding box center [332, 218] width 631 height 317
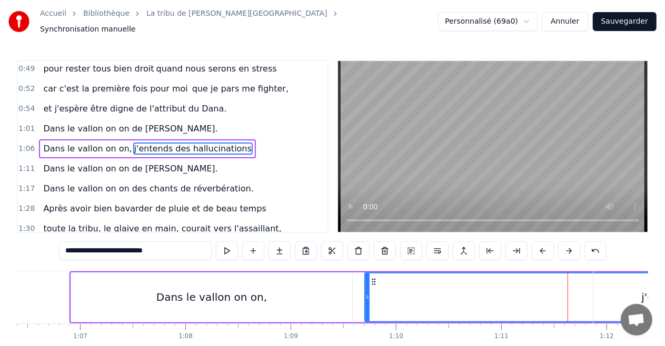
drag, startPoint x: 571, startPoint y: 290, endPoint x: 367, endPoint y: 286, distance: 204.2
click at [367, 286] on div at bounding box center [367, 298] width 4 height 48
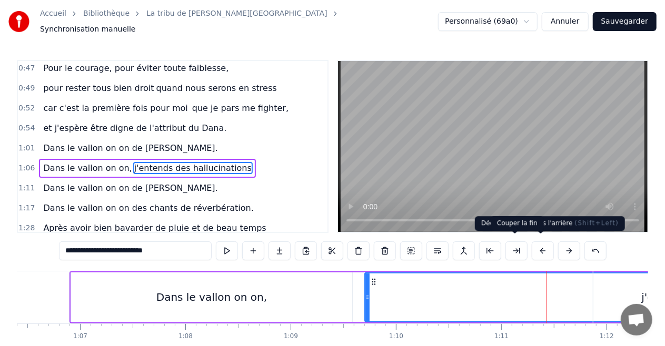
click at [523, 246] on button at bounding box center [516, 251] width 22 height 19
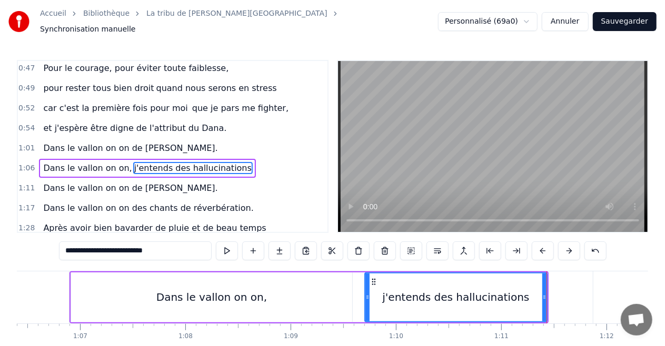
click at [91, 299] on div "Dans le vallon on on," at bounding box center [211, 298] width 281 height 50
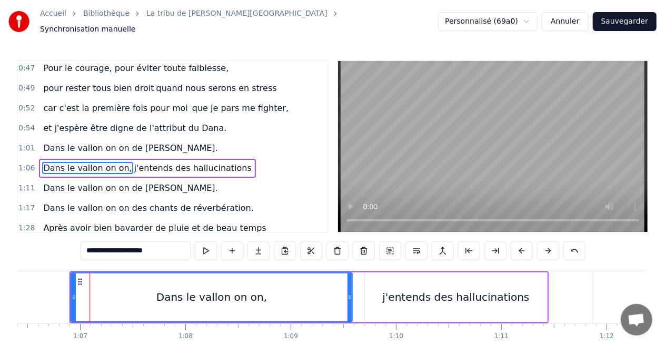
click at [214, 246] on button at bounding box center [206, 251] width 22 height 19
click at [392, 289] on div "j'entends des hallucinations" at bounding box center [455, 297] width 147 height 16
type input "**********"
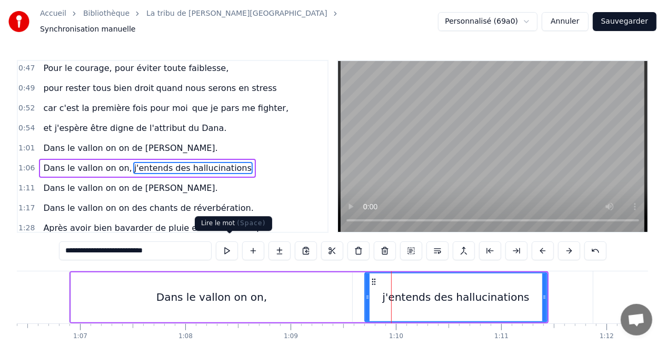
click at [235, 242] on button at bounding box center [227, 251] width 22 height 19
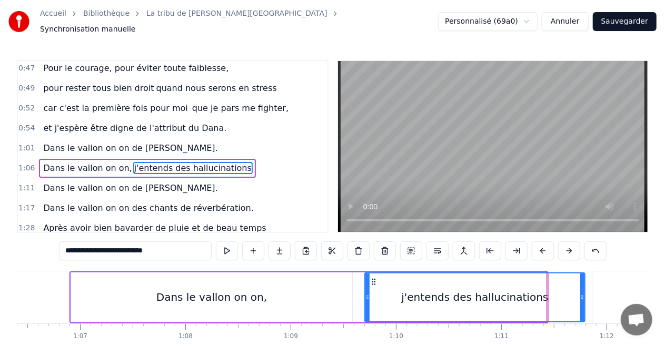
drag, startPoint x: 545, startPoint y: 294, endPoint x: 583, endPoint y: 303, distance: 39.1
click at [583, 303] on div at bounding box center [582, 298] width 4 height 48
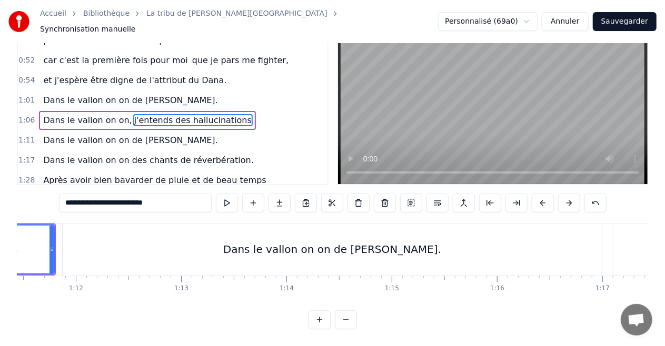
scroll to position [0, 7559]
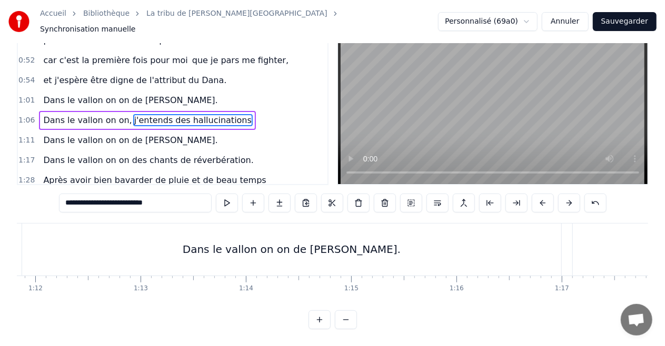
click at [634, 24] on button "Sauvegarder" at bounding box center [625, 21] width 64 height 19
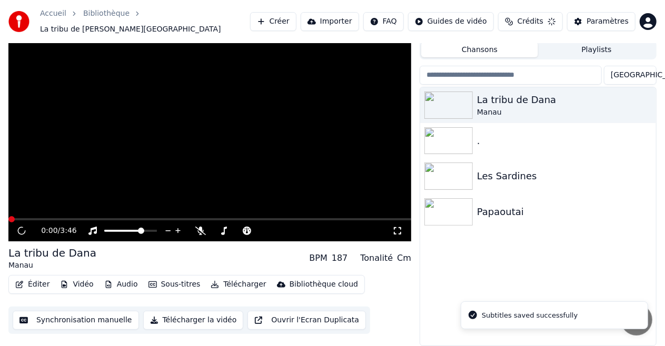
scroll to position [23, 0]
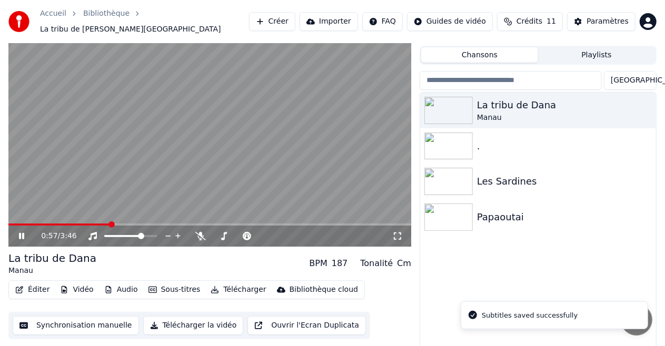
click at [113, 224] on span at bounding box center [209, 225] width 403 height 2
click at [187, 154] on video at bounding box center [209, 134] width 403 height 226
click at [22, 233] on icon at bounding box center [21, 236] width 6 height 7
click at [218, 152] on video at bounding box center [209, 134] width 403 height 226
click at [134, 224] on span at bounding box center [72, 225] width 128 height 2
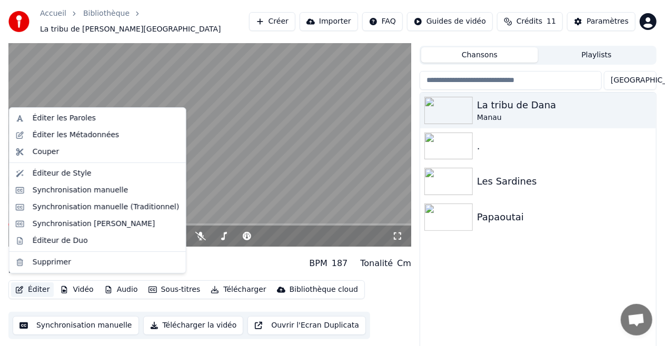
click at [36, 283] on button "Éditer" at bounding box center [32, 290] width 43 height 15
click at [203, 166] on video at bounding box center [209, 134] width 403 height 226
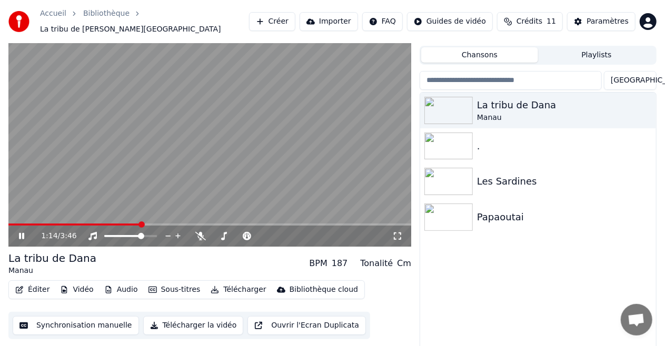
click at [31, 284] on button "Éditer" at bounding box center [32, 290] width 43 height 15
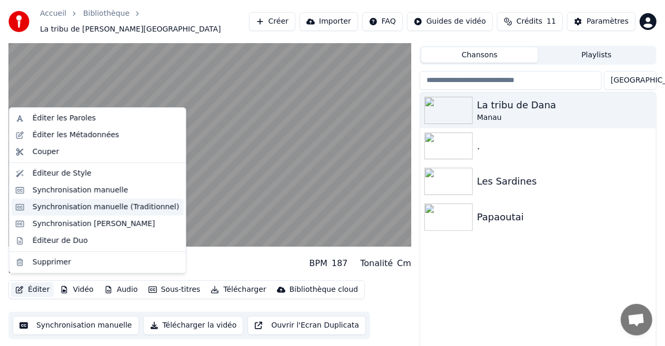
click at [97, 208] on div "Synchronisation manuelle (Traditionnel)" at bounding box center [106, 207] width 147 height 11
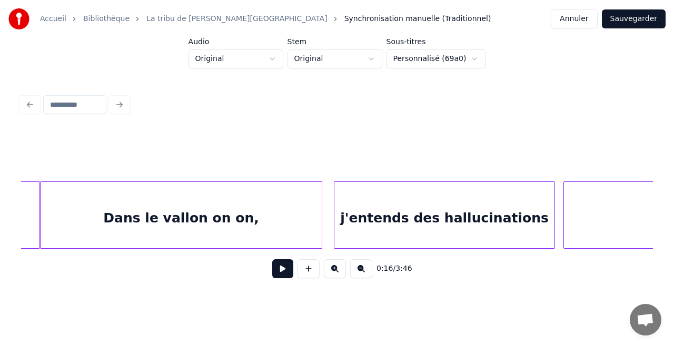
scroll to position [0, 7035]
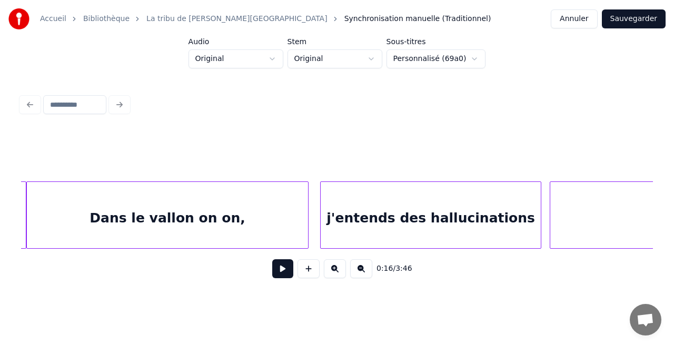
click at [203, 223] on div "Dans le vallon on on," at bounding box center [167, 218] width 281 height 72
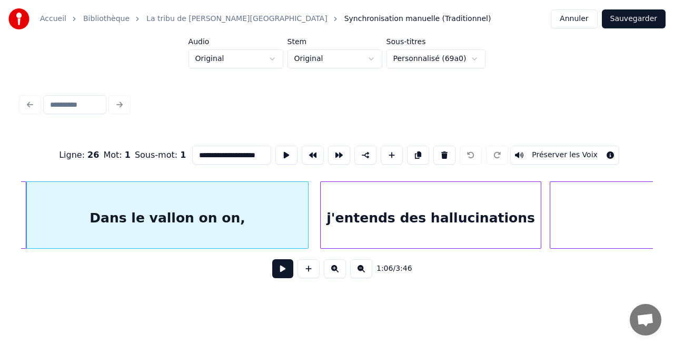
click at [420, 229] on div "j'entends des hallucinations" at bounding box center [430, 218] width 220 height 72
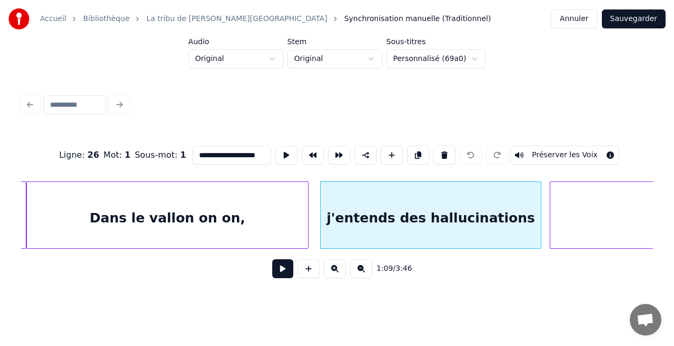
type input "**********"
click at [253, 154] on input "**********" at bounding box center [231, 155] width 79 height 19
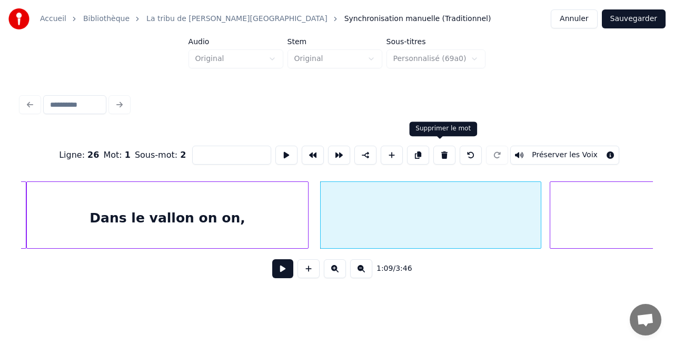
click at [440, 153] on button at bounding box center [444, 155] width 22 height 19
type input "**********"
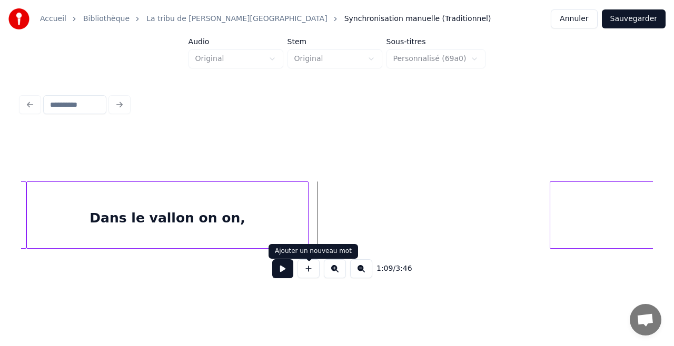
click at [306, 278] on button at bounding box center [308, 268] width 22 height 19
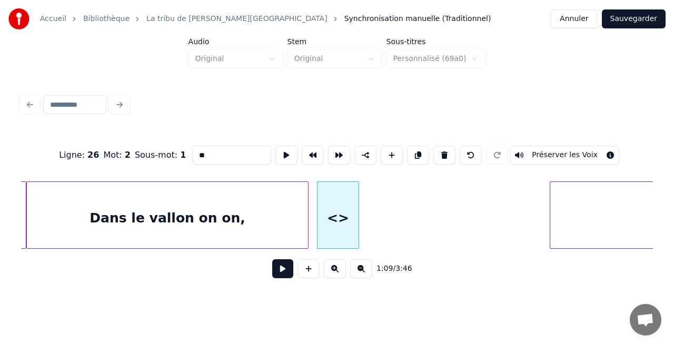
drag, startPoint x: 239, startPoint y: 152, endPoint x: 123, endPoint y: 158, distance: 117.0
click at [121, 158] on div "Ligne : 26 Mot : 2 Sous-mot : 1 ** Préserver les Voix" at bounding box center [336, 155] width 631 height 53
paste input "**********"
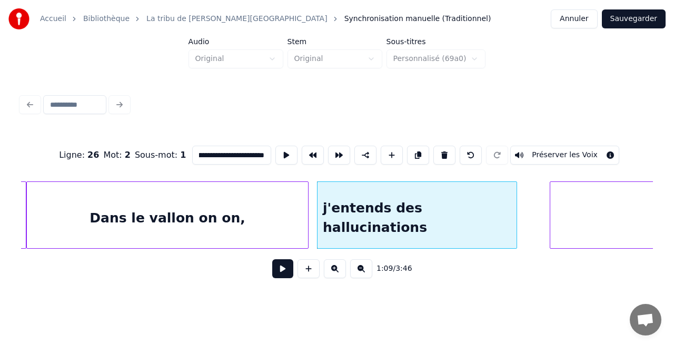
click at [518, 248] on div "Dans le vallon on on de Dana lalilala. Dans le vallon on on, Dans le vallon on …" at bounding box center [336, 215] width 631 height 67
type input "**********"
click at [626, 19] on button "Sauvegarder" at bounding box center [633, 18] width 64 height 19
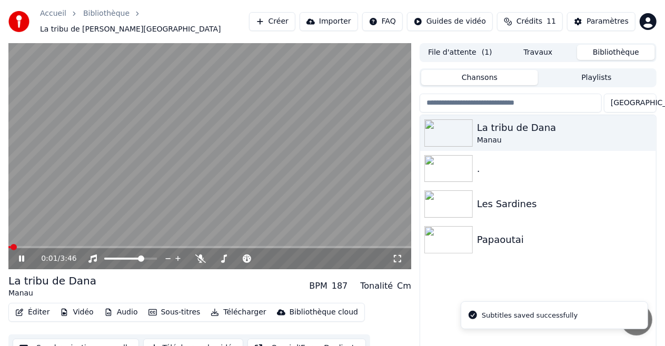
click at [99, 240] on video at bounding box center [209, 156] width 403 height 226
click at [105, 246] on span at bounding box center [209, 247] width 403 height 2
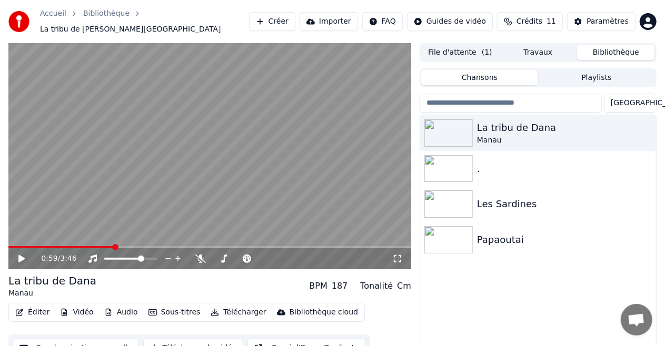
click at [113, 246] on span at bounding box center [209, 247] width 403 height 2
drag, startPoint x: 134, startPoint y: 223, endPoint x: 141, endPoint y: 212, distance: 13.7
click at [140, 215] on video at bounding box center [209, 156] width 403 height 226
drag, startPoint x: 199, startPoint y: 213, endPoint x: 200, endPoint y: 219, distance: 6.4
click at [200, 219] on video at bounding box center [209, 156] width 403 height 226
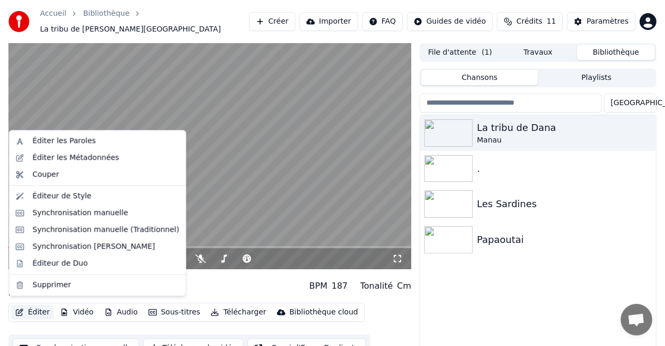
click at [45, 309] on button "Éditer" at bounding box center [32, 312] width 43 height 15
click at [112, 235] on div "Synchronisation manuelle (Traditionnel)" at bounding box center [106, 230] width 147 height 11
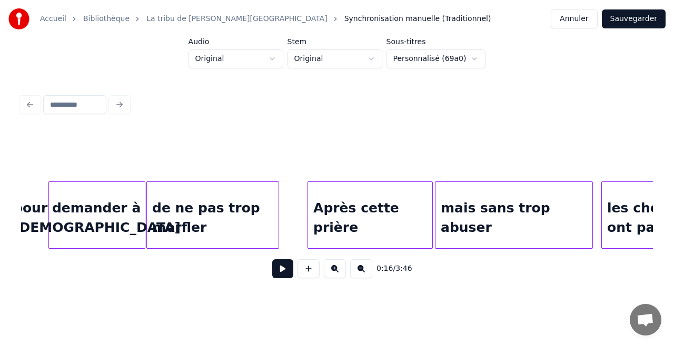
scroll to position [0, 4246]
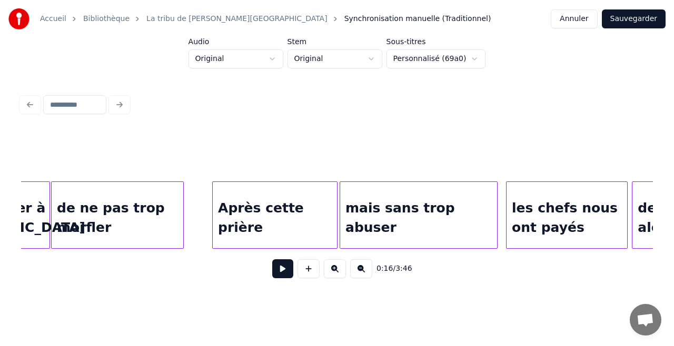
click at [370, 149] on div at bounding box center [336, 155] width 631 height 53
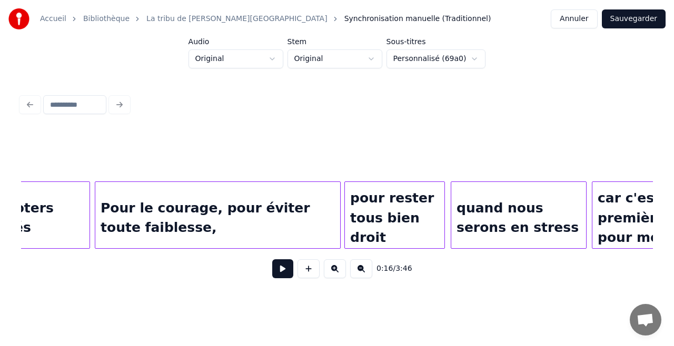
scroll to position [0, 4939]
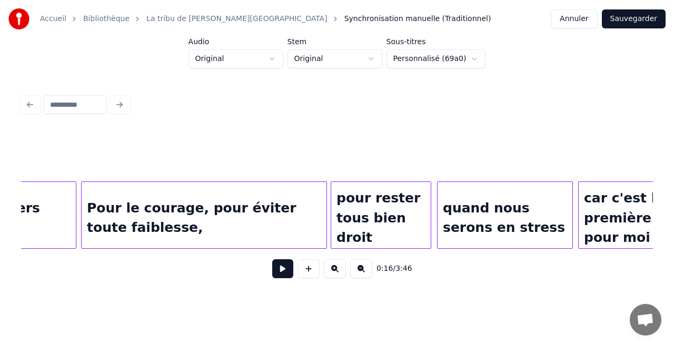
click at [285, 210] on div "Pour le courage, pour éviter toute faiblesse," at bounding box center [204, 218] width 245 height 72
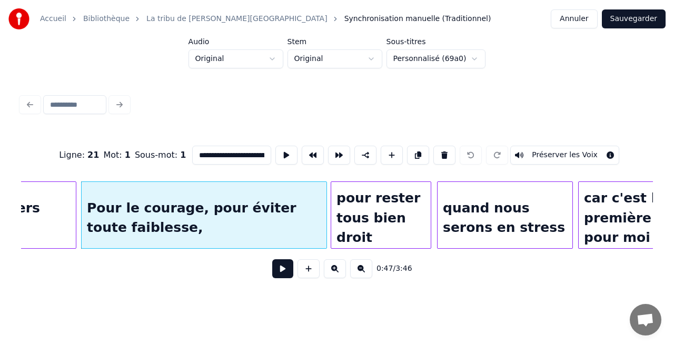
click at [384, 213] on div "pour rester tous bien droit" at bounding box center [380, 218] width 99 height 72
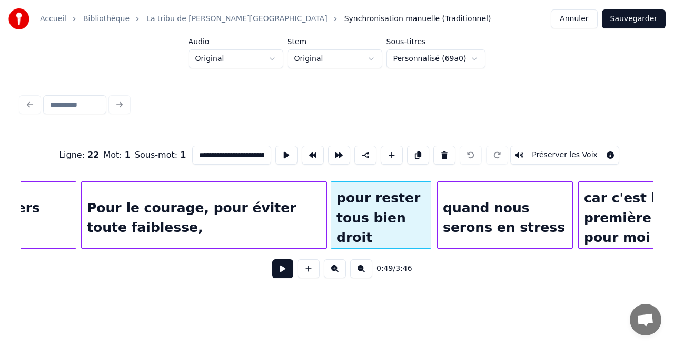
click at [471, 211] on div "quand nous serons en stress" at bounding box center [504, 218] width 135 height 72
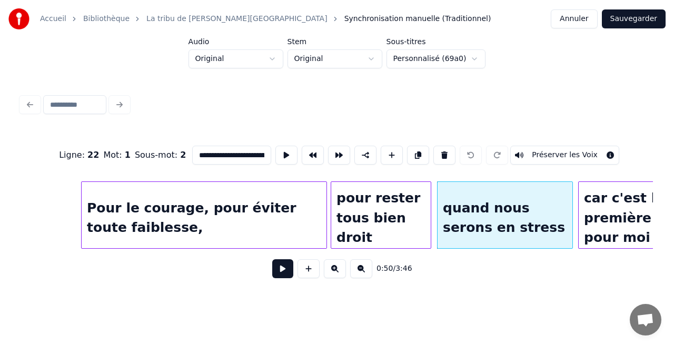
scroll to position [0, 5102]
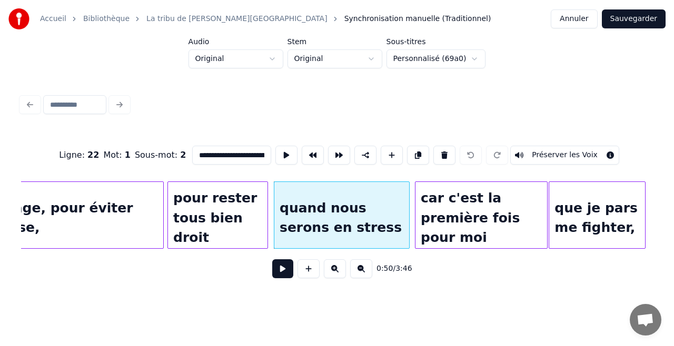
click at [226, 205] on div "pour rester tous bien droit" at bounding box center [217, 218] width 99 height 72
type input "**********"
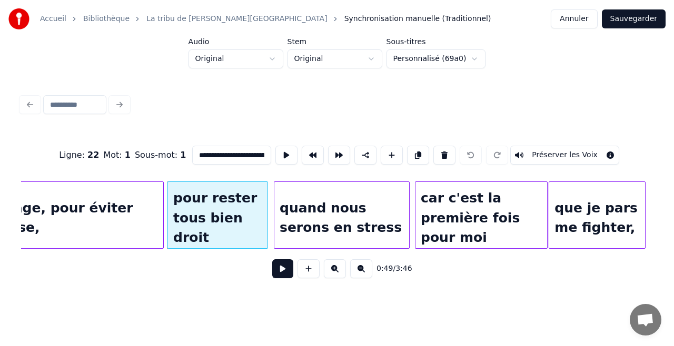
click at [280, 276] on button at bounding box center [282, 268] width 21 height 19
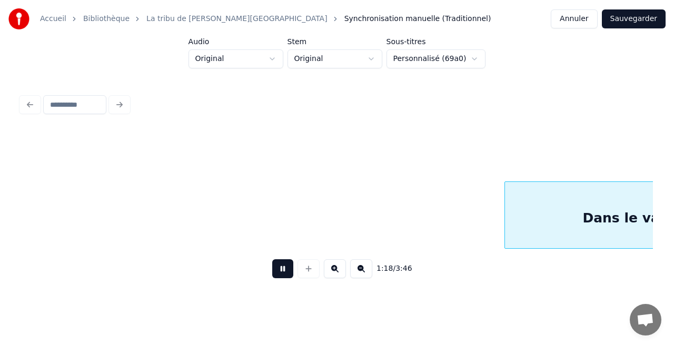
scroll to position [0, 8262]
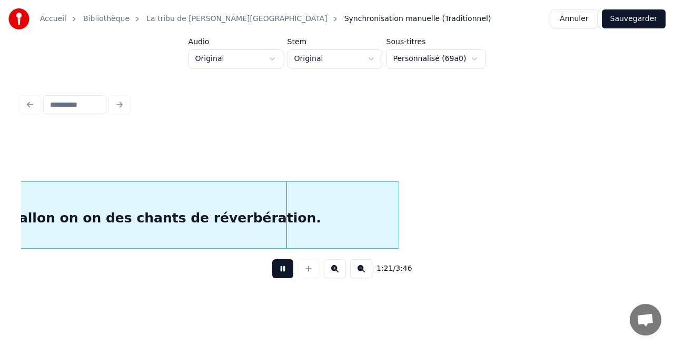
click at [284, 264] on button at bounding box center [282, 268] width 21 height 19
click at [110, 220] on div "Dans le vallon on on des chants de réverbération." at bounding box center [135, 218] width 525 height 72
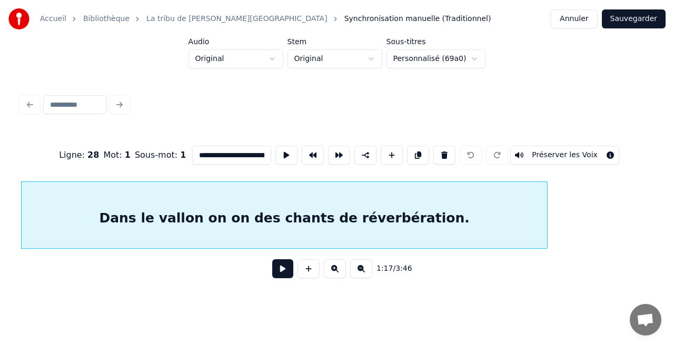
click at [277, 278] on button at bounding box center [282, 268] width 21 height 19
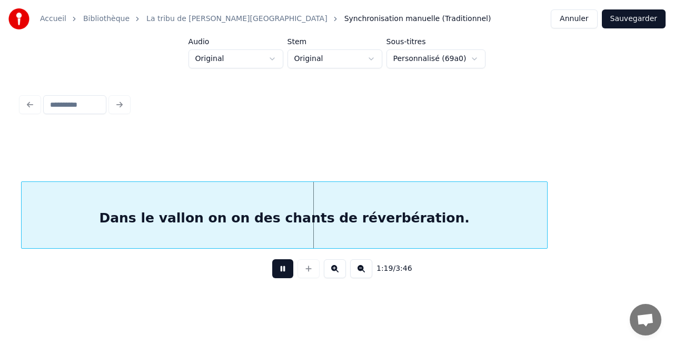
click at [277, 272] on button at bounding box center [282, 268] width 21 height 19
click at [301, 213] on div "Dans le vallon on on des chants de réverbération." at bounding box center [284, 218] width 525 height 72
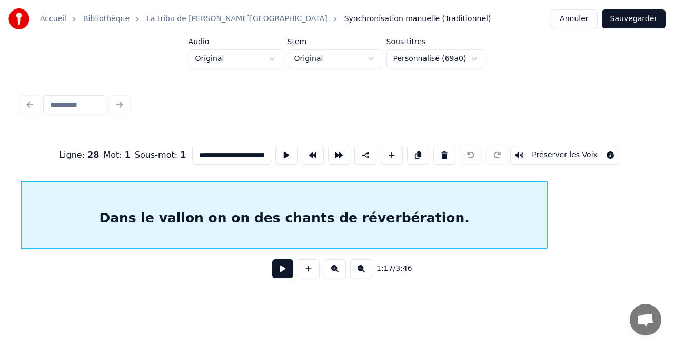
click at [257, 152] on input "**********" at bounding box center [231, 155] width 79 height 19
click at [261, 153] on input "**********" at bounding box center [231, 155] width 79 height 19
drag, startPoint x: 261, startPoint y: 153, endPoint x: 312, endPoint y: 178, distance: 56.5
click at [312, 178] on div "**********" at bounding box center [336, 209] width 631 height 160
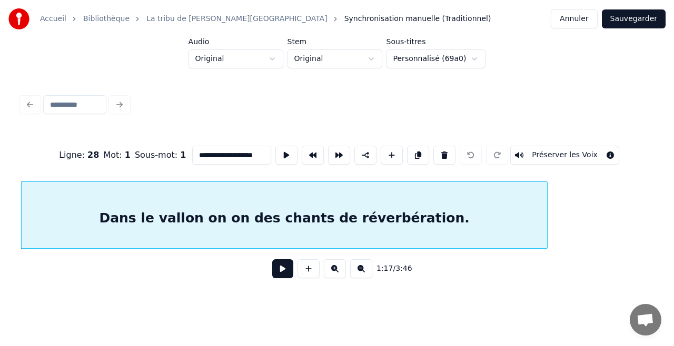
scroll to position [0, 1]
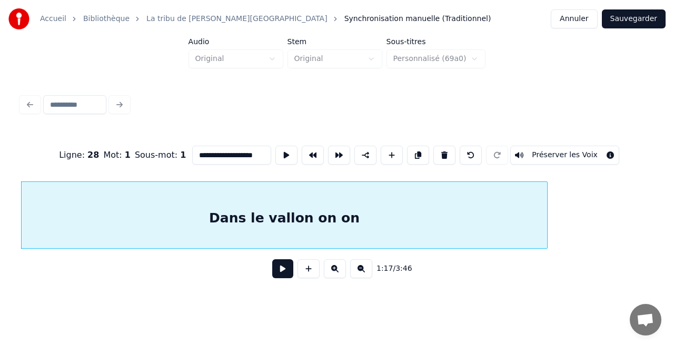
click at [330, 202] on div "Dans le vallon on on" at bounding box center [284, 218] width 525 height 72
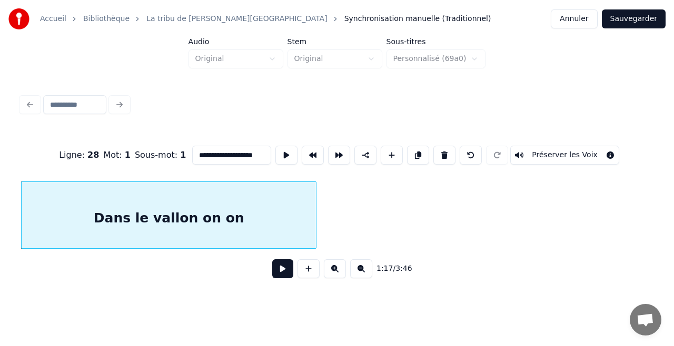
click at [313, 225] on div at bounding box center [314, 215] width 3 height 66
type input "**********"
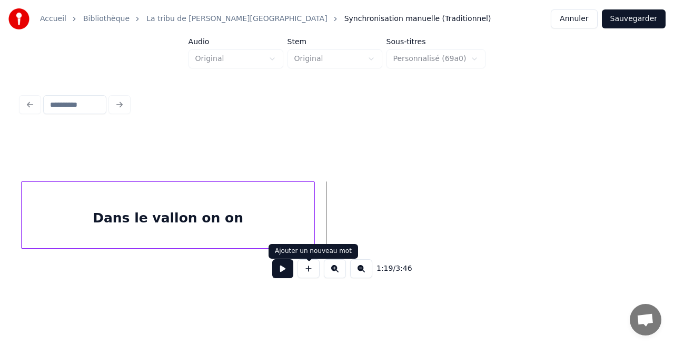
click at [302, 273] on button at bounding box center [308, 268] width 22 height 19
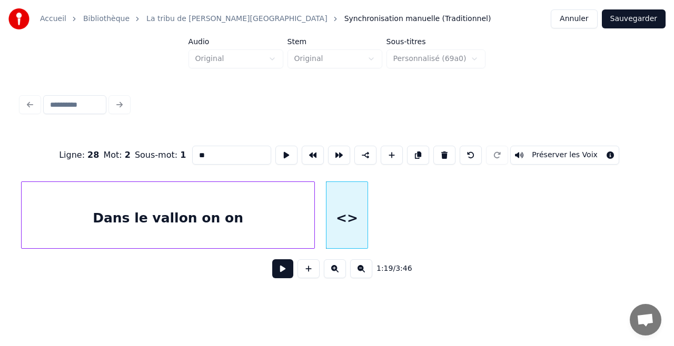
drag, startPoint x: 249, startPoint y: 153, endPoint x: 81, endPoint y: 174, distance: 170.2
click at [79, 168] on div "Ligne : 28 Mot : 2 Sous-mot : 1 ** Préserver les Voix" at bounding box center [336, 155] width 631 height 53
paste input "**********"
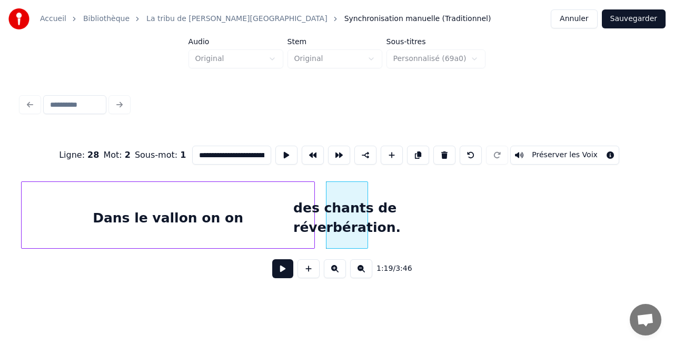
scroll to position [0, 28]
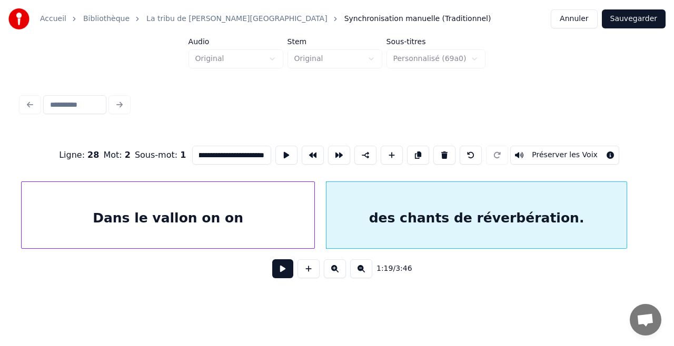
click at [626, 242] on div at bounding box center [624, 215] width 3 height 66
type input "**********"
click at [631, 23] on button "Sauvegarder" at bounding box center [633, 18] width 64 height 19
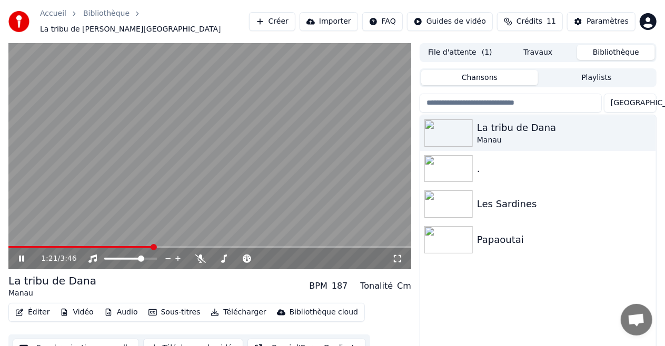
click at [153, 246] on span at bounding box center [209, 247] width 403 height 2
click at [174, 203] on video at bounding box center [209, 156] width 403 height 226
click at [143, 246] on span at bounding box center [75, 247] width 135 height 2
click at [174, 193] on video at bounding box center [209, 156] width 403 height 226
click at [174, 246] on span at bounding box center [209, 247] width 403 height 2
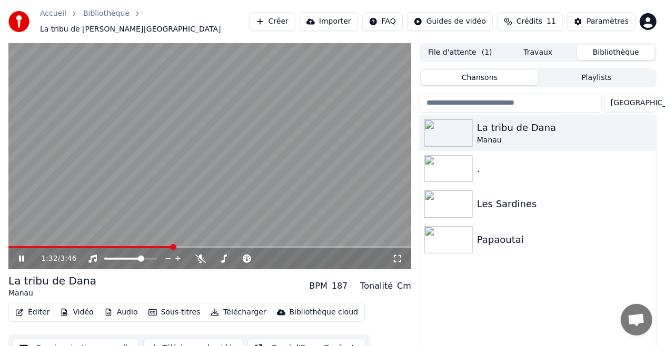
click at [172, 246] on span at bounding box center [90, 247] width 164 height 2
click at [172, 240] on video at bounding box center [209, 156] width 403 height 226
click at [170, 246] on span at bounding box center [89, 247] width 162 height 2
click at [168, 244] on span at bounding box center [171, 247] width 6 height 6
click at [166, 246] on span at bounding box center [89, 247] width 162 height 2
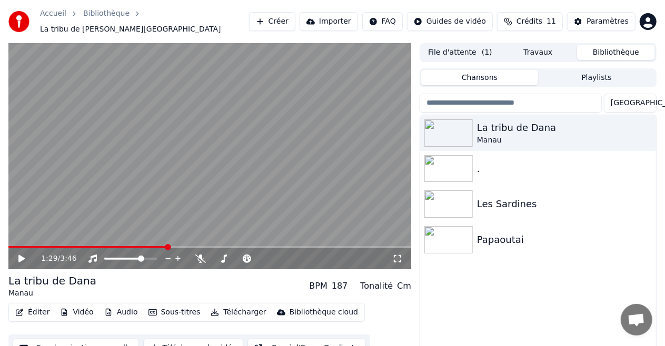
click at [165, 244] on span at bounding box center [168, 247] width 6 height 6
click at [150, 181] on video at bounding box center [209, 156] width 403 height 226
click at [188, 214] on video at bounding box center [209, 156] width 403 height 226
click at [168, 246] on span at bounding box center [88, 247] width 160 height 2
click at [34, 309] on button "Éditer" at bounding box center [32, 312] width 43 height 15
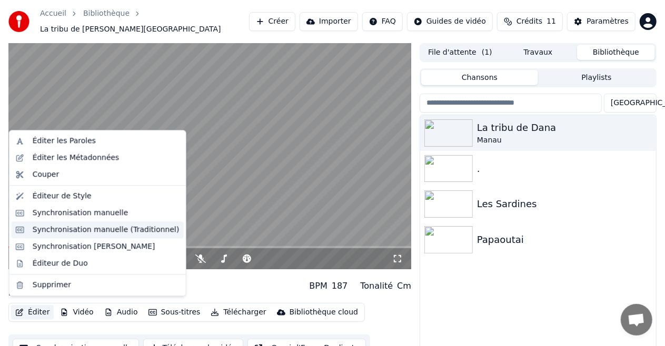
click at [96, 226] on div "Synchronisation manuelle (Traditionnel)" at bounding box center [106, 230] width 147 height 11
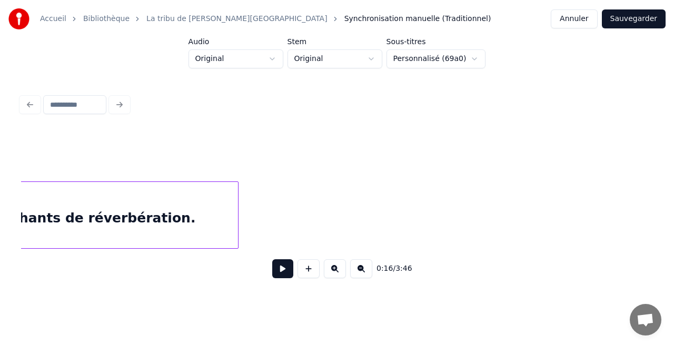
scroll to position [0, 9055]
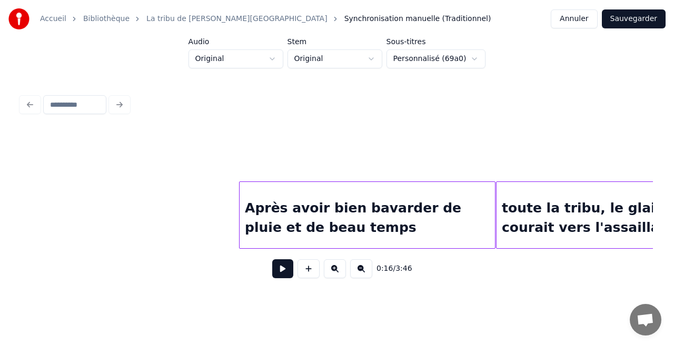
click at [342, 227] on div "Après avoir bien bavarder de pluie et de beau temps" at bounding box center [366, 218] width 255 height 72
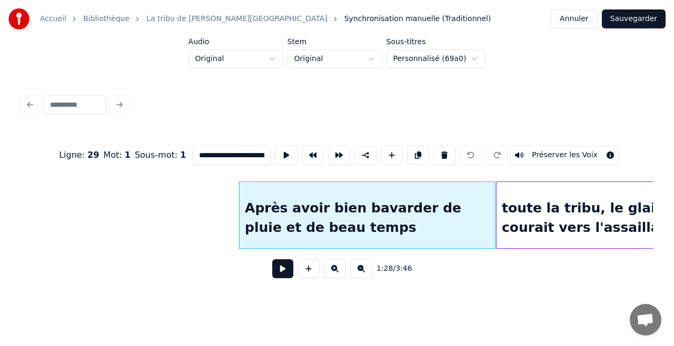
click at [286, 278] on button at bounding box center [282, 268] width 21 height 19
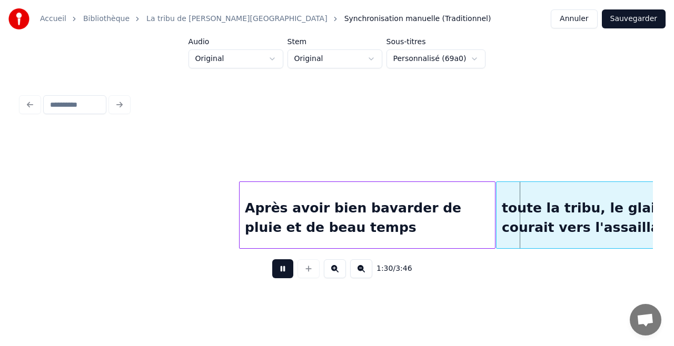
click at [286, 278] on button at bounding box center [282, 268] width 21 height 19
click at [640, 15] on button "Sauvegarder" at bounding box center [633, 18] width 64 height 19
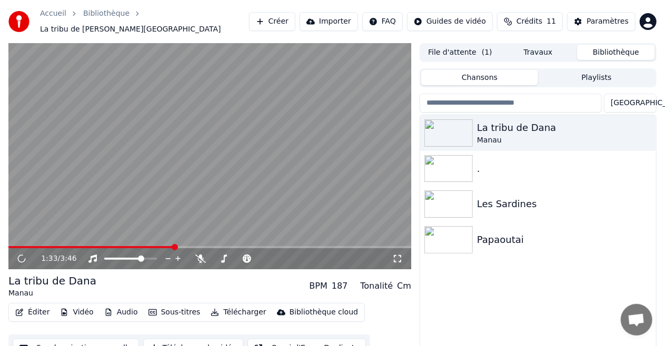
click at [174, 246] on span at bounding box center [209, 247] width 403 height 2
click at [167, 240] on video at bounding box center [209, 156] width 403 height 226
click at [166, 246] on span at bounding box center [92, 247] width 168 height 2
click at [163, 246] on span at bounding box center [85, 247] width 155 height 2
click at [161, 244] on span at bounding box center [164, 247] width 6 height 6
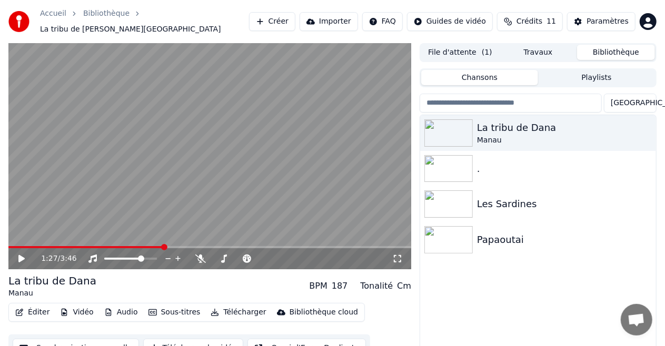
click at [26, 255] on icon at bounding box center [29, 259] width 24 height 8
click at [222, 189] on video at bounding box center [209, 156] width 403 height 226
click at [225, 185] on video at bounding box center [209, 156] width 403 height 226
click at [31, 307] on button "Éditer" at bounding box center [32, 312] width 43 height 15
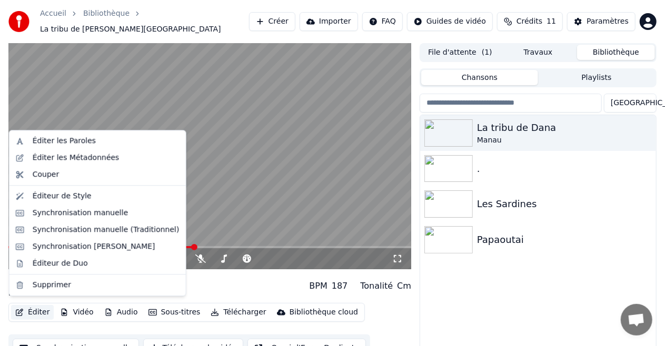
click at [260, 172] on video at bounding box center [209, 156] width 403 height 226
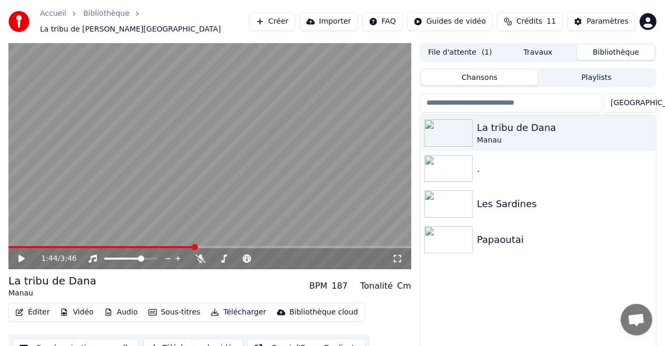
click at [25, 255] on icon at bounding box center [29, 259] width 24 height 8
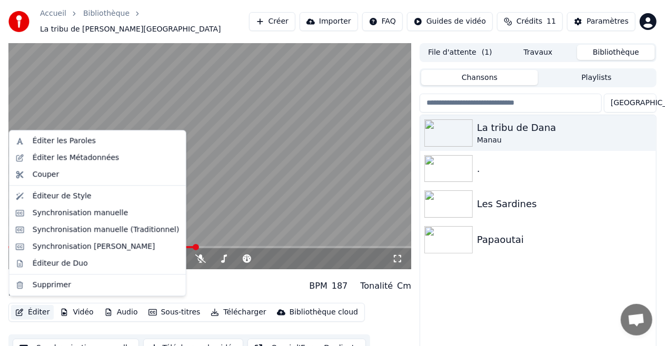
click at [24, 306] on button "Éditer" at bounding box center [32, 312] width 43 height 15
click at [97, 234] on div "Synchronisation manuelle (Traditionnel)" at bounding box center [106, 230] width 147 height 11
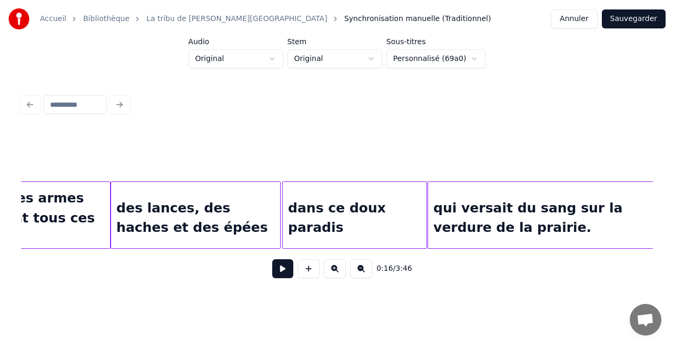
scroll to position [0, 10628]
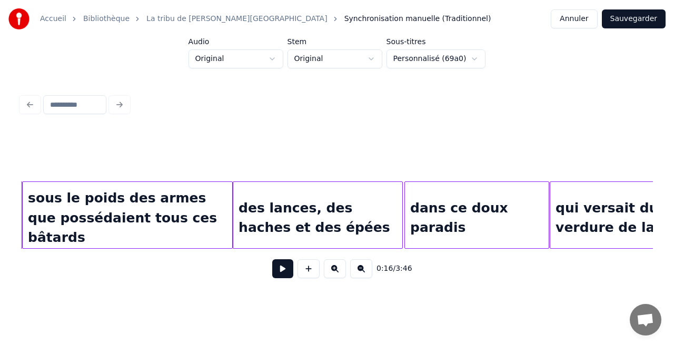
click at [340, 213] on div "des lances, des haches et des épées" at bounding box center [317, 218] width 169 height 72
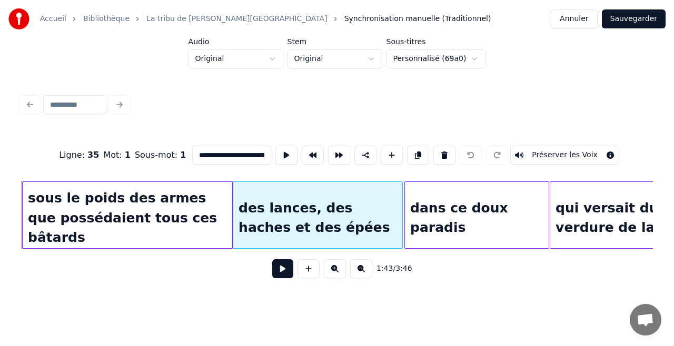
scroll to position [0, 54]
drag, startPoint x: 242, startPoint y: 155, endPoint x: 265, endPoint y: 155, distance: 23.2
click at [265, 155] on input "**********" at bounding box center [231, 155] width 79 height 19
click at [240, 150] on input "**********" at bounding box center [231, 155] width 79 height 19
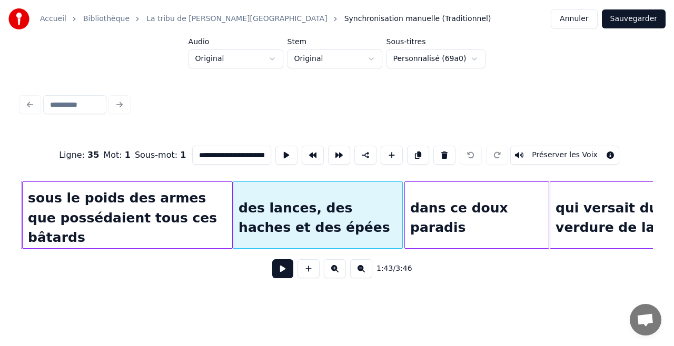
drag, startPoint x: 221, startPoint y: 153, endPoint x: 200, endPoint y: 152, distance: 20.5
click at [200, 152] on input "**********" at bounding box center [231, 155] width 79 height 19
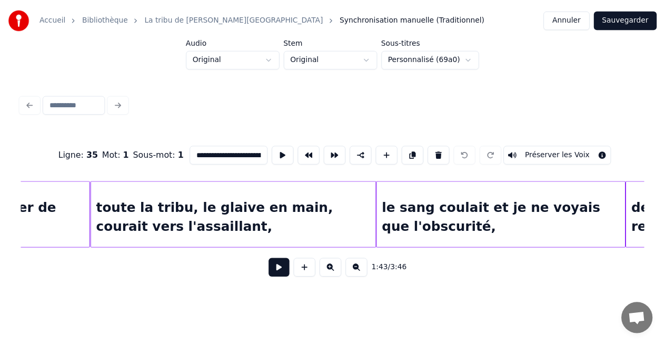
scroll to position [0, 9445]
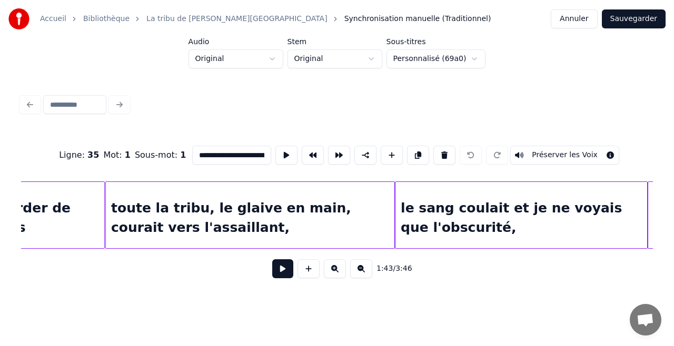
click at [216, 207] on div "toute la tribu, le glaive en main, courait vers l'assaillant," at bounding box center [250, 218] width 288 height 72
type input "**********"
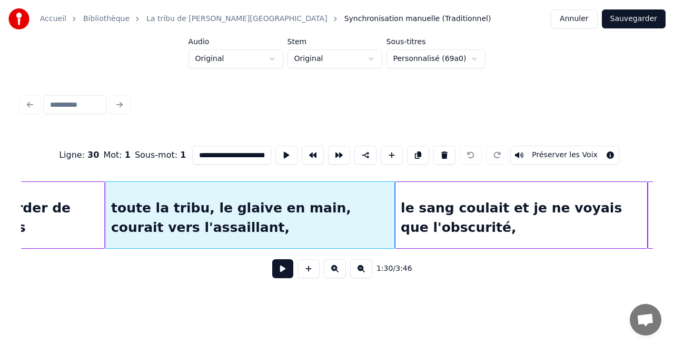
click at [610, 22] on button "Sauvegarder" at bounding box center [633, 18] width 64 height 19
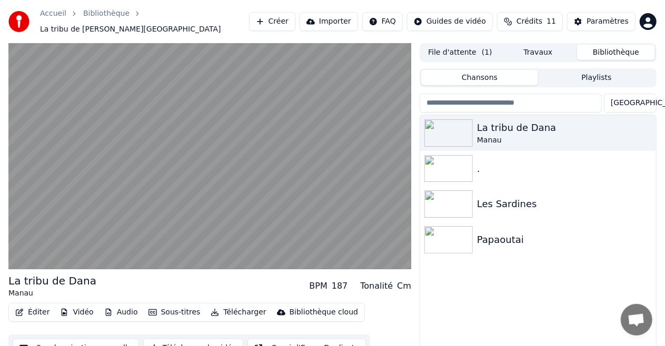
click at [137, 274] on div "La tribu de Dana Manau BPM 187 Tonalité Cm" at bounding box center [209, 286] width 403 height 25
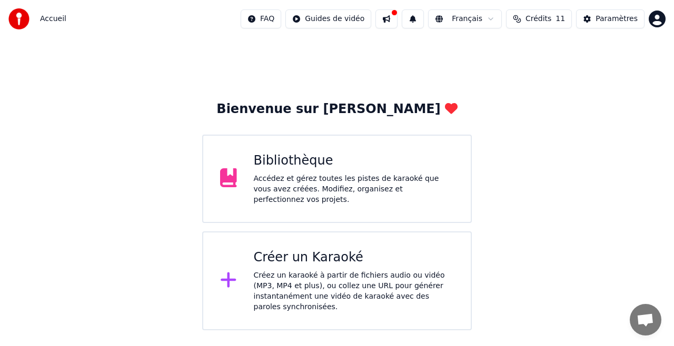
click at [326, 157] on div "Bibliothèque" at bounding box center [354, 161] width 200 height 17
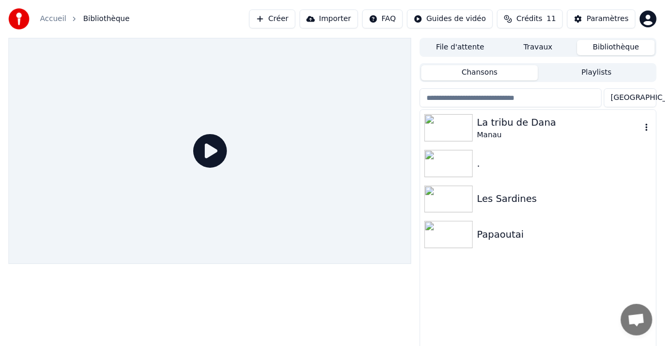
click at [473, 125] on div at bounding box center [450, 127] width 53 height 27
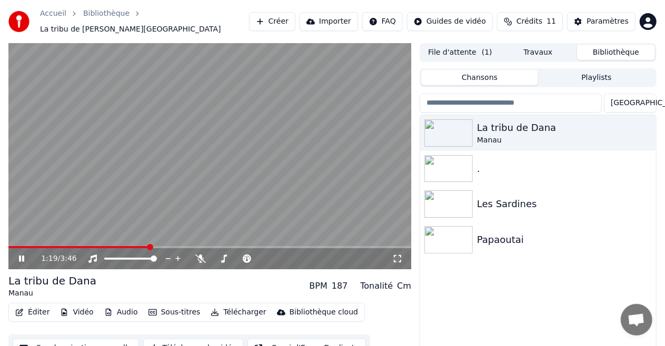
click at [149, 246] on span at bounding box center [209, 247] width 403 height 2
click at [140, 246] on span at bounding box center [74, 247] width 132 height 2
click at [238, 183] on video at bounding box center [209, 156] width 403 height 226
click at [172, 246] on span at bounding box center [209, 247] width 403 height 2
click at [193, 244] on span at bounding box center [192, 247] width 6 height 6
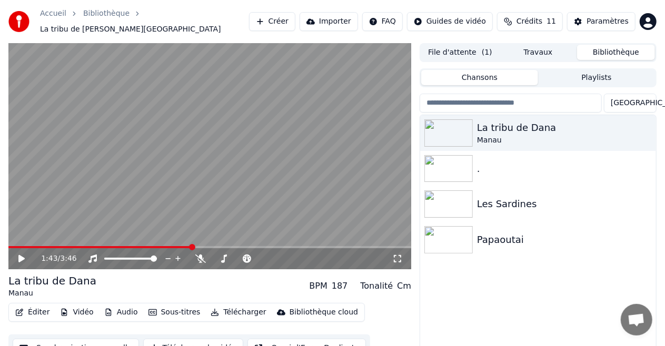
click at [193, 244] on span at bounding box center [192, 247] width 6 height 6
click at [217, 194] on video at bounding box center [209, 156] width 403 height 226
click at [255, 188] on video at bounding box center [209, 156] width 403 height 226
click at [212, 187] on video at bounding box center [209, 156] width 403 height 226
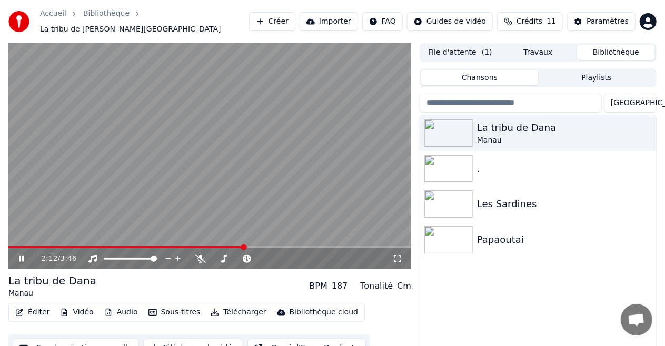
click at [258, 246] on span at bounding box center [209, 247] width 403 height 2
click at [278, 246] on span at bounding box center [209, 247] width 403 height 2
click at [294, 246] on span at bounding box center [209, 247] width 403 height 2
click at [296, 162] on video at bounding box center [209, 156] width 403 height 226
click at [296, 163] on video at bounding box center [209, 156] width 403 height 226
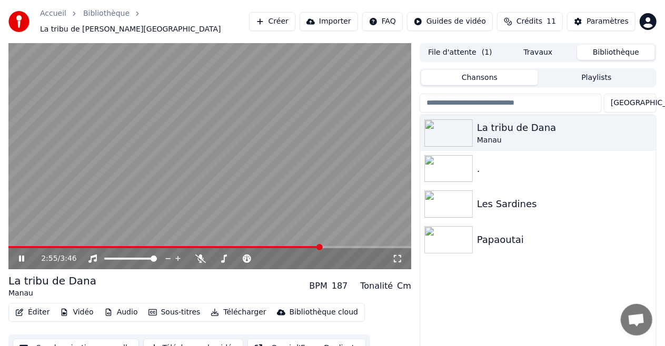
click at [279, 179] on video at bounding box center [209, 156] width 403 height 226
click at [313, 246] on span at bounding box center [160, 247] width 305 height 2
click at [282, 199] on video at bounding box center [209, 156] width 403 height 226
click at [192, 179] on video at bounding box center [209, 156] width 403 height 226
click at [364, 246] on span at bounding box center [209, 247] width 403 height 2
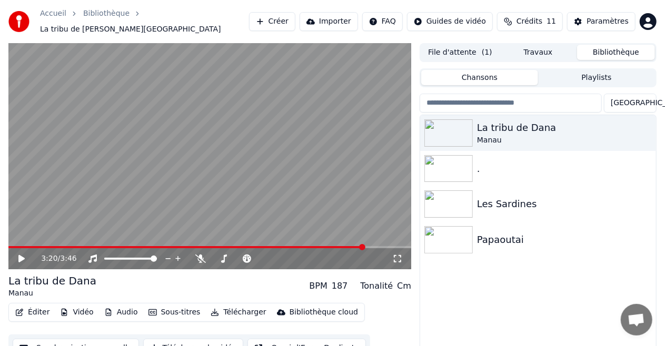
click at [370, 248] on div "3:20 / 3:46" at bounding box center [209, 258] width 403 height 21
click at [374, 246] on span at bounding box center [209, 247] width 403 height 2
click at [363, 240] on video at bounding box center [209, 156] width 403 height 226
click at [361, 240] on video at bounding box center [209, 156] width 403 height 226
click at [358, 246] on span at bounding box center [190, 247] width 365 height 2
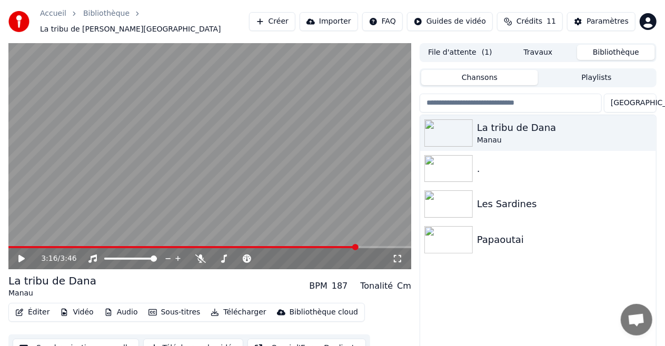
click at [362, 246] on span at bounding box center [209, 247] width 403 height 2
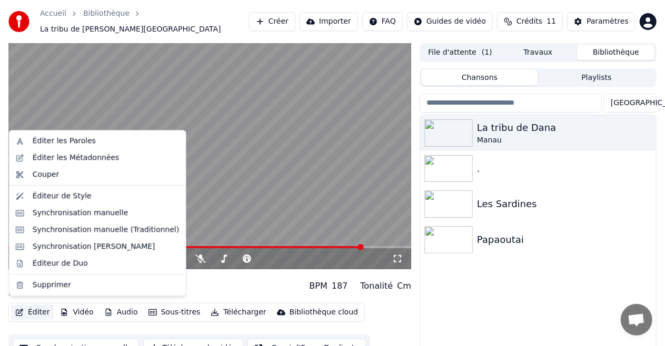
click at [31, 312] on button "Éditer" at bounding box center [32, 312] width 43 height 15
click at [122, 229] on div "Synchronisation manuelle (Traditionnel)" at bounding box center [106, 230] width 147 height 11
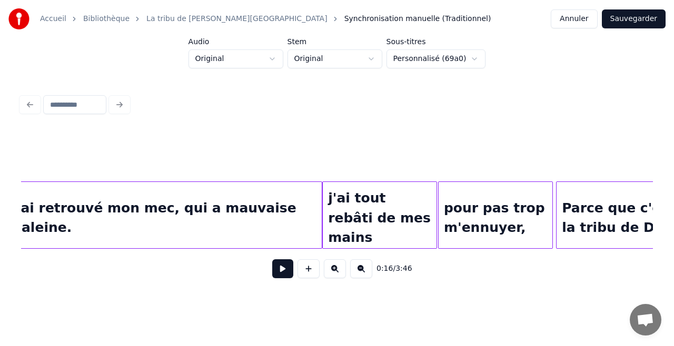
scroll to position [0, 20353]
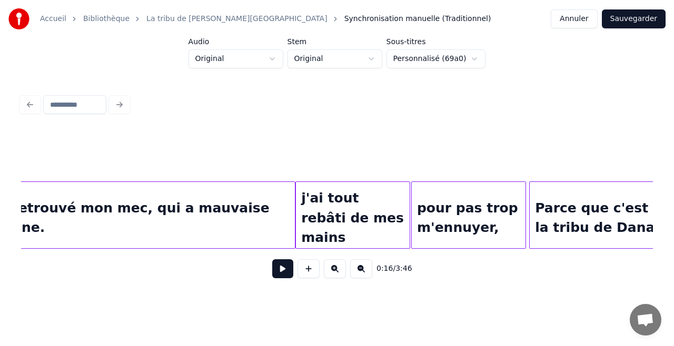
click at [544, 224] on div "Parce que c'est plus que moi : toute la tribu de Dana" at bounding box center [675, 218] width 292 height 72
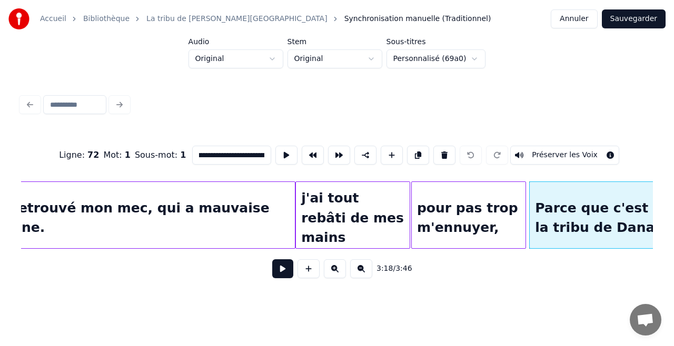
scroll to position [0, 85]
drag, startPoint x: 230, startPoint y: 149, endPoint x: 258, endPoint y: 162, distance: 30.1
click at [260, 165] on div "**********" at bounding box center [336, 155] width 631 height 53
click at [221, 148] on input "**********" at bounding box center [231, 155] width 79 height 19
click at [205, 152] on input "**********" at bounding box center [231, 155] width 79 height 19
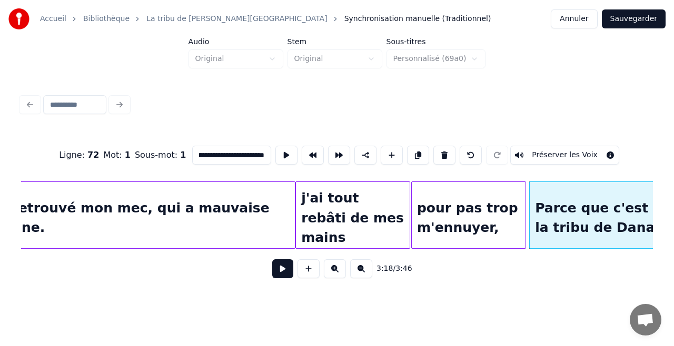
scroll to position [0, 109]
type input "**********"
click at [618, 24] on button "Sauvegarder" at bounding box center [633, 18] width 64 height 19
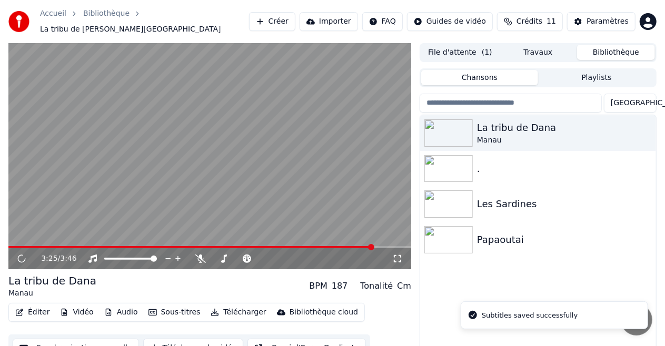
click at [374, 246] on span at bounding box center [209, 247] width 403 height 2
click at [359, 246] on span at bounding box center [191, 247] width 366 height 2
click at [348, 246] on span at bounding box center [178, 247] width 340 height 2
click at [351, 240] on video at bounding box center [209, 156] width 403 height 226
click at [350, 246] on span at bounding box center [179, 247] width 342 height 2
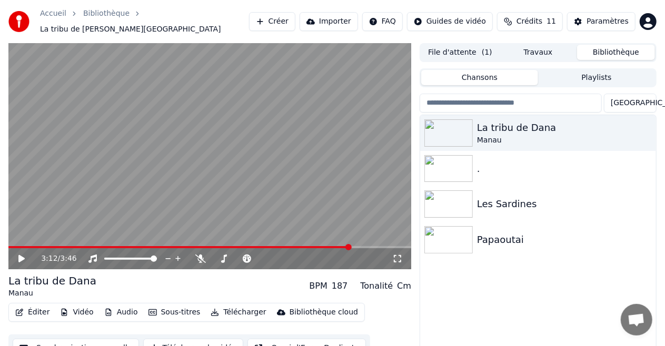
click at [297, 166] on video at bounding box center [209, 156] width 403 height 226
click at [279, 146] on video at bounding box center [209, 156] width 403 height 226
click at [34, 305] on button "Éditer" at bounding box center [32, 312] width 43 height 15
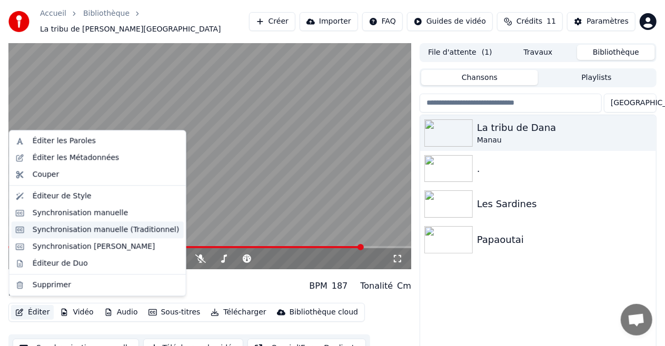
click at [60, 235] on div "Synchronisation manuelle (Traditionnel)" at bounding box center [98, 230] width 172 height 17
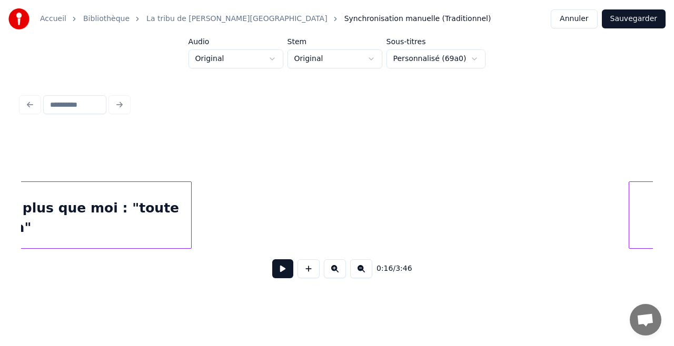
scroll to position [0, 20847]
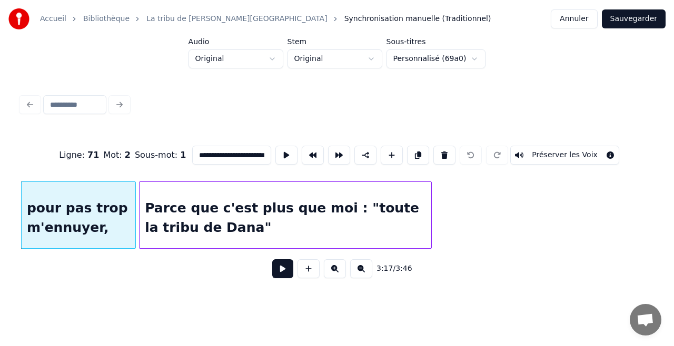
click at [97, 222] on div "pour pas trop m'ennuyer," at bounding box center [79, 218] width 114 height 72
click at [252, 152] on input "**********" at bounding box center [231, 155] width 79 height 19
drag, startPoint x: 243, startPoint y: 154, endPoint x: 273, endPoint y: 158, distance: 29.8
click at [282, 159] on div "**********" at bounding box center [336, 155] width 631 height 53
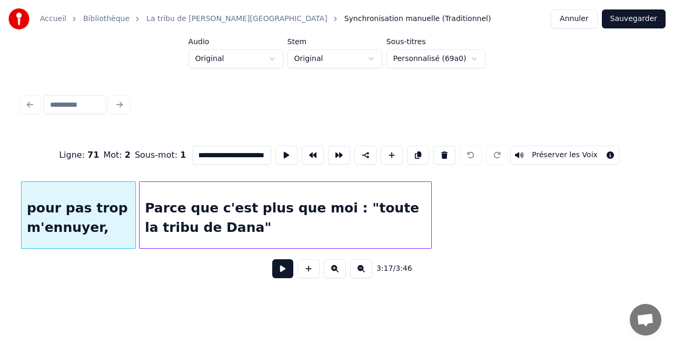
click at [261, 153] on input "**********" at bounding box center [231, 155] width 79 height 19
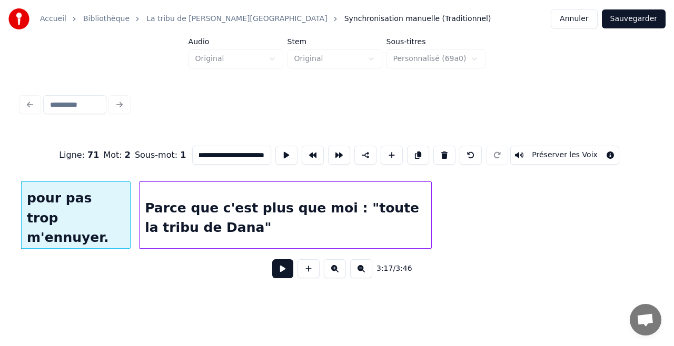
click at [128, 226] on div at bounding box center [128, 215] width 3 height 66
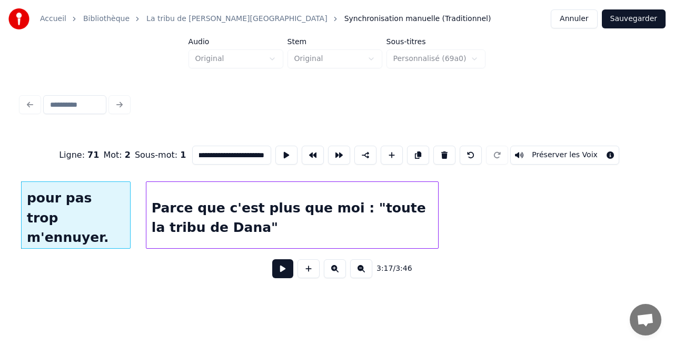
click at [190, 224] on div "Parce que c'est plus que moi : "toute la tribu de Dana"" at bounding box center [292, 218] width 292 height 72
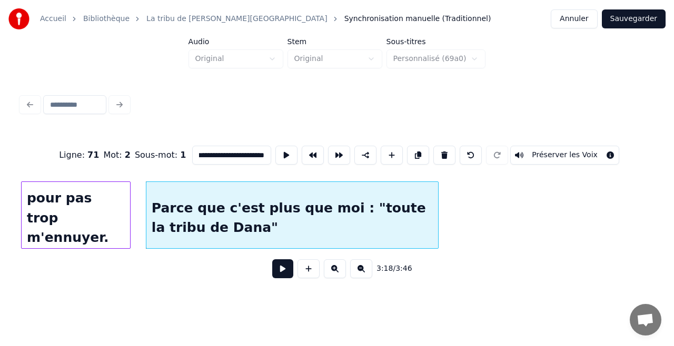
type input "**********"
click at [614, 14] on button "Sauvegarder" at bounding box center [633, 18] width 64 height 19
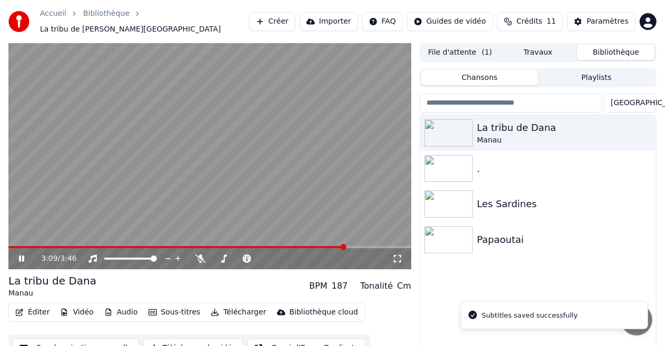
click at [344, 246] on span at bounding box center [209, 247] width 403 height 2
click at [256, 142] on video at bounding box center [209, 156] width 403 height 226
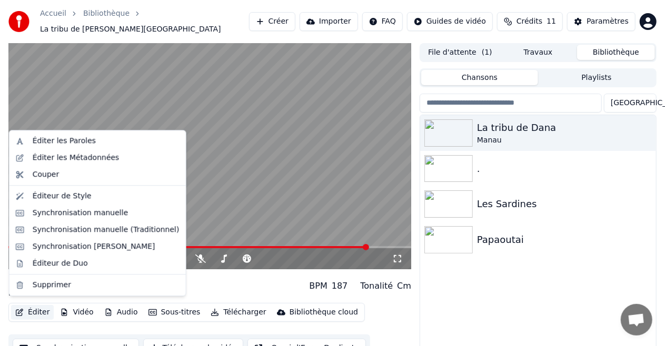
click at [35, 310] on button "Éditer" at bounding box center [32, 312] width 43 height 15
click at [54, 234] on div "Synchronisation manuelle (Traditionnel)" at bounding box center [106, 230] width 147 height 11
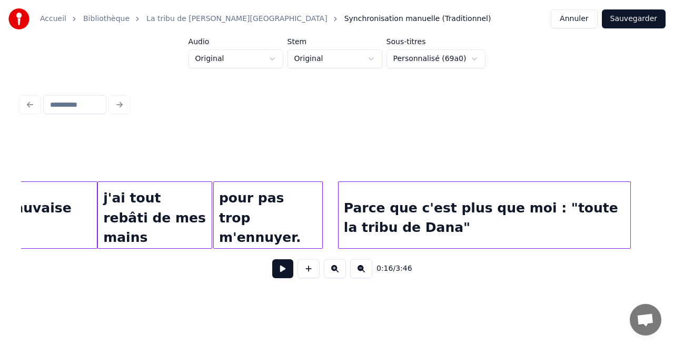
scroll to position [0, 20578]
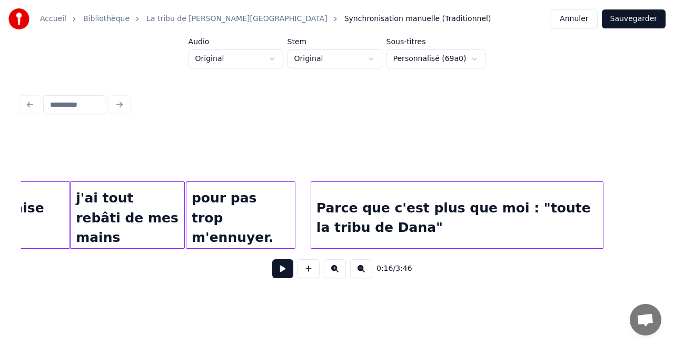
click at [474, 218] on div "Parce que c'est plus que moi : "toute la tribu de Dana"" at bounding box center [457, 218] width 292 height 72
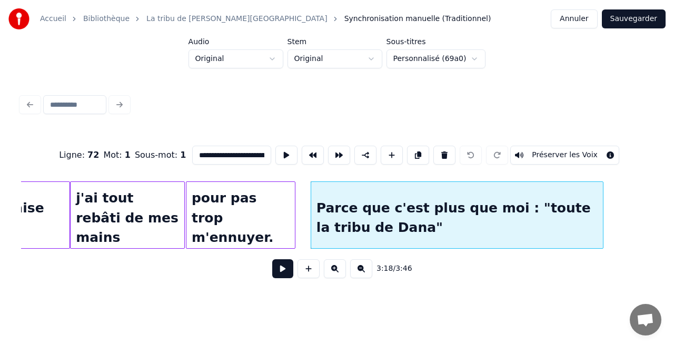
click at [496, 211] on div "Parce que c'est plus que moi : "toute la tribu de Dana"" at bounding box center [457, 218] width 292 height 72
click at [491, 209] on div "Parce que c'est plus que moi : "toute la tribu de Dana"" at bounding box center [457, 218] width 292 height 72
click at [459, 210] on div "Parce que c'est plus que moi : "toute la tribu de Dana"" at bounding box center [457, 218] width 292 height 72
click at [253, 154] on input "**********" at bounding box center [231, 155] width 79 height 19
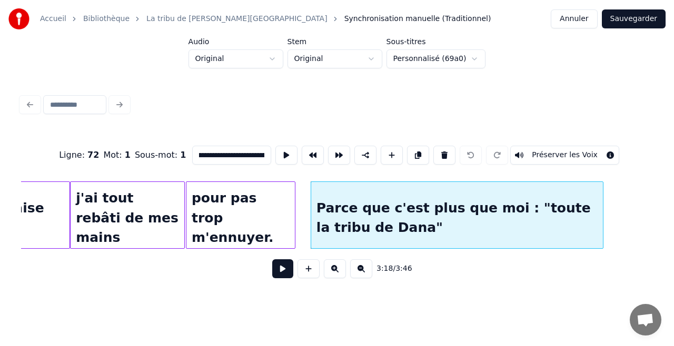
scroll to position [0, 109]
drag, startPoint x: 197, startPoint y: 151, endPoint x: 272, endPoint y: 161, distance: 75.4
click at [272, 161] on div "**********" at bounding box center [336, 155] width 631 height 53
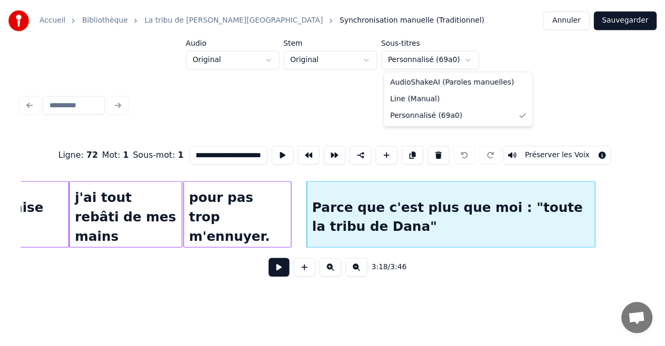
scroll to position [0, 0]
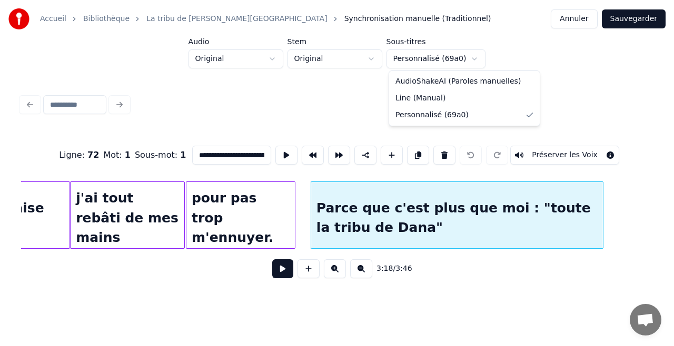
click at [467, 55] on html "**********" at bounding box center [337, 155] width 674 height 310
click at [570, 71] on div "**********" at bounding box center [337, 146] width 674 height 293
click at [337, 62] on html "**********" at bounding box center [337, 155] width 674 height 310
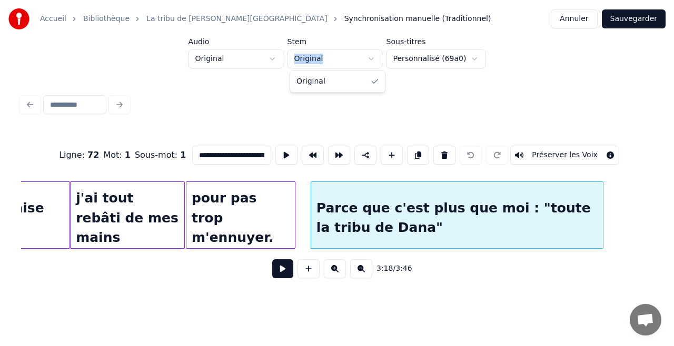
click at [337, 62] on html "**********" at bounding box center [337, 155] width 674 height 310
click at [250, 55] on html "**********" at bounding box center [337, 155] width 674 height 310
click at [636, 18] on button "Sauvegarder" at bounding box center [633, 18] width 64 height 19
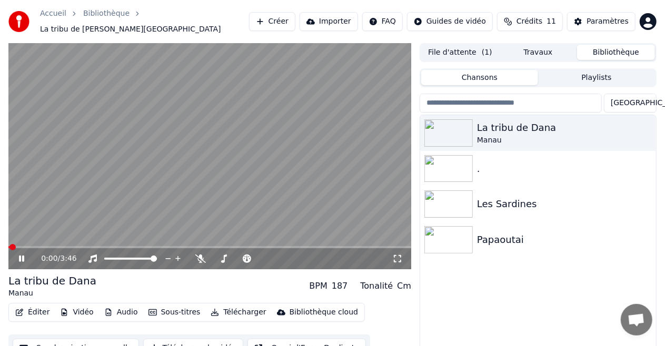
click at [224, 308] on button "Télécharger" at bounding box center [238, 312] width 64 height 15
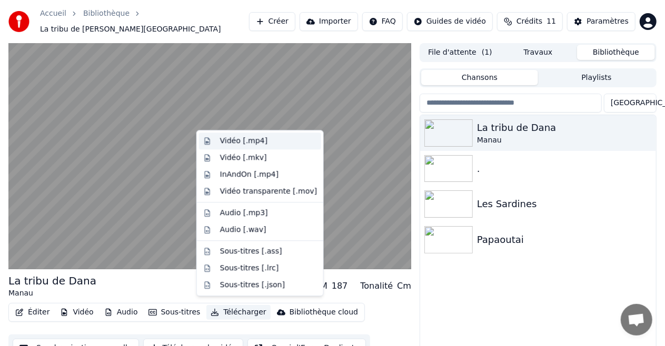
click at [254, 140] on div "Vidéo [.mp4]" at bounding box center [243, 141] width 47 height 11
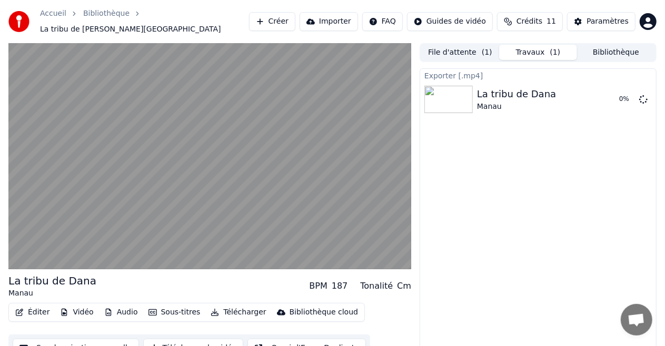
click at [228, 194] on video at bounding box center [209, 156] width 403 height 226
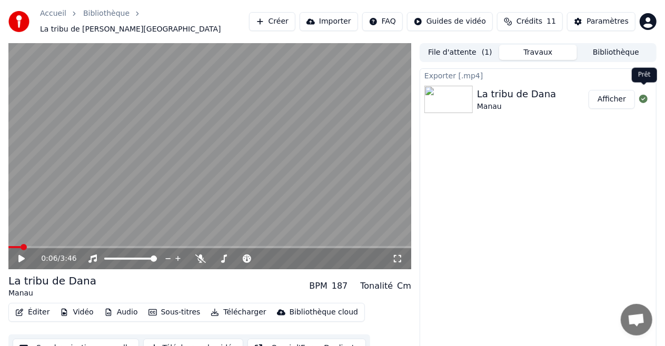
click at [632, 93] on button "Afficher" at bounding box center [611, 99] width 46 height 19
